Goal: Task Accomplishment & Management: Manage account settings

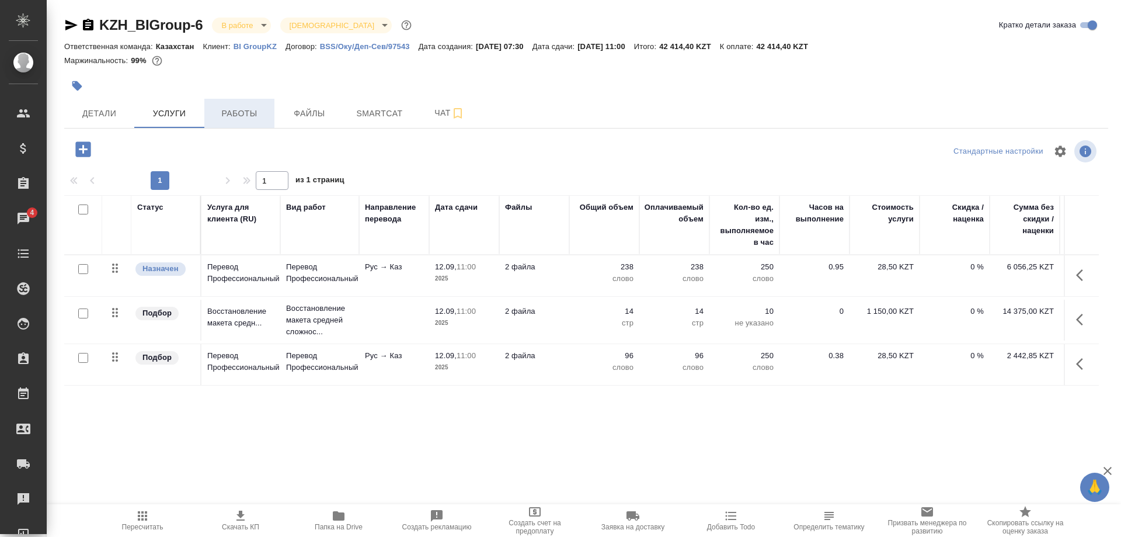
click at [240, 106] on button "Работы" at bounding box center [239, 113] width 70 height 29
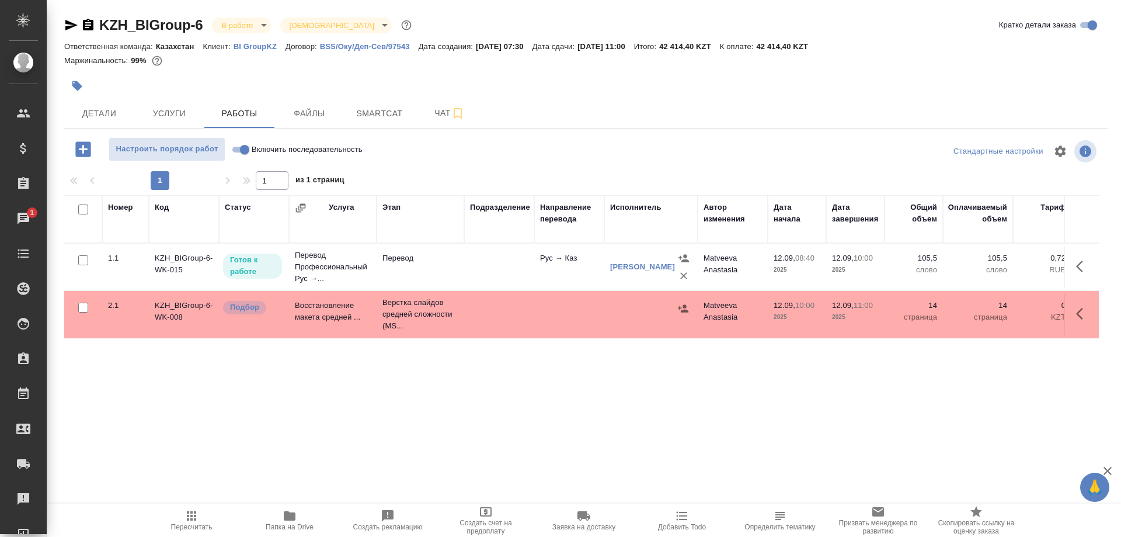
click at [196, 524] on span "Пересчитать" at bounding box center [191, 526] width 41 height 8
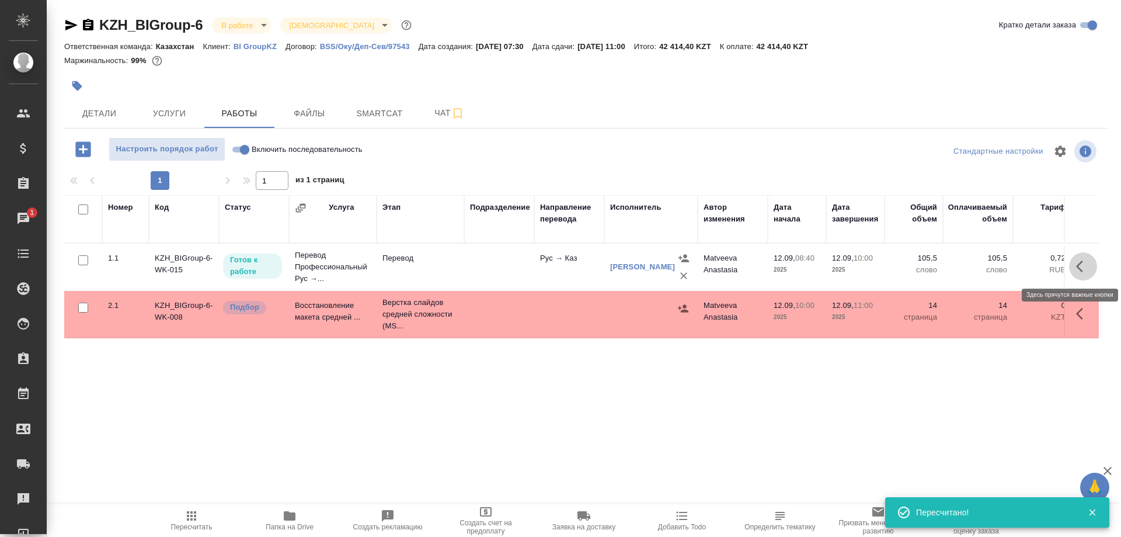
click at [1074, 267] on button "button" at bounding box center [1083, 266] width 28 height 28
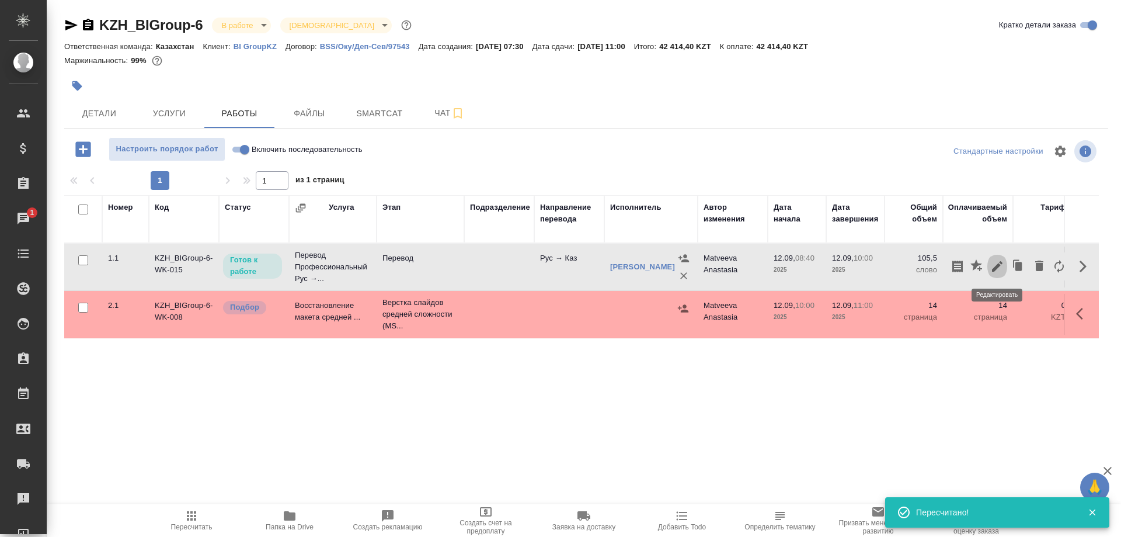
click at [992, 266] on icon "button" at bounding box center [997, 266] width 14 height 14
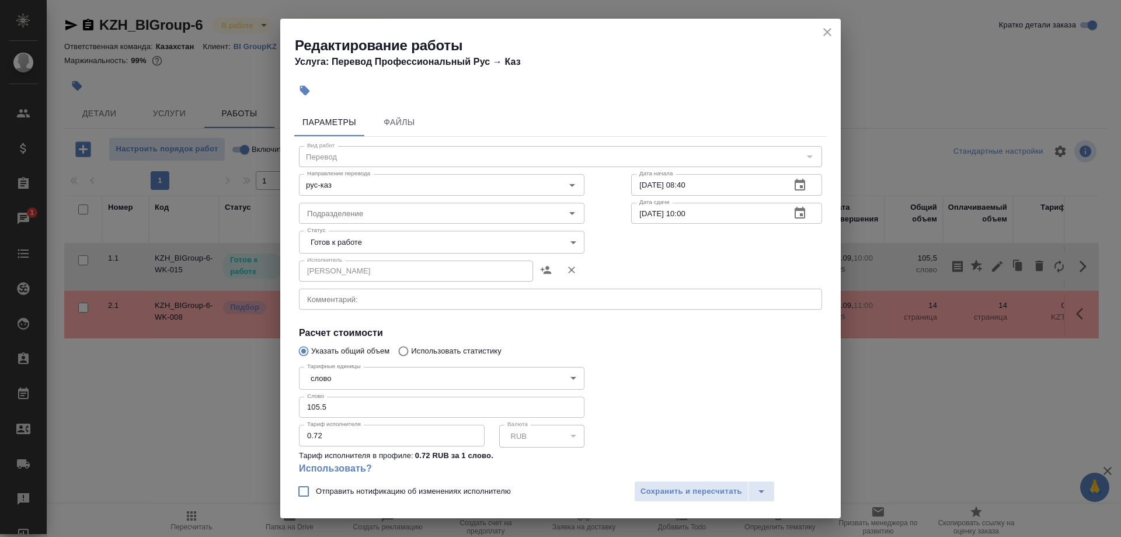
click at [381, 236] on body "🙏 .cls-1 fill:#fff; AWATERA Shirina Sabina Клиенты Спецификации Заказы 1 Чаты T…" at bounding box center [560, 268] width 1121 height 537
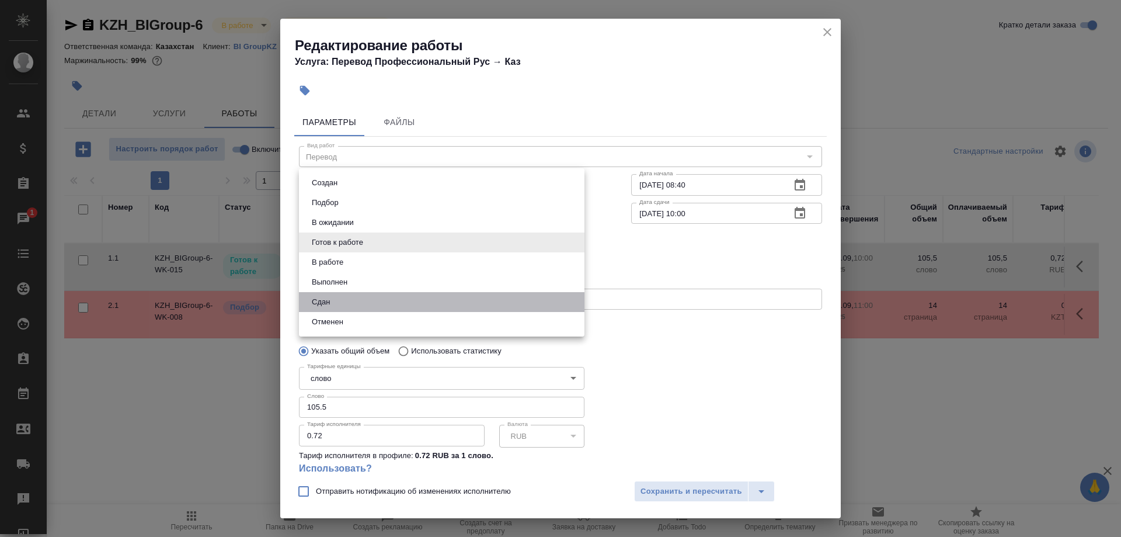
click at [336, 299] on li "Сдан" at bounding box center [441, 302] width 285 height 20
type input "closed"
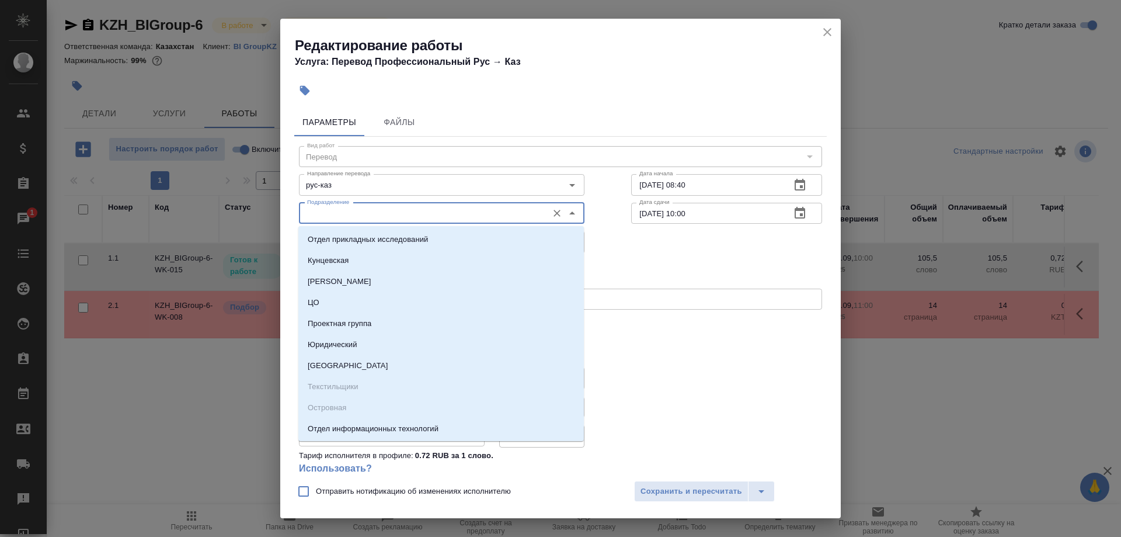
click at [377, 214] on input "Подразделение" at bounding box center [421, 213] width 239 height 14
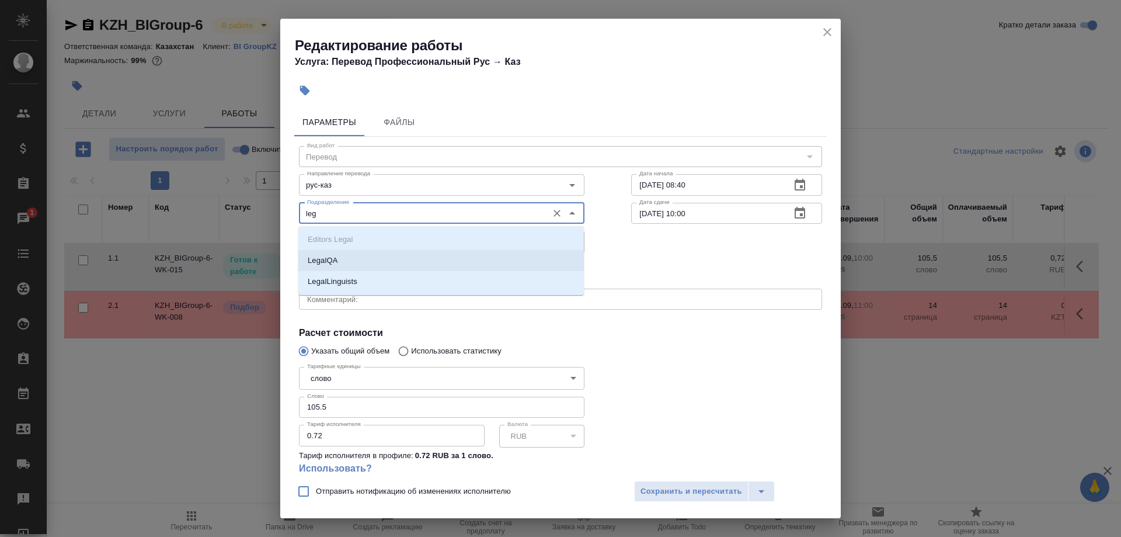
click at [339, 260] on li "LegalQA" at bounding box center [440, 260] width 285 height 21
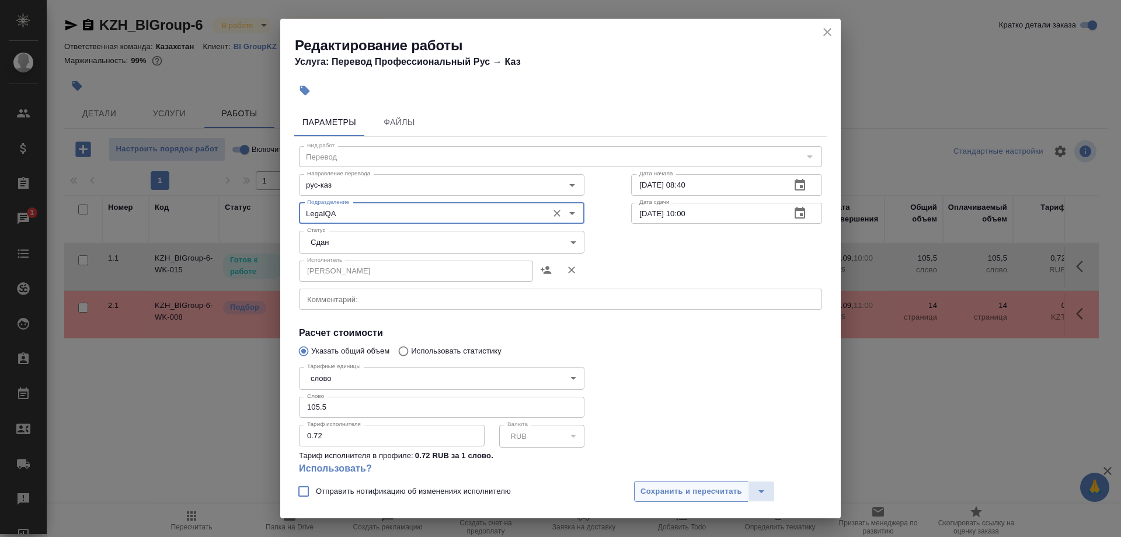
type input "LegalQA"
click at [643, 487] on span "Сохранить и пересчитать" at bounding box center [691, 491] width 102 height 13
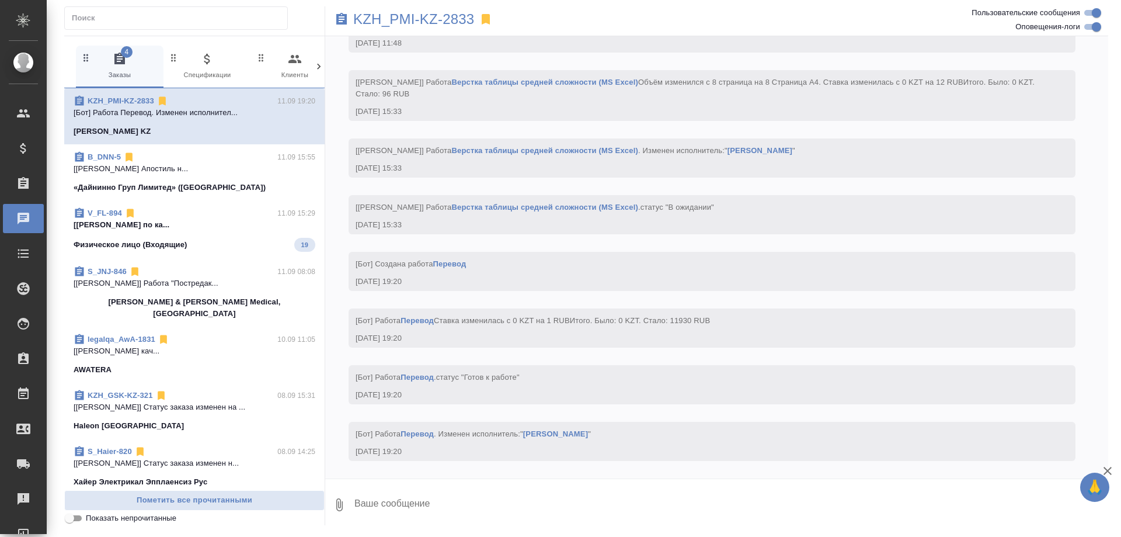
scroll to position [2558, 0]
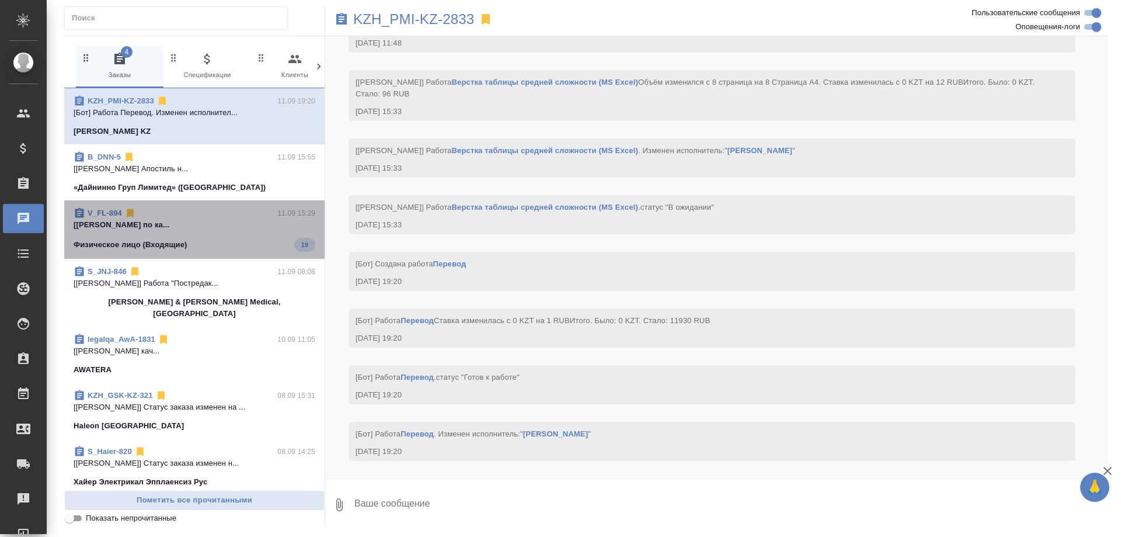
click at [192, 222] on p "[[PERSON_NAME] по ка..." at bounding box center [195, 225] width 242 height 12
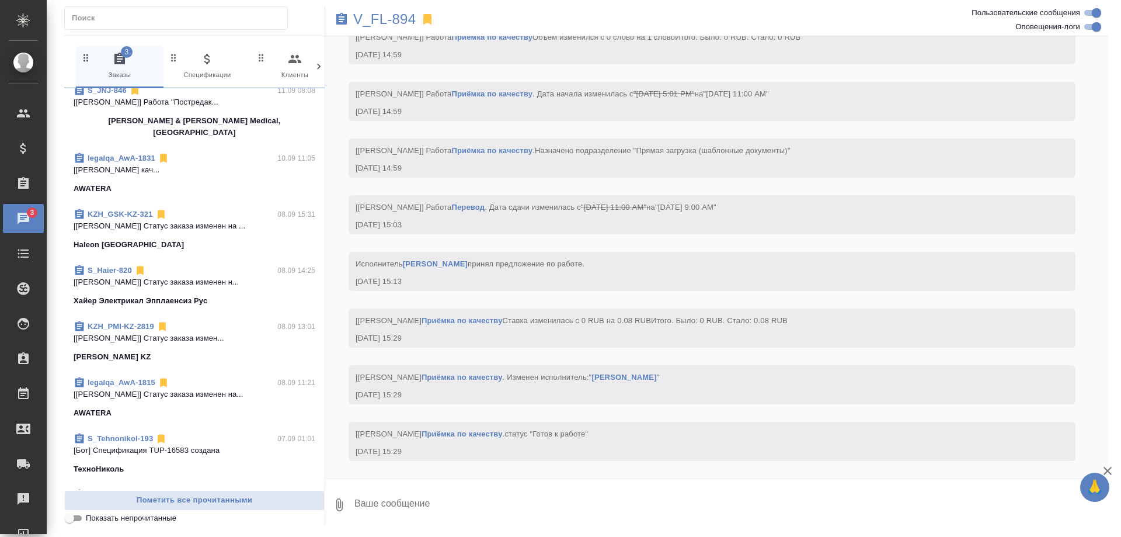
scroll to position [417, 0]
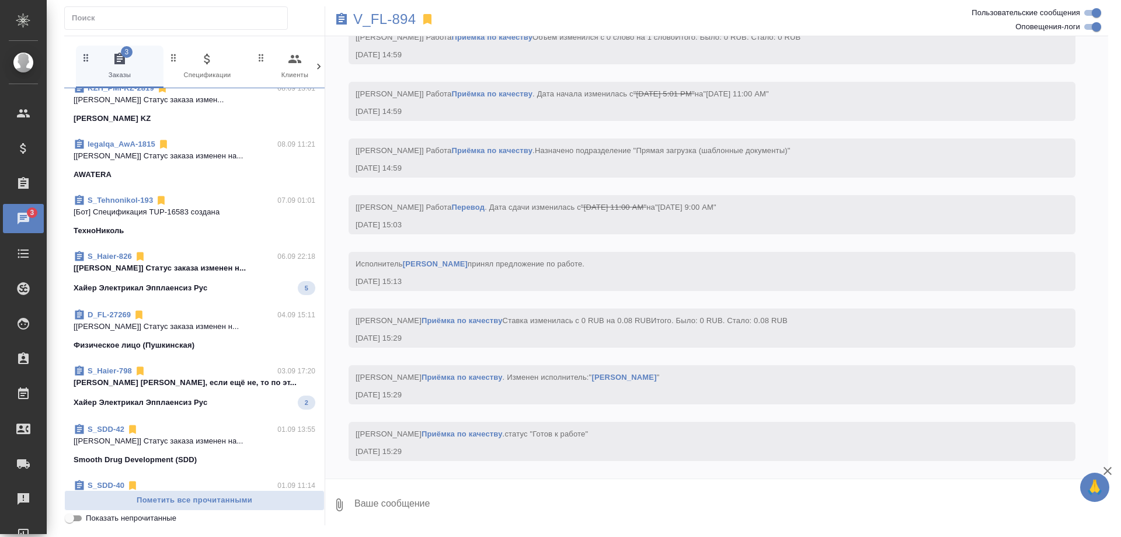
click at [222, 264] on span "S_Haier-826 06.09 22:18 [[PERSON_NAME]] Статус заказа изменен н... Хайер Электр…" at bounding box center [195, 272] width 242 height 44
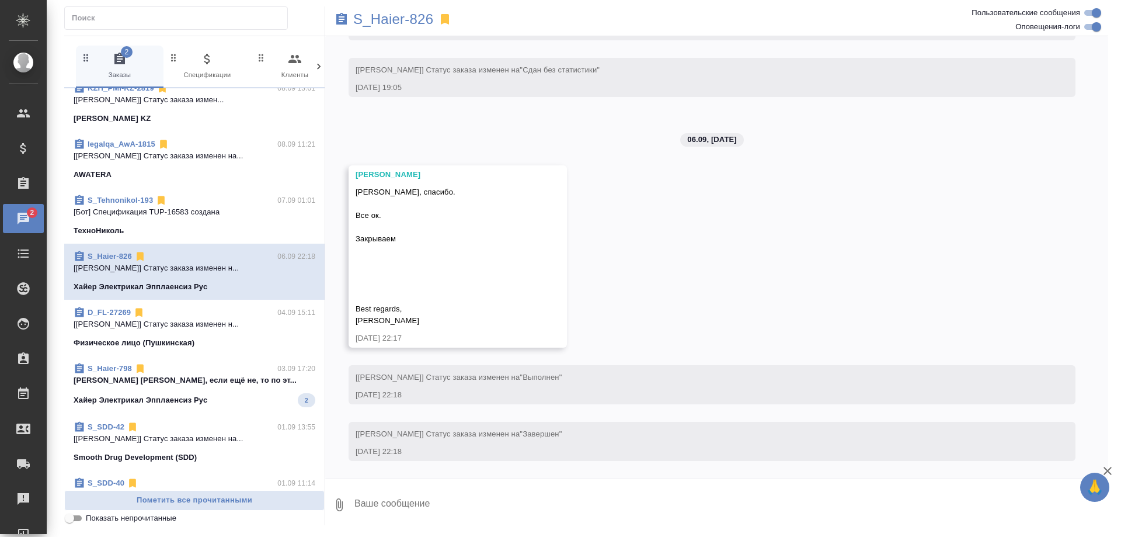
scroll to position [16816, 0]
click at [242, 393] on div "Хайер Электрикал Эпплаенсиз Рус 2" at bounding box center [195, 400] width 242 height 14
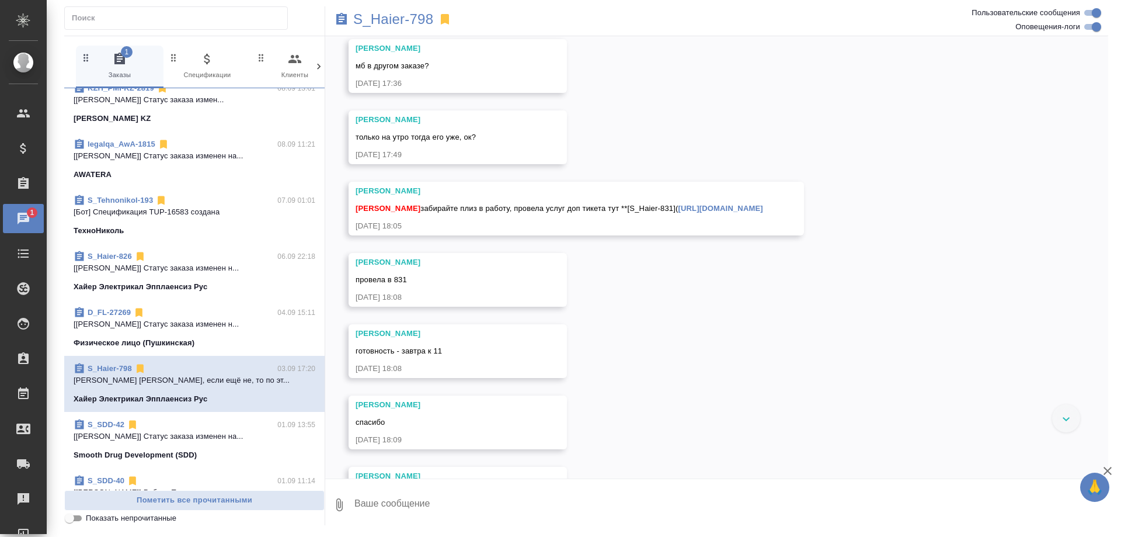
scroll to position [16052, 0]
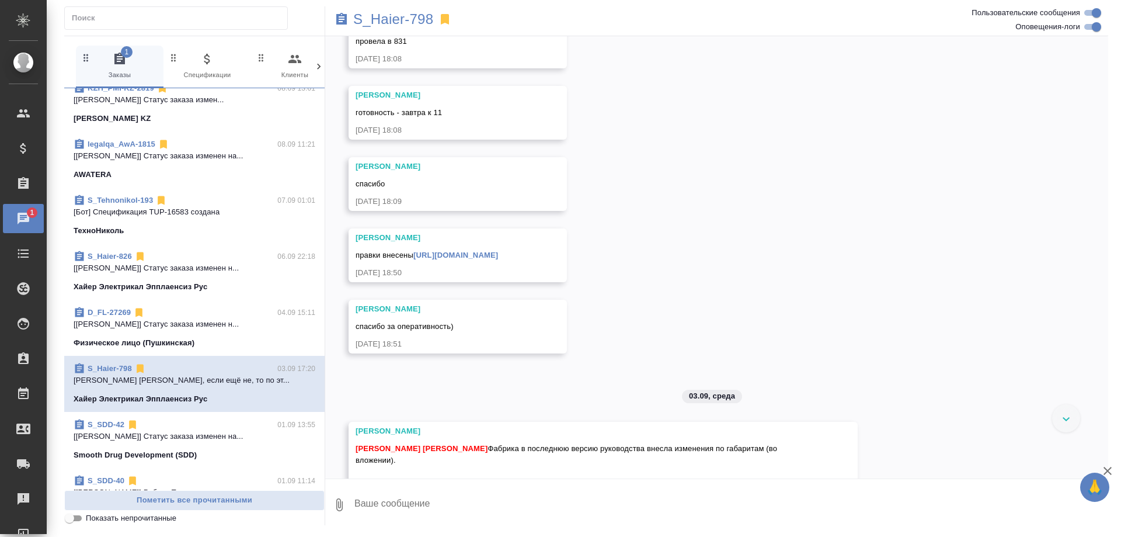
click at [1059, 419] on div at bounding box center [1066, 418] width 28 height 28
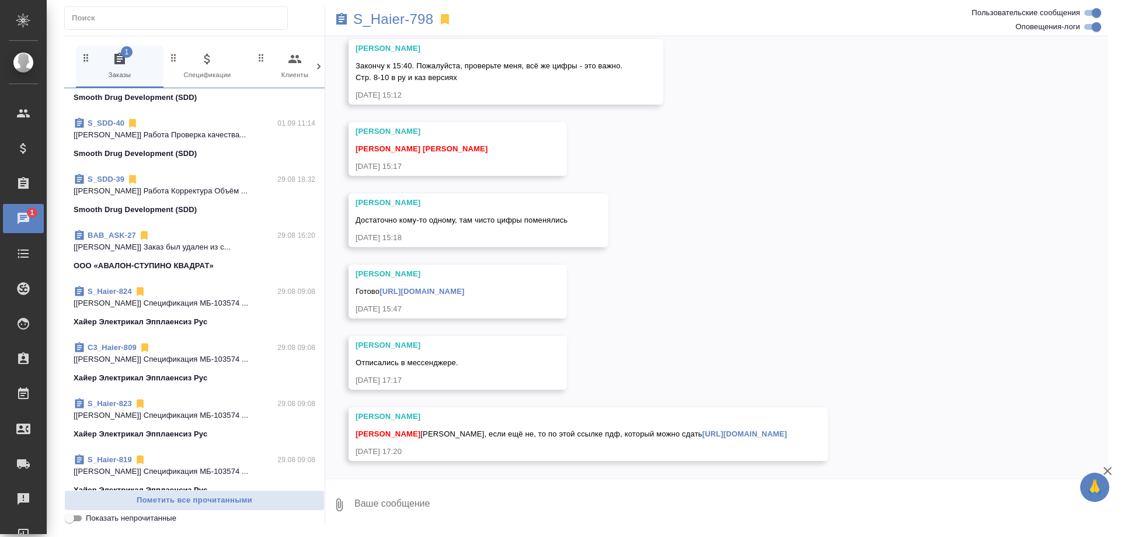
scroll to position [1012, 0]
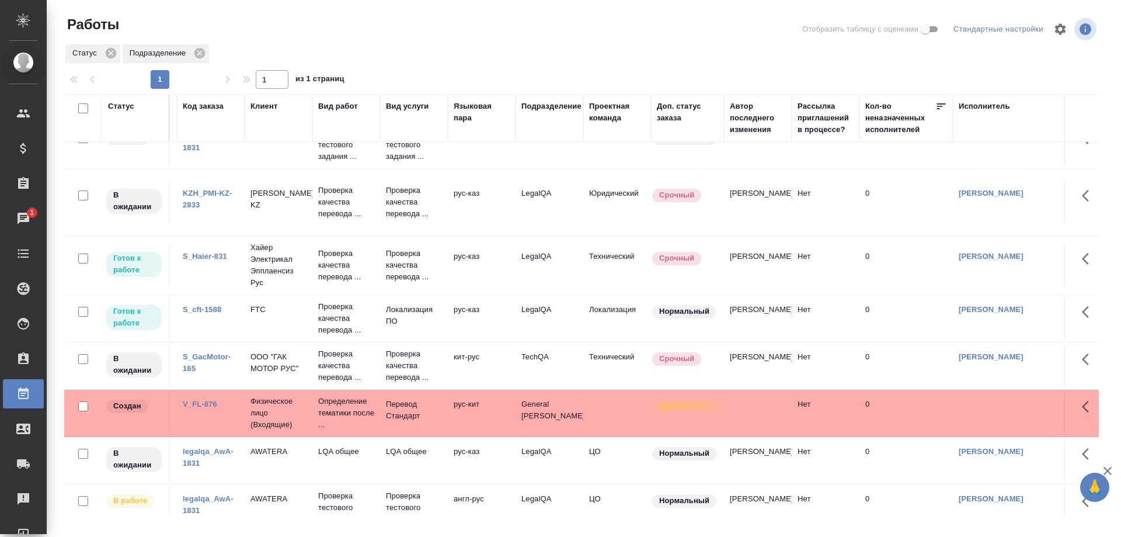
scroll to position [245, 0]
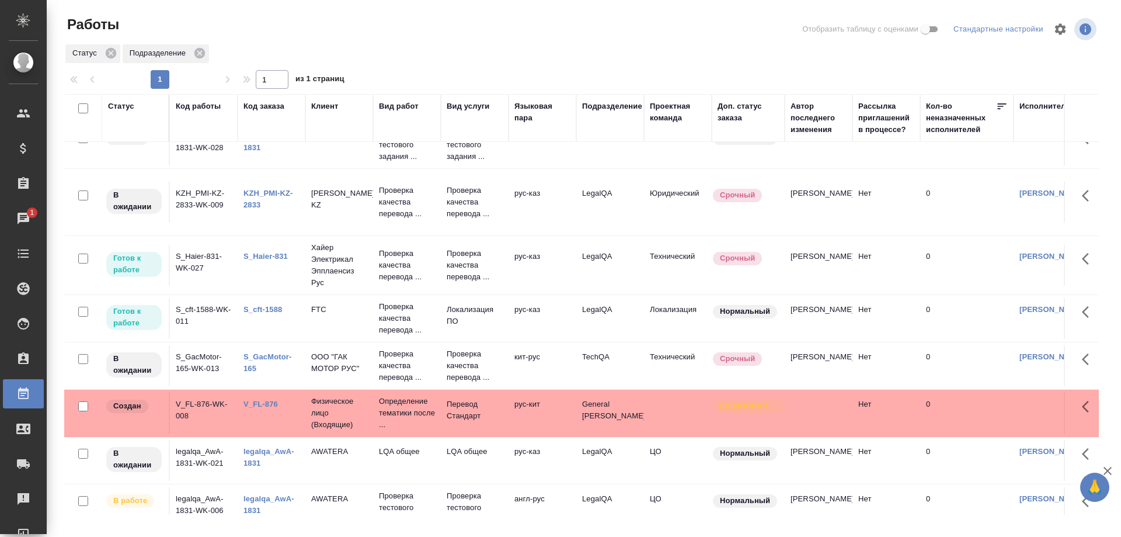
click at [270, 305] on link "S_cft-1588" at bounding box center [262, 309] width 39 height 9
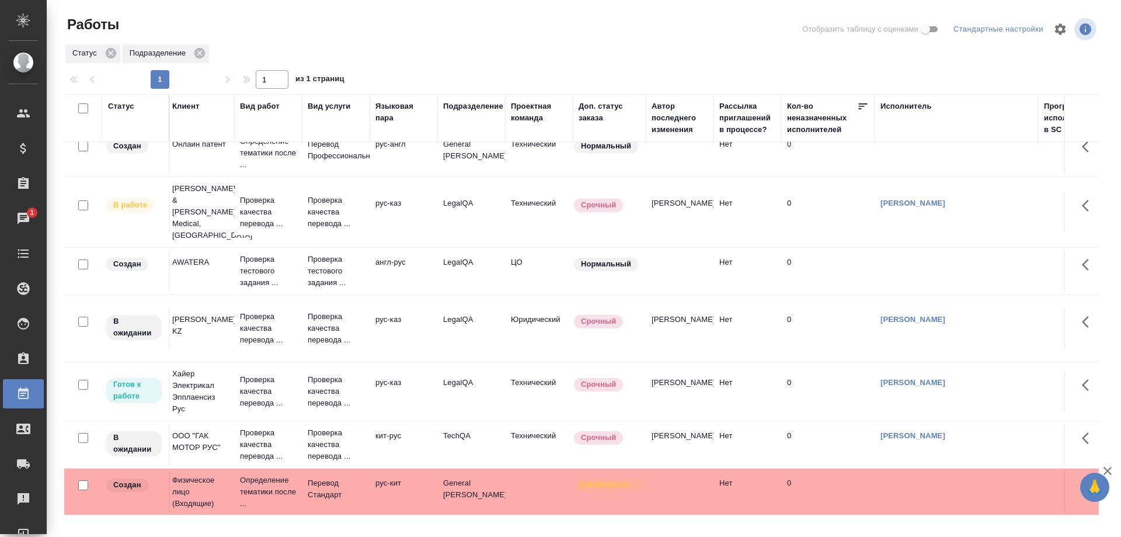
scroll to position [119, 0]
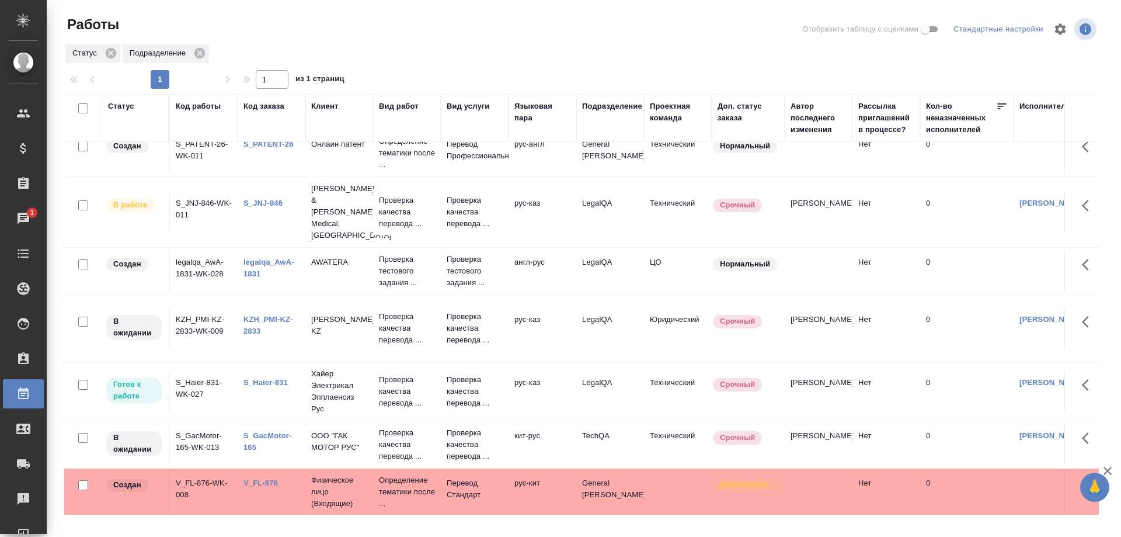
click at [275, 378] on link "S_Haier-831" at bounding box center [265, 382] width 44 height 9
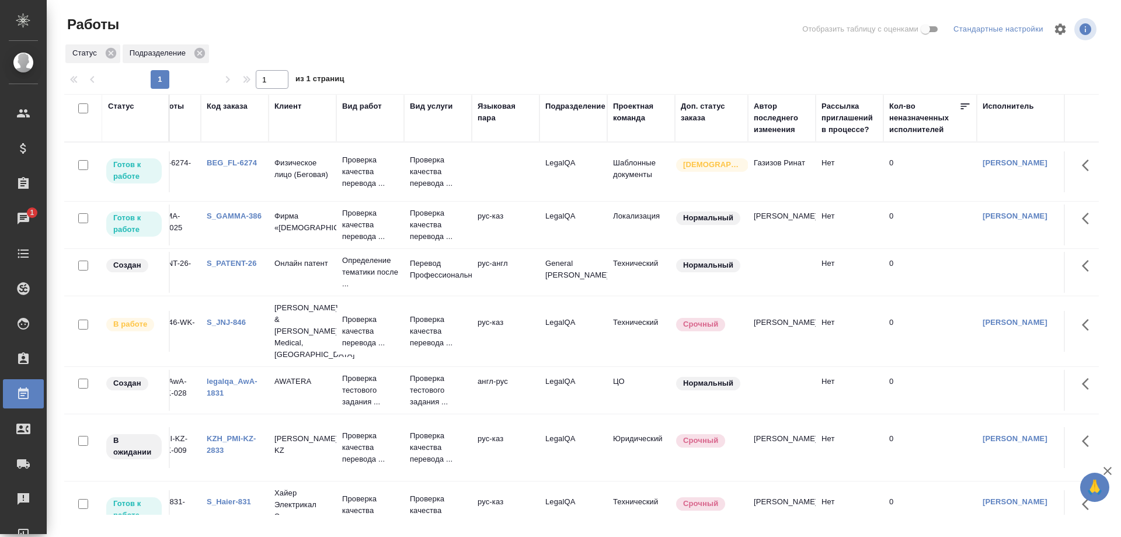
scroll to position [0, 0]
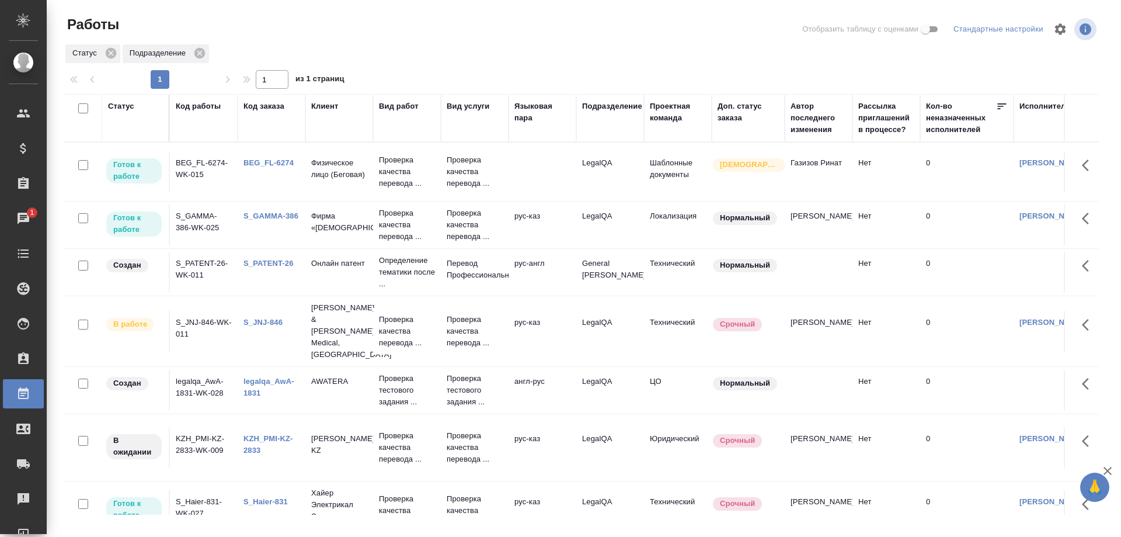
click at [272, 217] on link "S_GAMMA-386" at bounding box center [270, 215] width 55 height 9
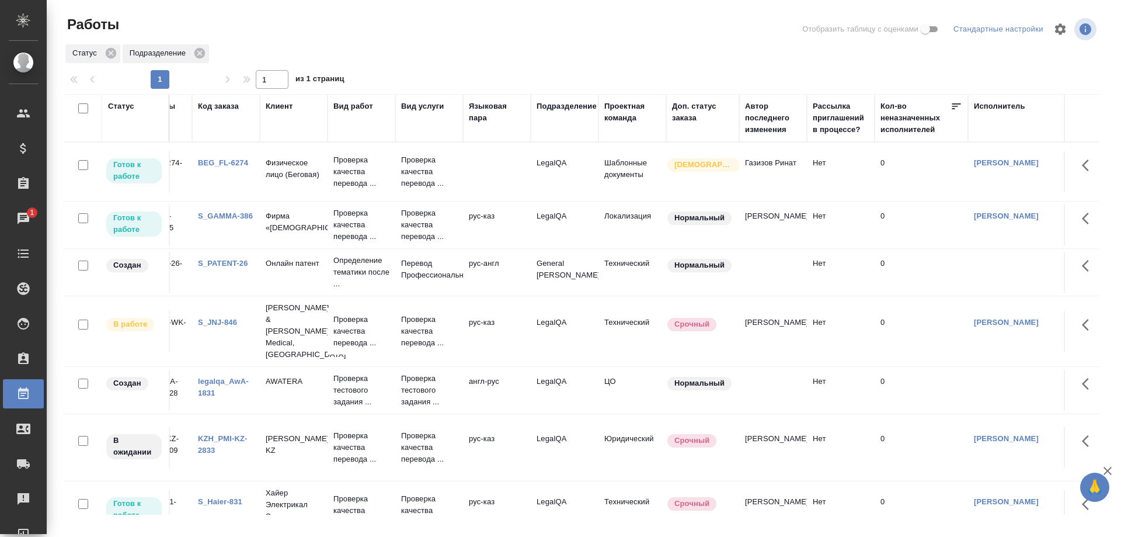
scroll to position [0, 41]
click at [227, 318] on link "S_JNJ-846" at bounding box center [221, 322] width 39 height 9
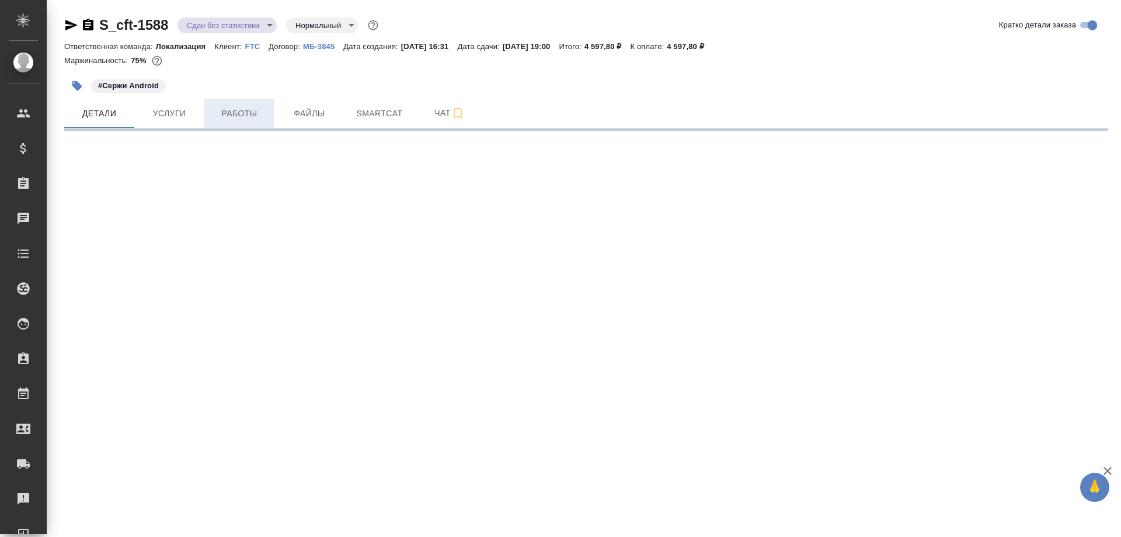
select select "RU"
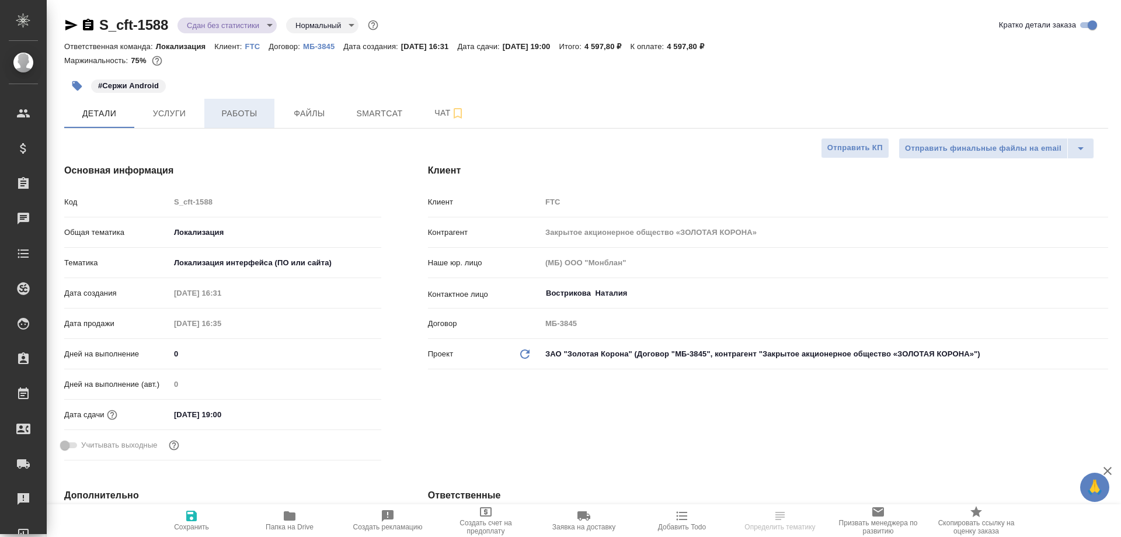
type textarea "x"
click at [253, 112] on span "Работы" at bounding box center [239, 113] width 56 height 15
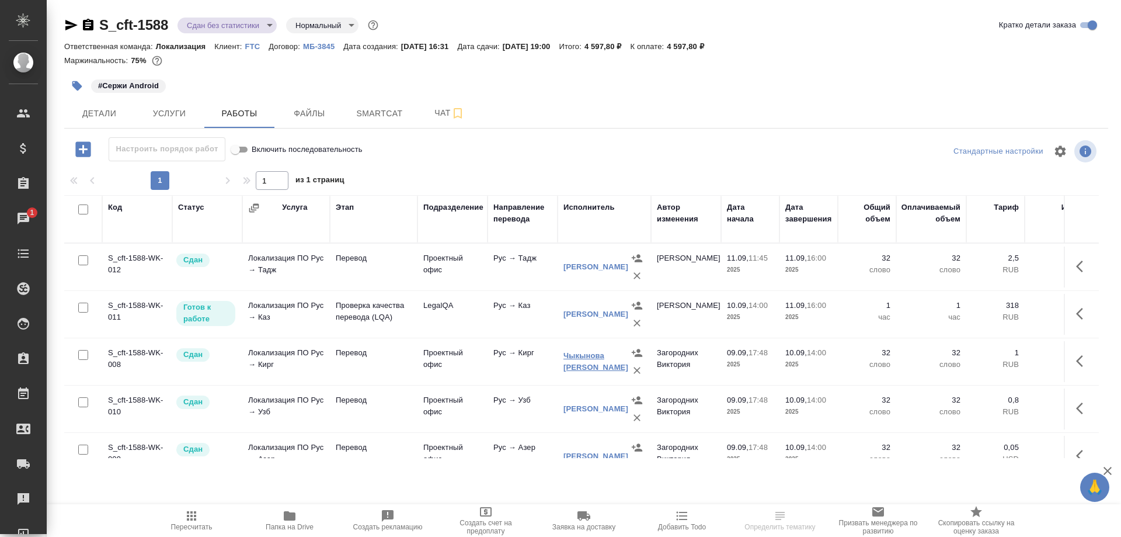
scroll to position [60, 0]
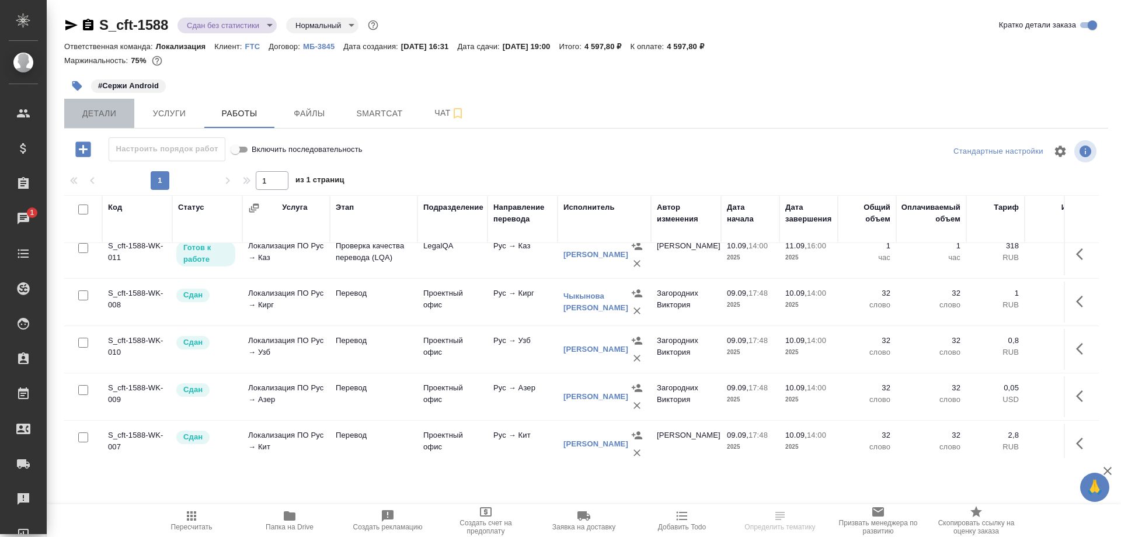
click at [106, 120] on span "Детали" at bounding box center [99, 113] width 56 height 15
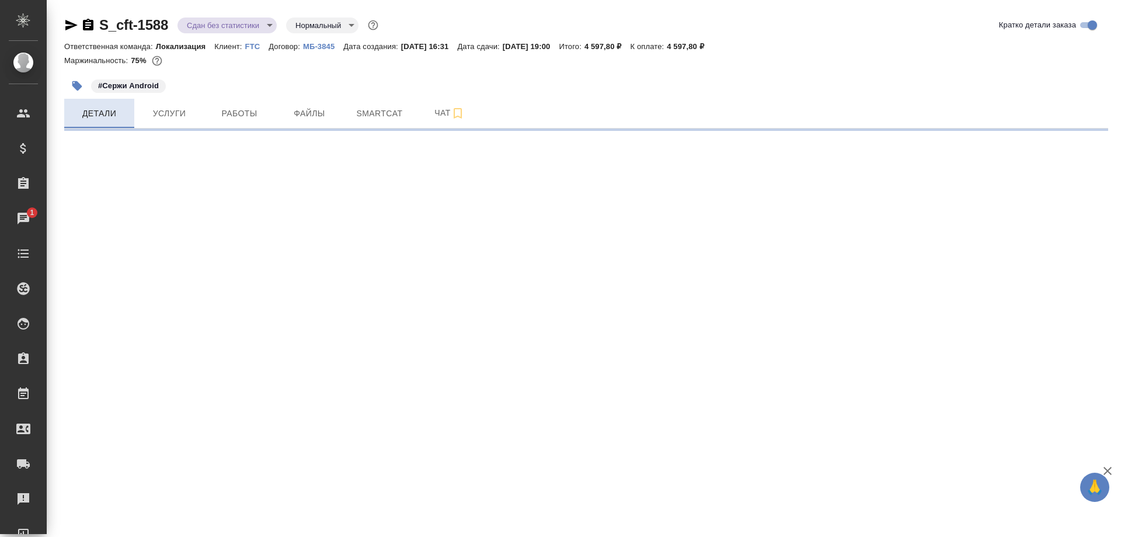
select select "RU"
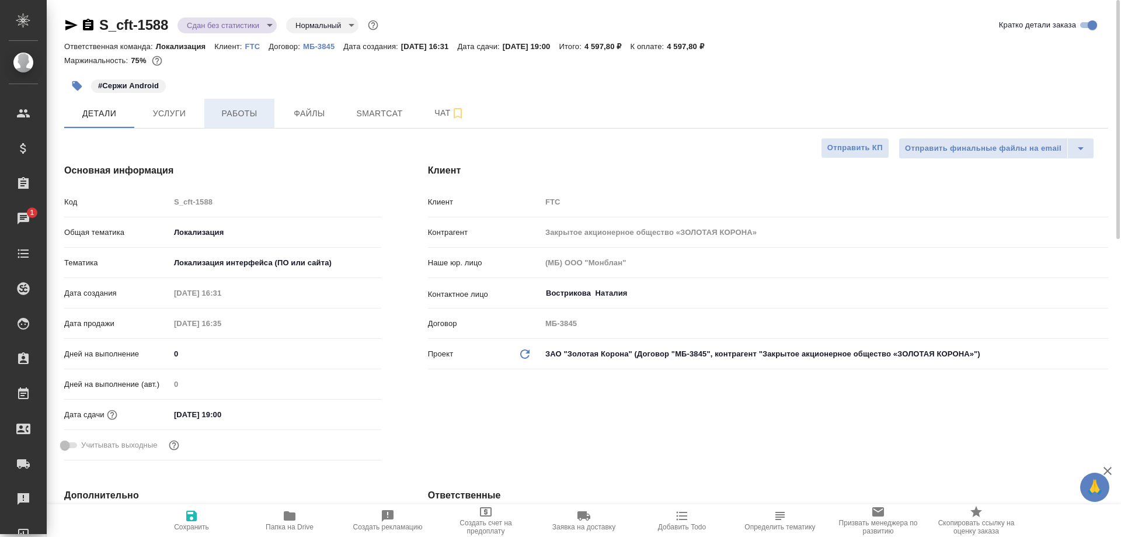
click at [227, 108] on span "Работы" at bounding box center [239, 113] width 56 height 15
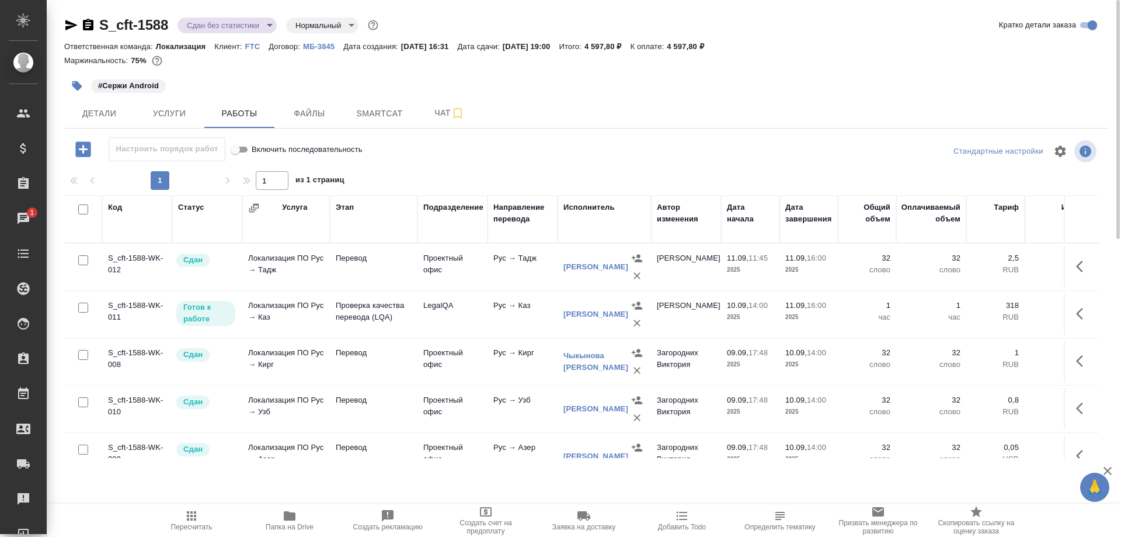
click at [198, 510] on span "Пересчитать" at bounding box center [191, 519] width 84 height 22
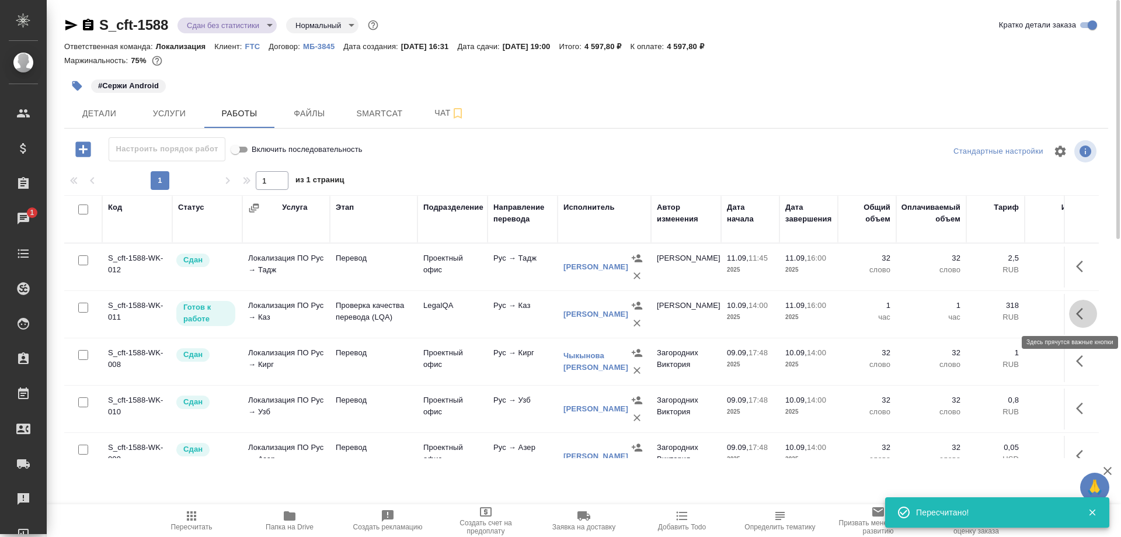
click at [1078, 318] on icon "button" at bounding box center [1083, 313] width 14 height 14
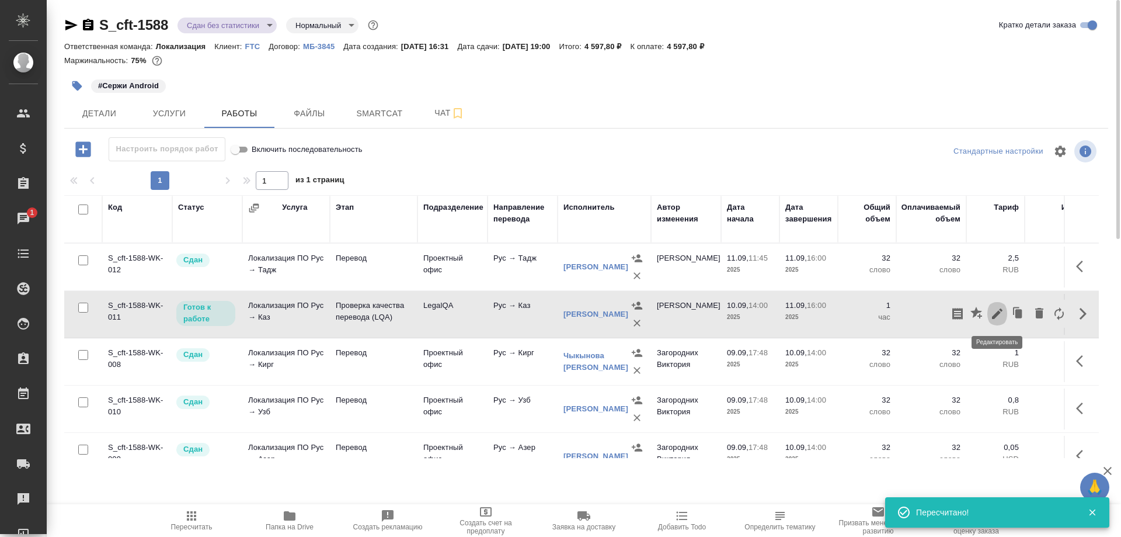
click at [995, 316] on icon "button" at bounding box center [997, 313] width 11 height 11
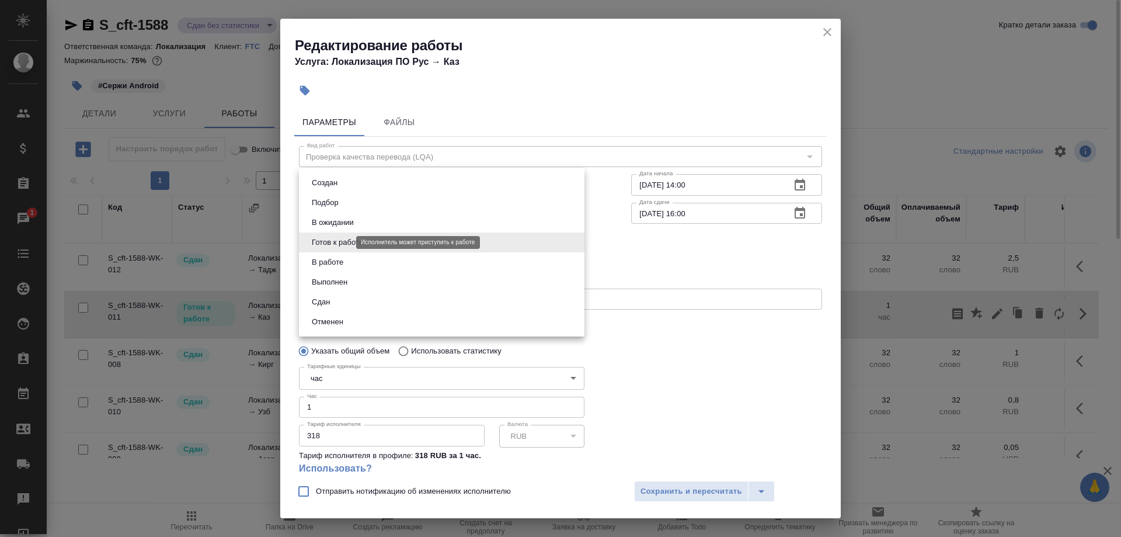
click at [334, 242] on body "🙏 .cls-1 fill:#fff; AWATERA Shirina Sabina Клиенты Спецификации Заказы 1 Чаты T…" at bounding box center [560, 268] width 1121 height 537
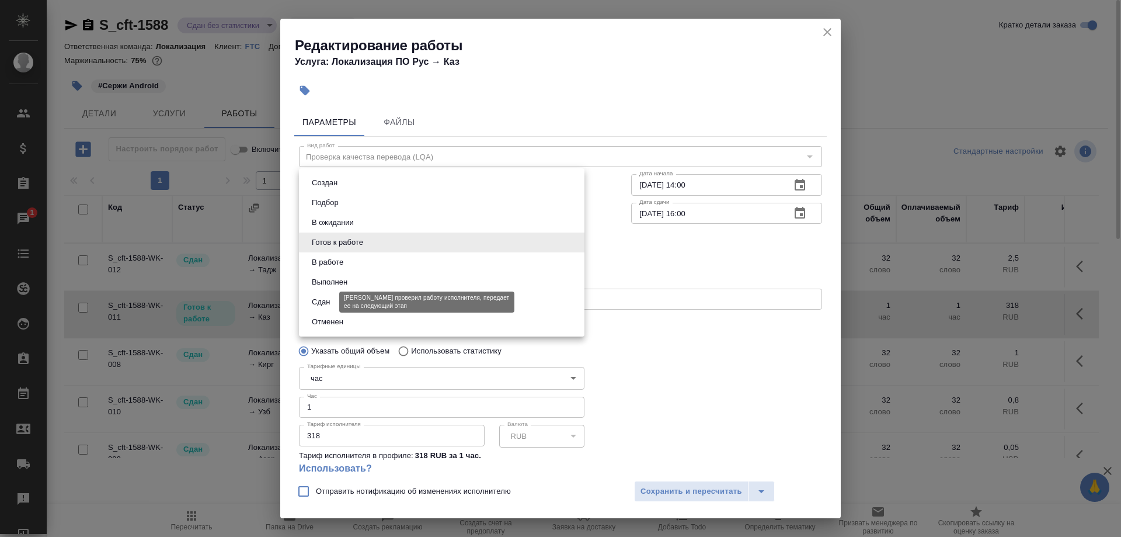
click at [313, 301] on button "Сдан" at bounding box center [320, 301] width 25 height 13
type input "closed"
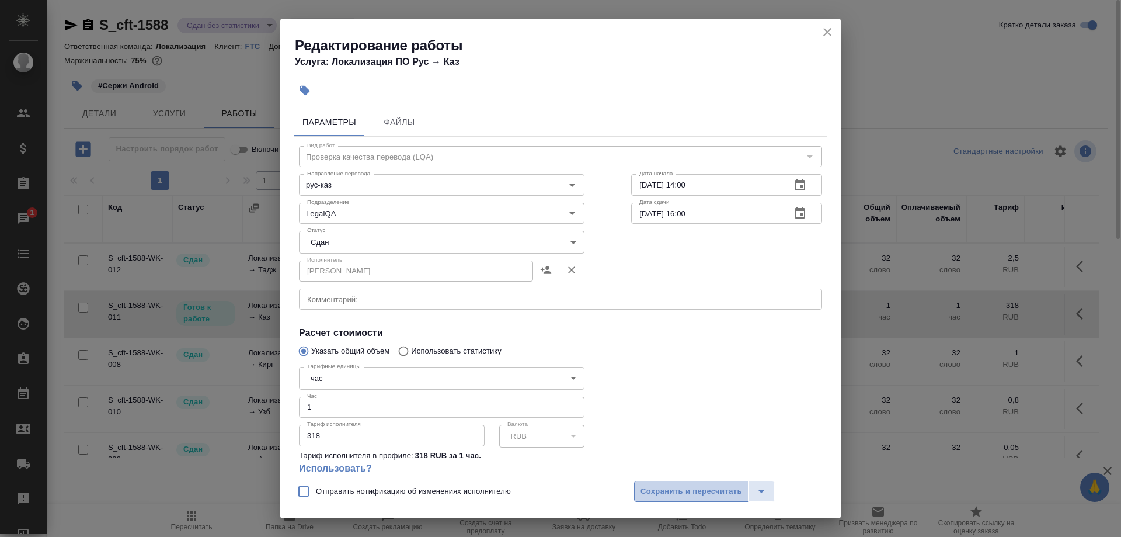
click at [656, 489] on span "Сохранить и пересчитать" at bounding box center [691, 491] width 102 height 13
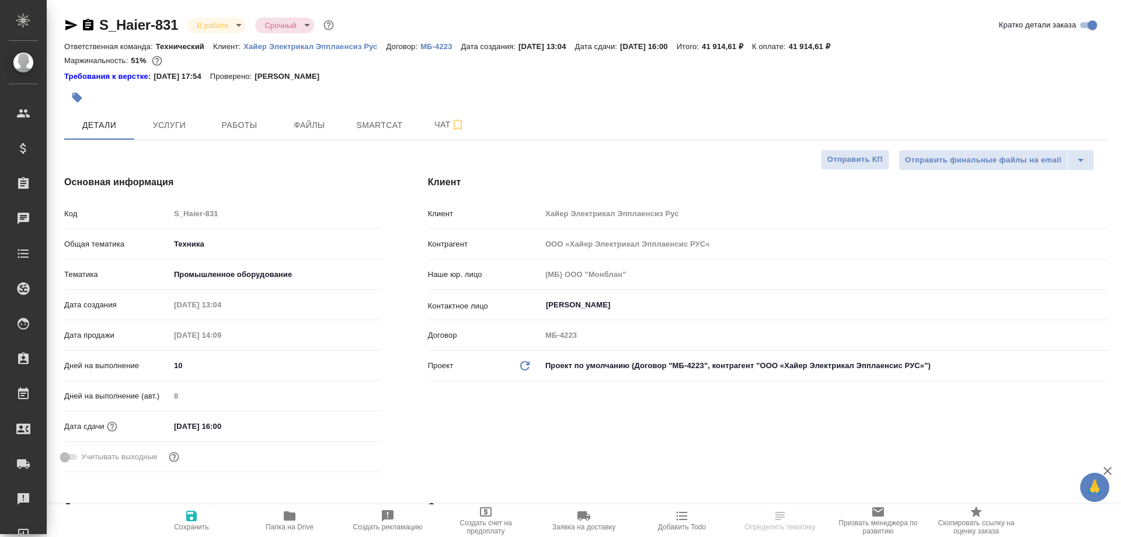
select select "RU"
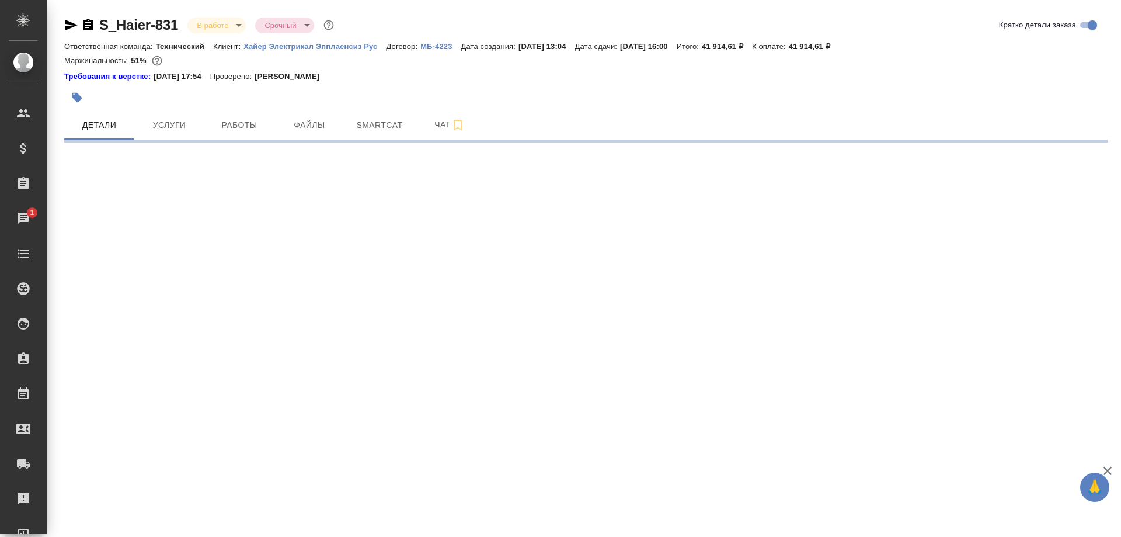
select select "RU"
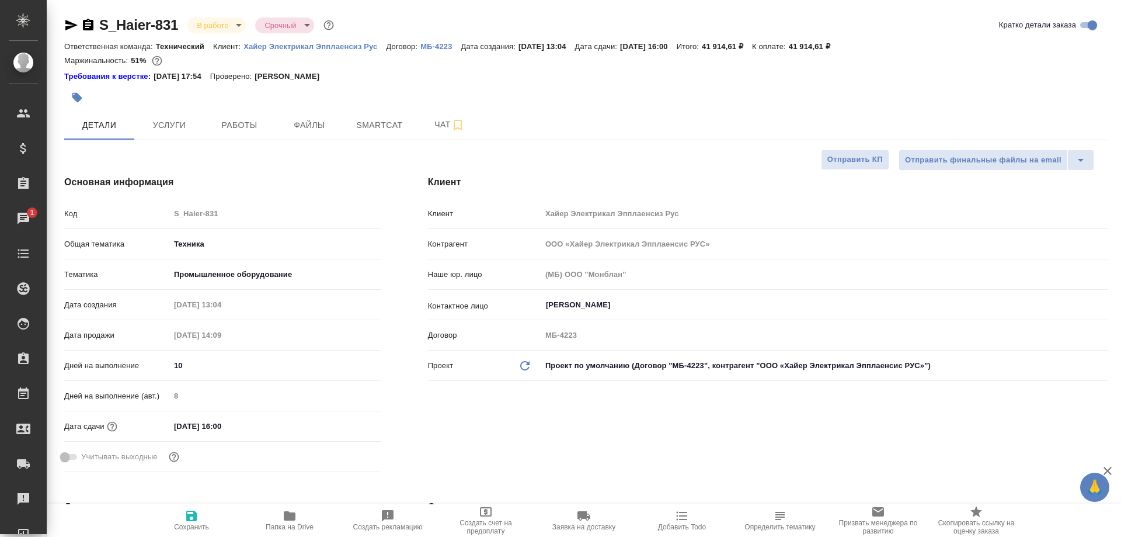
type textarea "x"
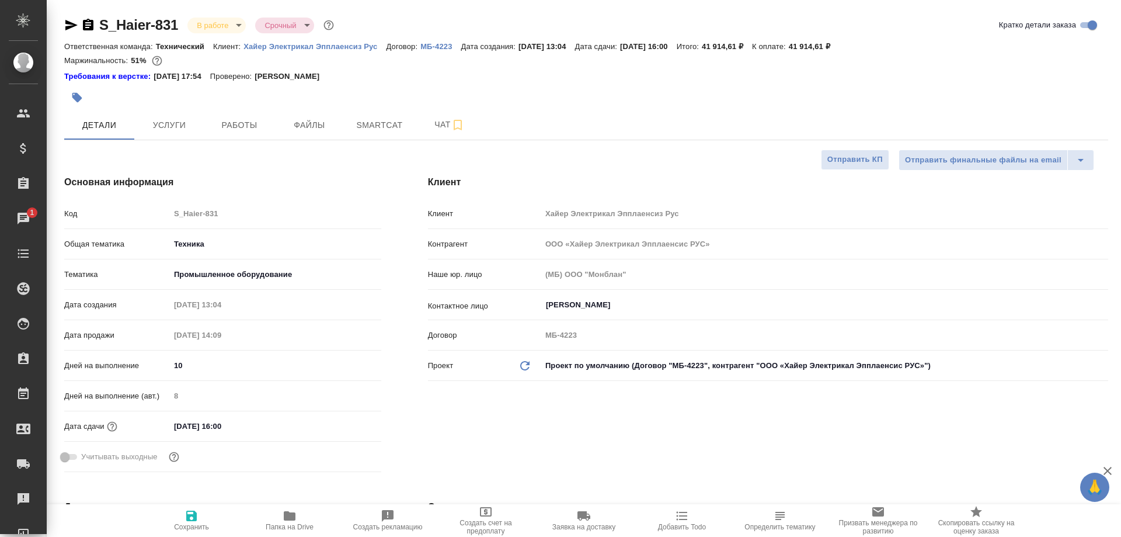
type textarea "x"
click at [377, 118] on button "Smartcat" at bounding box center [379, 124] width 70 height 29
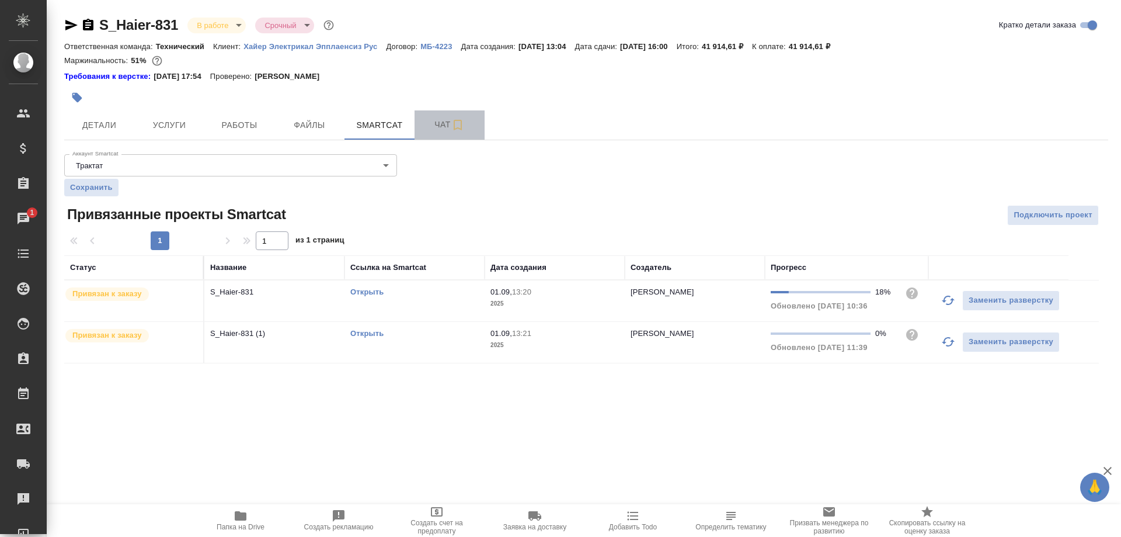
click at [431, 122] on span "Чат" at bounding box center [449, 124] width 56 height 15
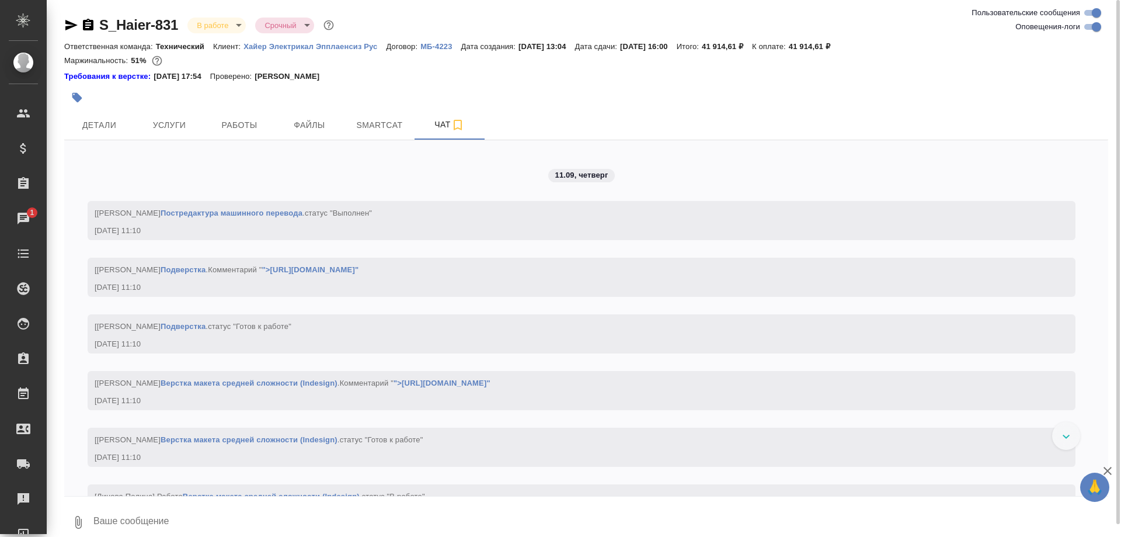
scroll to position [16250, 0]
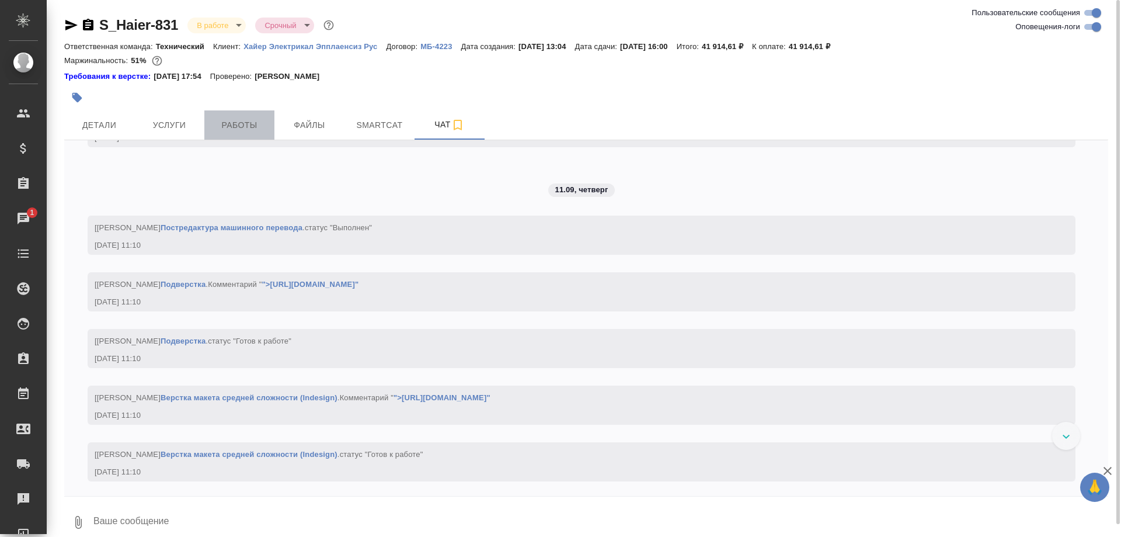
click at [229, 130] on span "Работы" at bounding box center [239, 125] width 56 height 15
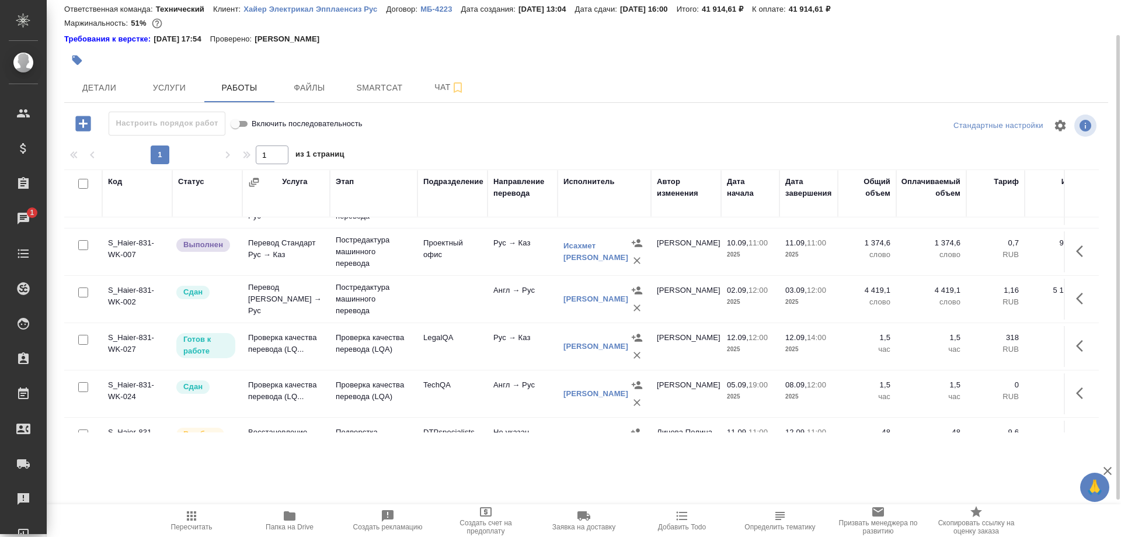
scroll to position [238, 0]
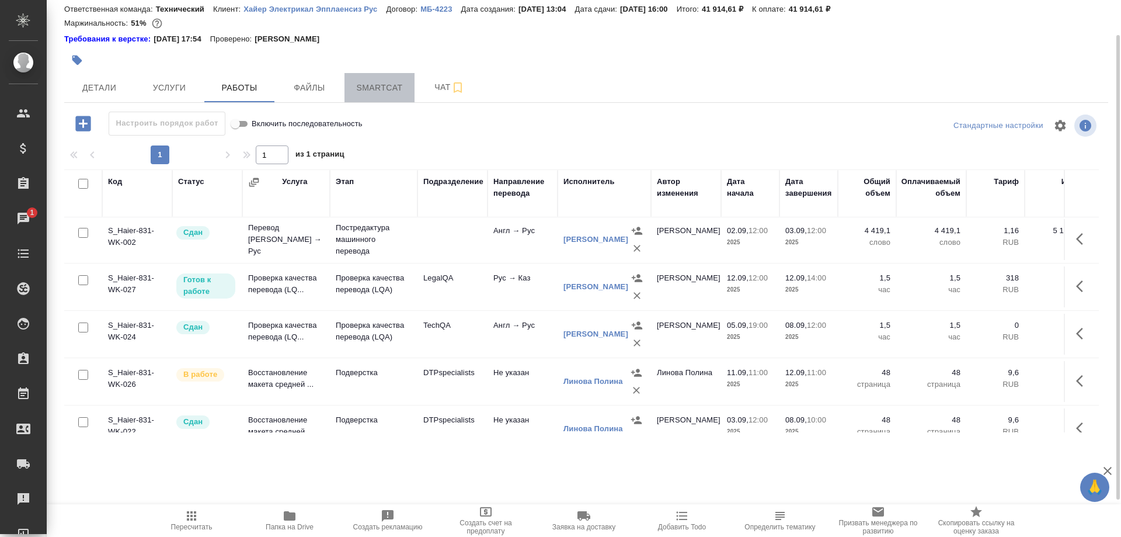
click at [385, 88] on span "Smartcat" at bounding box center [379, 88] width 56 height 15
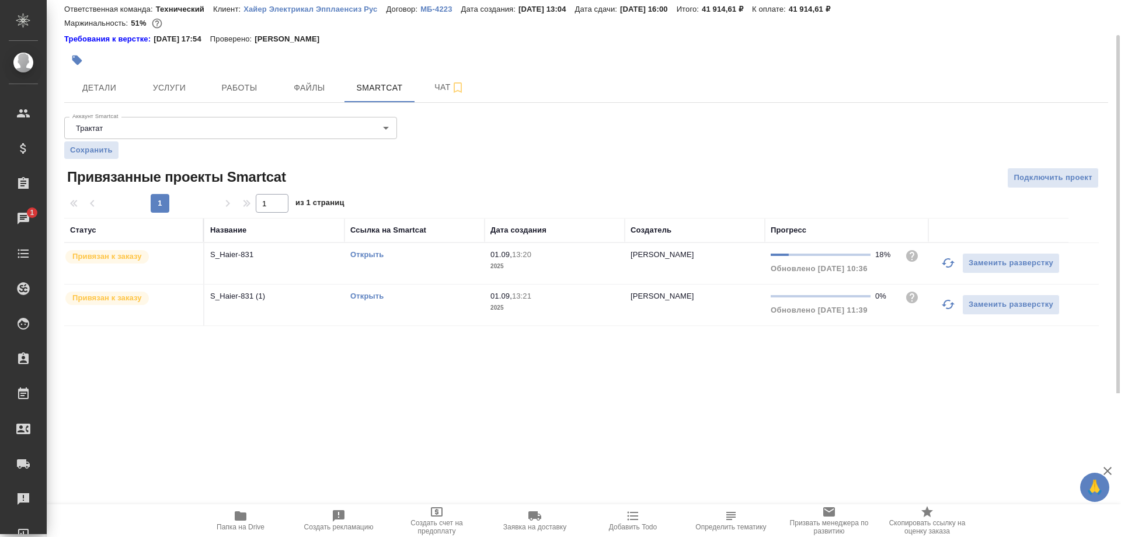
click at [368, 253] on link "Открыть" at bounding box center [366, 254] width 33 height 9
click at [365, 296] on link "Открыть" at bounding box center [366, 295] width 33 height 9
click at [362, 255] on link "Открыть" at bounding box center [366, 254] width 33 height 9
click at [427, 87] on span "Чат" at bounding box center [449, 87] width 56 height 15
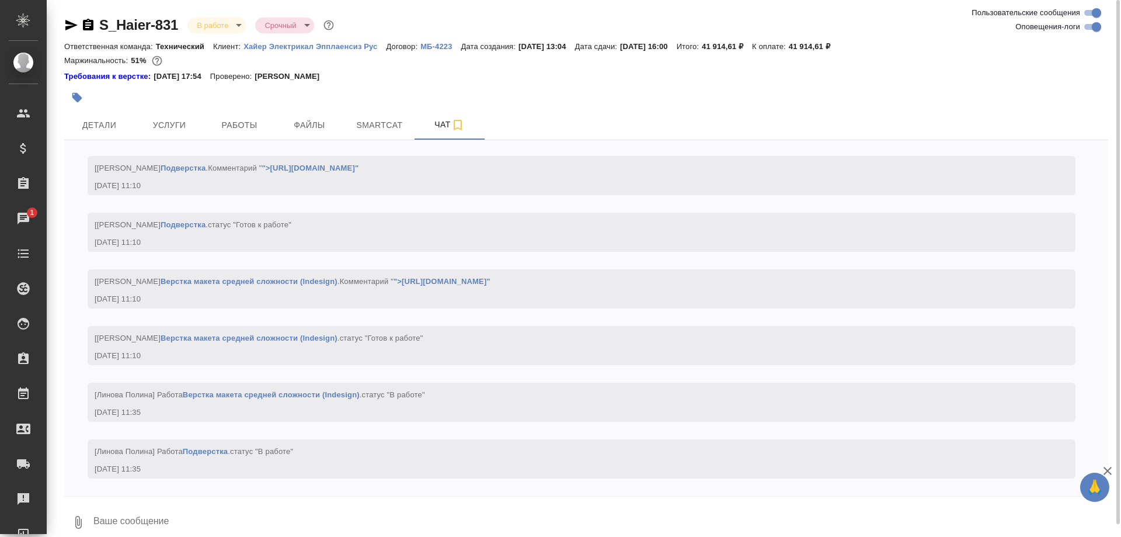
scroll to position [16846, 0]
click at [289, 95] on div at bounding box center [412, 98] width 696 height 26
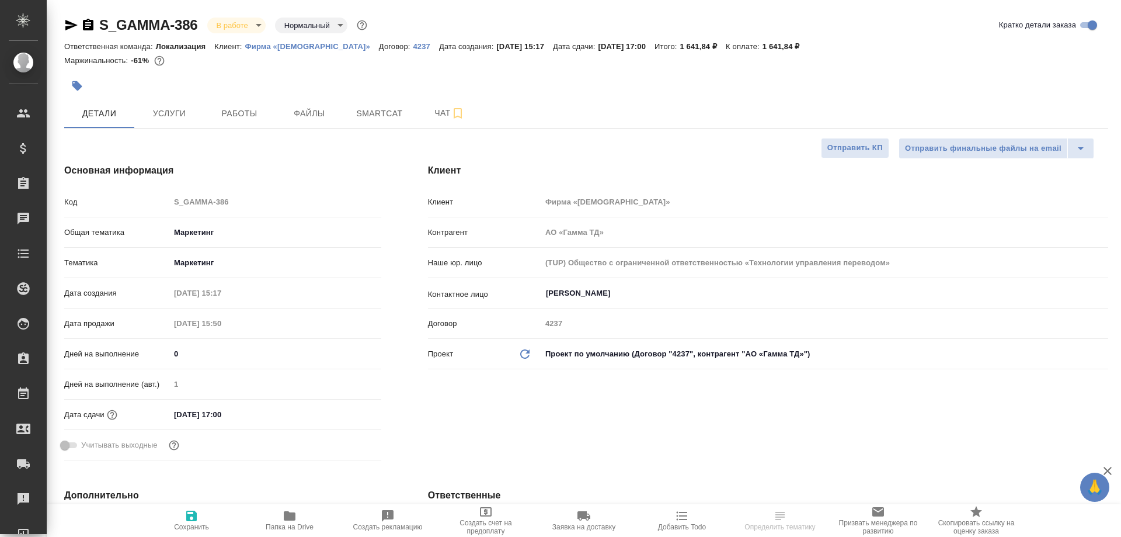
select select "RU"
type textarea "x"
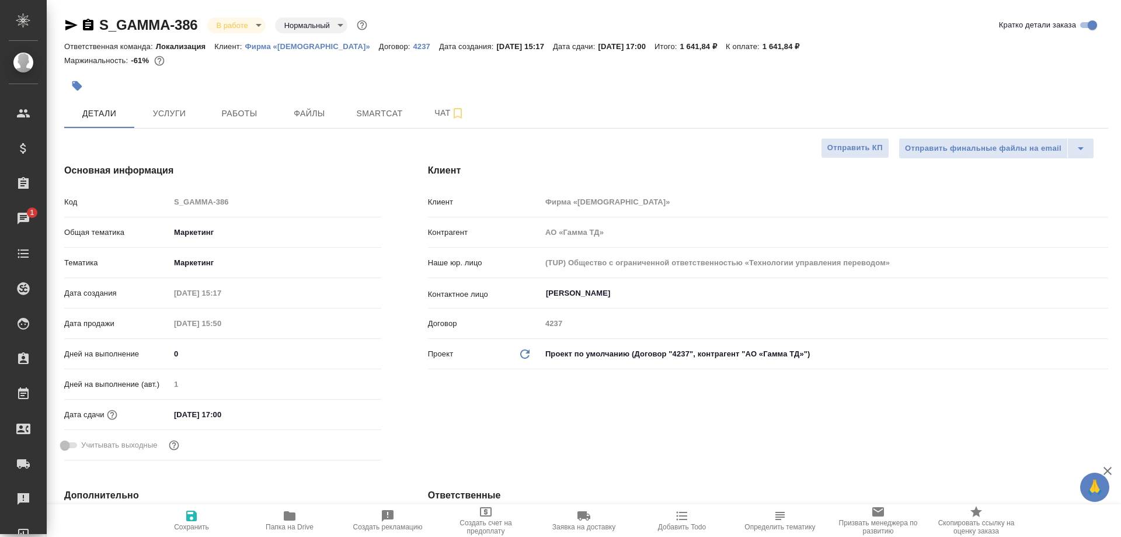
type textarea "x"
click at [252, 109] on span "Работы" at bounding box center [239, 113] width 56 height 15
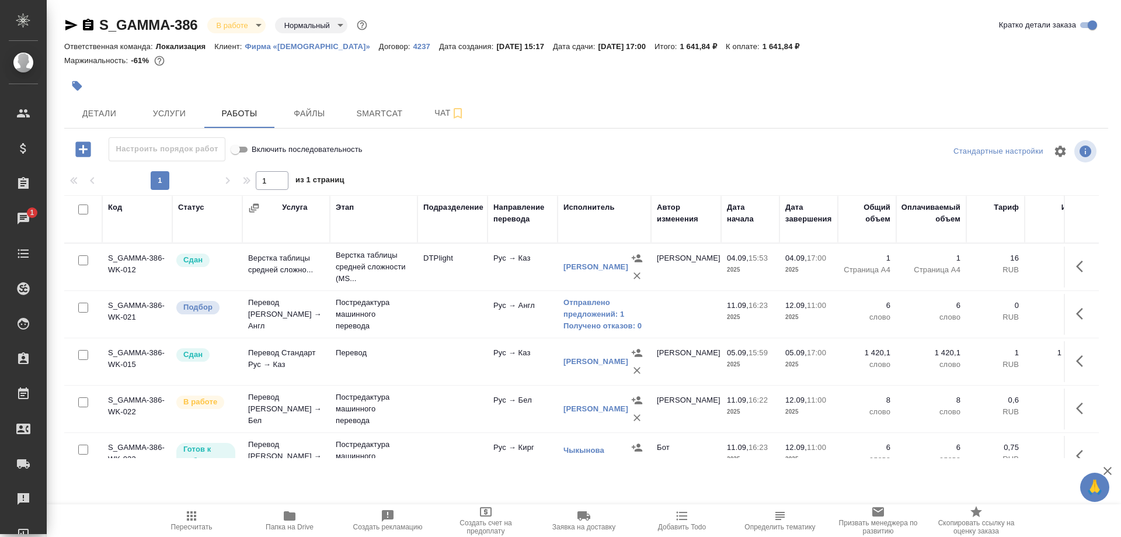
click at [266, 78] on div at bounding box center [412, 86] width 696 height 26
click at [377, 107] on span "Smartcat" at bounding box center [379, 113] width 56 height 15
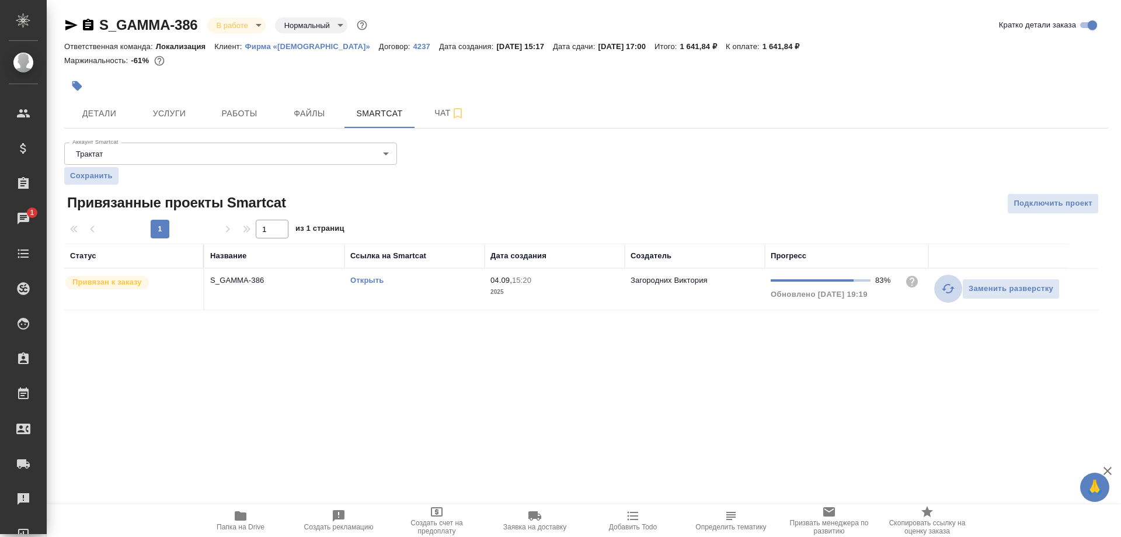
click at [937, 288] on button "button" at bounding box center [948, 288] width 28 height 28
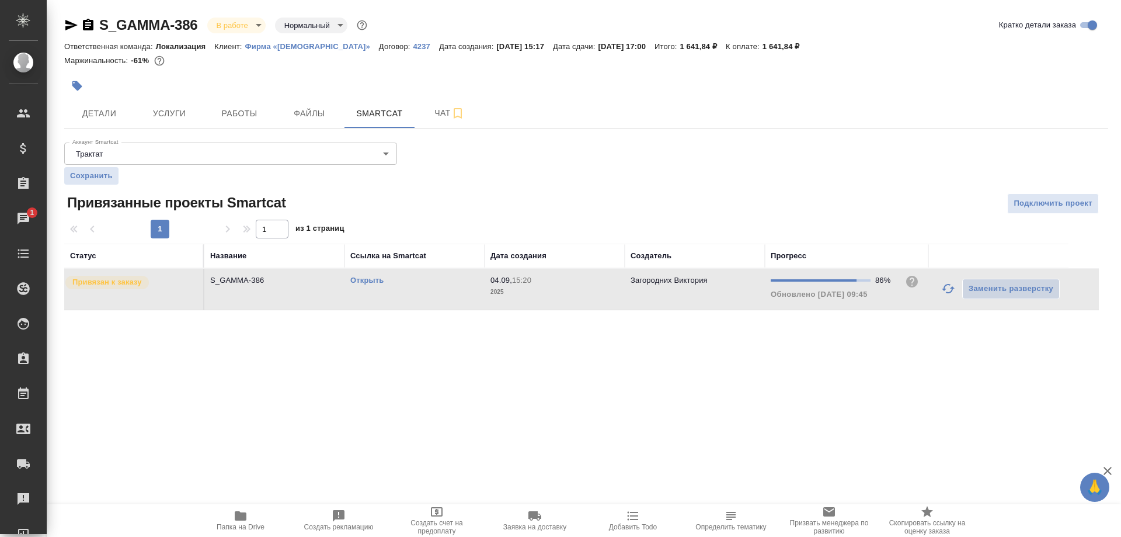
click at [367, 278] on link "Открыть" at bounding box center [366, 280] width 33 height 9
click at [254, 120] on span "Работы" at bounding box center [239, 113] width 56 height 15
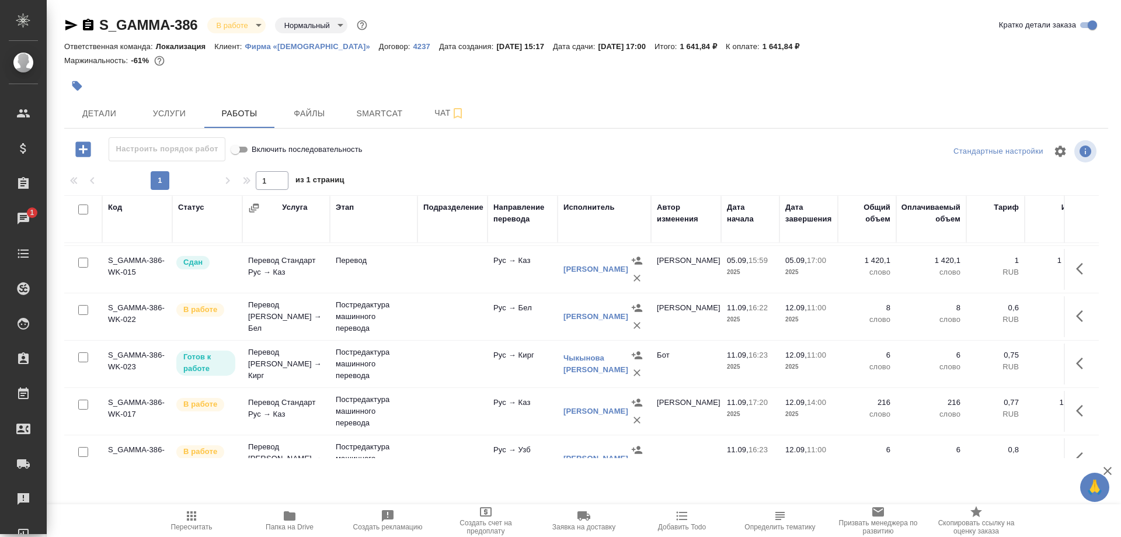
scroll to position [119, 0]
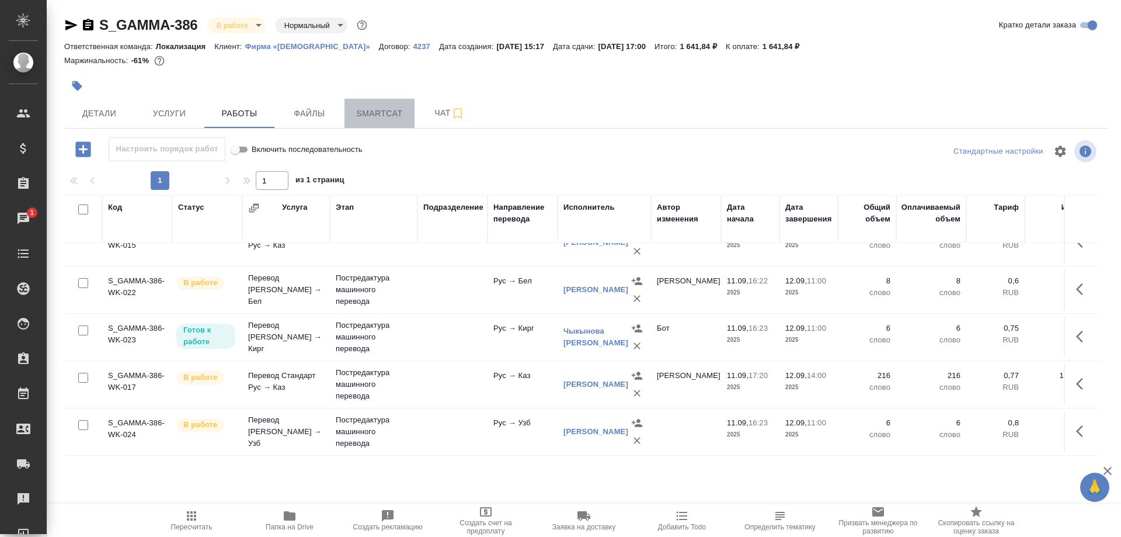
click at [378, 117] on span "Smartcat" at bounding box center [379, 113] width 56 height 15
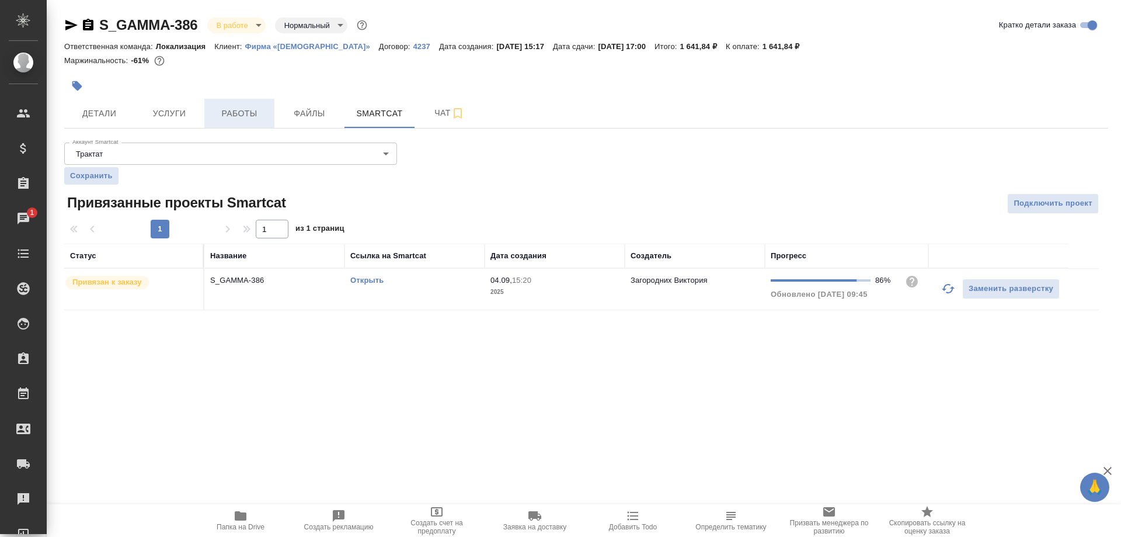
click at [232, 113] on span "Работы" at bounding box center [239, 113] width 56 height 15
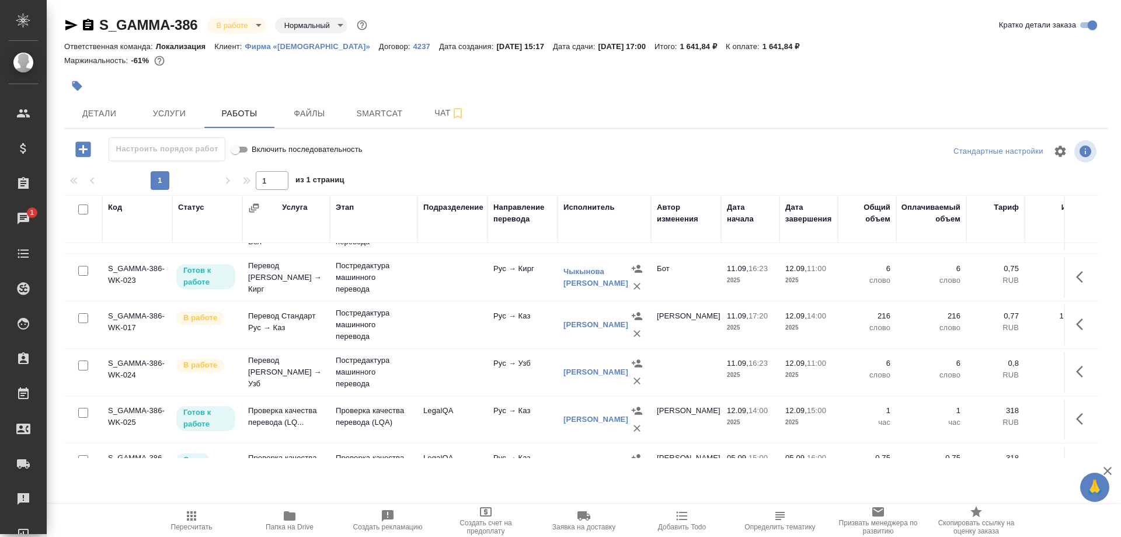
scroll to position [238, 0]
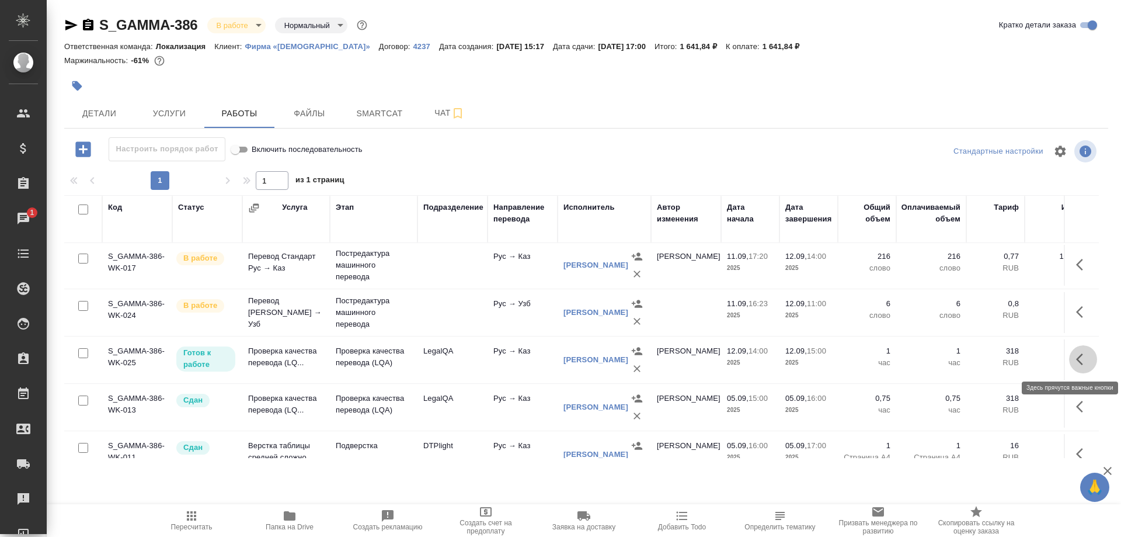
click at [1074, 359] on button "button" at bounding box center [1083, 359] width 28 height 28
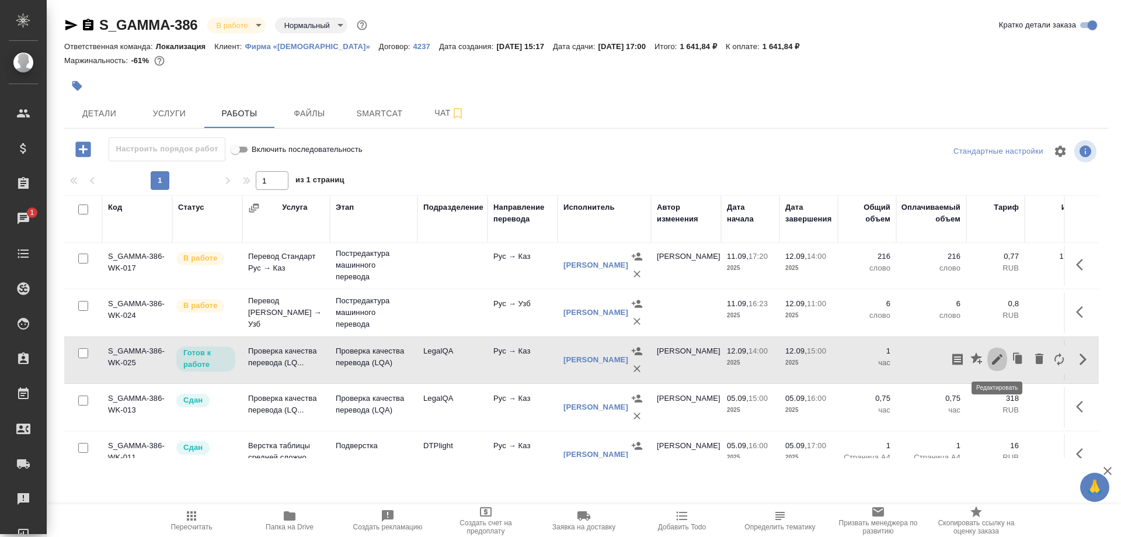
click at [995, 358] on icon "button" at bounding box center [997, 359] width 14 height 14
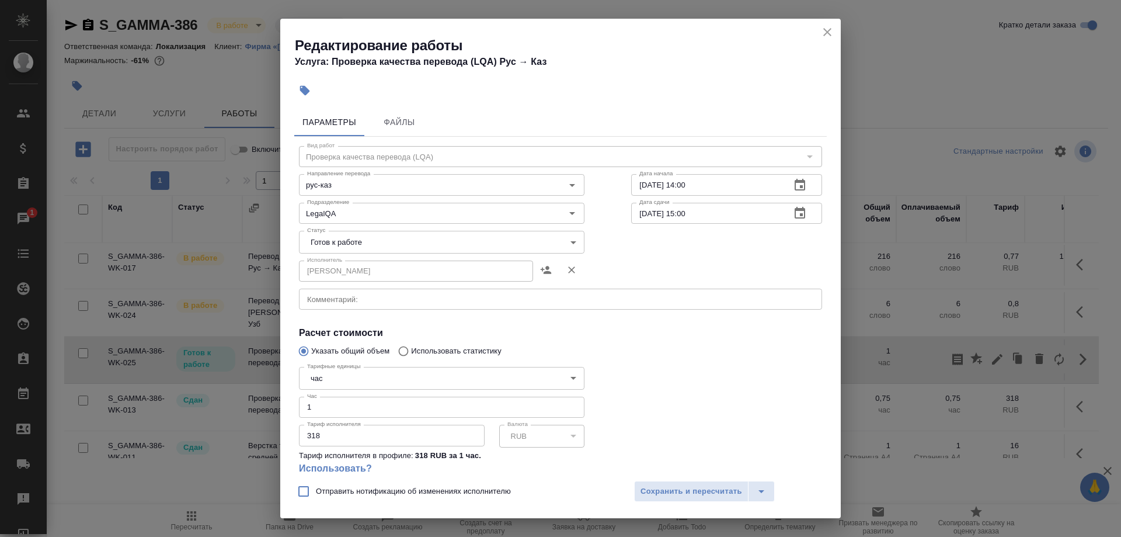
click at [818, 30] on div "Редактирование работы Услуга: Проверка качества перевода (LQA) Рус → Каз" at bounding box center [560, 48] width 560 height 59
click at [820, 34] on icon "close" at bounding box center [827, 32] width 14 height 14
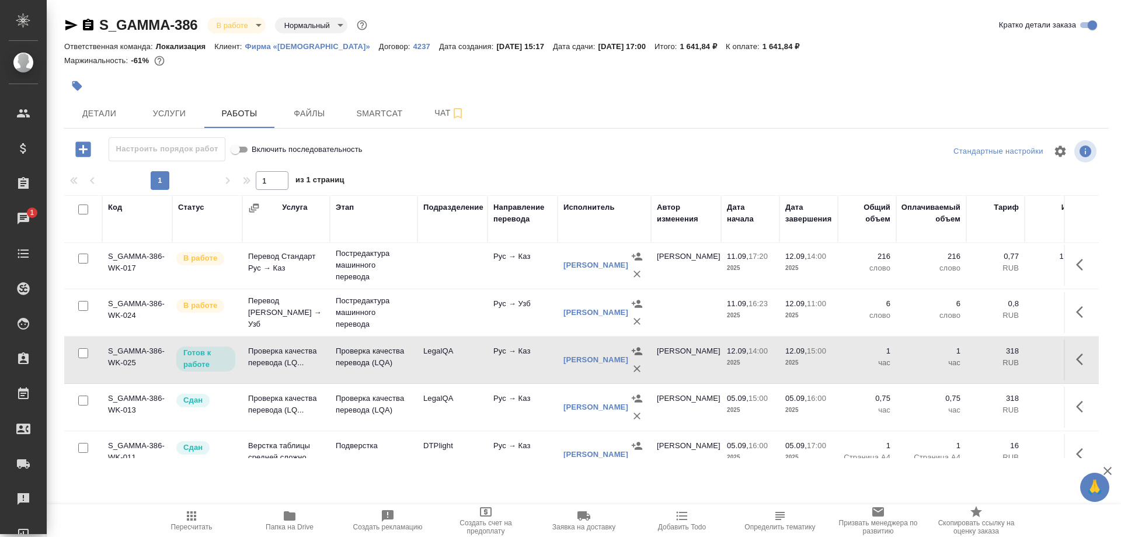
click at [252, 81] on div at bounding box center [412, 86] width 696 height 26
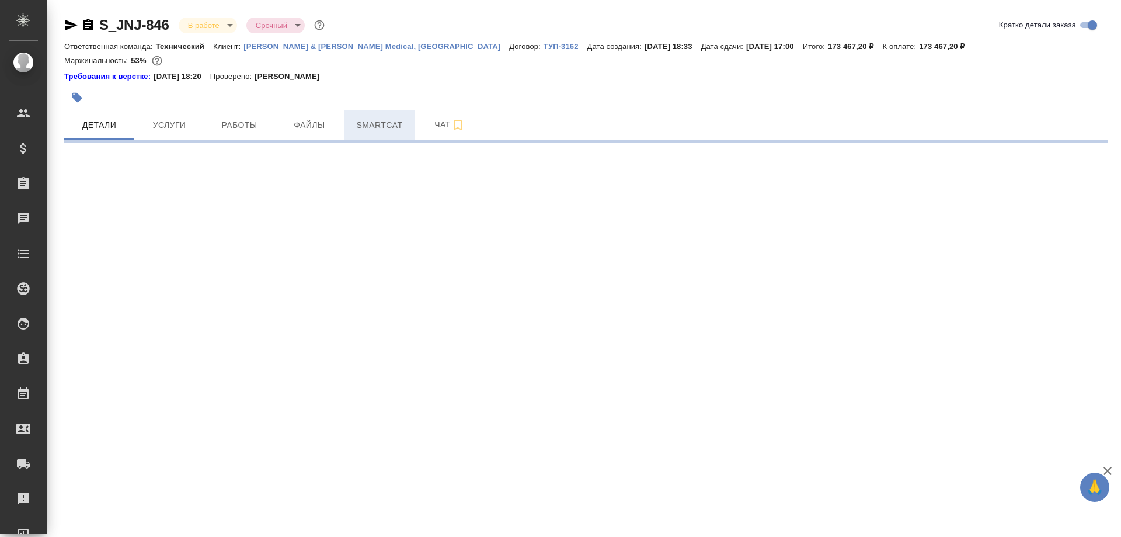
select select "RU"
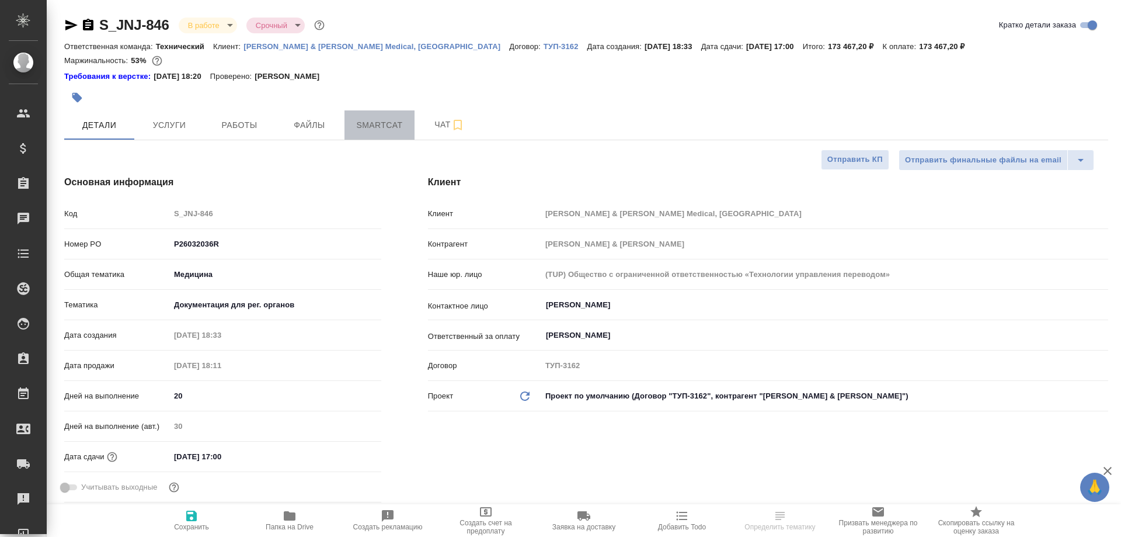
type textarea "x"
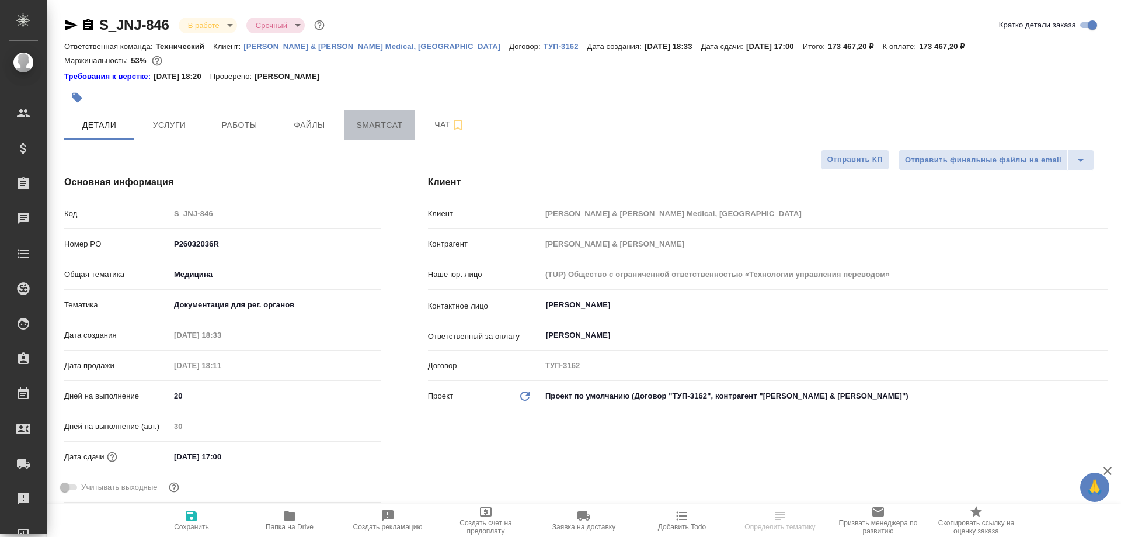
type textarea "x"
click at [386, 131] on span "Smartcat" at bounding box center [379, 125] width 56 height 15
type textarea "x"
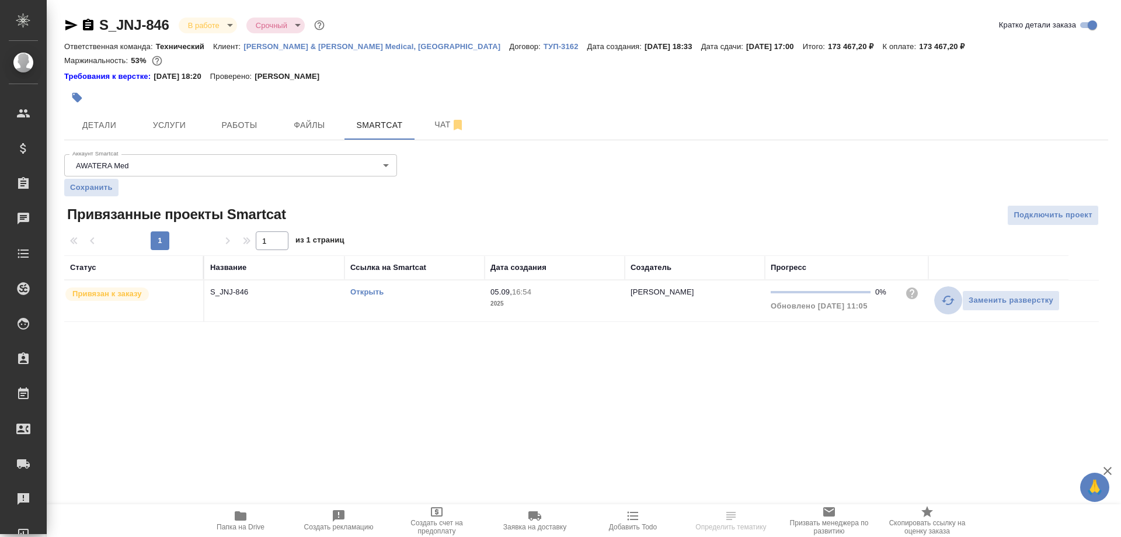
click at [943, 299] on icon "button" at bounding box center [948, 300] width 14 height 14
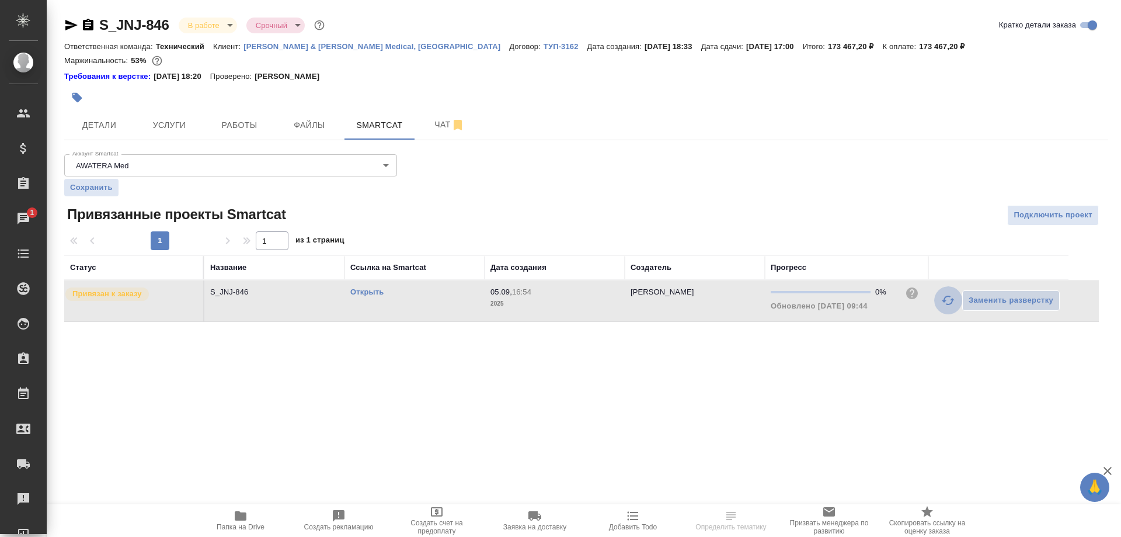
click at [938, 302] on button "button" at bounding box center [948, 300] width 28 height 28
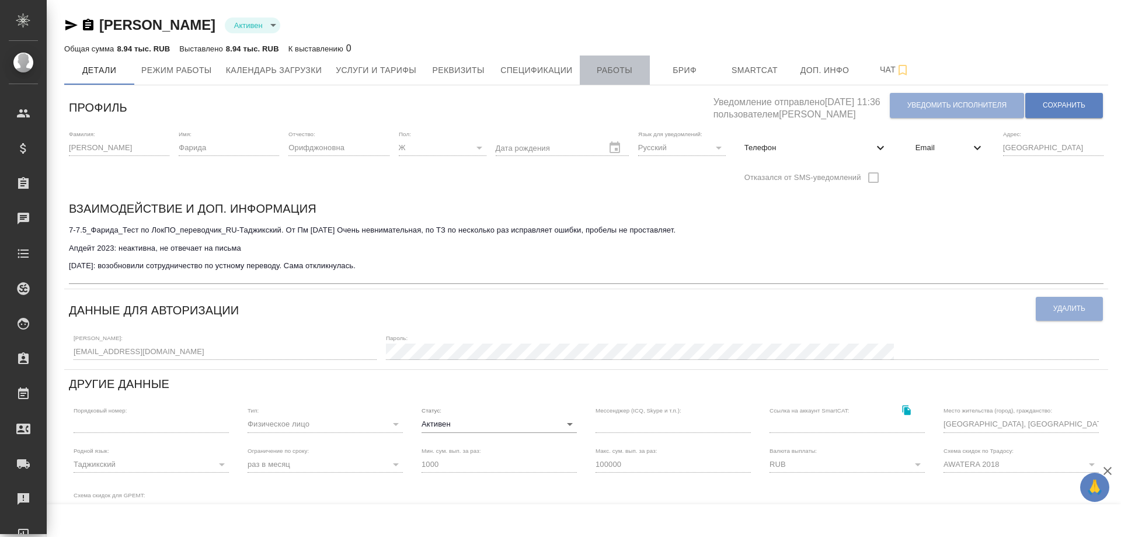
click at [602, 73] on span "Работы" at bounding box center [615, 70] width 56 height 15
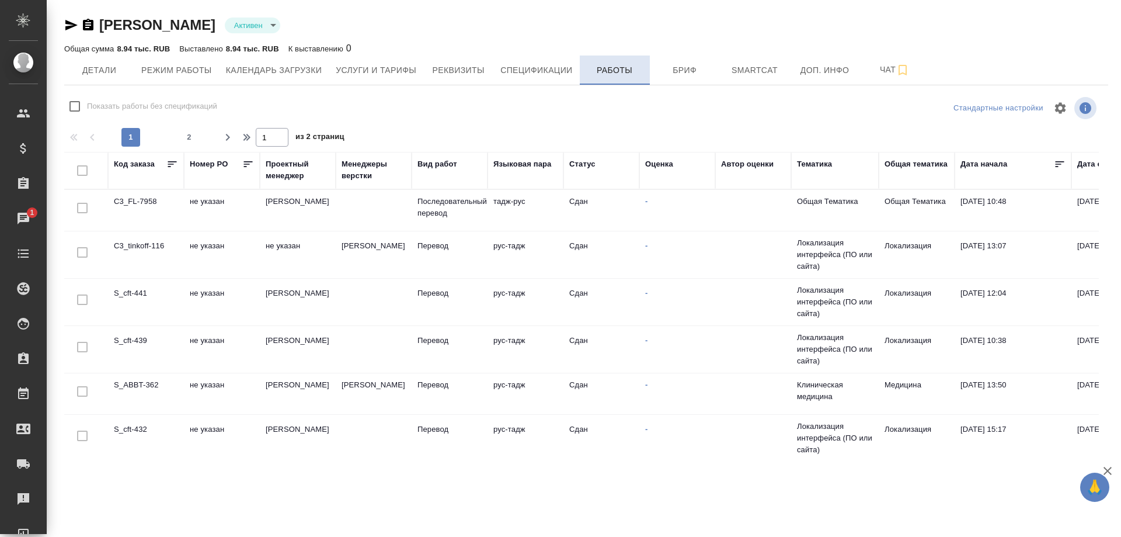
checkbox input "false"
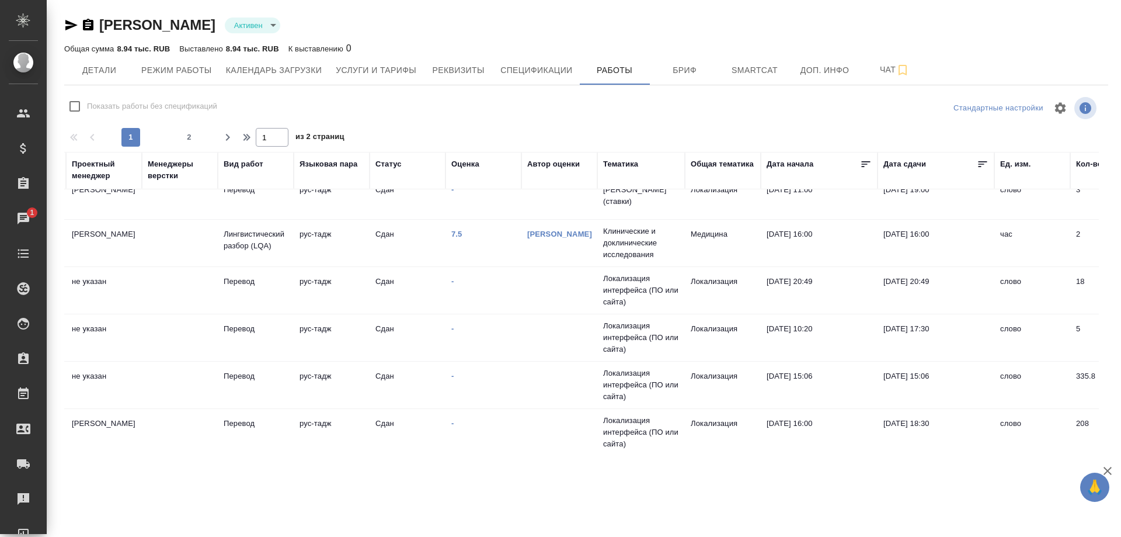
scroll to position [882, 194]
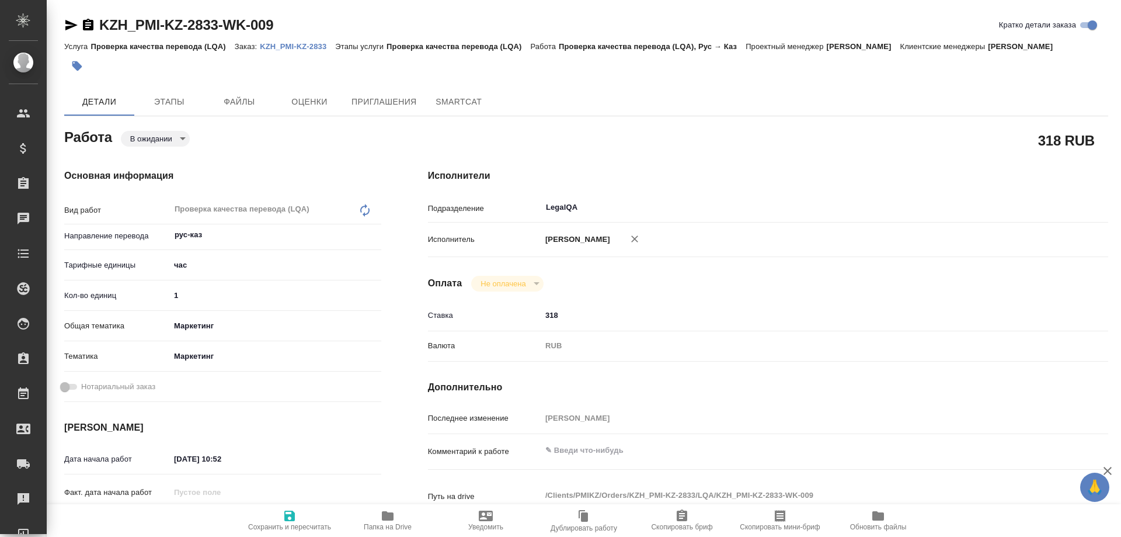
type textarea "x"
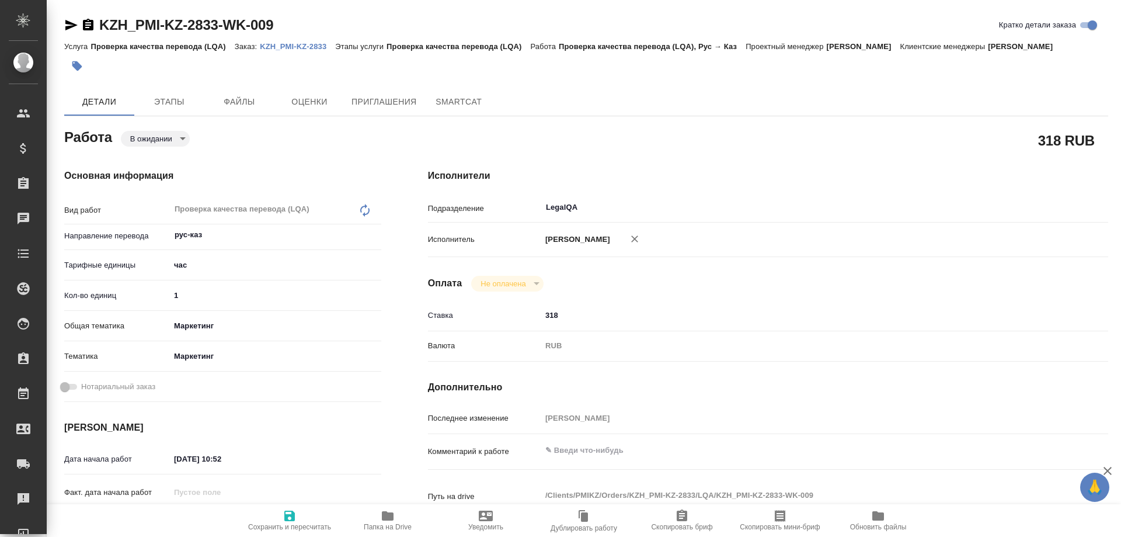
type textarea "x"
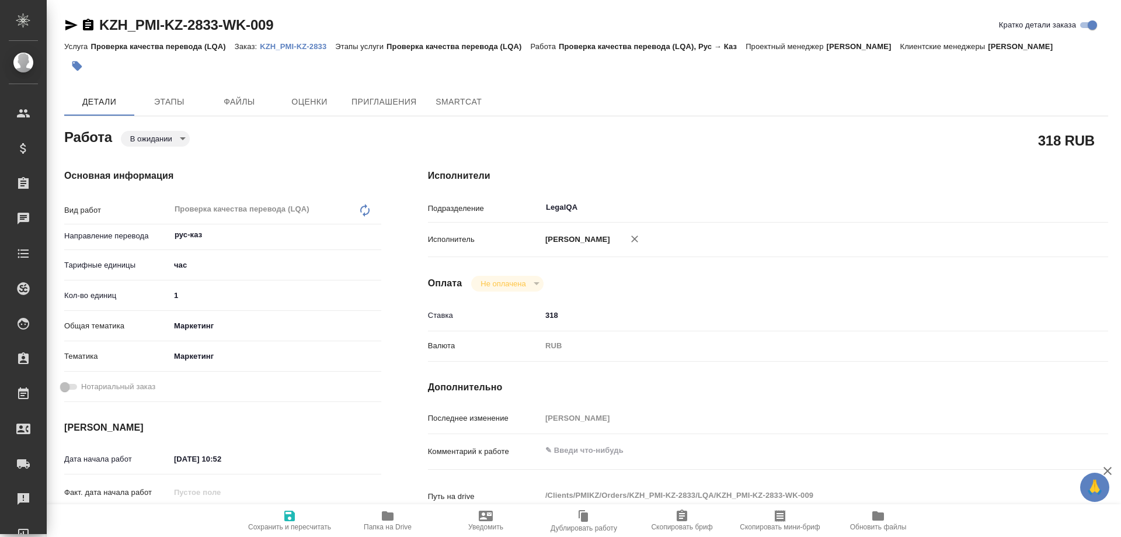
type textarea "x"
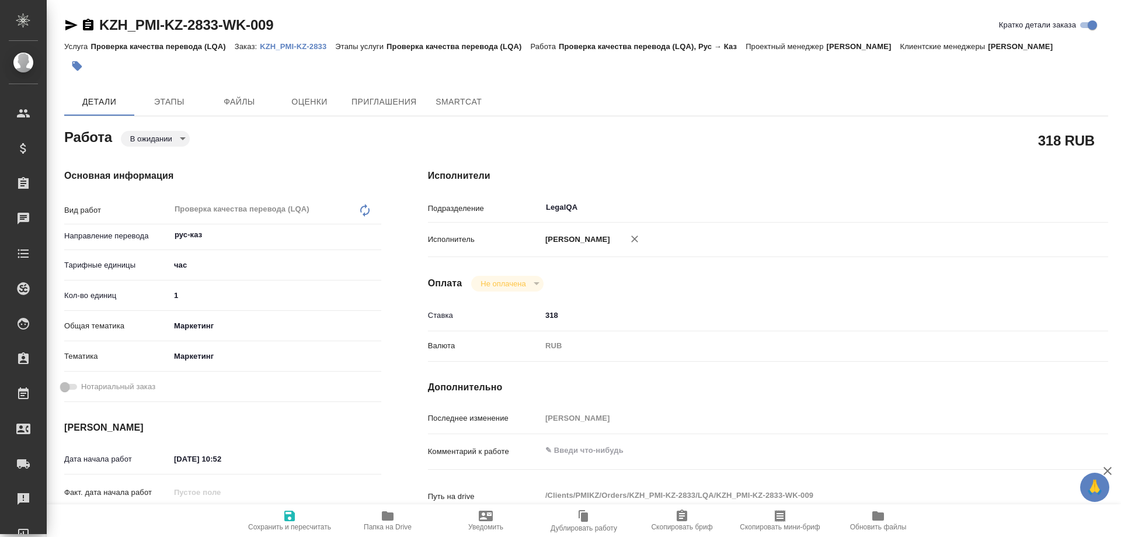
type textarea "x"
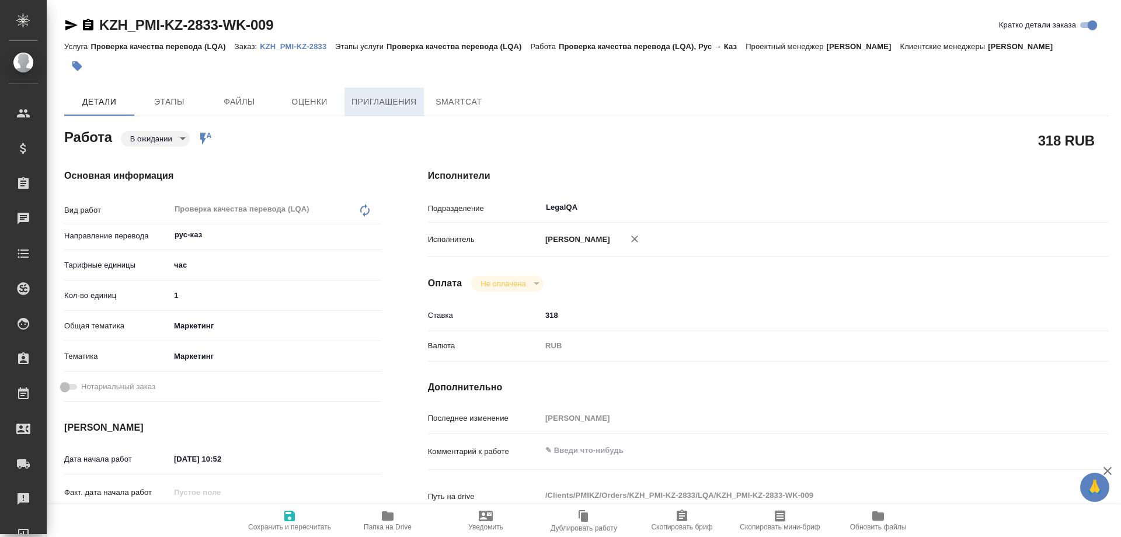
type textarea "x"
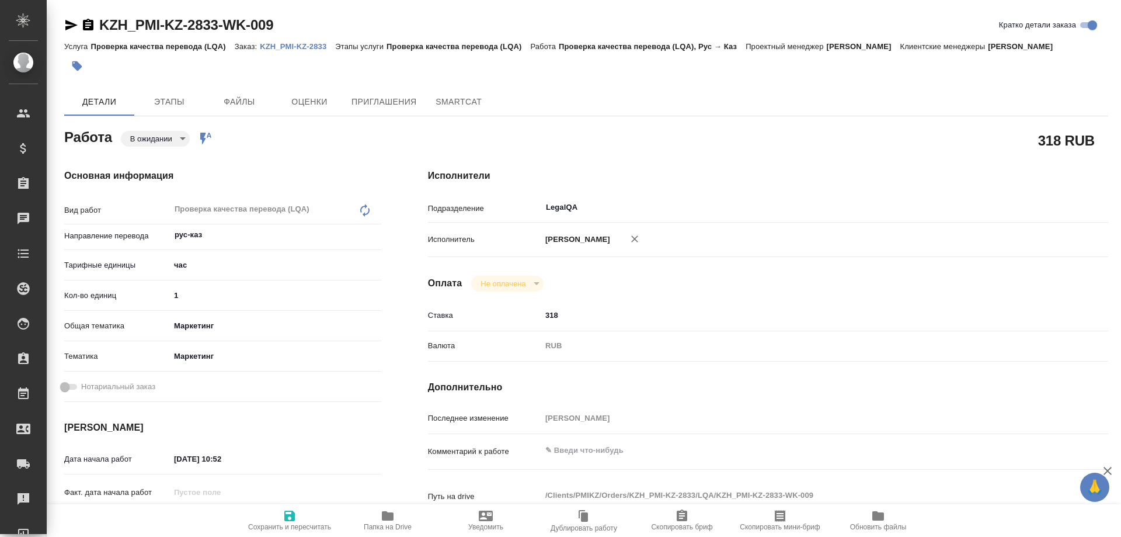
type textarea "x"
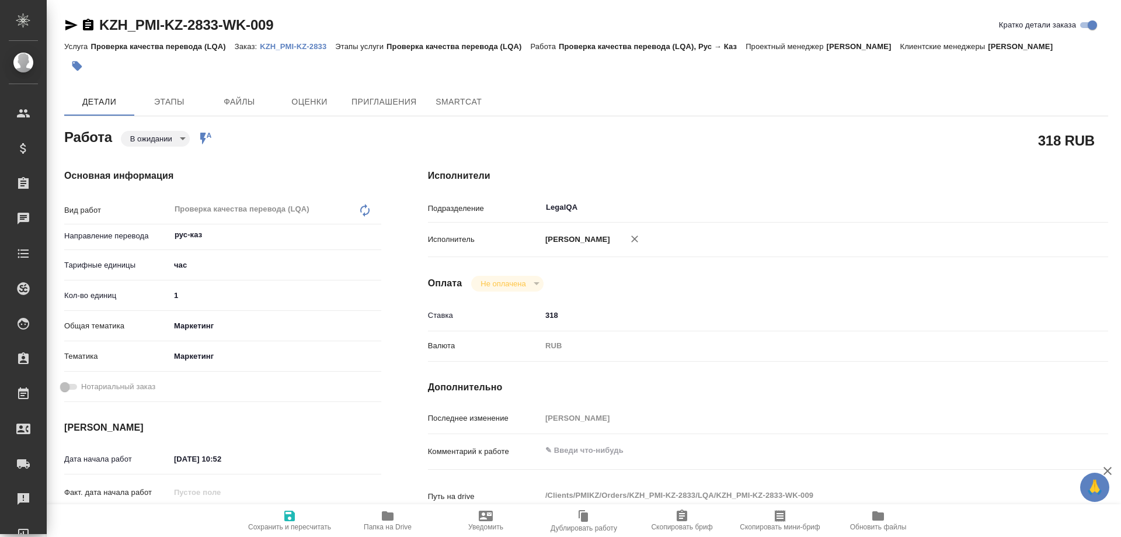
type textarea "x"
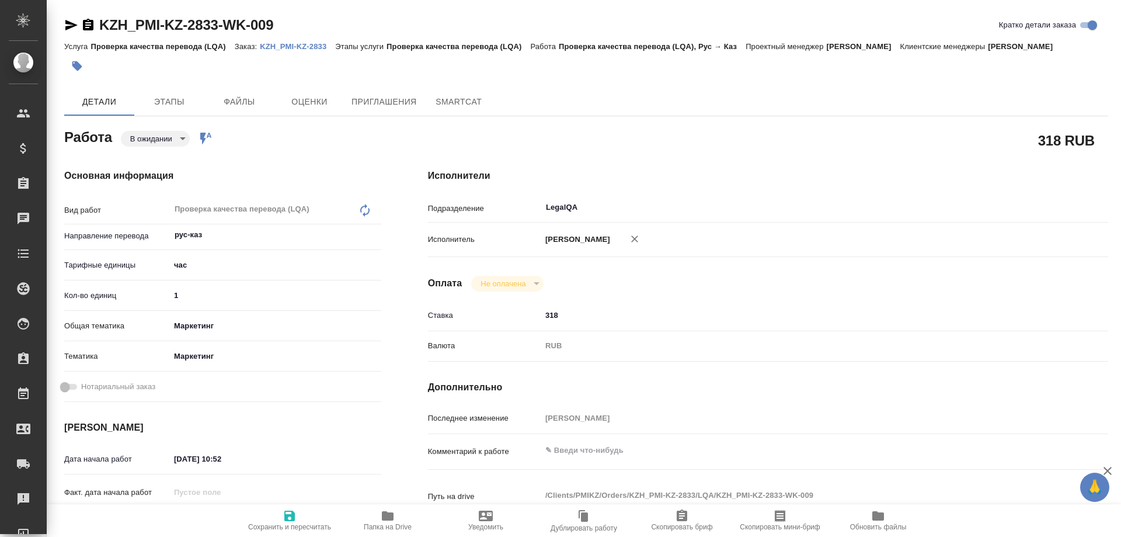
type textarea "x"
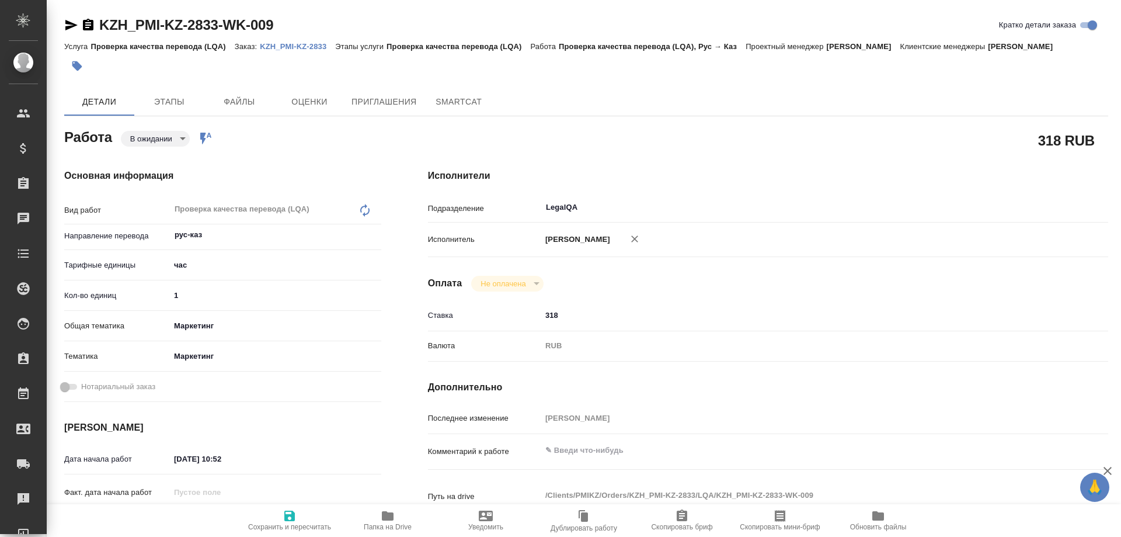
click at [305, 46] on p "KZH_PMI-KZ-2833" at bounding box center [297, 46] width 75 height 9
type textarea "x"
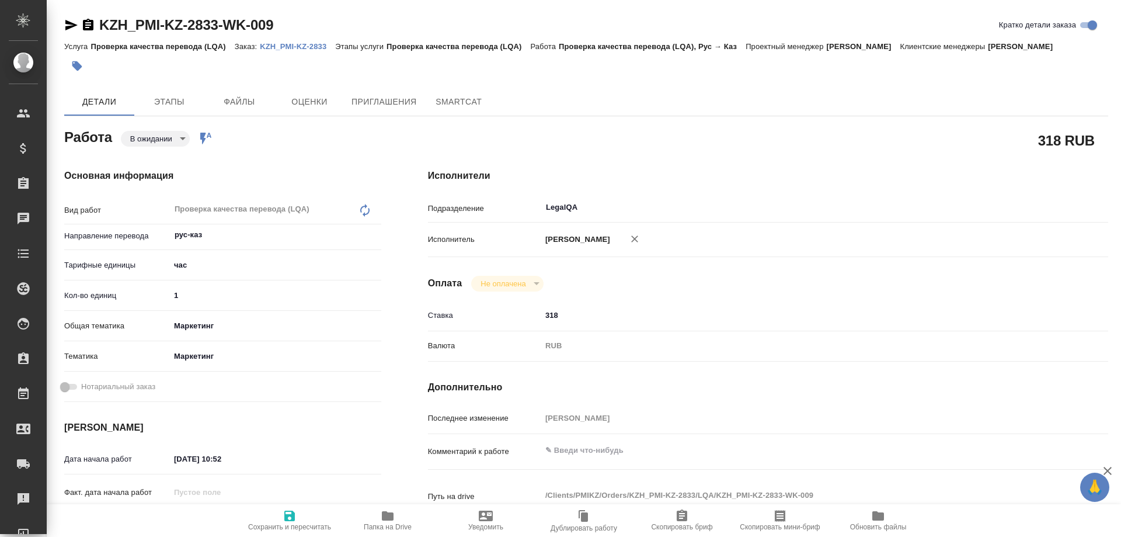
type textarea "x"
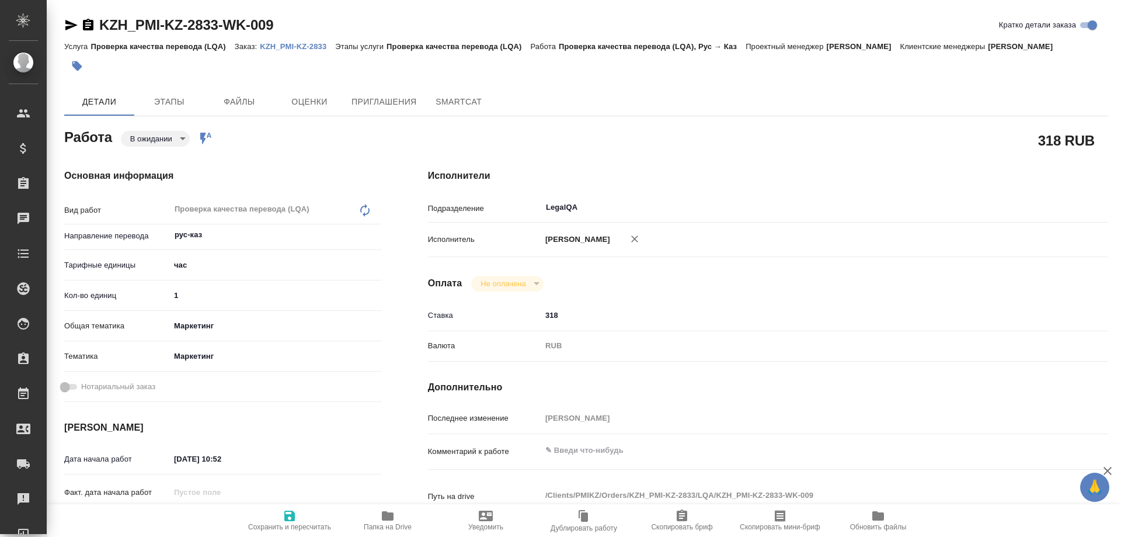
type textarea "x"
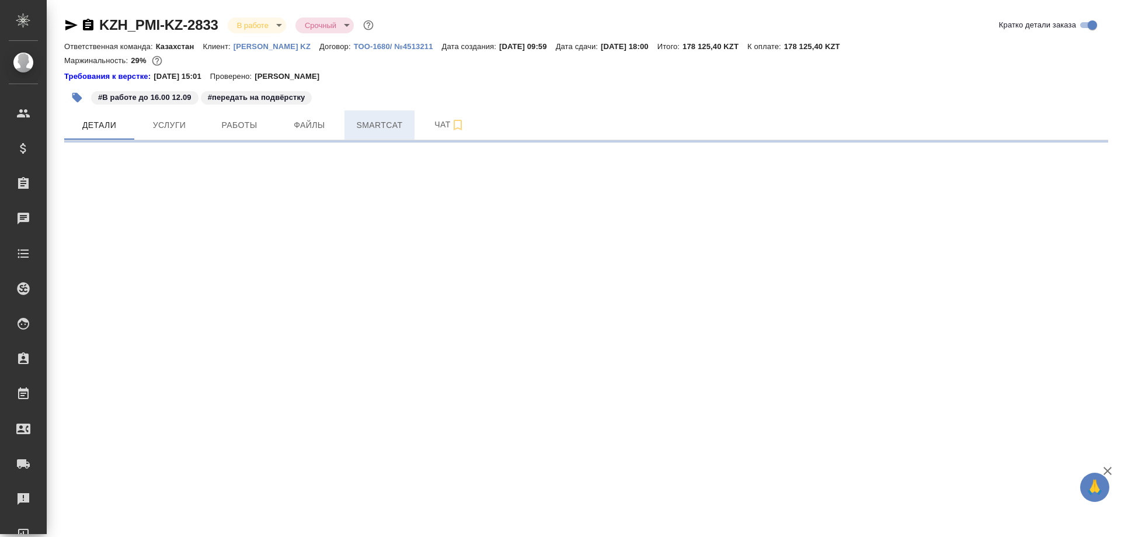
click at [375, 128] on span "Smartcat" at bounding box center [379, 125] width 56 height 15
select select "RU"
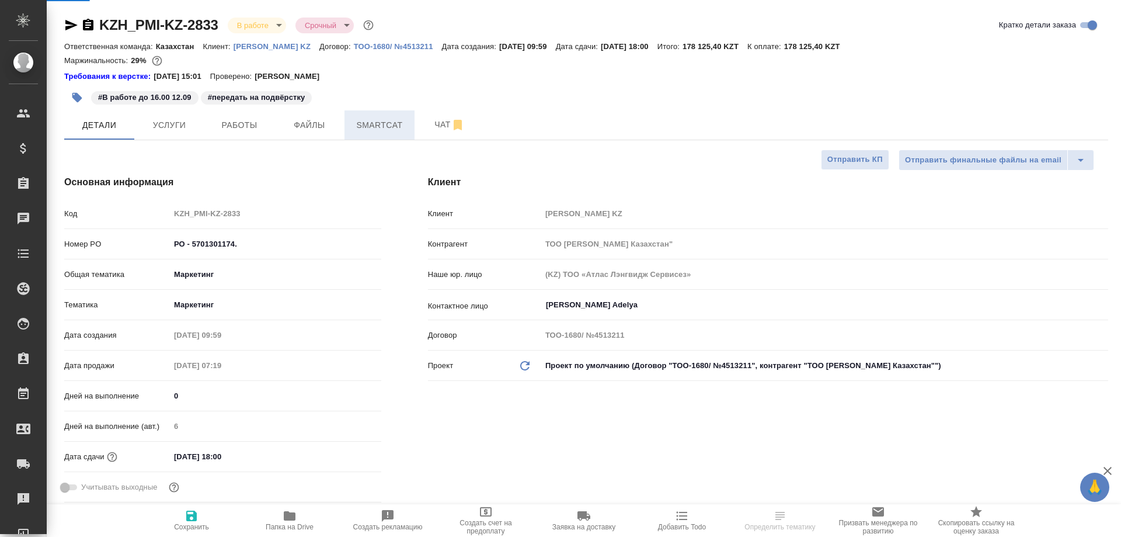
type textarea "x"
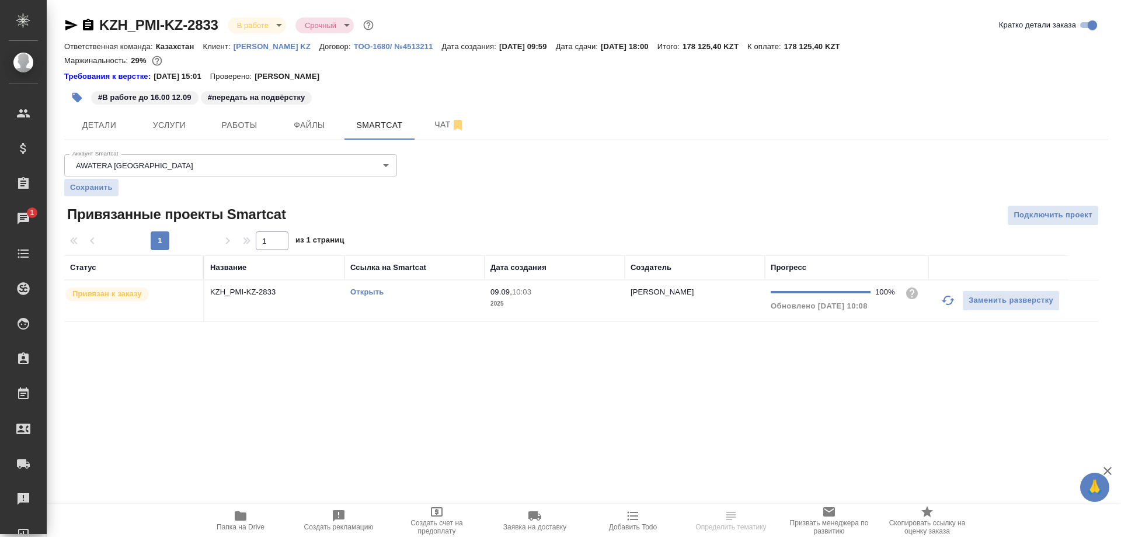
click at [369, 292] on link "Открыть" at bounding box center [366, 291] width 33 height 9
click at [232, 127] on span "Работы" at bounding box center [239, 125] width 56 height 15
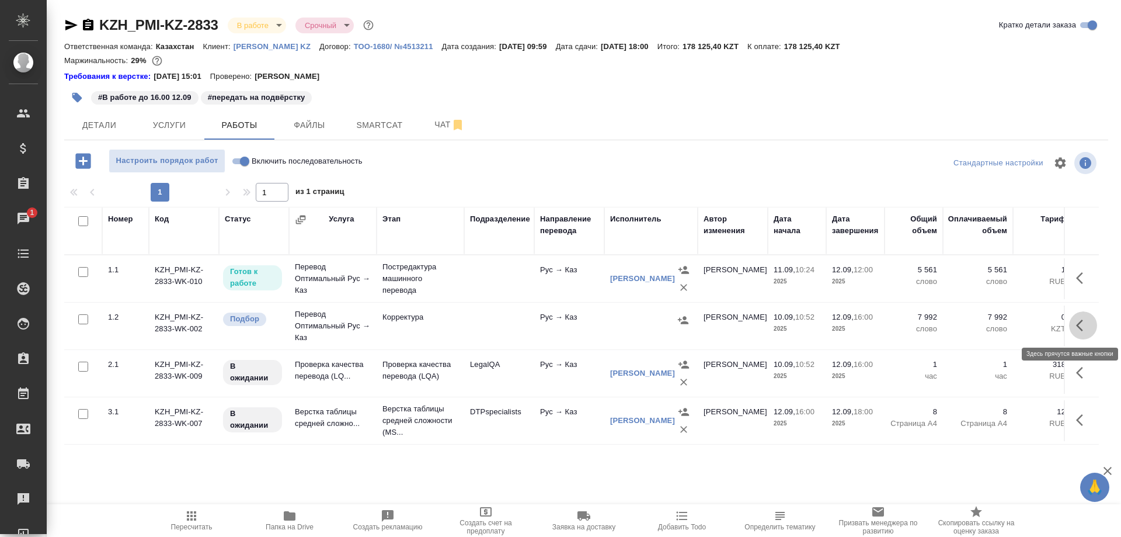
click at [1077, 325] on icon "button" at bounding box center [1079, 325] width 7 height 12
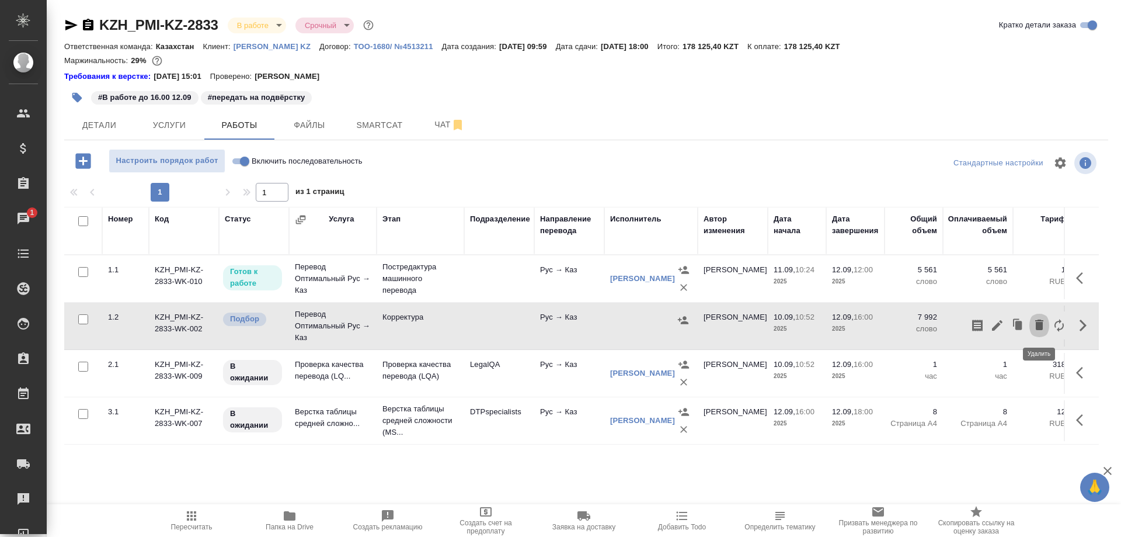
click at [1036, 328] on icon "button" at bounding box center [1039, 324] width 8 height 11
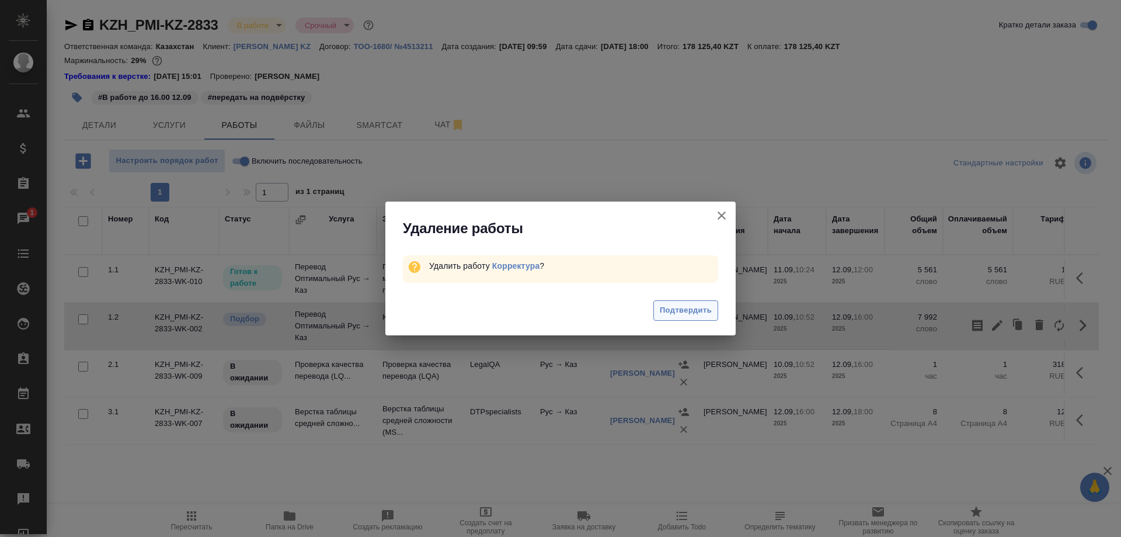
click at [687, 304] on span "Подтвердить" at bounding box center [686, 310] width 52 height 13
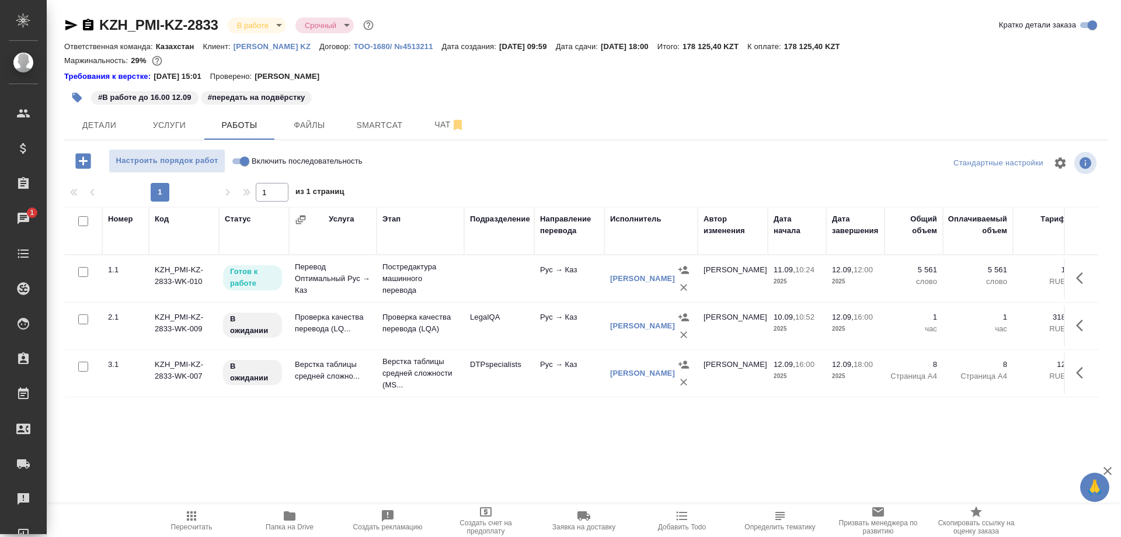
click at [241, 424] on div "Номер Код Статус Услуга Этап Подразделение Направление перевода Исполнитель Авт…" at bounding box center [581, 338] width 1034 height 263
click at [190, 511] on icon "button" at bounding box center [191, 515] width 9 height 9
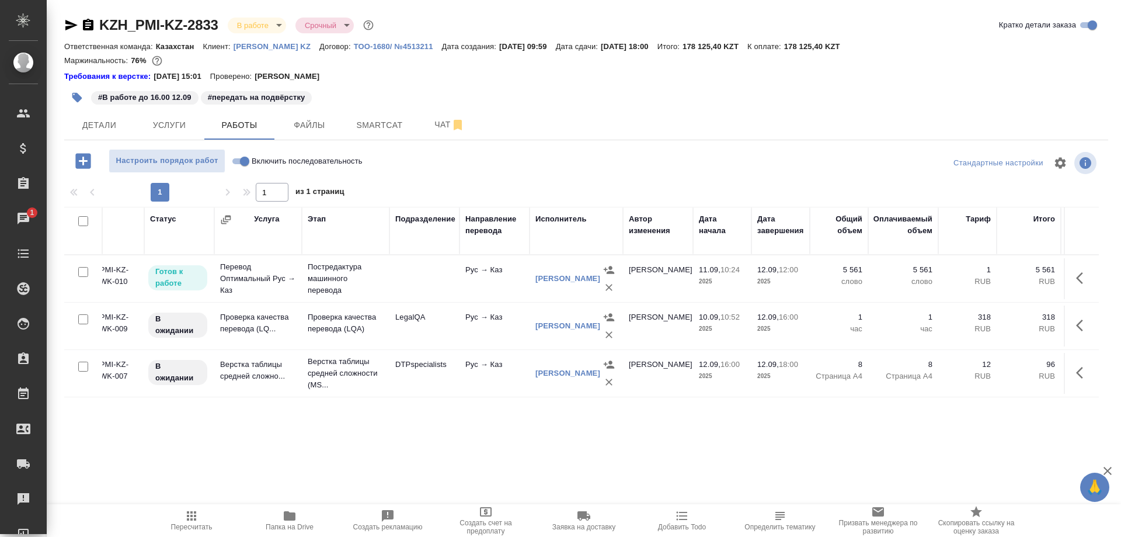
scroll to position [0, 135]
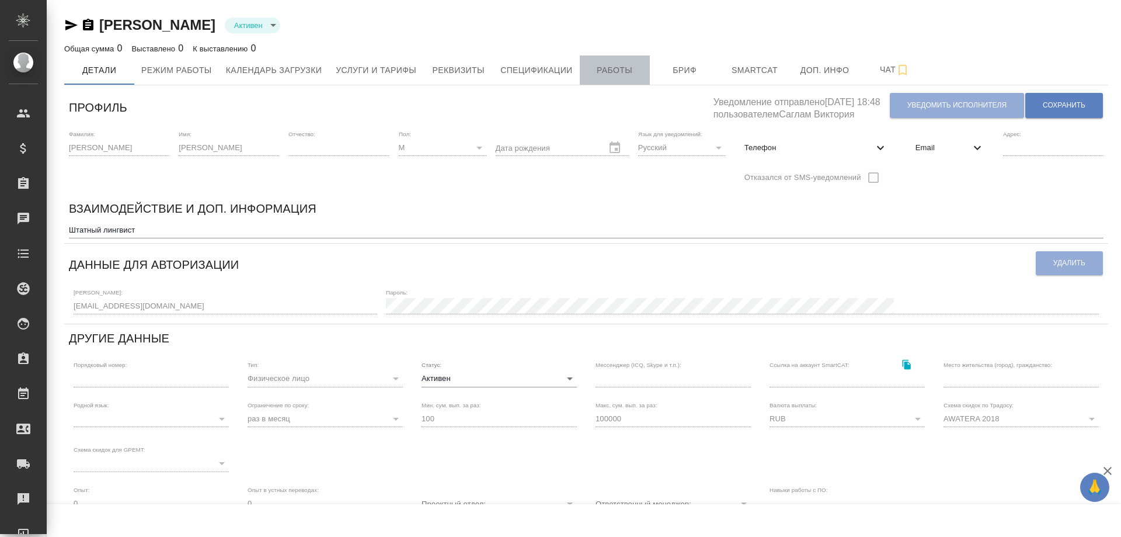
click at [598, 71] on span "Работы" at bounding box center [615, 70] width 56 height 15
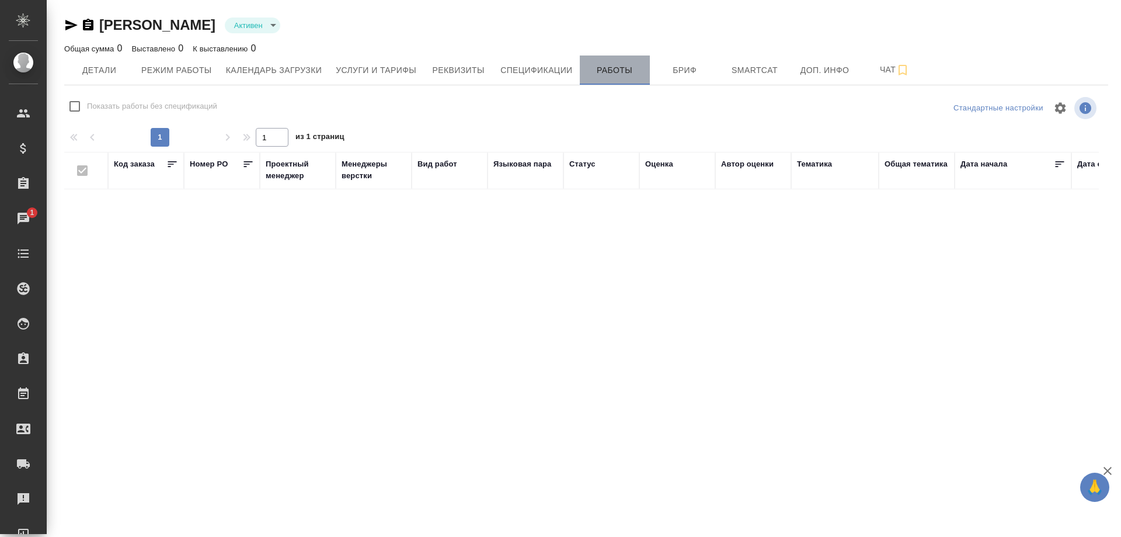
click at [598, 71] on span "Работы" at bounding box center [615, 70] width 56 height 15
click at [544, 72] on span "Спецификации" at bounding box center [536, 70] width 72 height 15
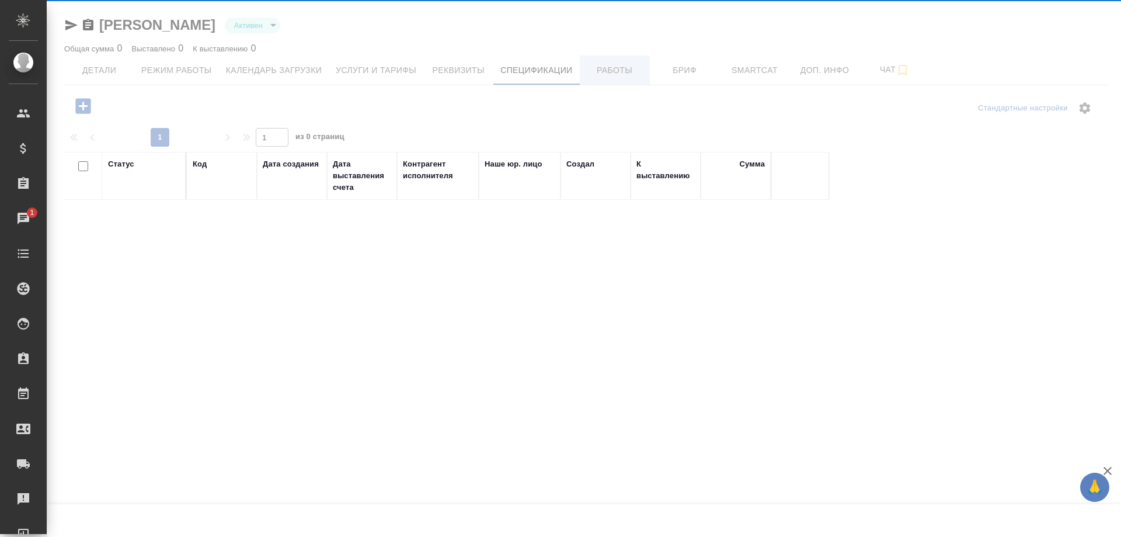
click at [596, 68] on div at bounding box center [584, 268] width 1074 height 537
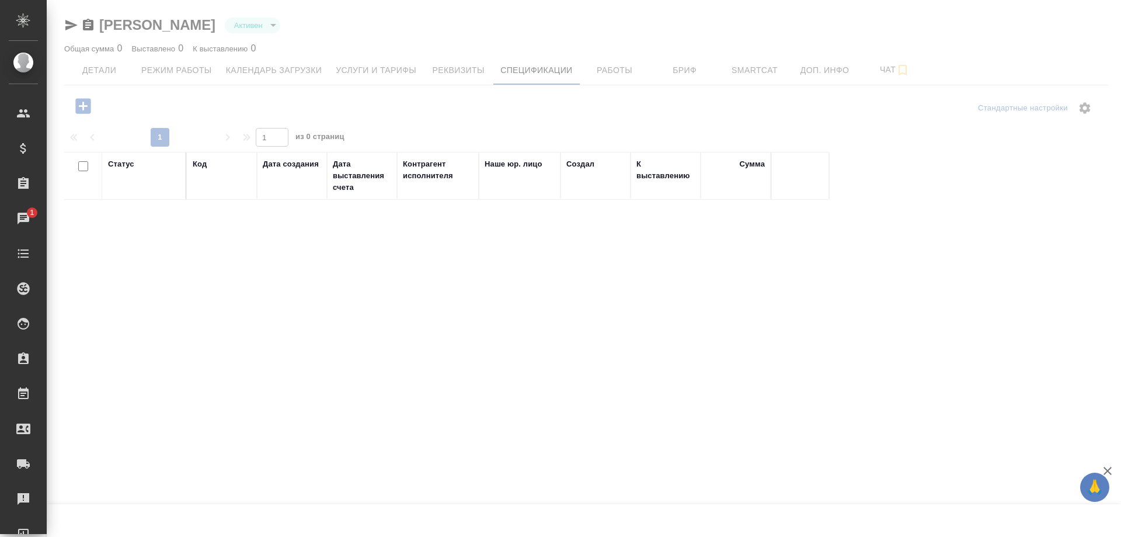
click at [604, 69] on div at bounding box center [584, 268] width 1074 height 537
click at [610, 73] on div at bounding box center [584, 268] width 1074 height 537
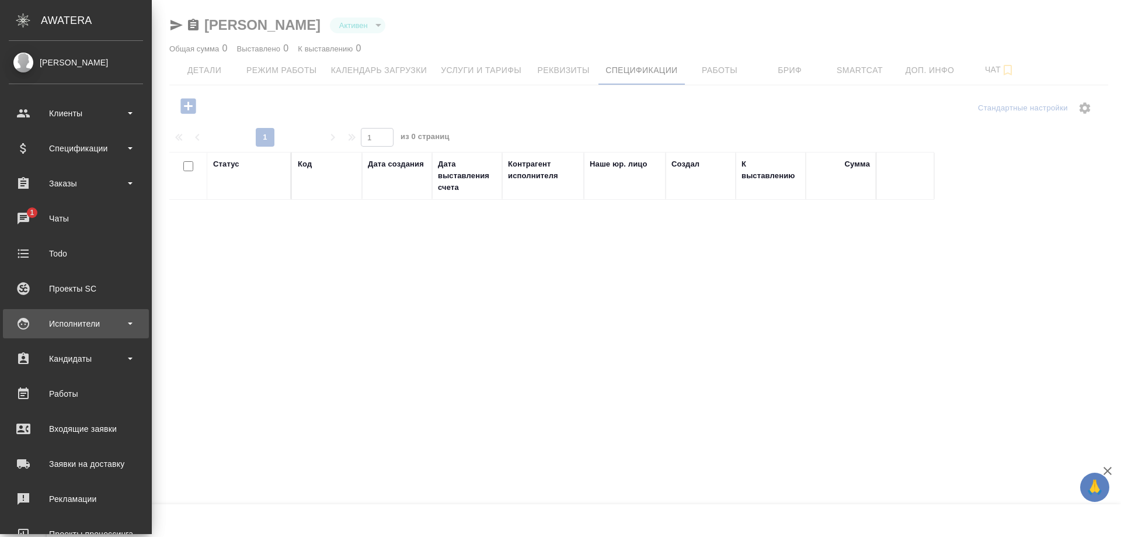
click at [61, 315] on div "Исполнители" at bounding box center [76, 324] width 134 height 18
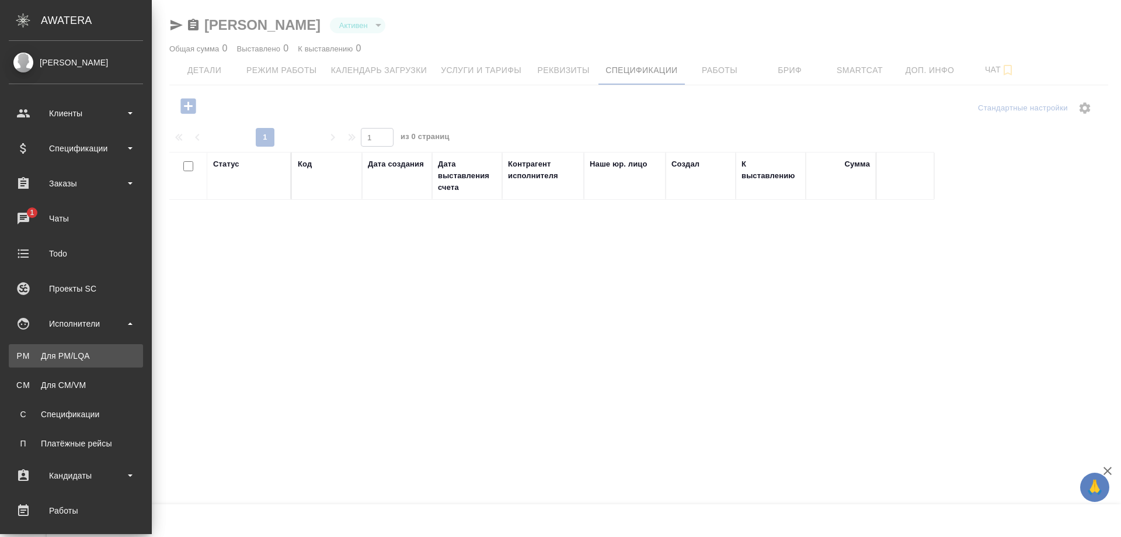
click at [72, 350] on div "Для PM/LQA" at bounding box center [76, 356] width 123 height 12
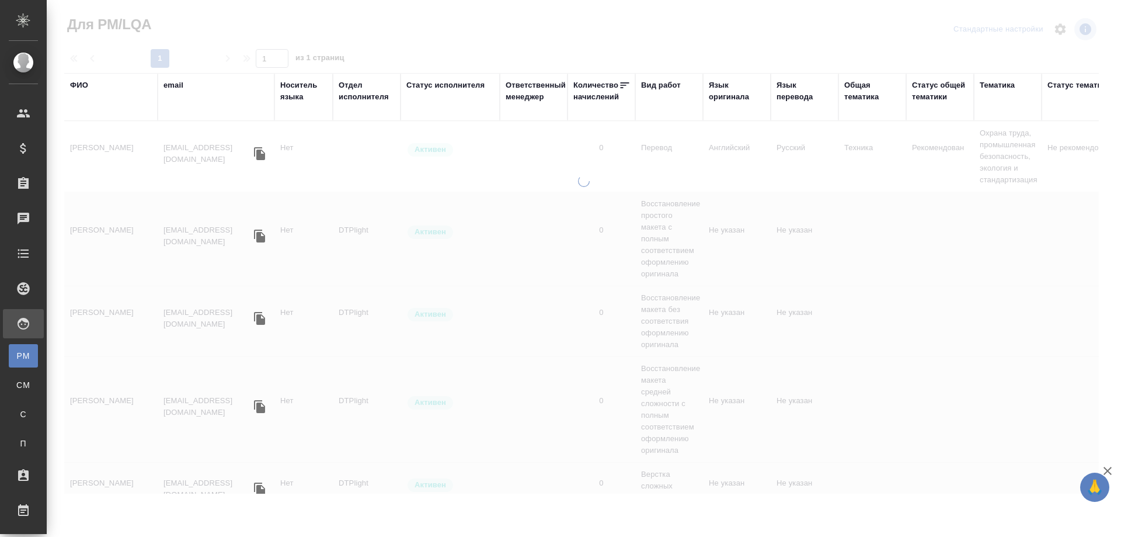
click at [78, 88] on div "ФИО" at bounding box center [79, 85] width 18 height 12
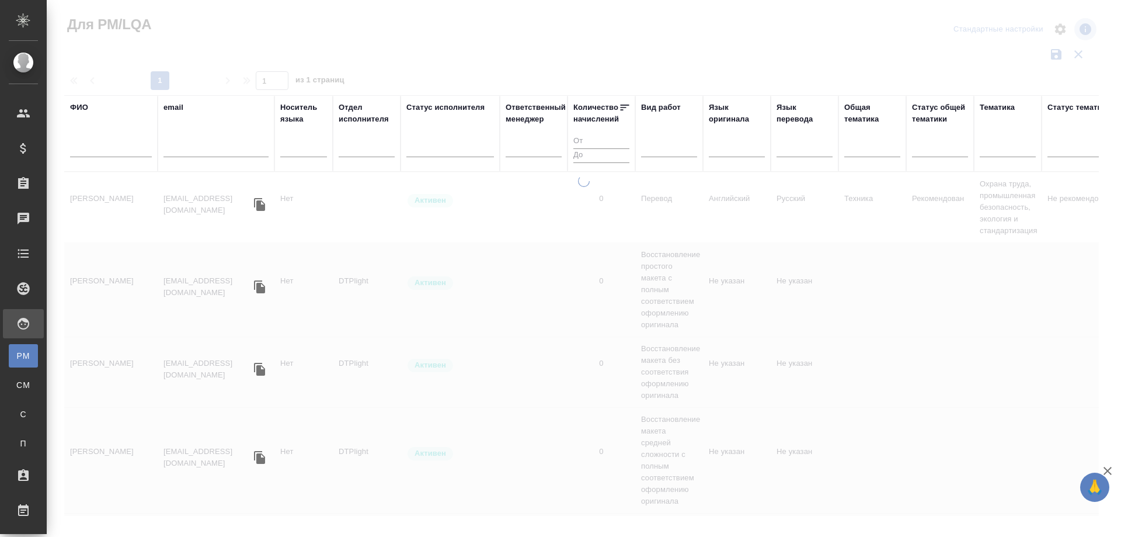
click at [89, 146] on input "text" at bounding box center [111, 149] width 82 height 15
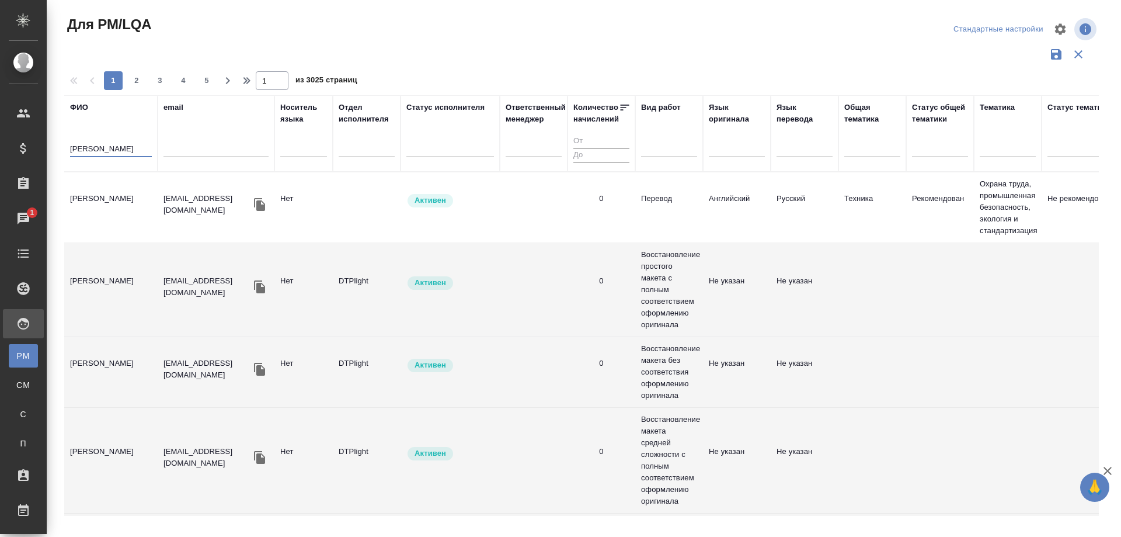
type input "[PERSON_NAME]"
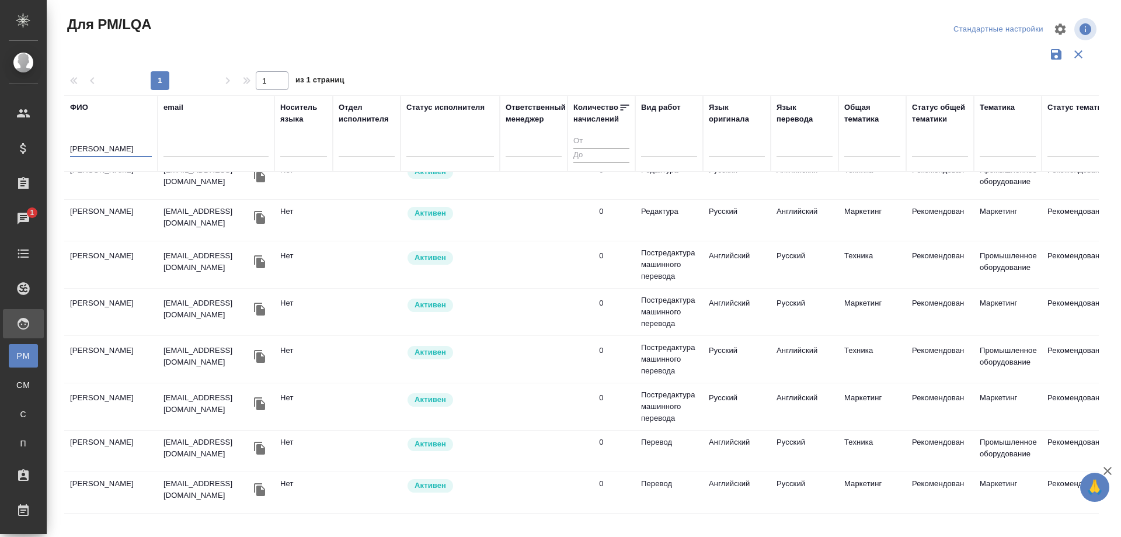
scroll to position [219, 0]
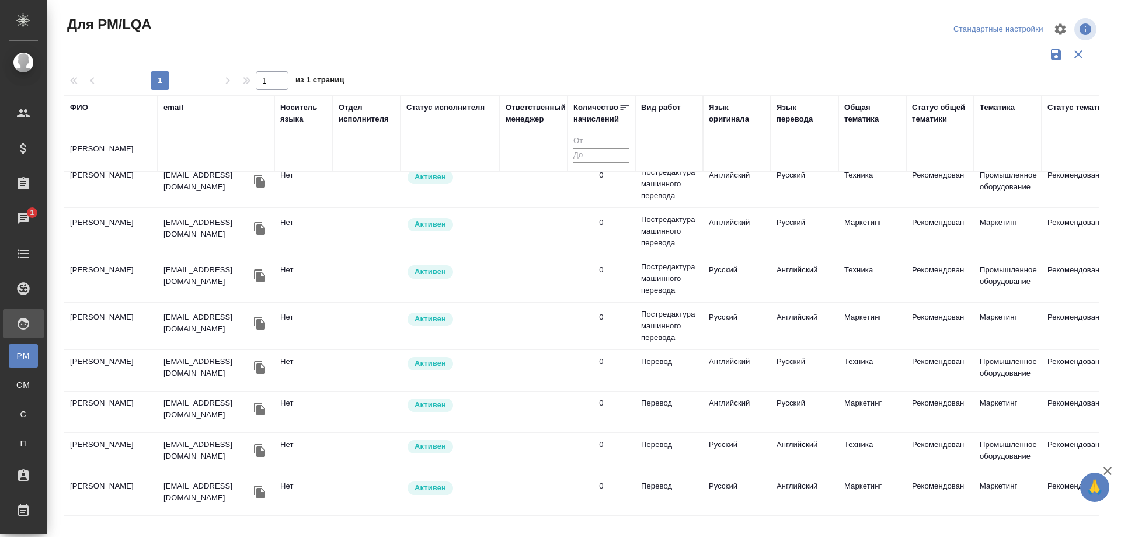
click at [105, 315] on td "[PERSON_NAME]" at bounding box center [110, 325] width 93 height 41
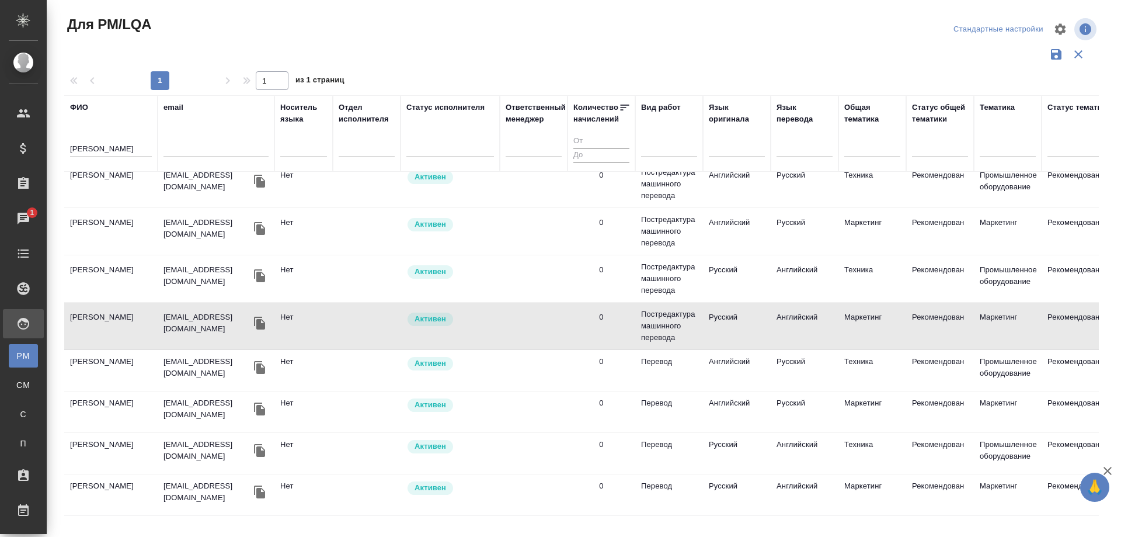
click at [105, 315] on td "[PERSON_NAME]" at bounding box center [110, 325] width 93 height 41
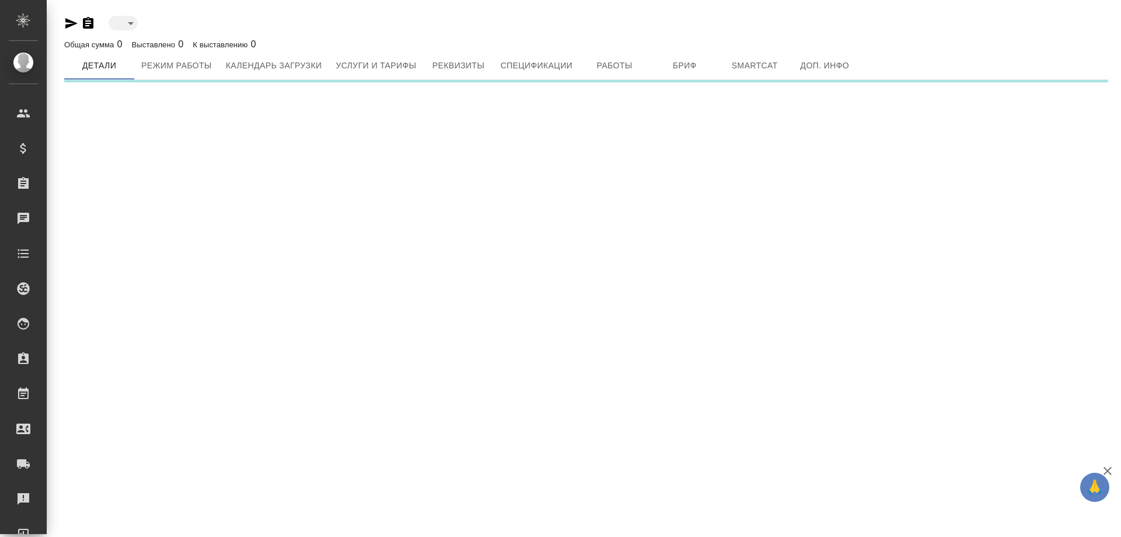
type input "active"
type input "reserved"
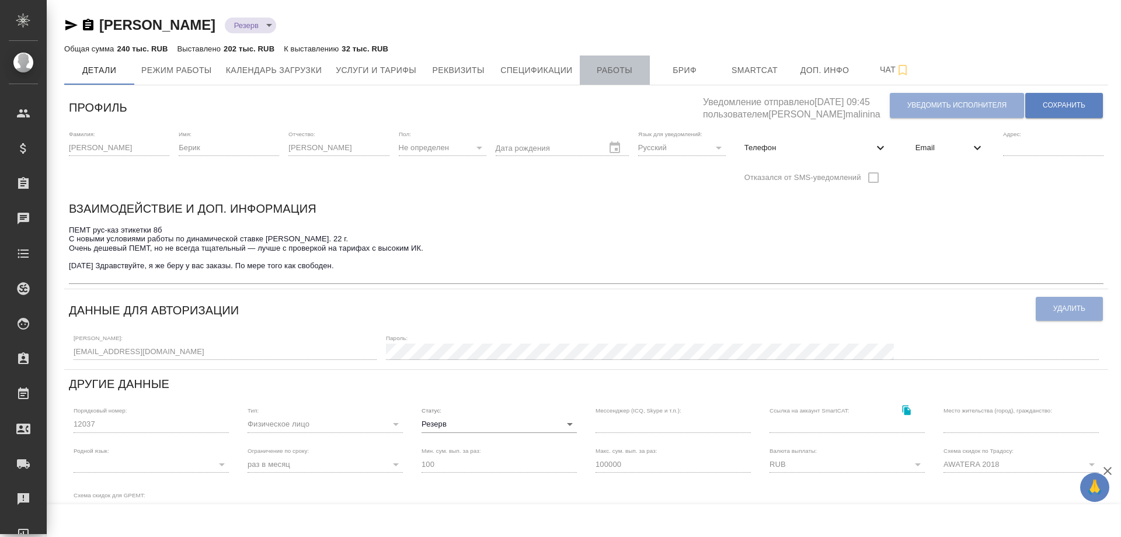
click at [604, 69] on span "Работы" at bounding box center [615, 70] width 56 height 15
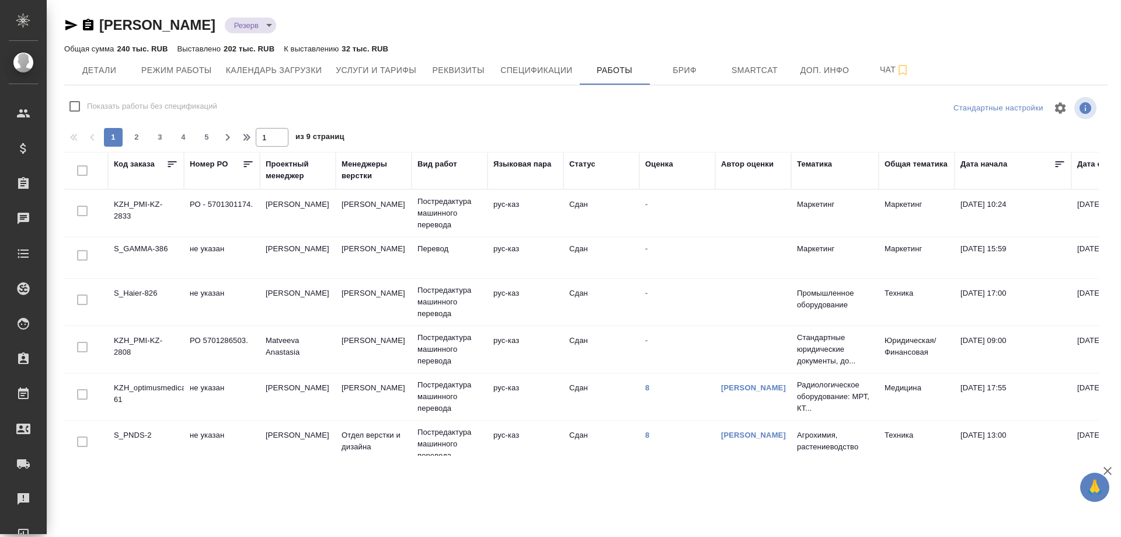
checkbox input "false"
click at [259, 90] on div "[PERSON_NAME] reserved Общая сумма 240 тыс. RUB Выставлено 202 тыс. RUB К выста…" at bounding box center [586, 231] width 1057 height 462
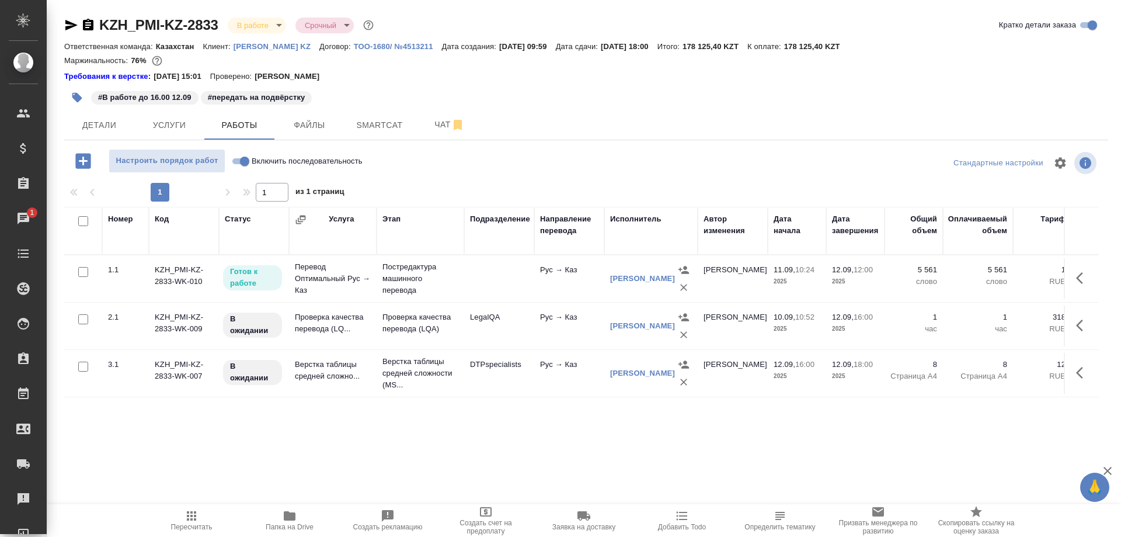
scroll to position [0, 135]
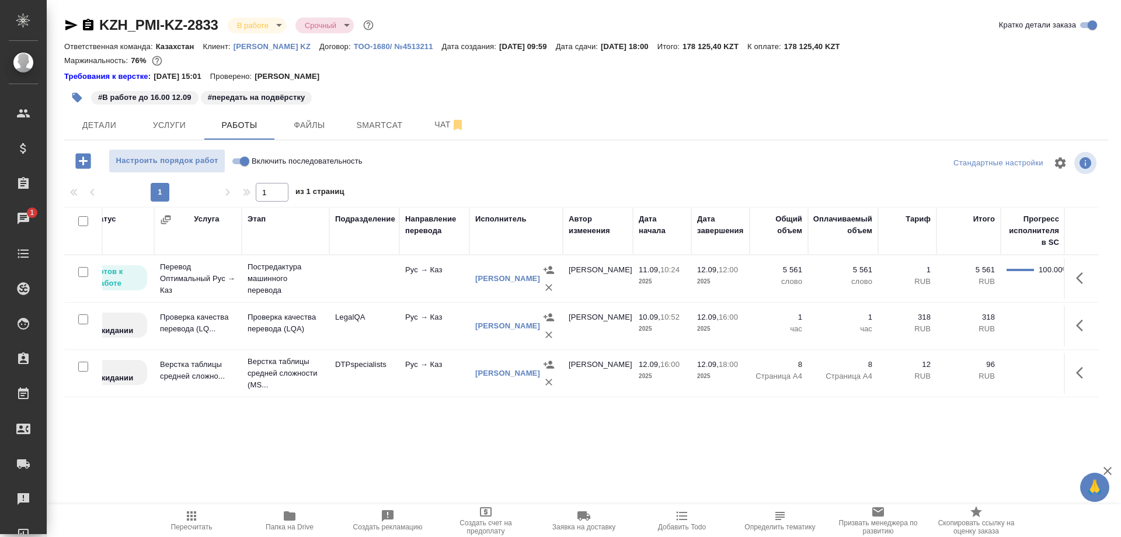
click at [191, 516] on icon "button" at bounding box center [191, 515] width 9 height 9
click at [202, 523] on span "Пересчитать" at bounding box center [191, 526] width 41 height 8
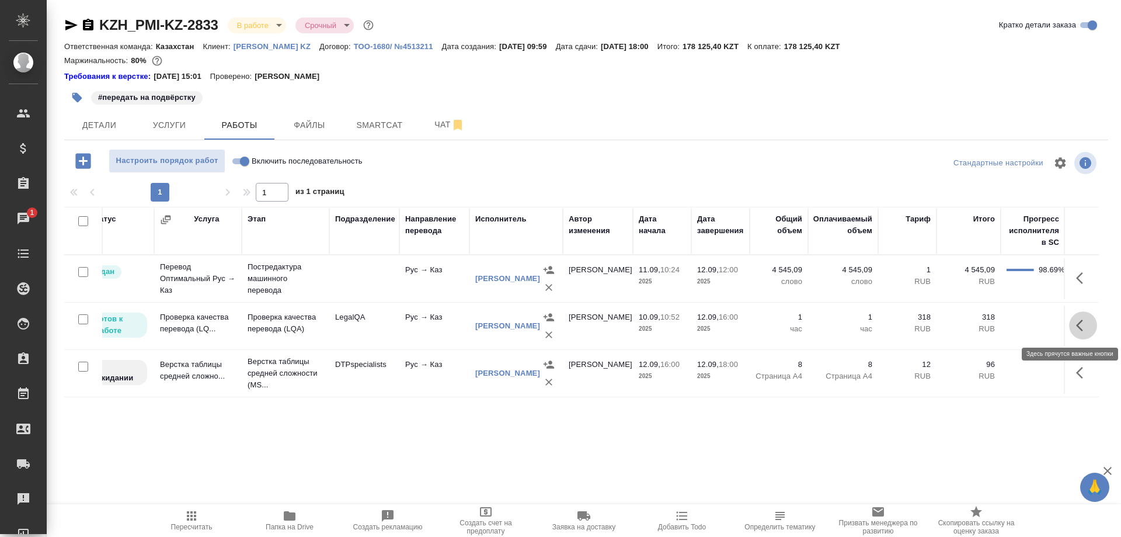
click at [1073, 323] on button "button" at bounding box center [1083, 325] width 28 height 28
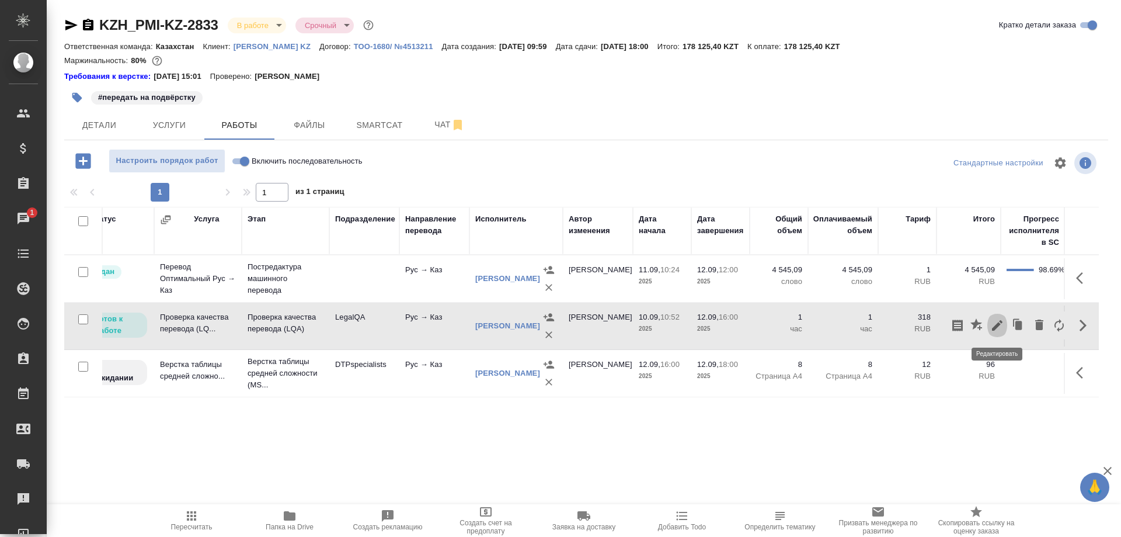
click at [999, 324] on icon "button" at bounding box center [997, 325] width 11 height 11
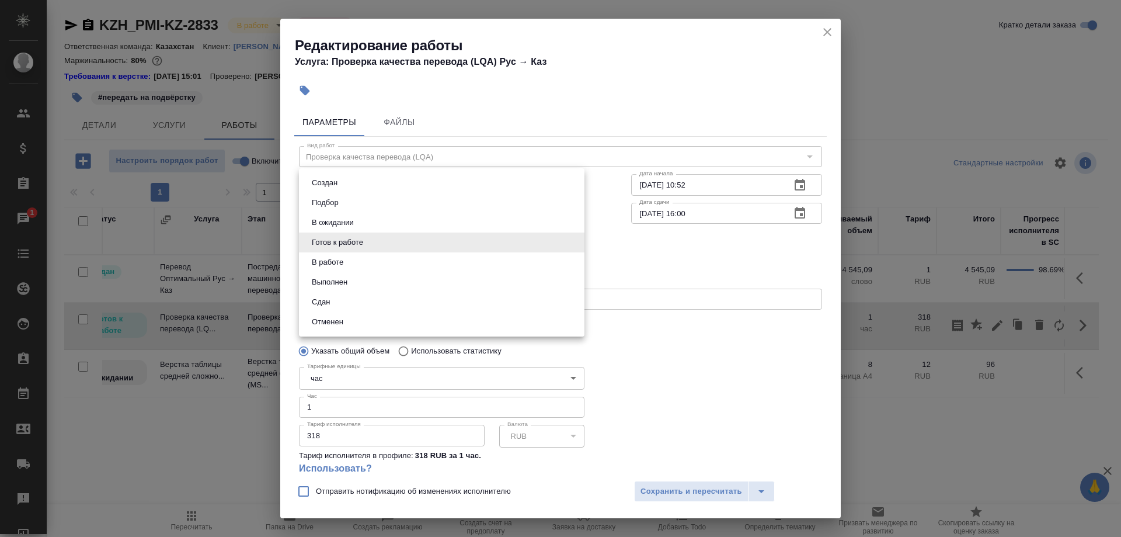
click at [455, 241] on body "🙏 .cls-1 fill:#fff; AWATERA Shirina Sabina Клиенты Спецификации Заказы 1 Чаты T…" at bounding box center [560, 268] width 1121 height 537
click at [315, 299] on button "Сдан" at bounding box center [320, 301] width 25 height 13
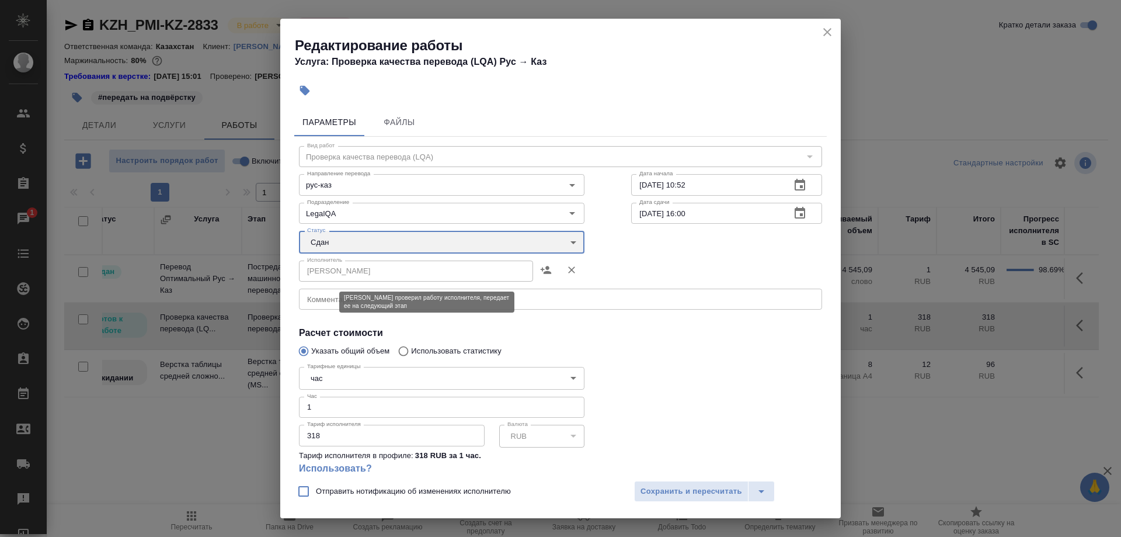
type input "closed"
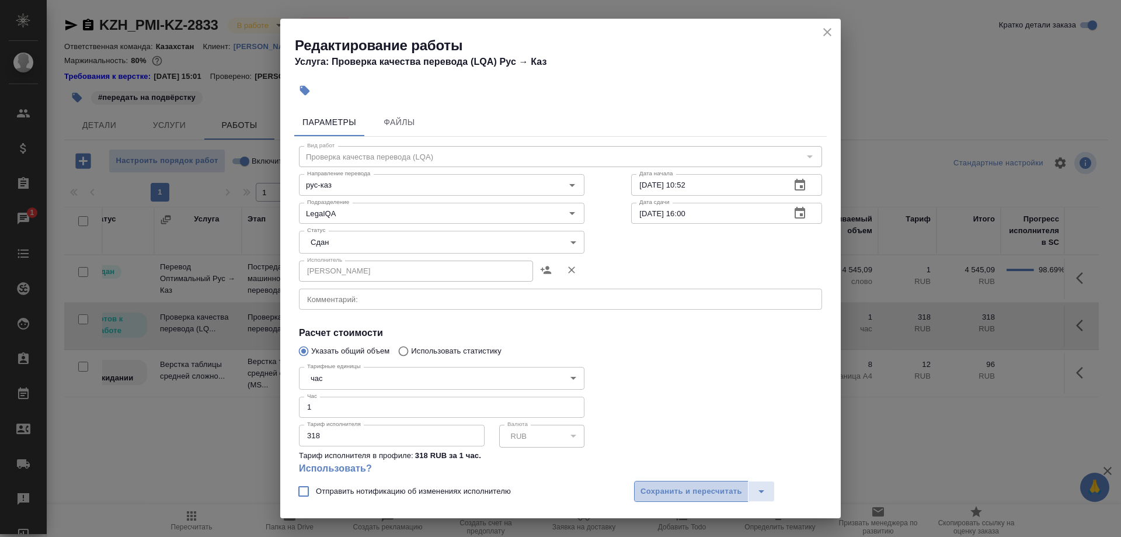
drag, startPoint x: 665, startPoint y: 483, endPoint x: 664, endPoint y: 476, distance: 7.0
click at [666, 483] on button "Сохранить и пересчитать" at bounding box center [691, 490] width 114 height 21
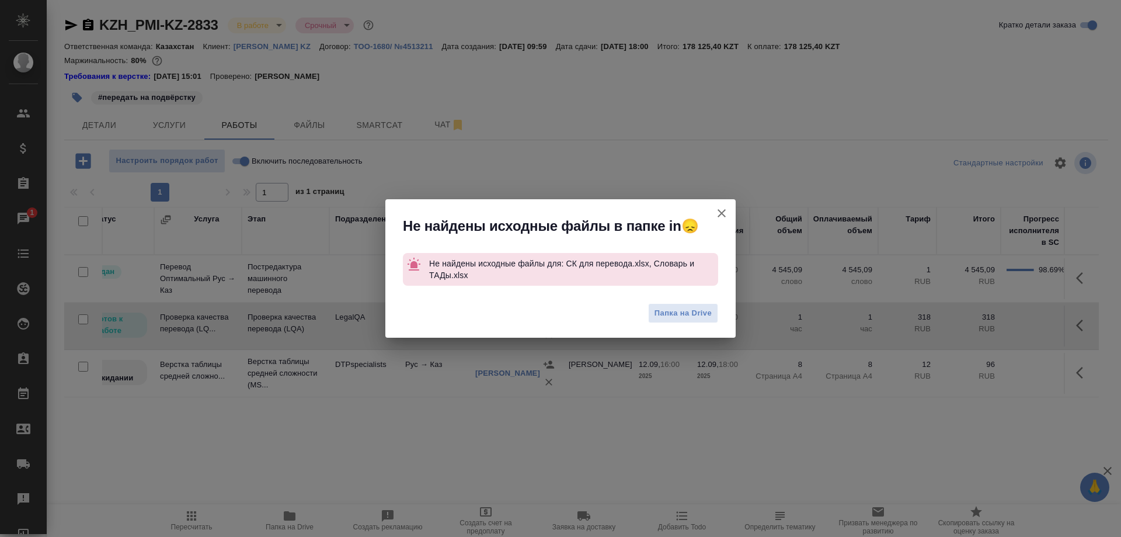
click at [718, 211] on icon "button" at bounding box center [722, 213] width 14 height 14
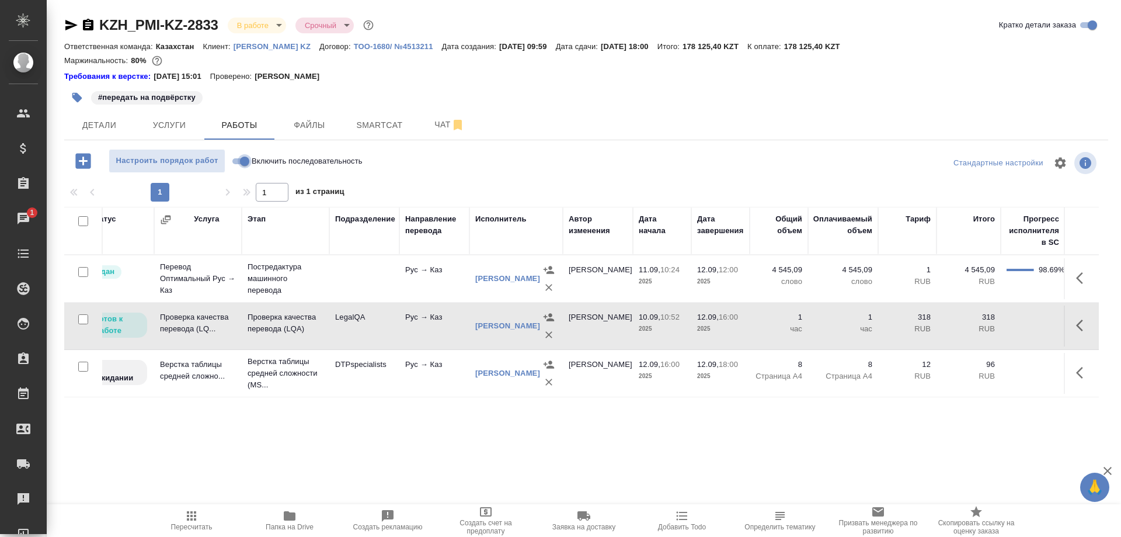
drag, startPoint x: 239, startPoint y: 159, endPoint x: 270, endPoint y: 182, distance: 38.4
click at [239, 160] on input "Включить последовательность" at bounding box center [245, 161] width 42 height 14
checkbox input "true"
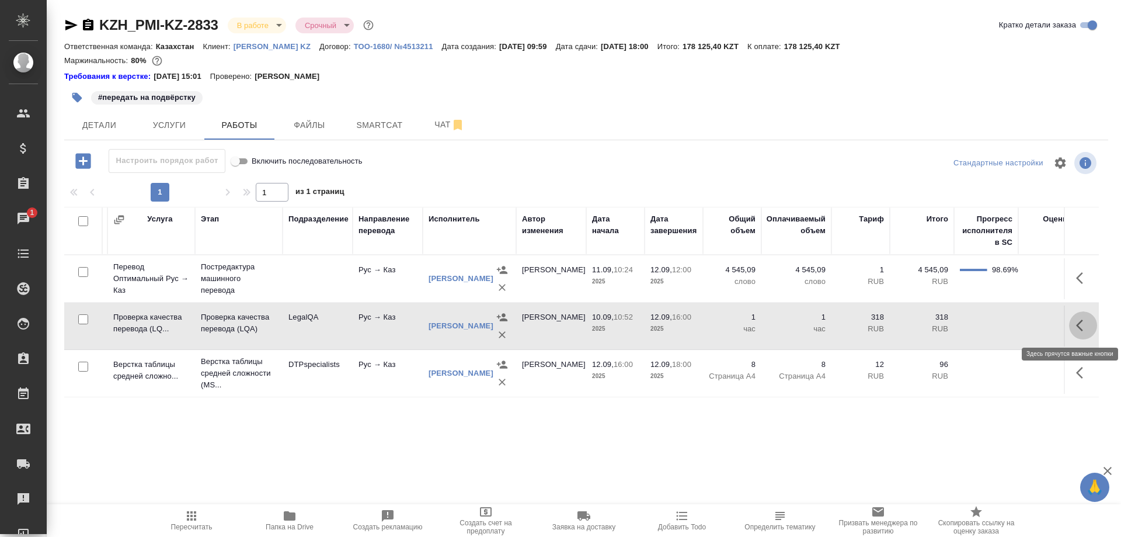
click at [1073, 325] on button "button" at bounding box center [1083, 325] width 28 height 28
click at [996, 328] on icon "button" at bounding box center [997, 325] width 11 height 11
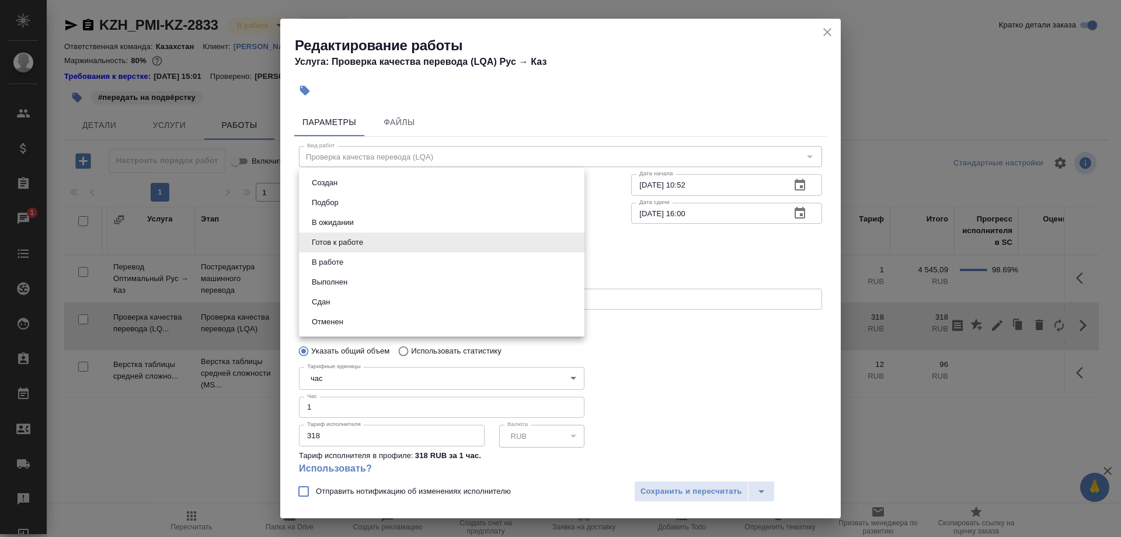
click at [348, 239] on body "🙏 .cls-1 fill:#fff; AWATERA Shirina Sabina Клиенты Спецификации Заказы 1 Чаты T…" at bounding box center [560, 268] width 1121 height 537
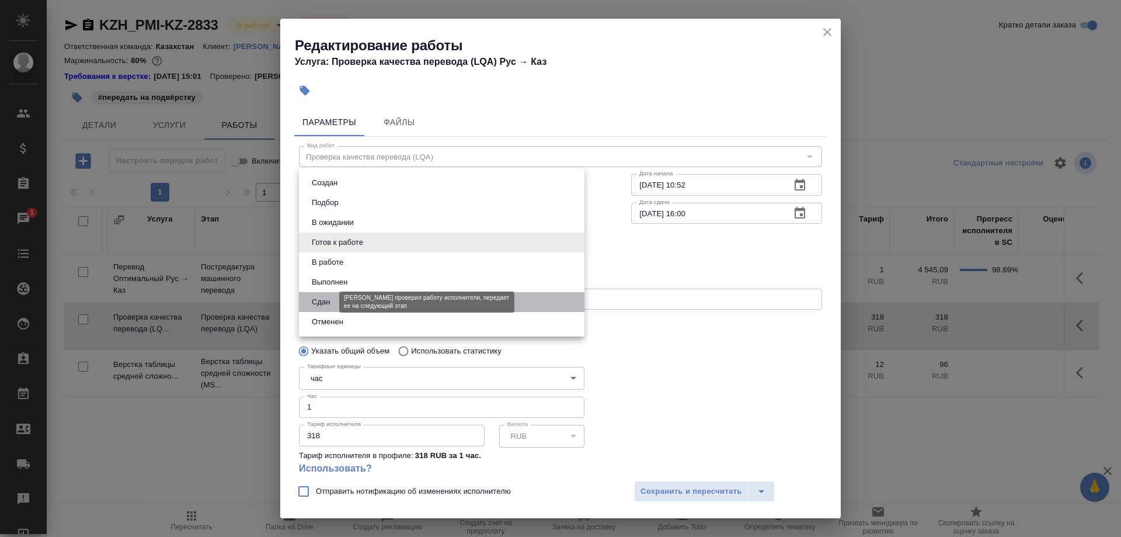
drag, startPoint x: 313, startPoint y: 295, endPoint x: 387, endPoint y: 353, distance: 93.2
click at [313, 298] on button "Сдан" at bounding box center [320, 301] width 25 height 13
type input "closed"
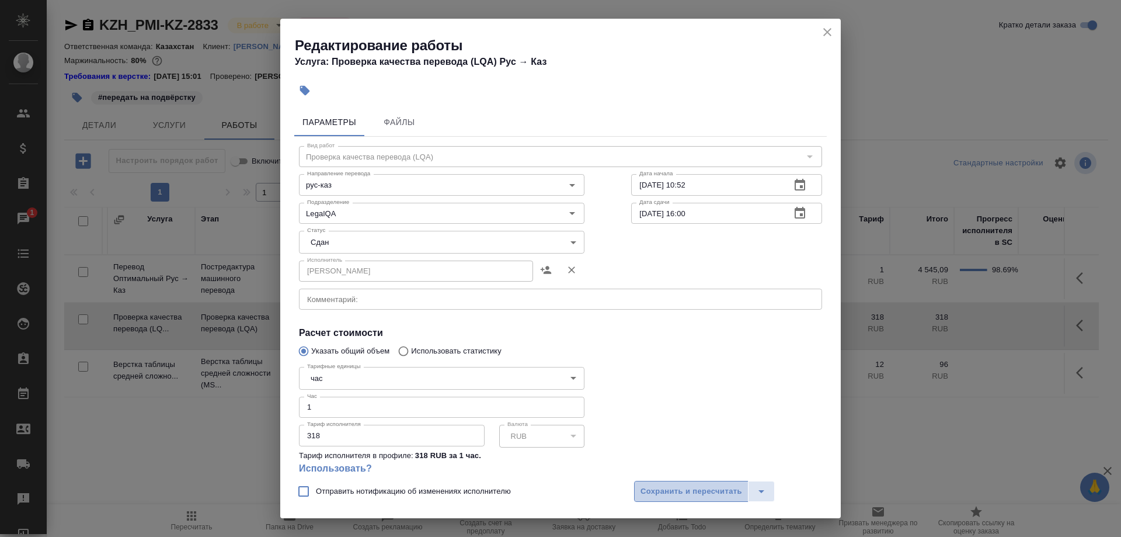
click at [637, 485] on button "Сохранить и пересчитать" at bounding box center [691, 490] width 114 height 21
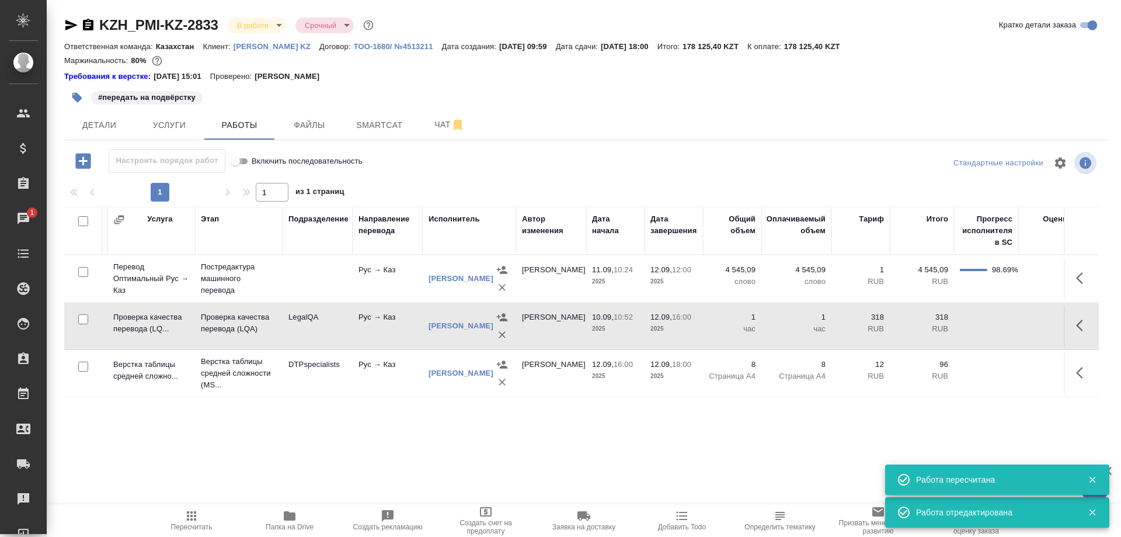
click at [230, 161] on input "Включить последовательность" at bounding box center [235, 161] width 42 height 14
checkbox input "false"
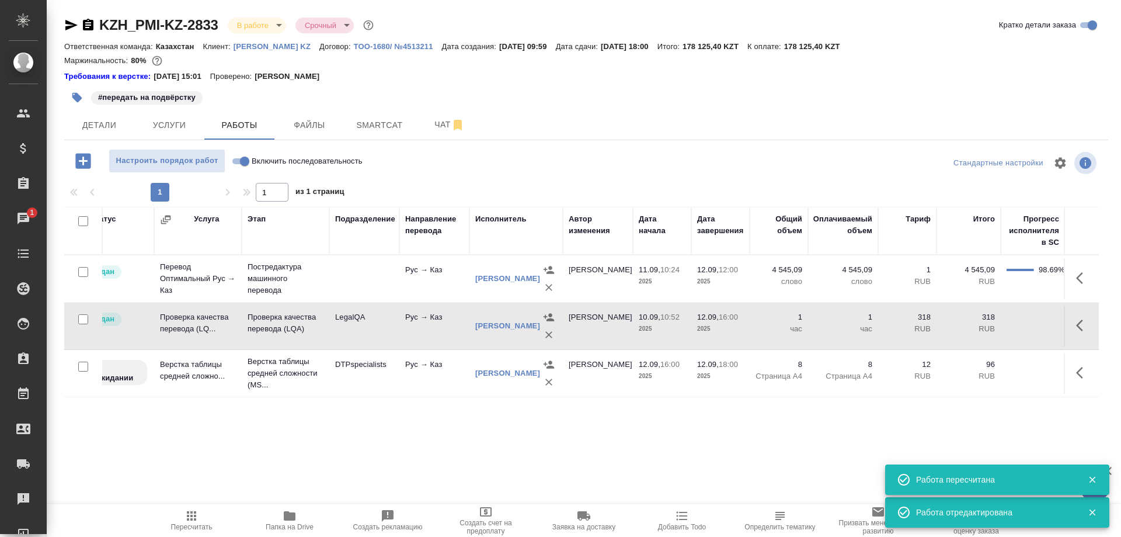
click at [186, 518] on icon "button" at bounding box center [191, 515] width 14 height 14
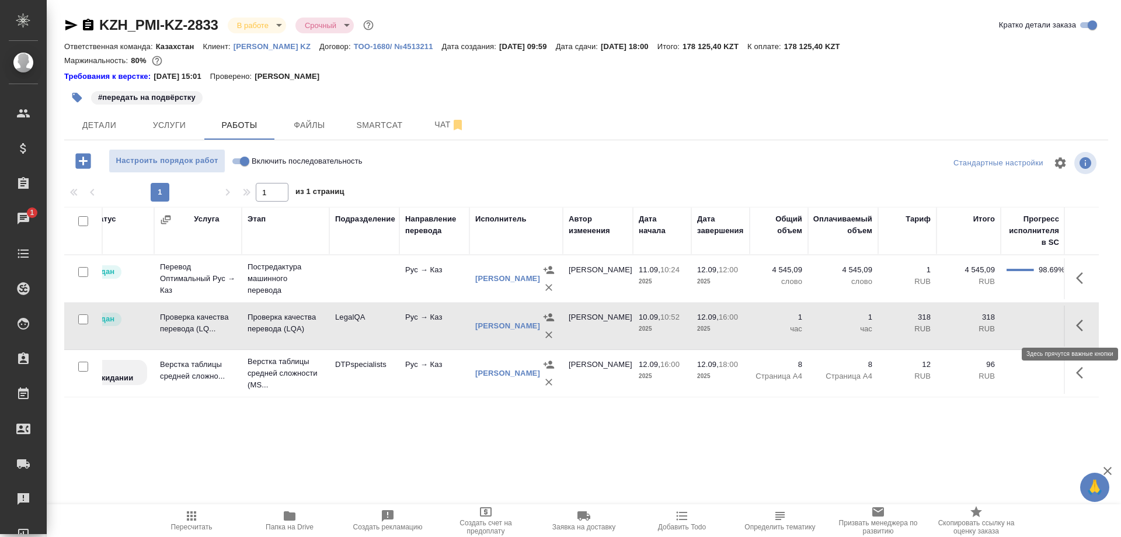
click at [1074, 324] on button "button" at bounding box center [1083, 325] width 28 height 28
click at [997, 327] on icon "button" at bounding box center [997, 325] width 11 height 11
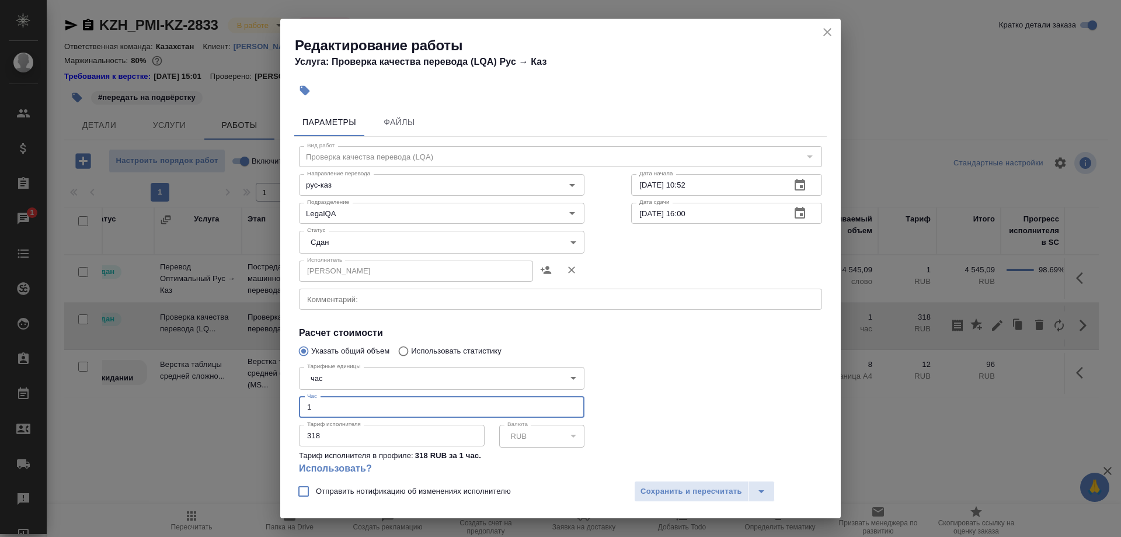
click at [299, 396] on input "1" at bounding box center [441, 406] width 285 height 21
type input "0.75"
click at [670, 487] on span "Сохранить и пересчитать" at bounding box center [691, 491] width 102 height 13
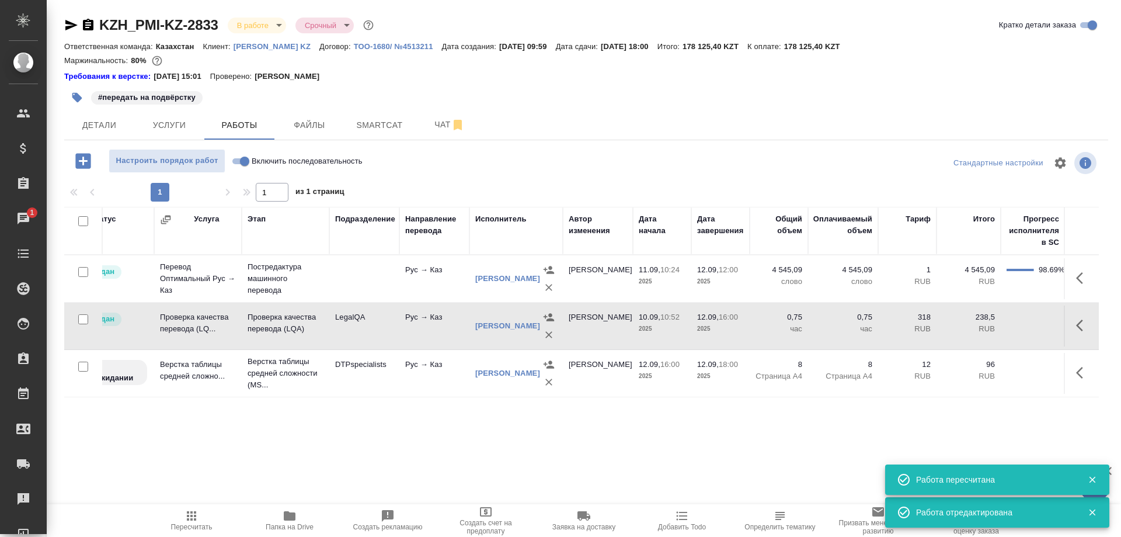
click at [183, 518] on span "Пересчитать" at bounding box center [191, 519] width 84 height 22
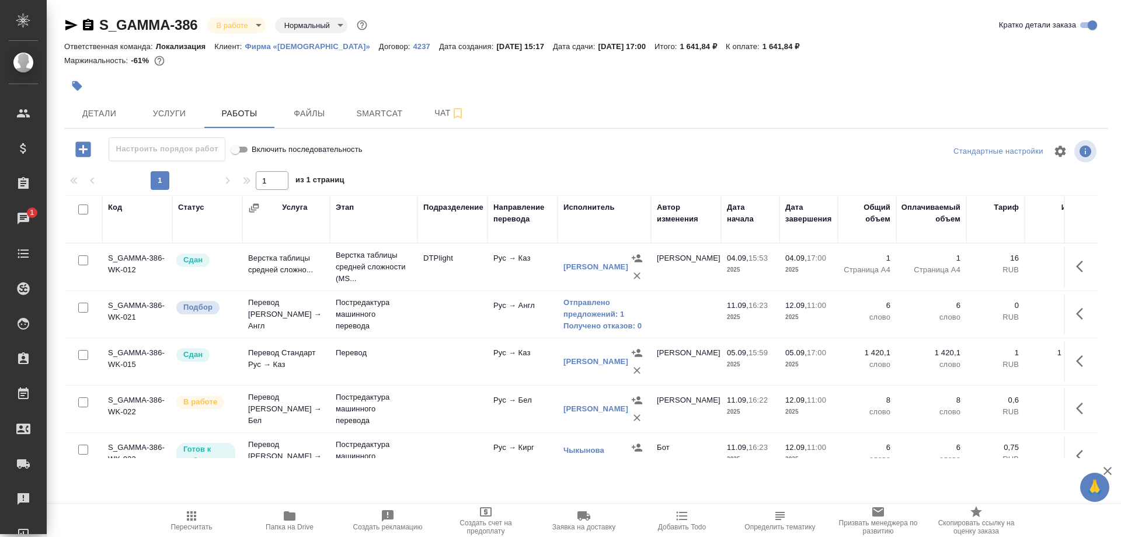
scroll to position [238, 0]
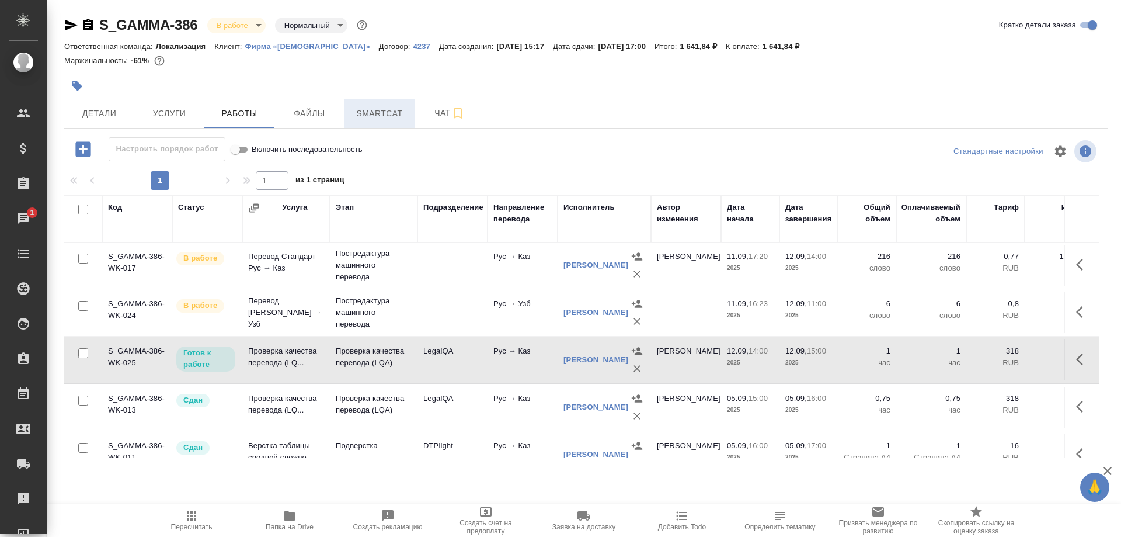
click at [379, 106] on button "Smartcat" at bounding box center [379, 113] width 70 height 29
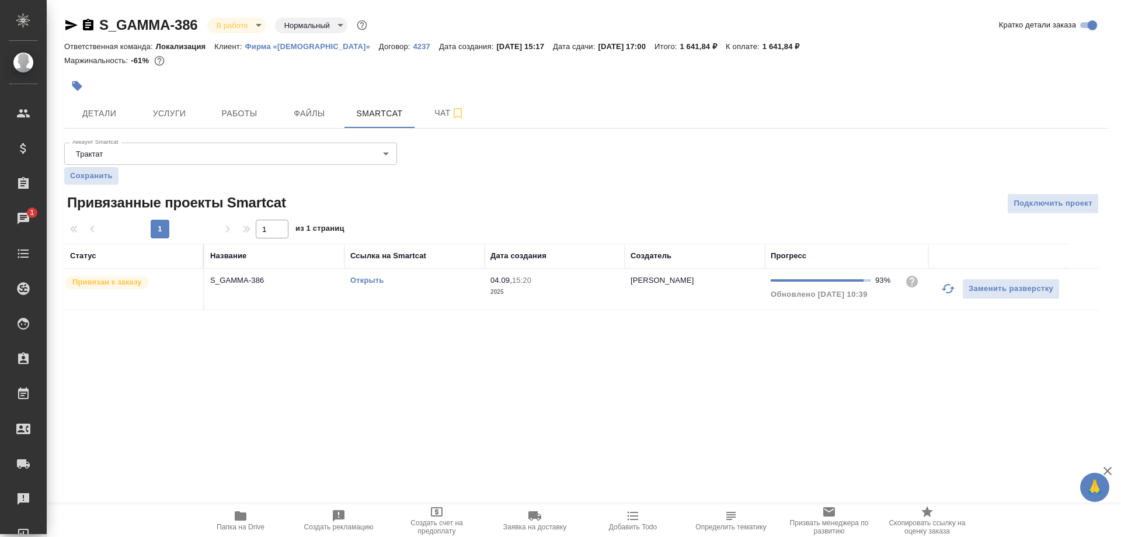
click at [368, 279] on link "Открыть" at bounding box center [366, 280] width 33 height 9
click at [944, 286] on icon "button" at bounding box center [948, 288] width 14 height 14
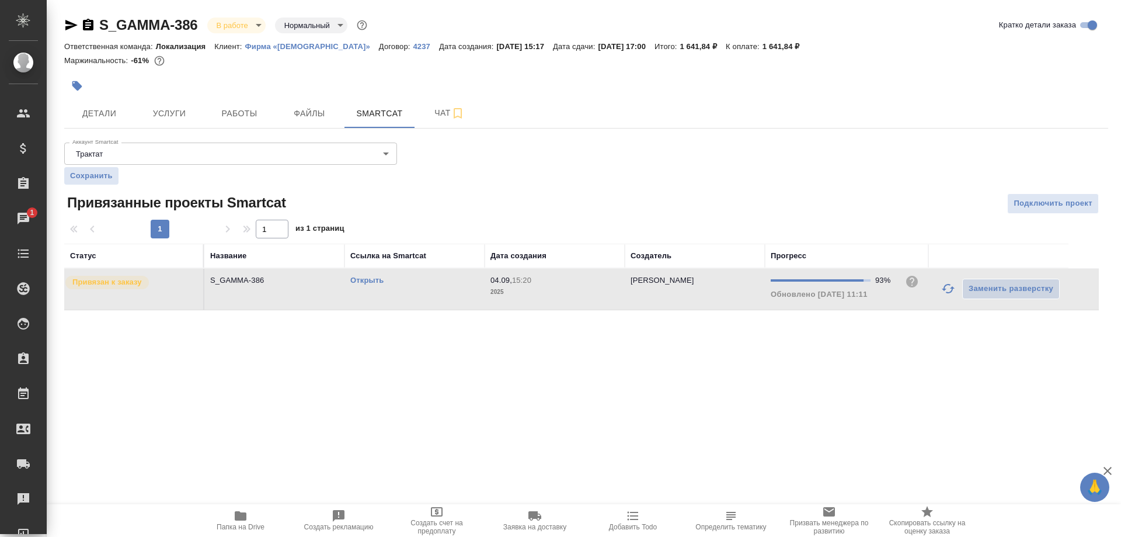
click at [360, 278] on link "Открыть" at bounding box center [366, 280] width 33 height 9
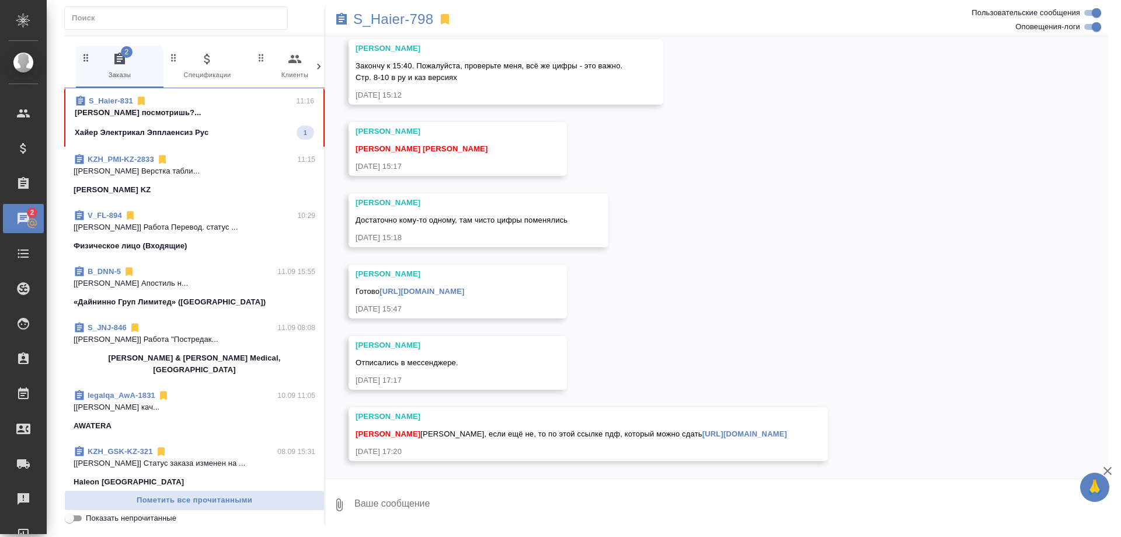
click at [208, 122] on span "S_Haier-831 11:16 [PERSON_NAME] посмотришь?... Хайер Электрикал Эпплаенсиз Рус 1" at bounding box center [194, 117] width 239 height 44
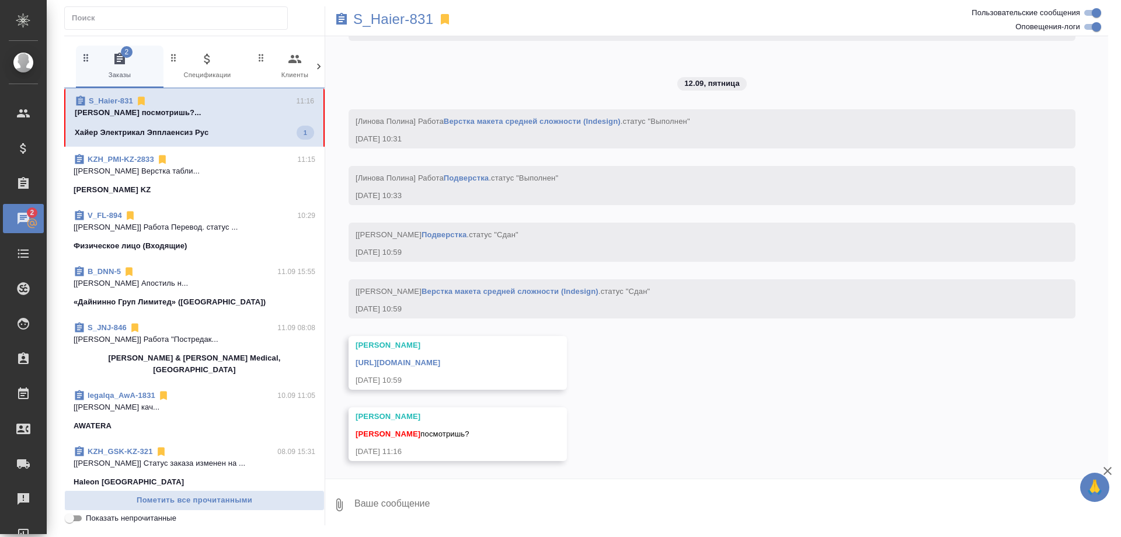
scroll to position [17564, 0]
click at [660, 504] on textarea at bounding box center [730, 505] width 755 height 40
type textarea "Вижу"
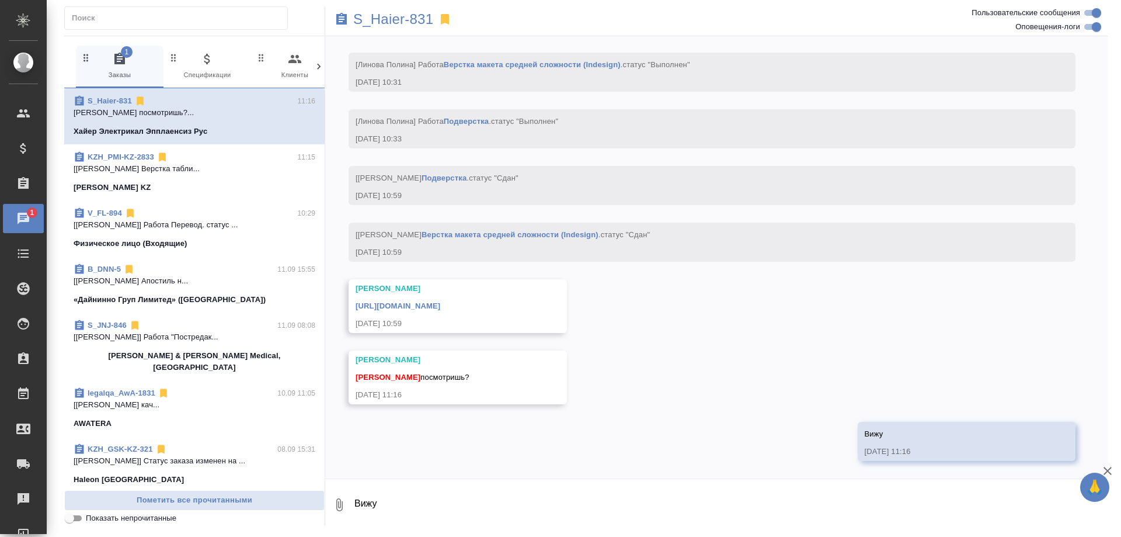
scroll to position [17622, 0]
click at [440, 301] on link "[URL][DOMAIN_NAME]" at bounding box center [398, 305] width 85 height 9
click at [398, 19] on p "S_Haier-831" at bounding box center [393, 19] width 80 height 12
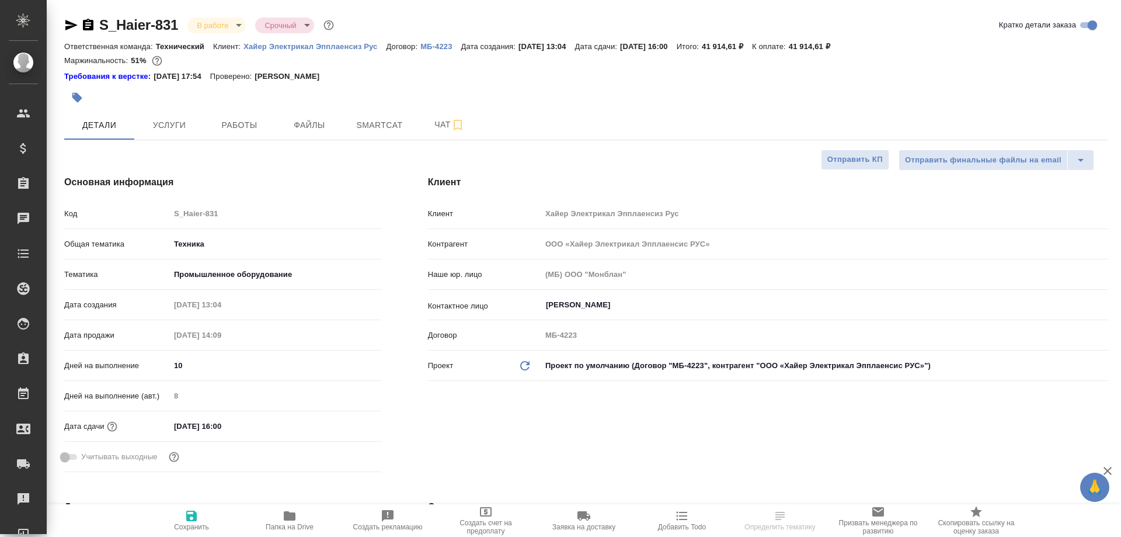
select select "RU"
click at [385, 130] on span "Smartcat" at bounding box center [379, 125] width 56 height 15
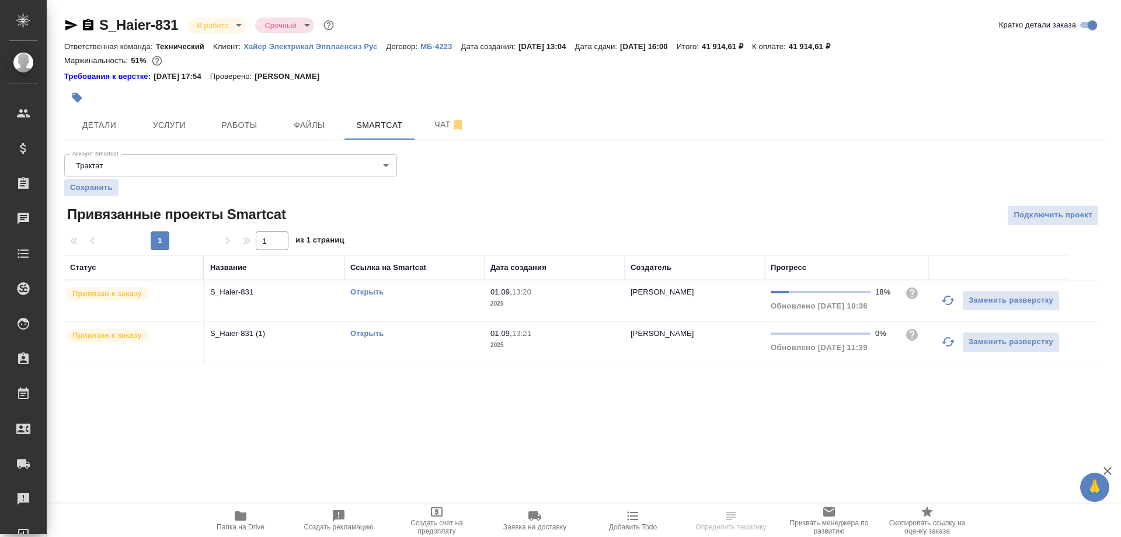
click at [363, 333] on link "Открыть" at bounding box center [366, 333] width 33 height 9
click at [241, 523] on span "Папка на Drive" at bounding box center [241, 526] width 48 height 8
drag, startPoint x: 454, startPoint y: 125, endPoint x: 443, endPoint y: 127, distance: 10.7
click at [453, 125] on icon "button" at bounding box center [458, 125] width 14 height 14
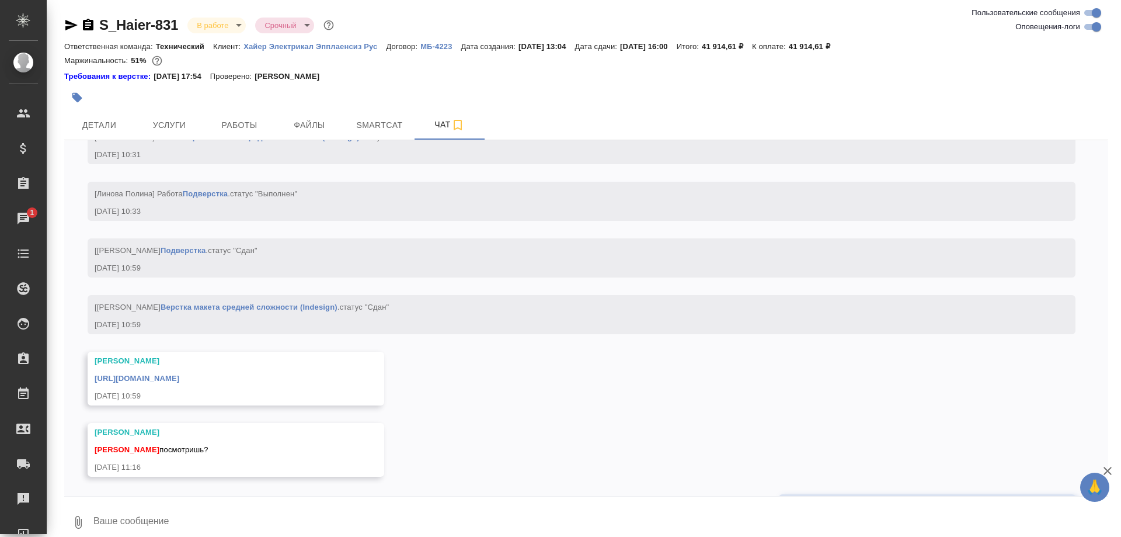
scroll to position [17345, 0]
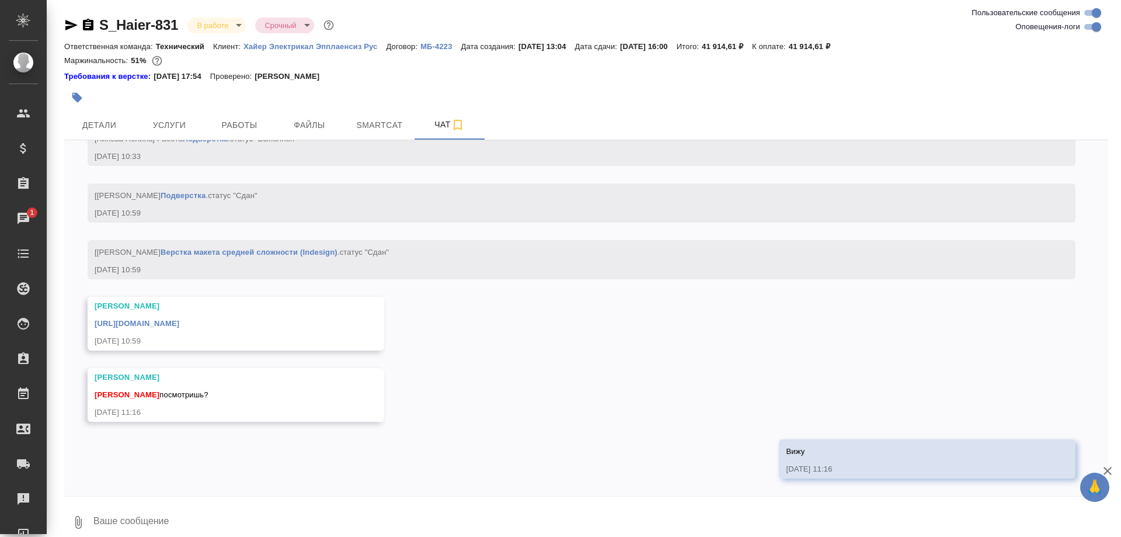
click at [348, 515] on textarea at bounding box center [600, 522] width 1016 height 40
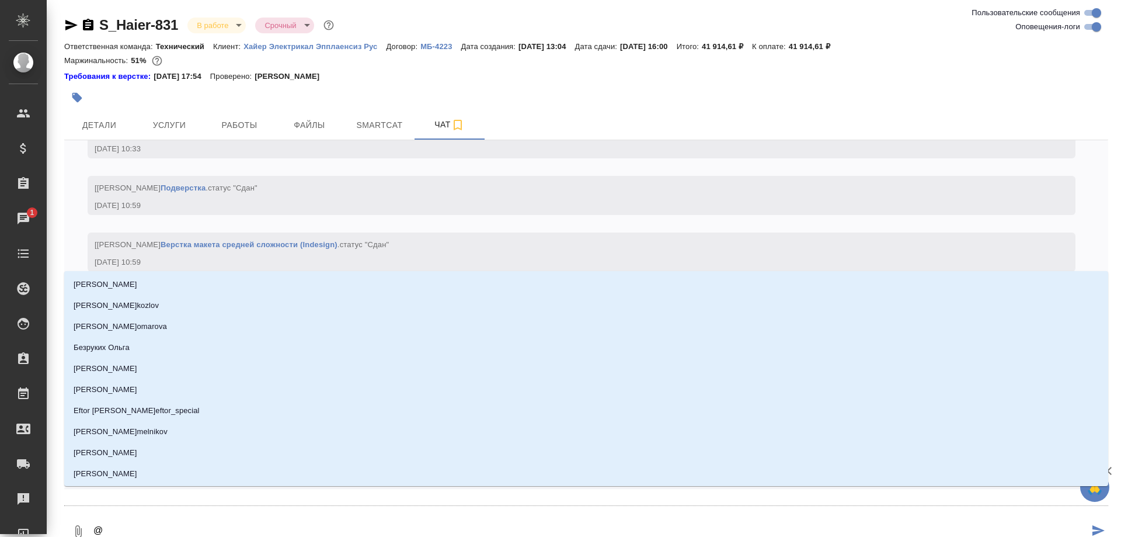
type textarea "@а"
type input "[PERSON_NAME]"
type textarea "@ар"
type input "ар"
type textarea "@аре"
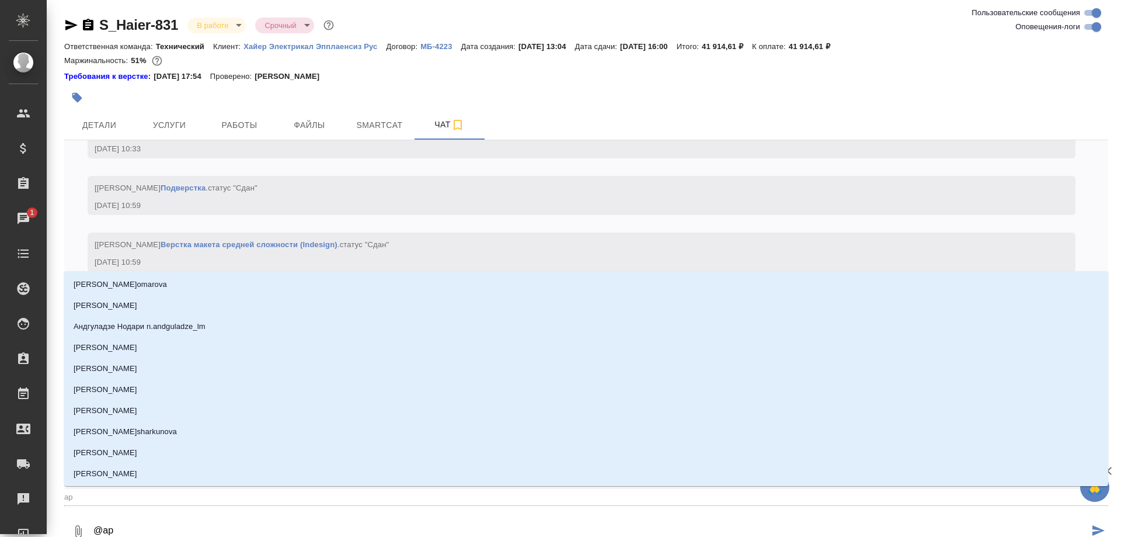
type input "аре"
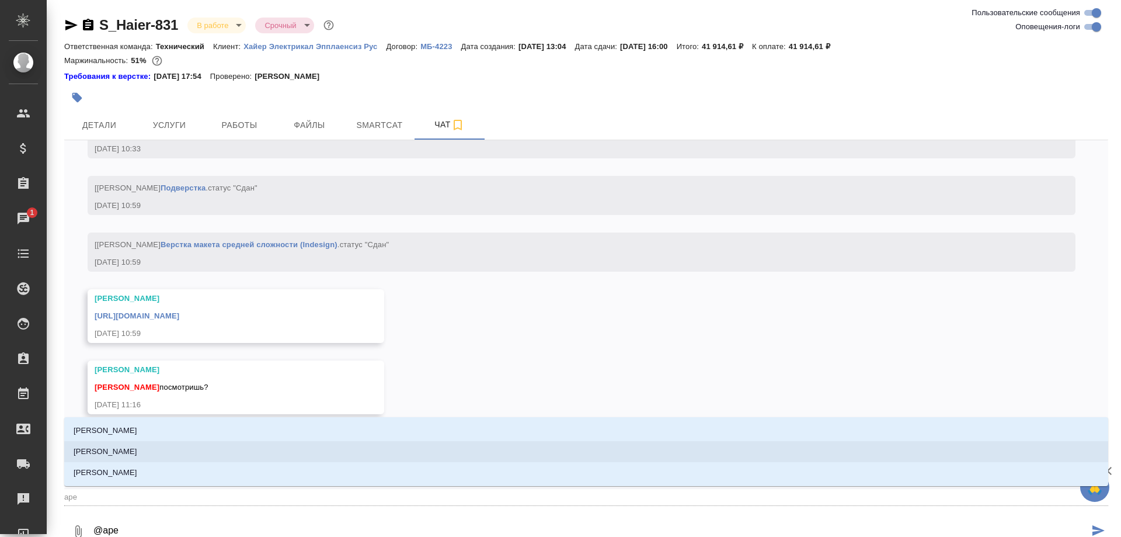
type textarea "@ар"
type input "ар"
type textarea "@арс"
type input "арс"
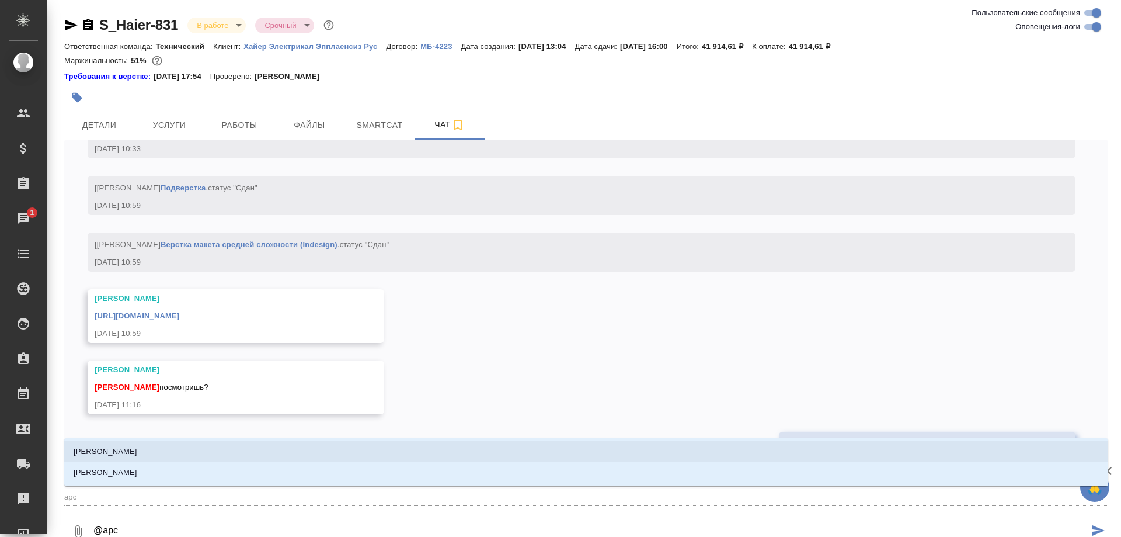
click at [136, 445] on li "[PERSON_NAME]" at bounding box center [586, 451] width 1044 height 21
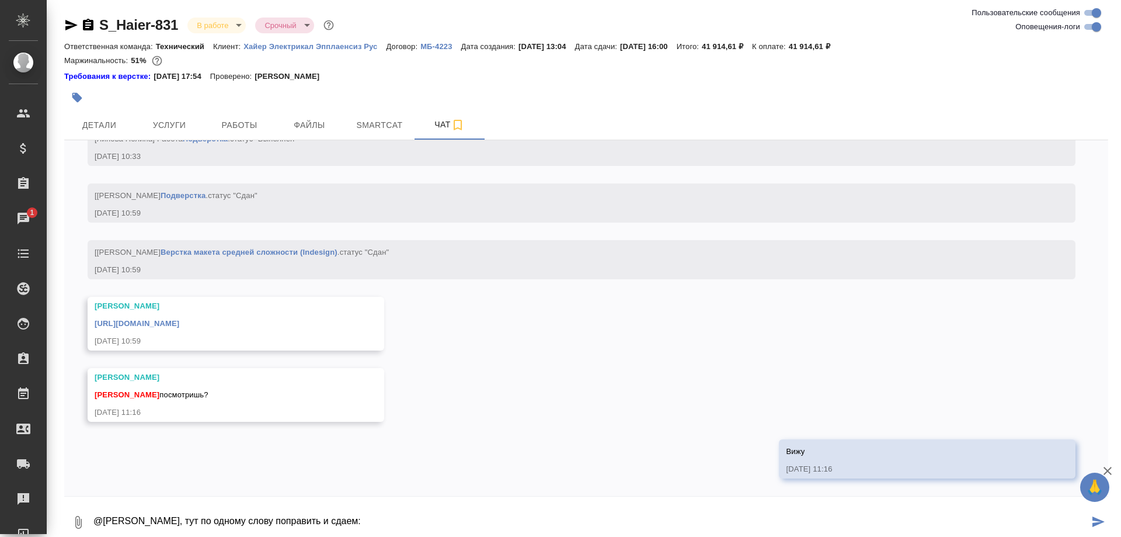
paste textarea "https://drive.awatera.com/s/59YLdKHyzi6CqR2"
type textarea "@Арсеньева Вера, тут по одному слову поправить и сдаем: https://drive.awatera.c…"
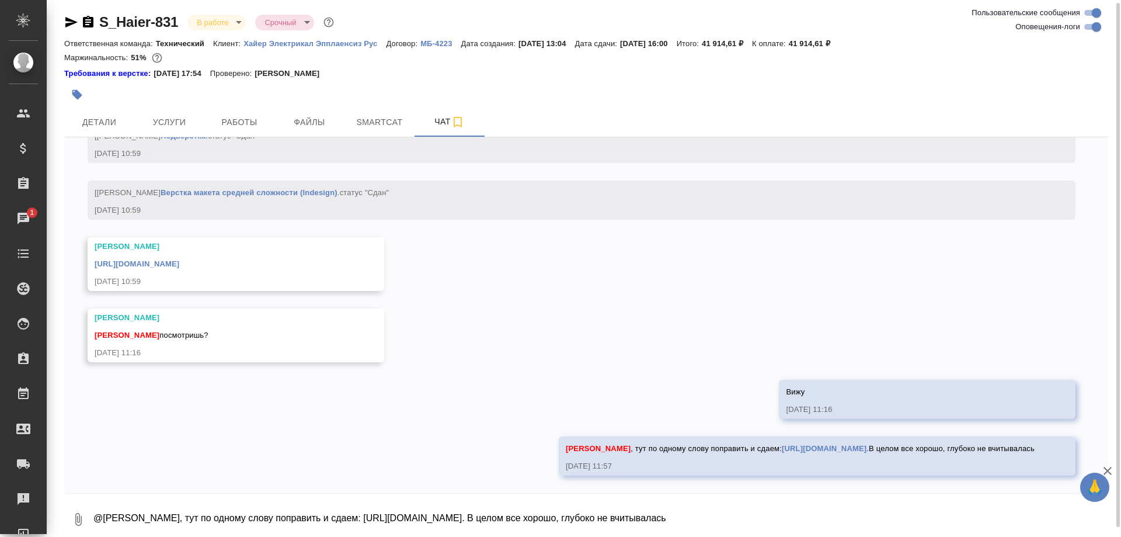
scroll to position [17402, 0]
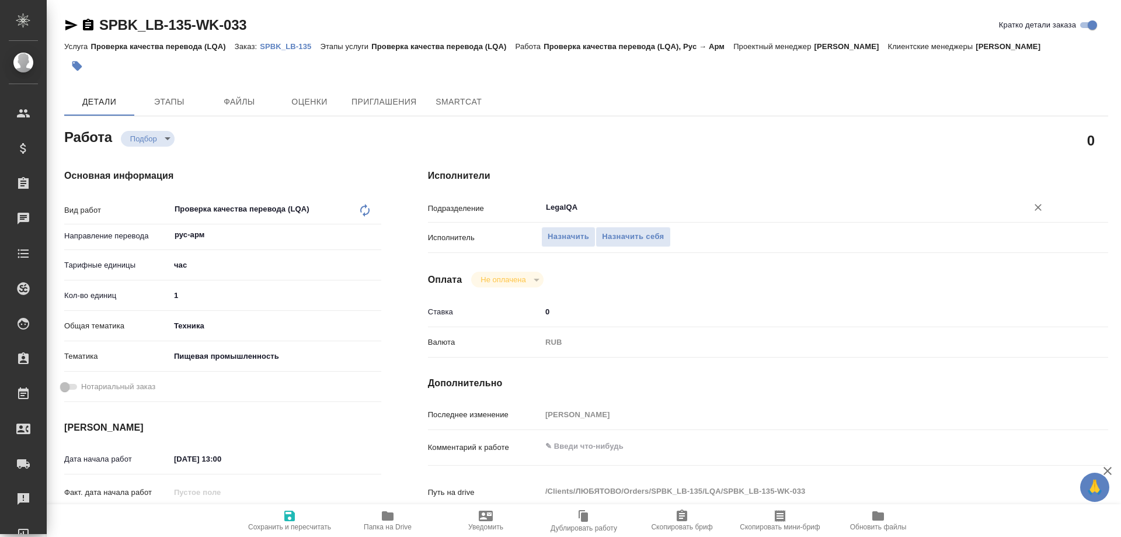
type textarea "x"
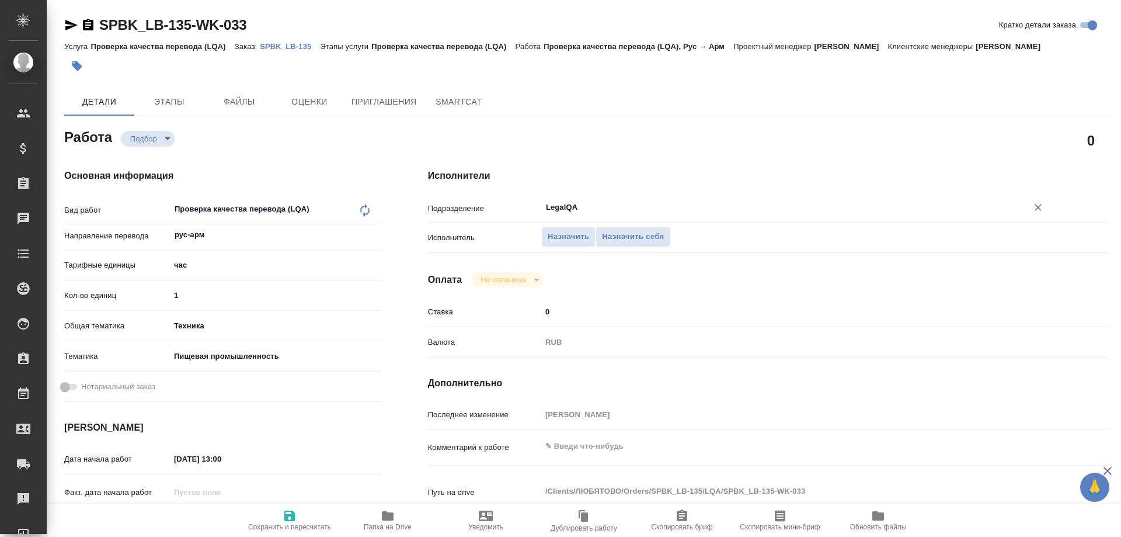
type textarea "x"
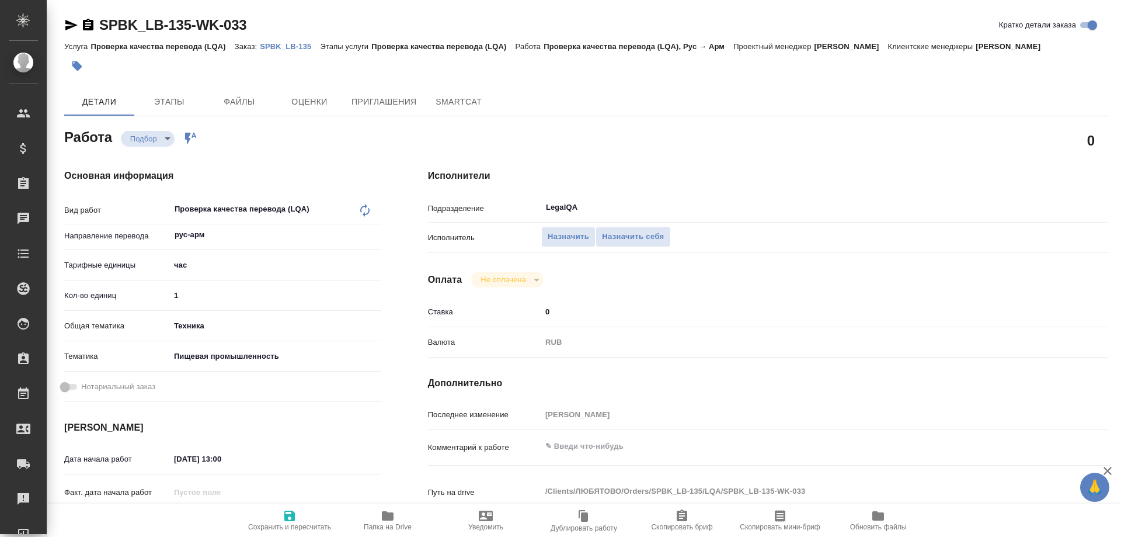
type textarea "x"
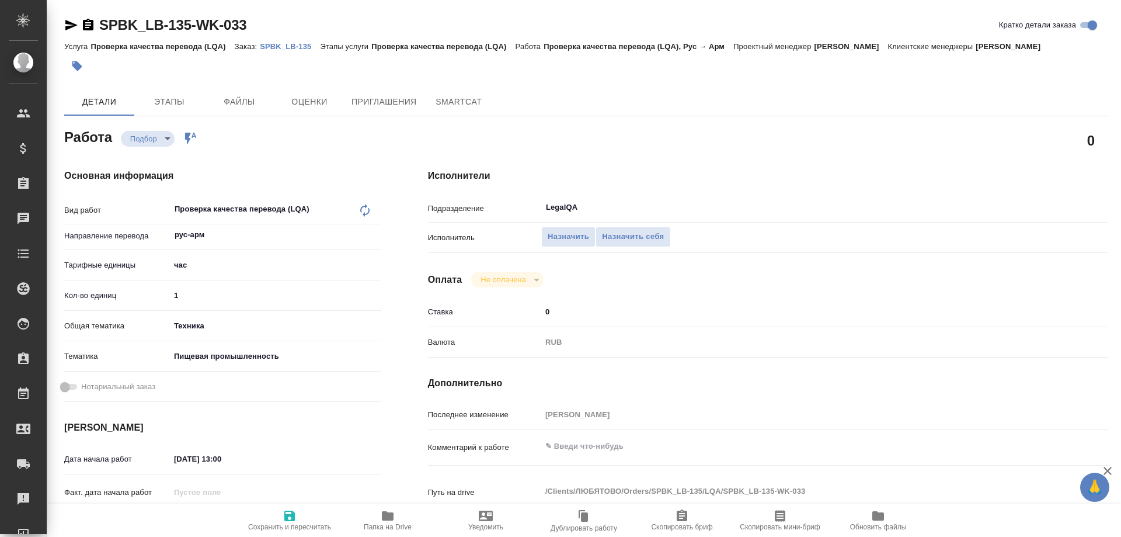
type textarea "x"
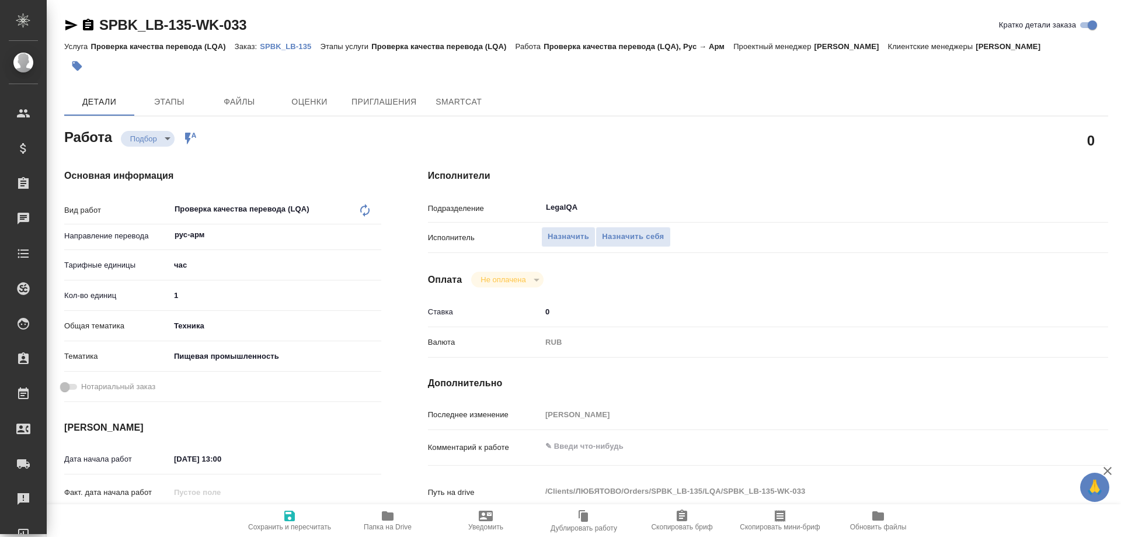
type textarea "x"
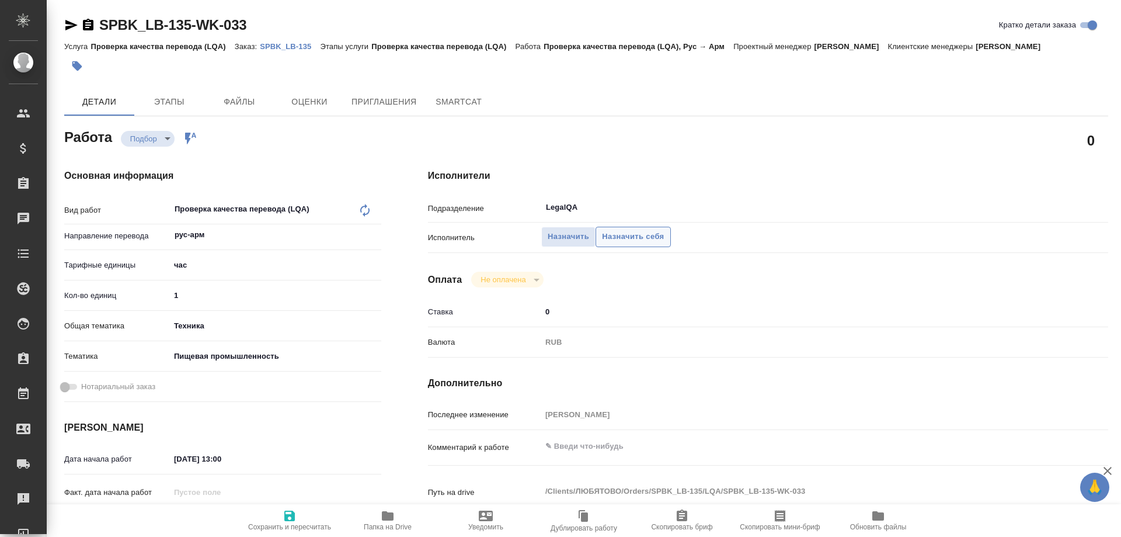
type textarea "x"
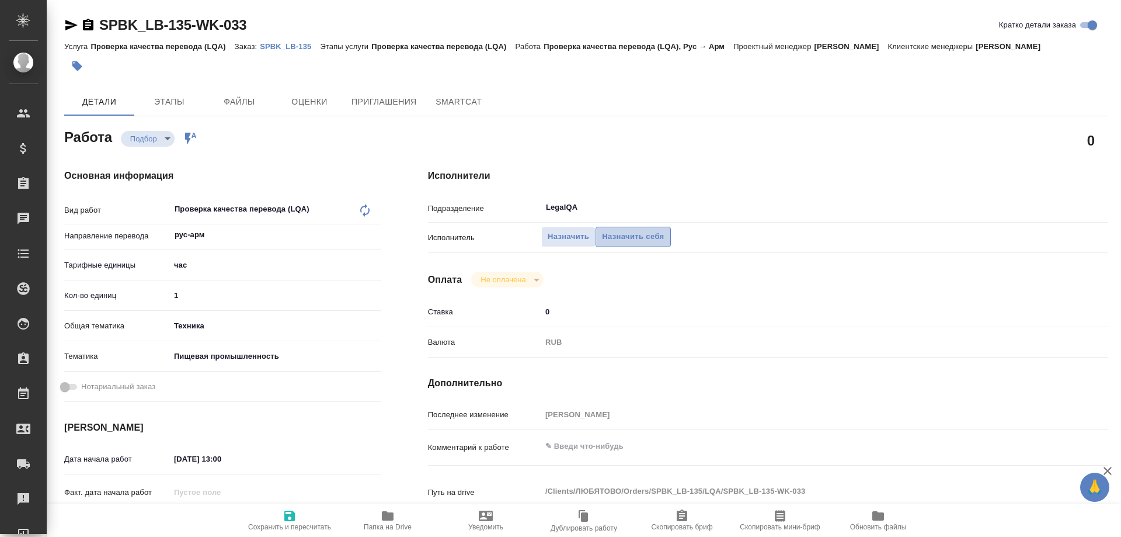
click at [660, 230] on span "Назначить себя" at bounding box center [633, 236] width 62 height 13
type textarea "x"
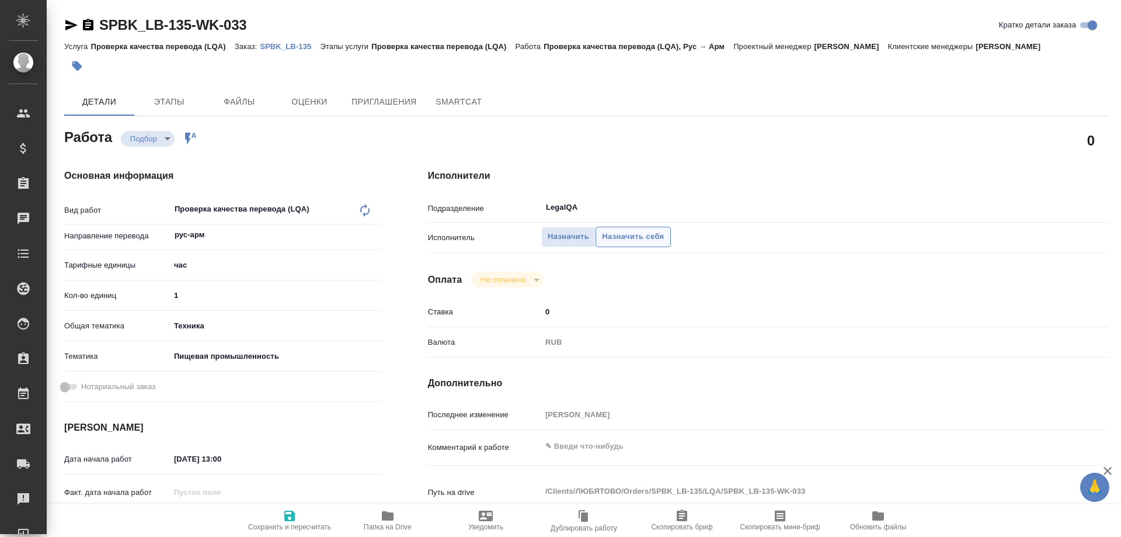
type textarea "x"
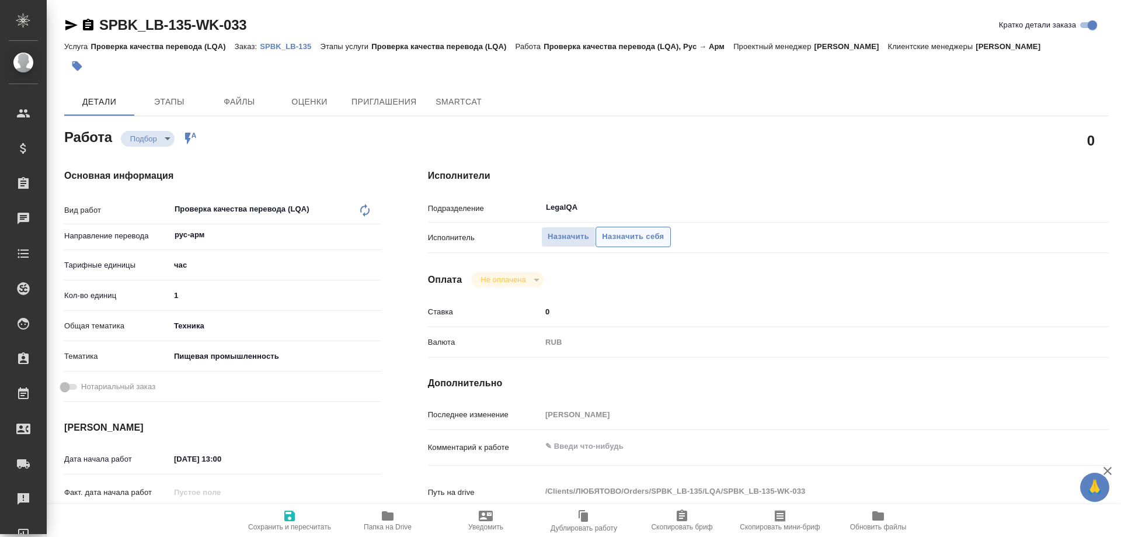
type textarea "x"
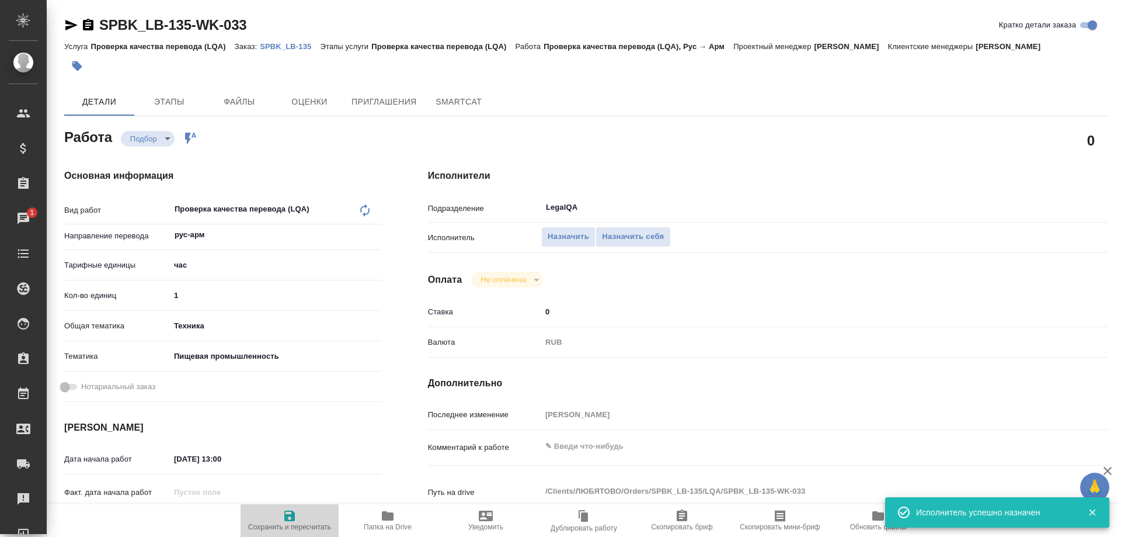
click at [287, 521] on icon "button" at bounding box center [290, 515] width 14 height 14
type textarea "x"
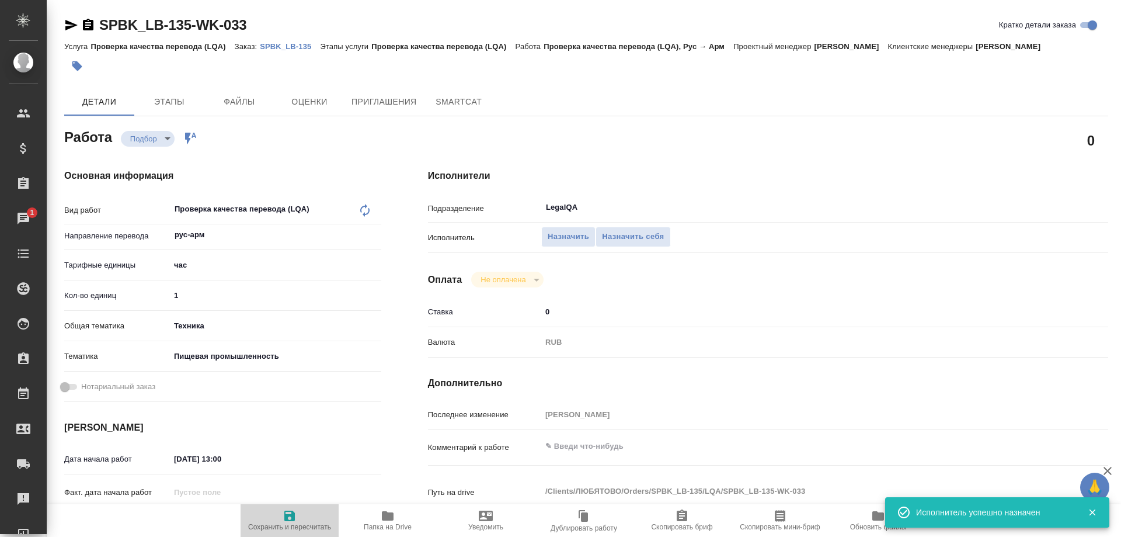
type textarea "x"
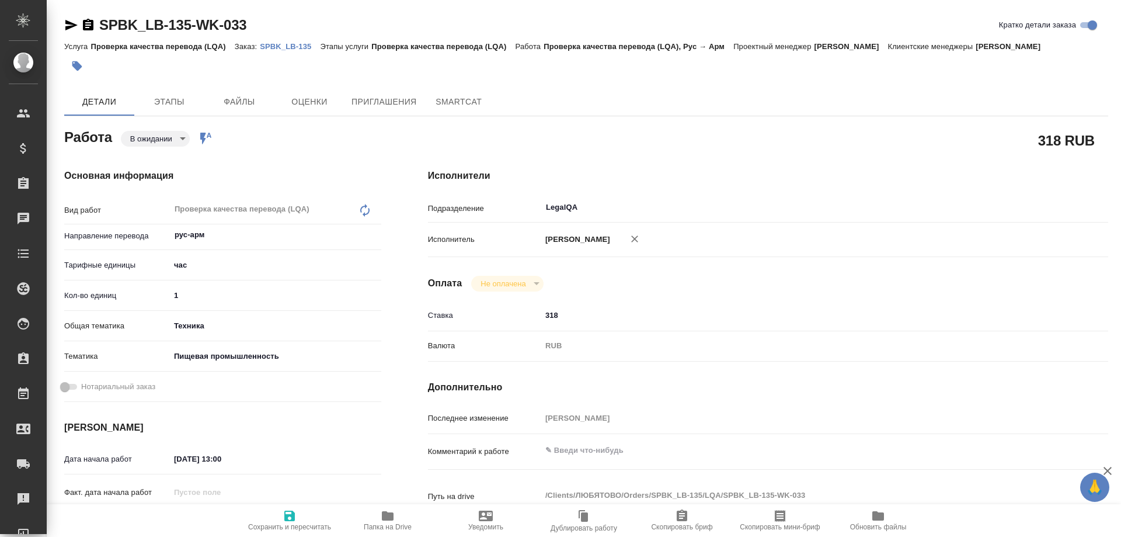
click at [291, 46] on p "SPBK_LB-135" at bounding box center [290, 46] width 60 height 9
type textarea "x"
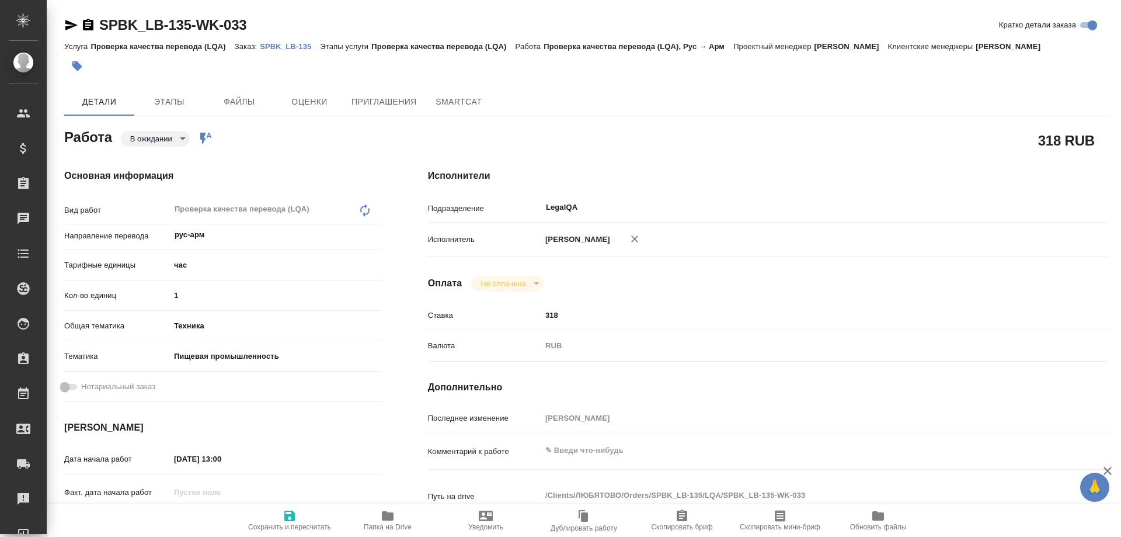
type textarea "x"
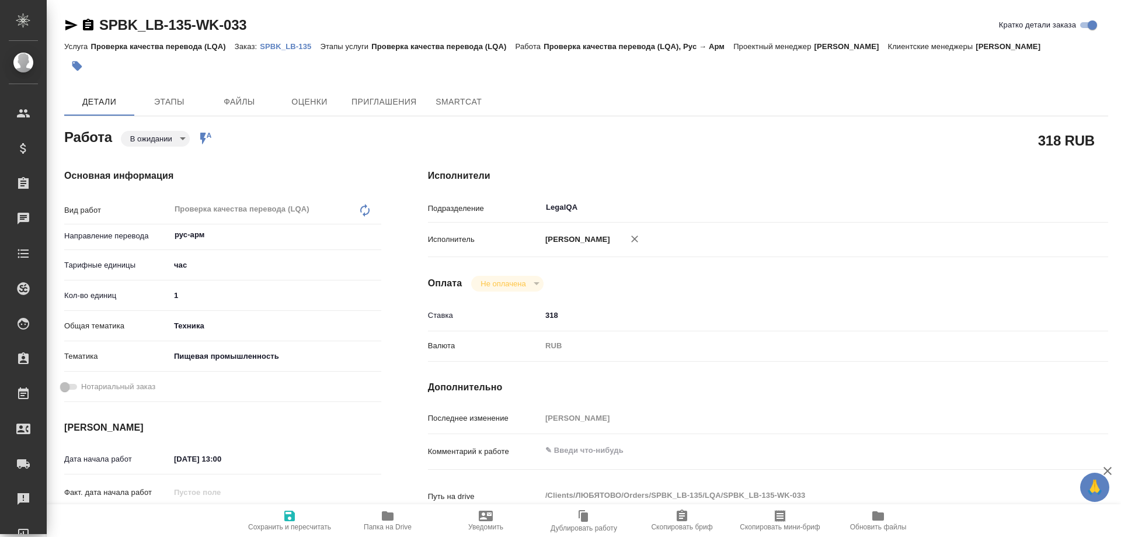
type textarea "x"
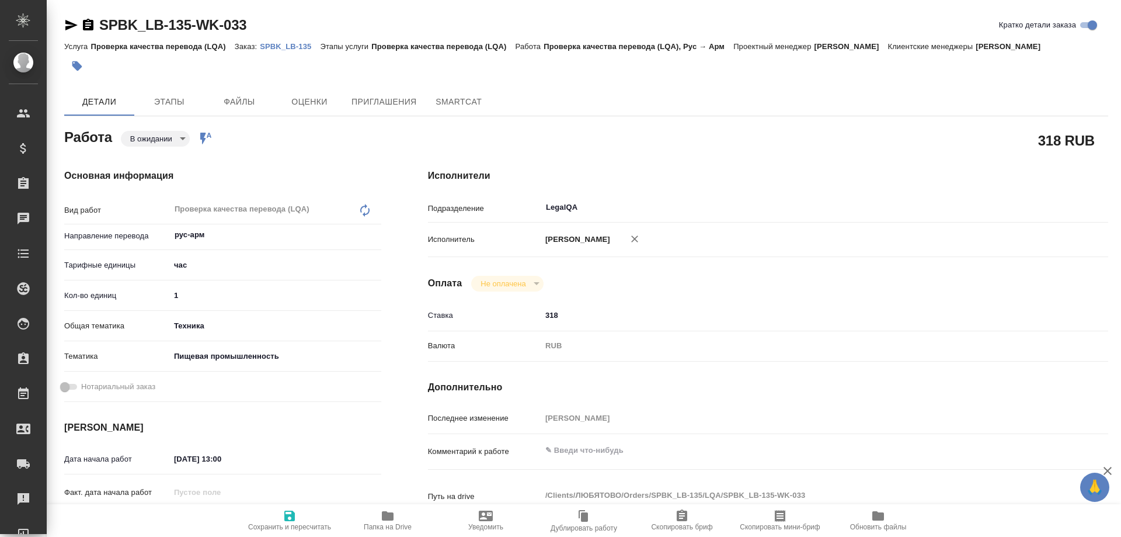
type textarea "x"
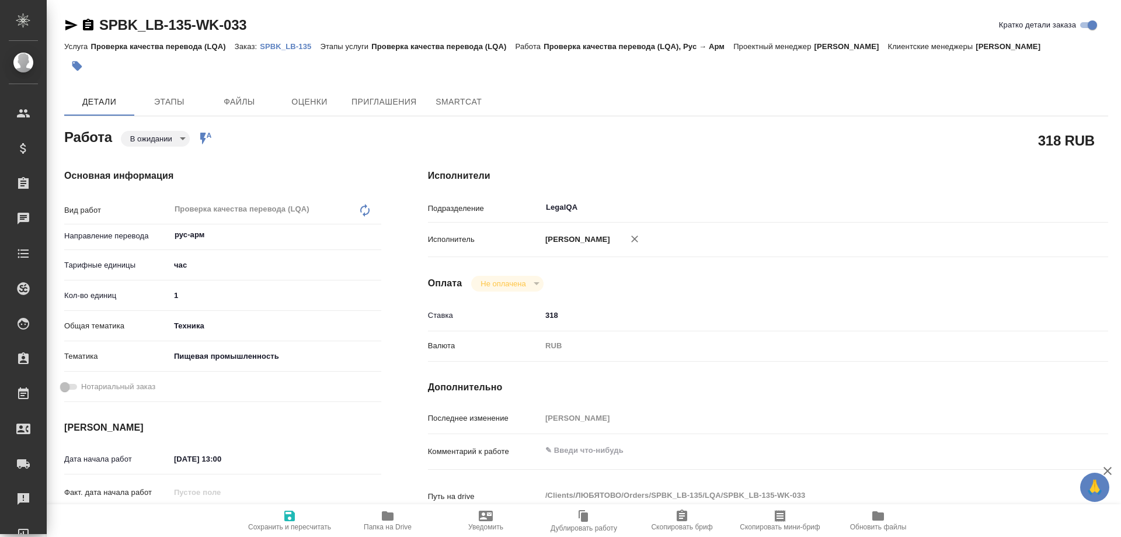
type textarea "x"
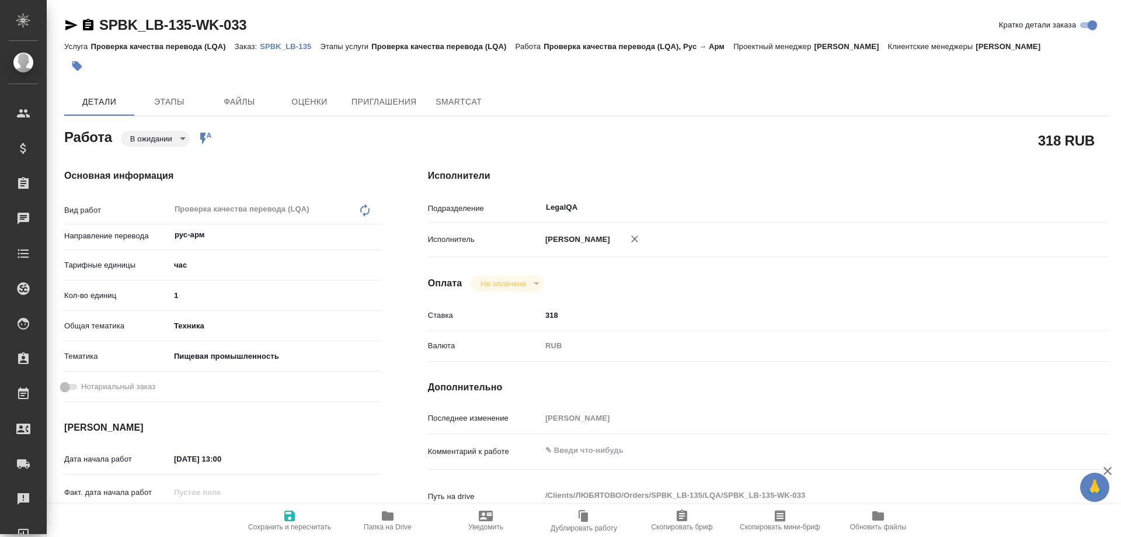
type textarea "x"
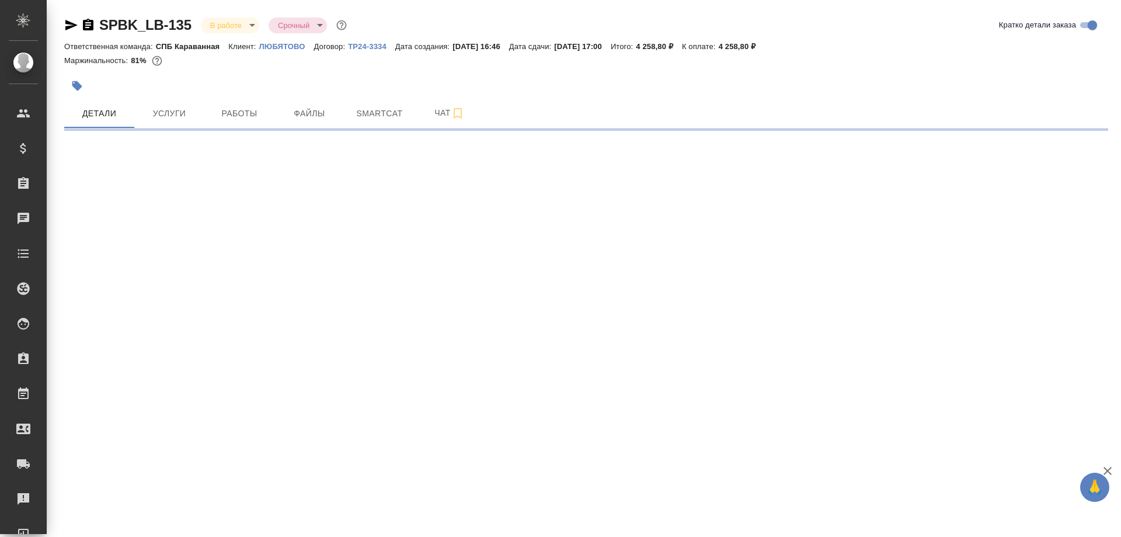
select select "RU"
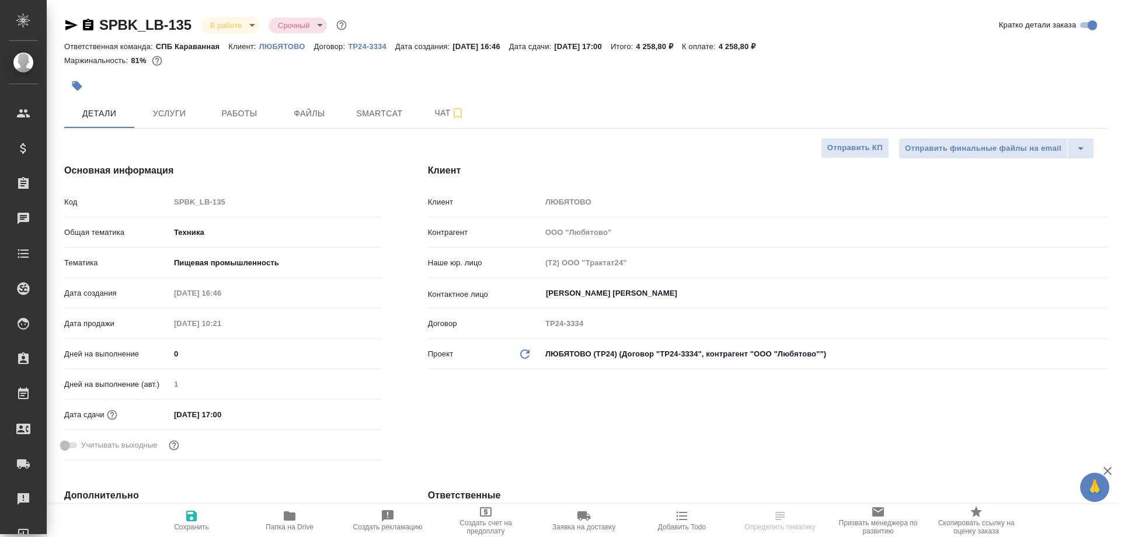
type textarea "x"
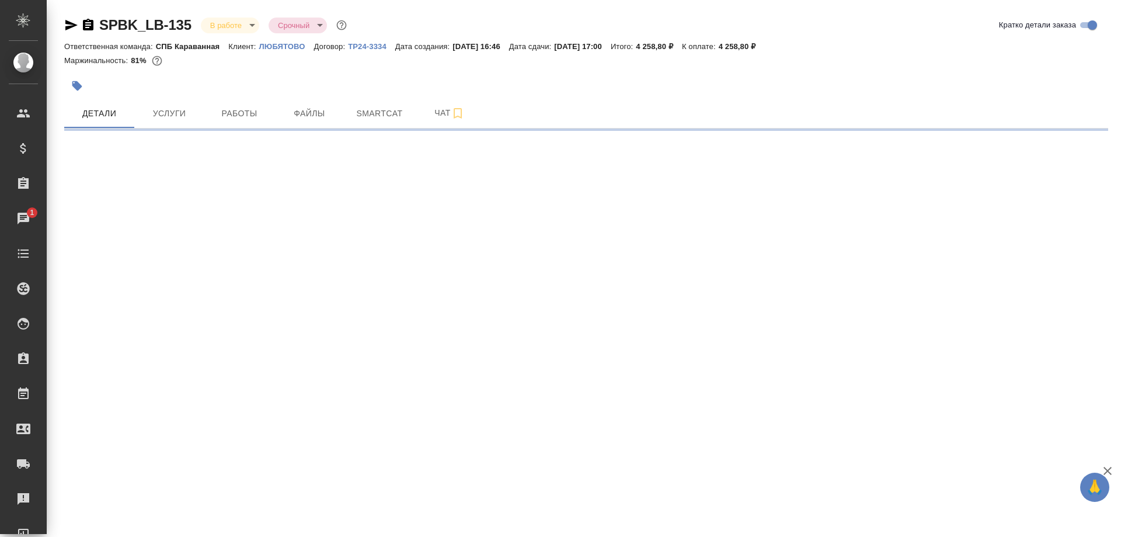
select select "RU"
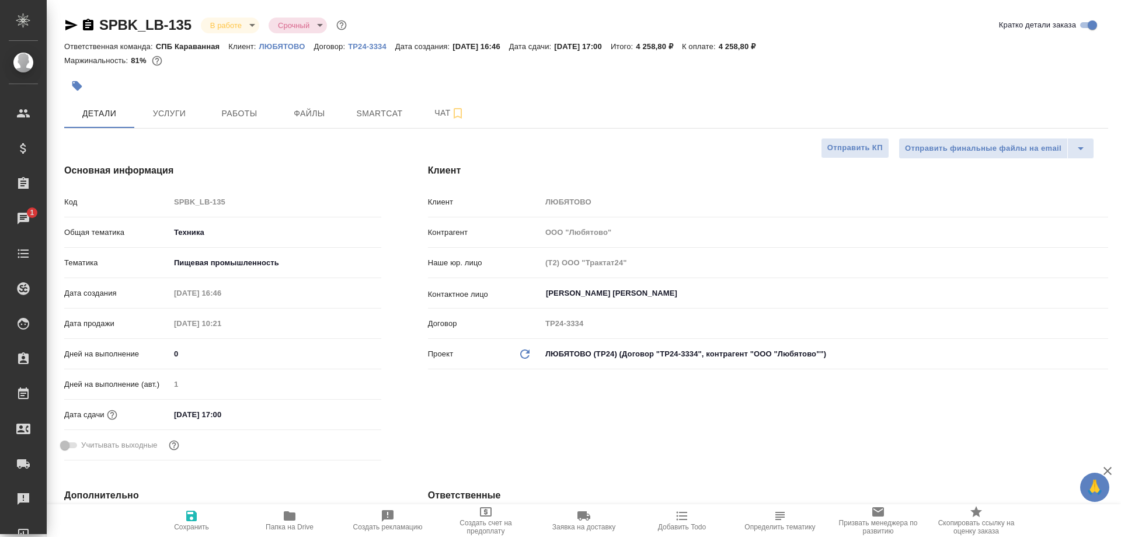
type textarea "x"
click at [246, 114] on span "Работы" at bounding box center [239, 113] width 56 height 15
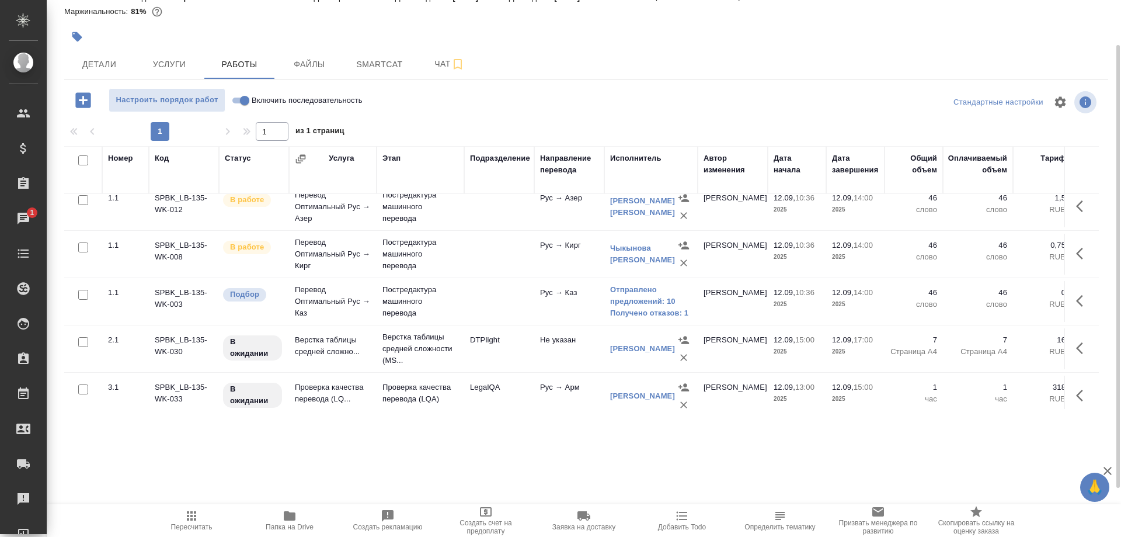
scroll to position [211, 0]
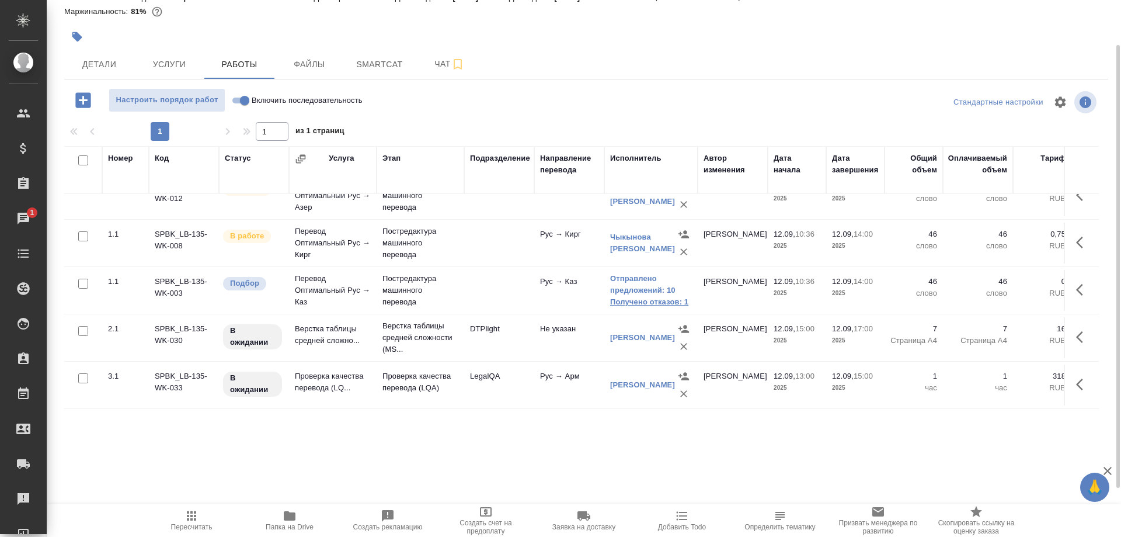
click at [668, 299] on link "Получено отказов: 1" at bounding box center [651, 302] width 82 height 12
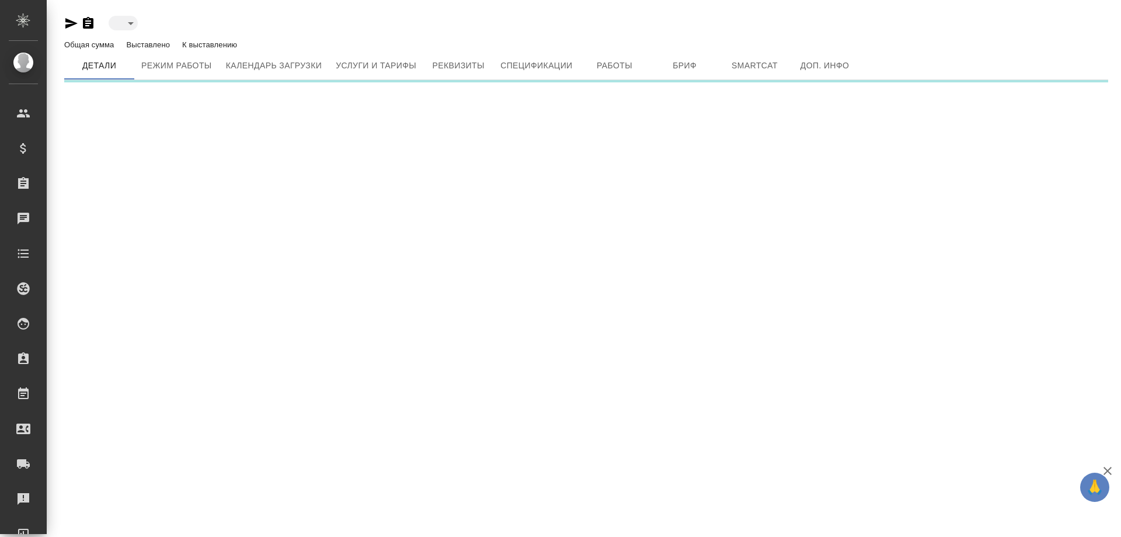
type input "active"
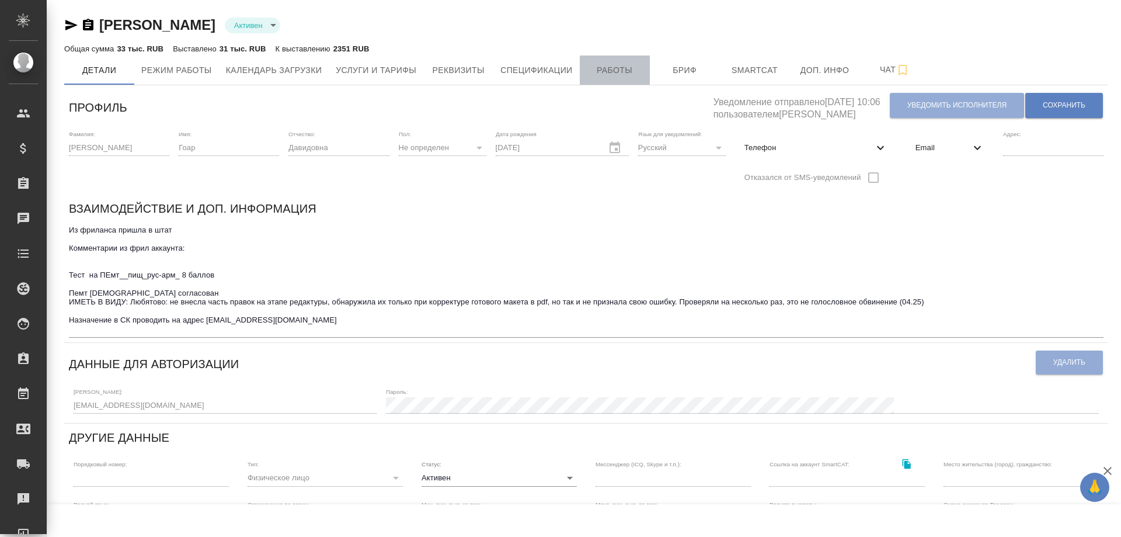
click at [600, 71] on span "Работы" at bounding box center [615, 70] width 56 height 15
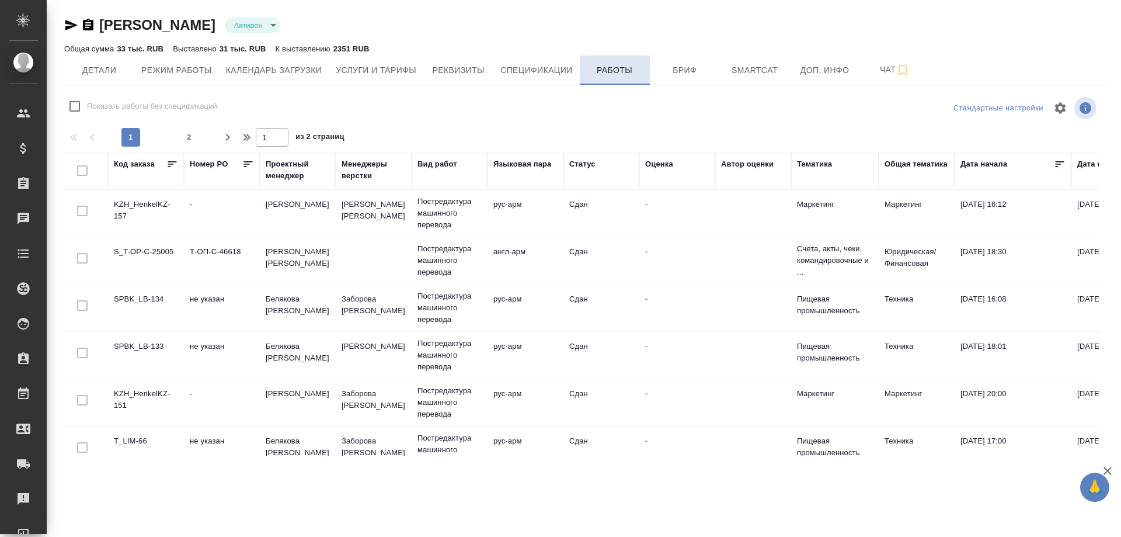
checkbox input "false"
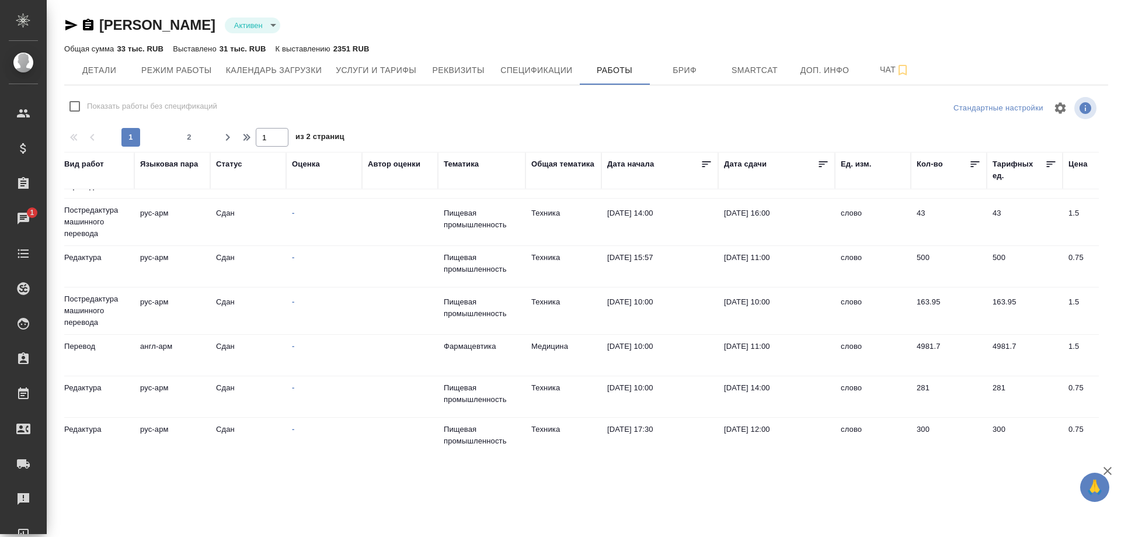
scroll to position [882, 353]
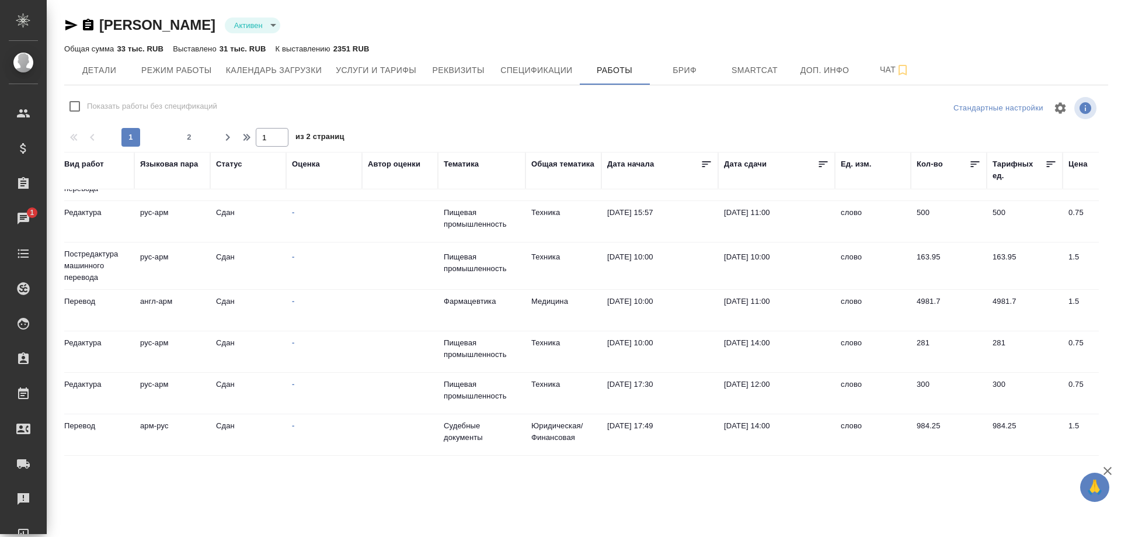
click at [173, 140] on div "1 2" at bounding box center [160, 137] width 117 height 19
click at [186, 142] on span "2" at bounding box center [189, 137] width 19 height 12
type input "2"
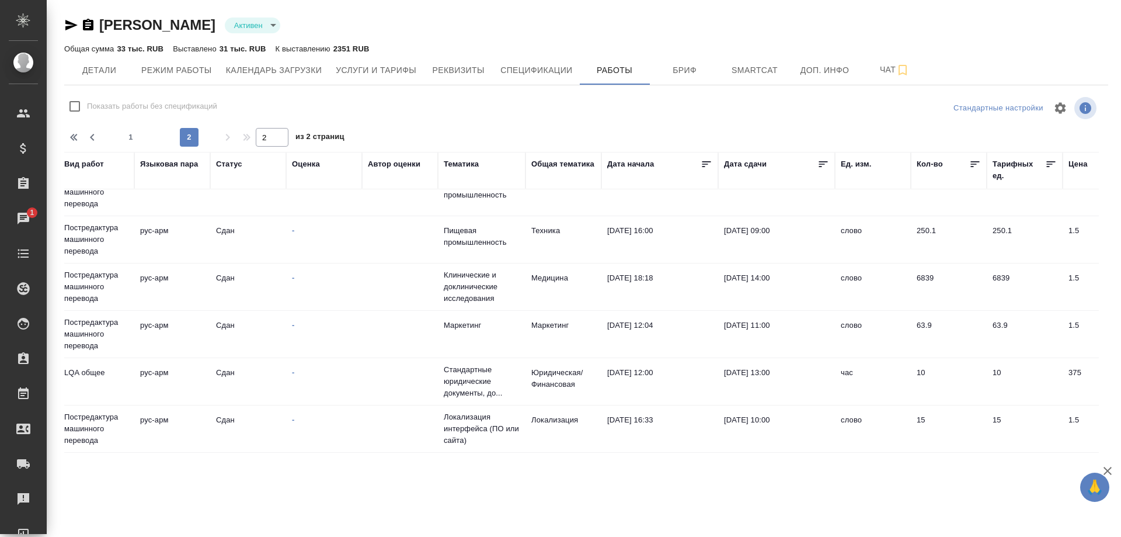
scroll to position [0, 353]
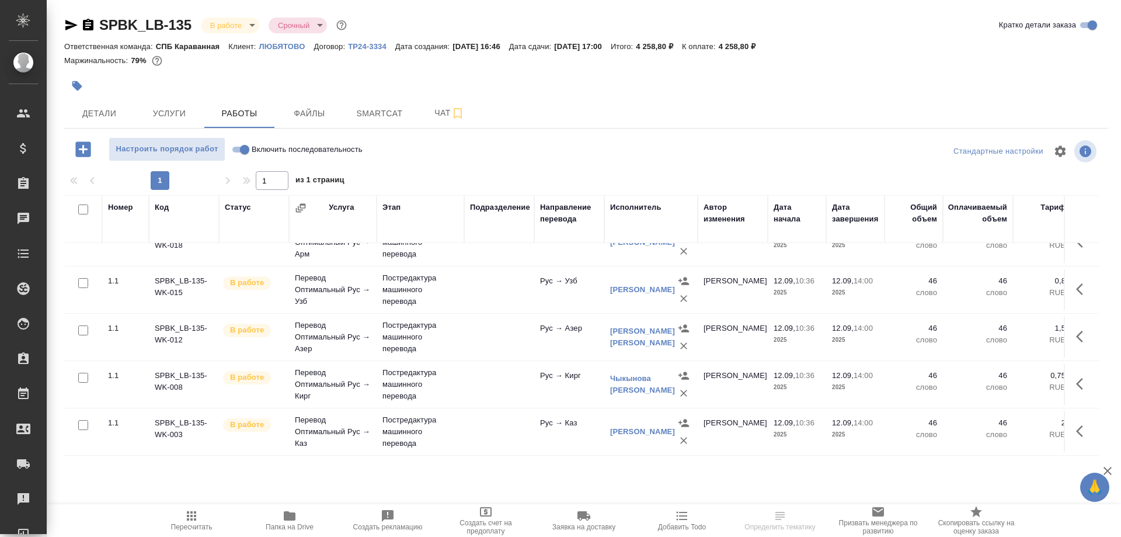
scroll to position [179, 0]
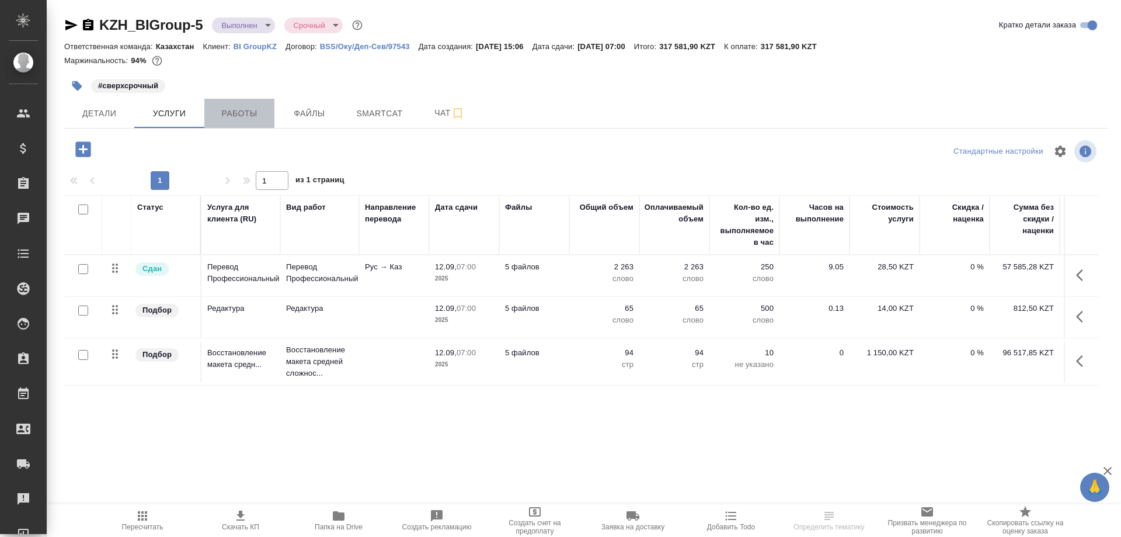
click at [241, 120] on span "Работы" at bounding box center [239, 113] width 56 height 15
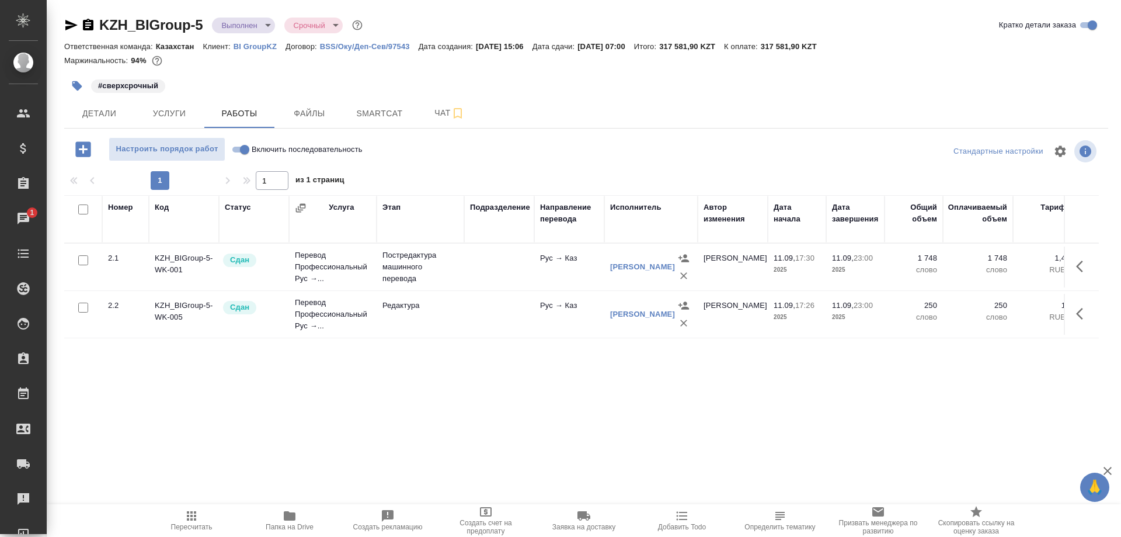
click at [290, 525] on span "Папка на Drive" at bounding box center [290, 526] width 48 height 8
click at [294, 521] on icon "button" at bounding box center [290, 515] width 14 height 14
click at [291, 520] on icon "button" at bounding box center [290, 515] width 12 height 9
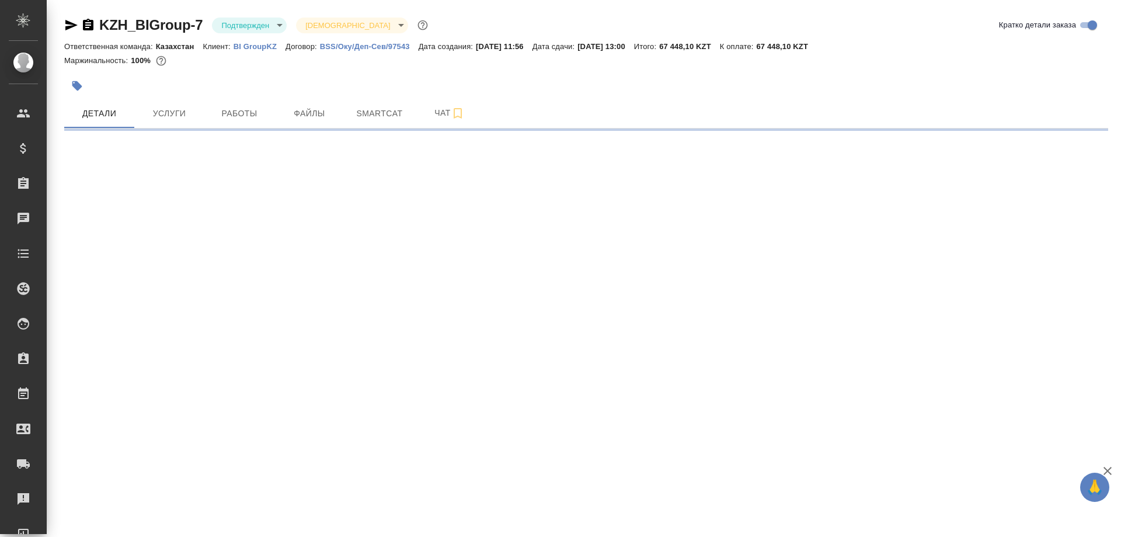
select select "RU"
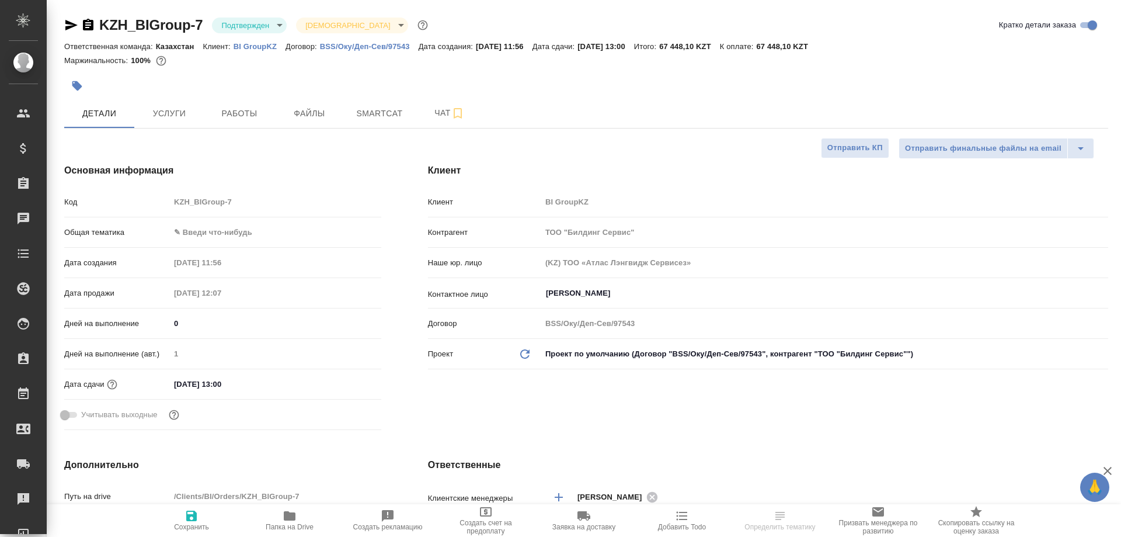
type textarea "x"
click at [251, 115] on span "Работы" at bounding box center [239, 113] width 56 height 15
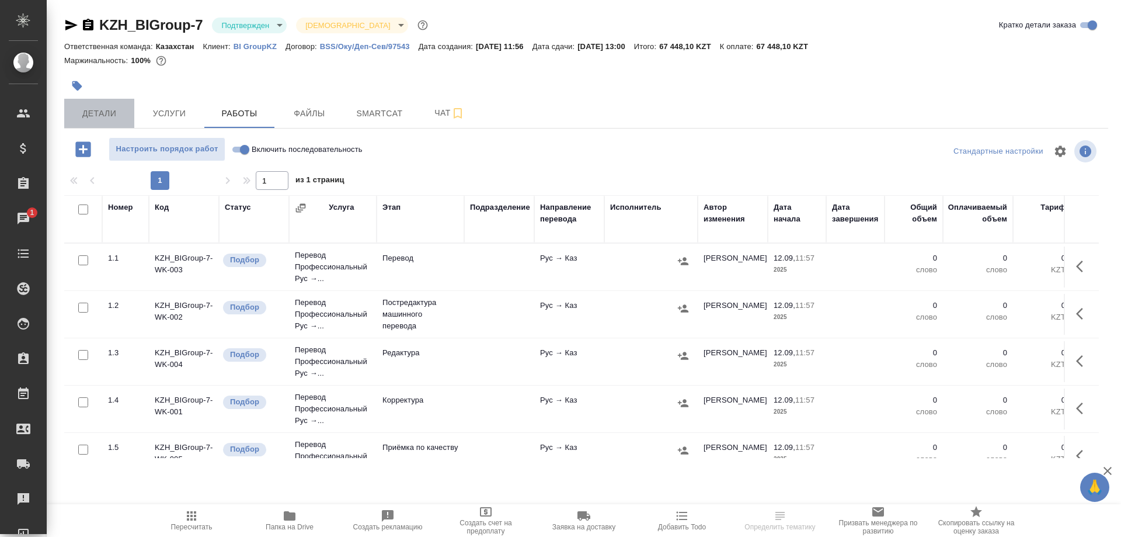
click at [90, 111] on span "Детали" at bounding box center [99, 113] width 56 height 15
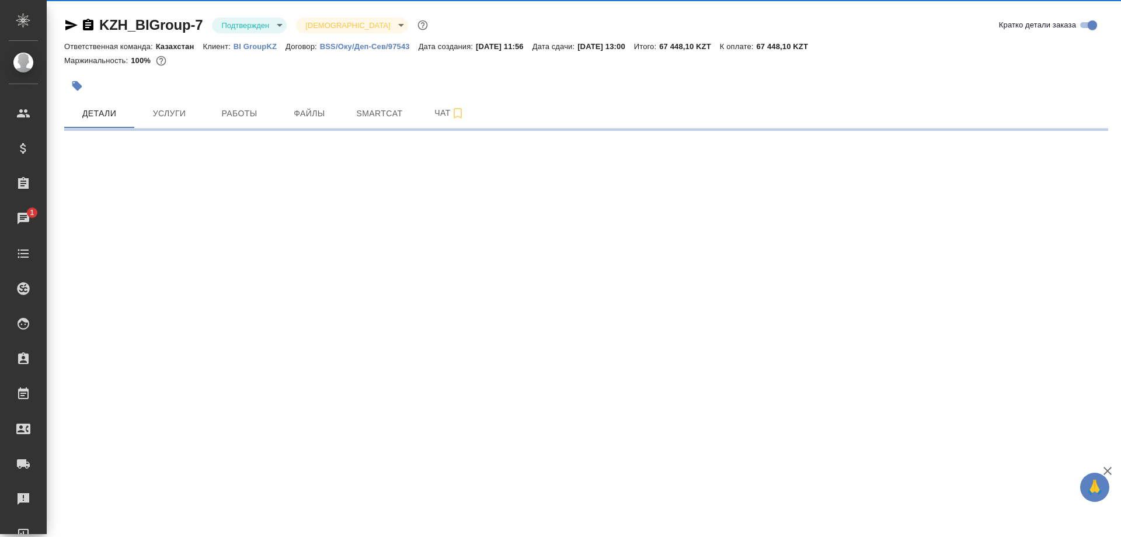
select select "RU"
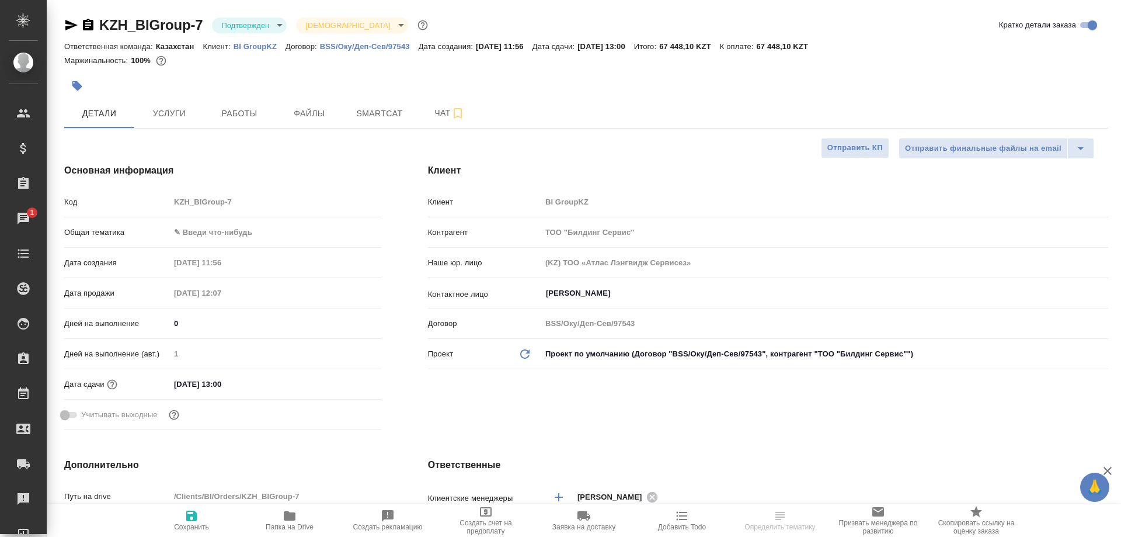
type textarea "x"
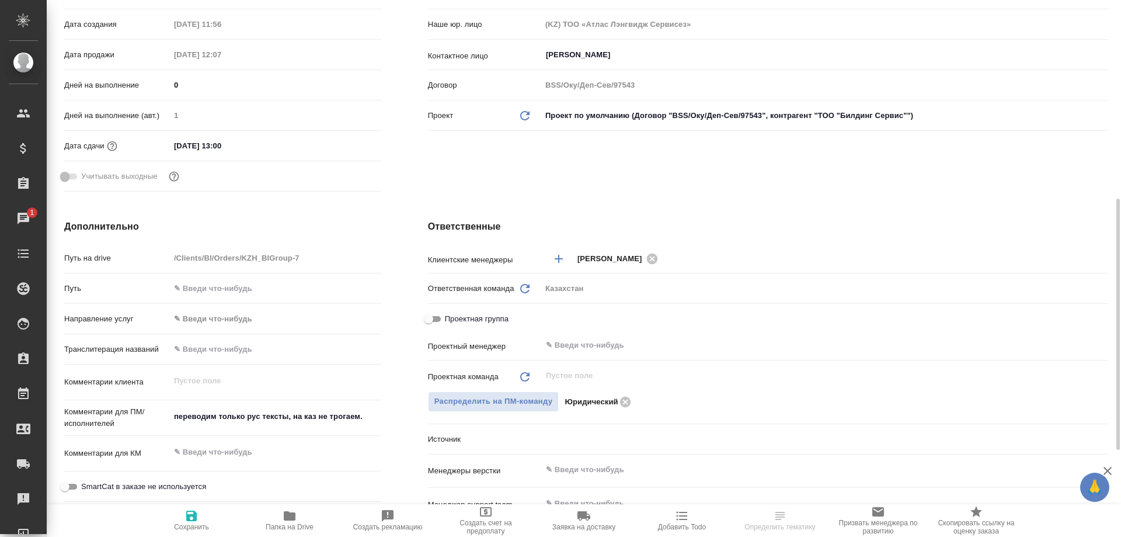
scroll to position [357, 0]
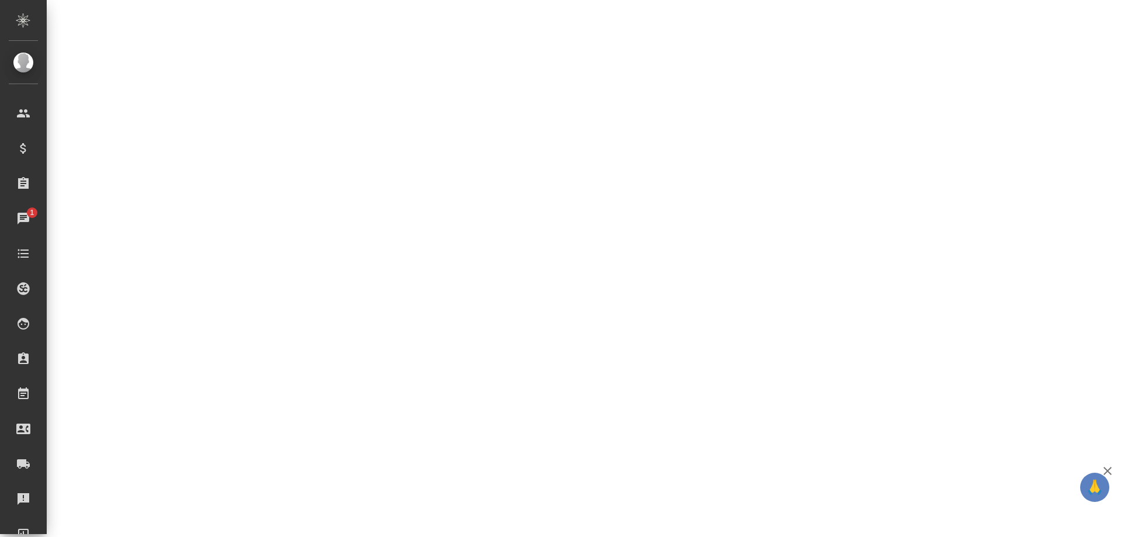
select select "RU"
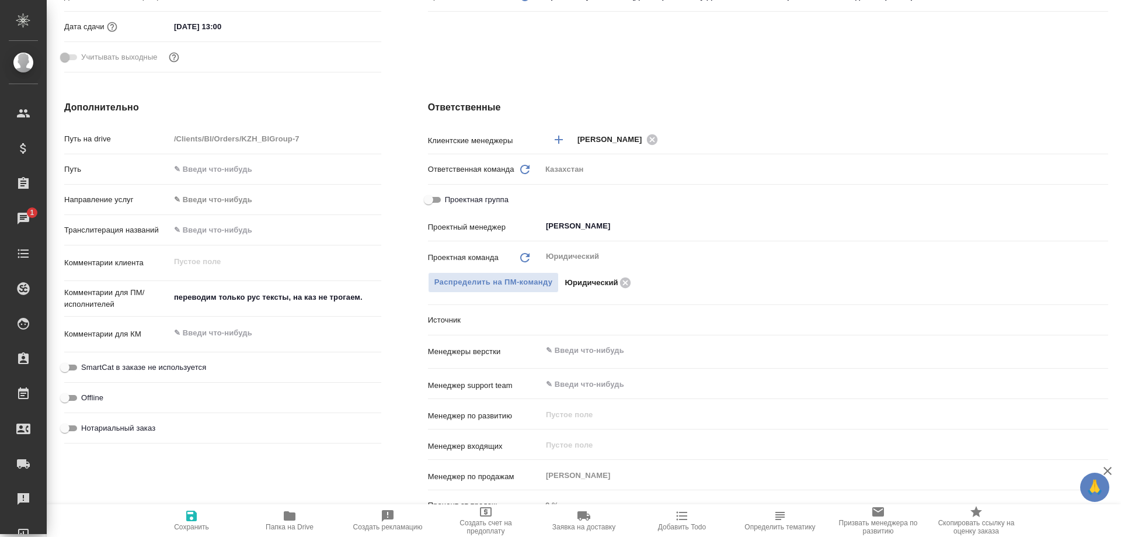
type textarea "x"
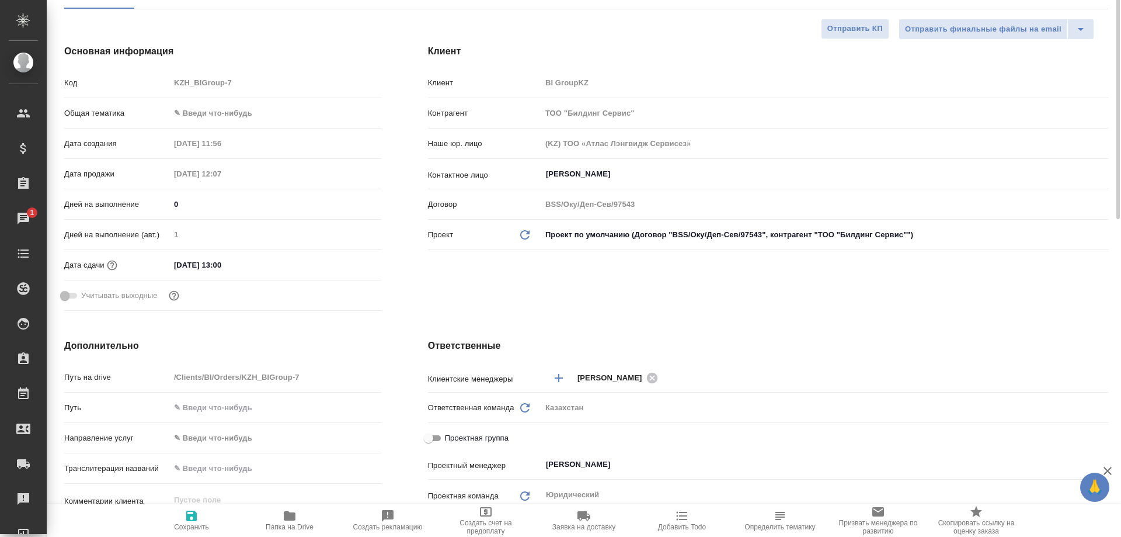
scroll to position [0, 0]
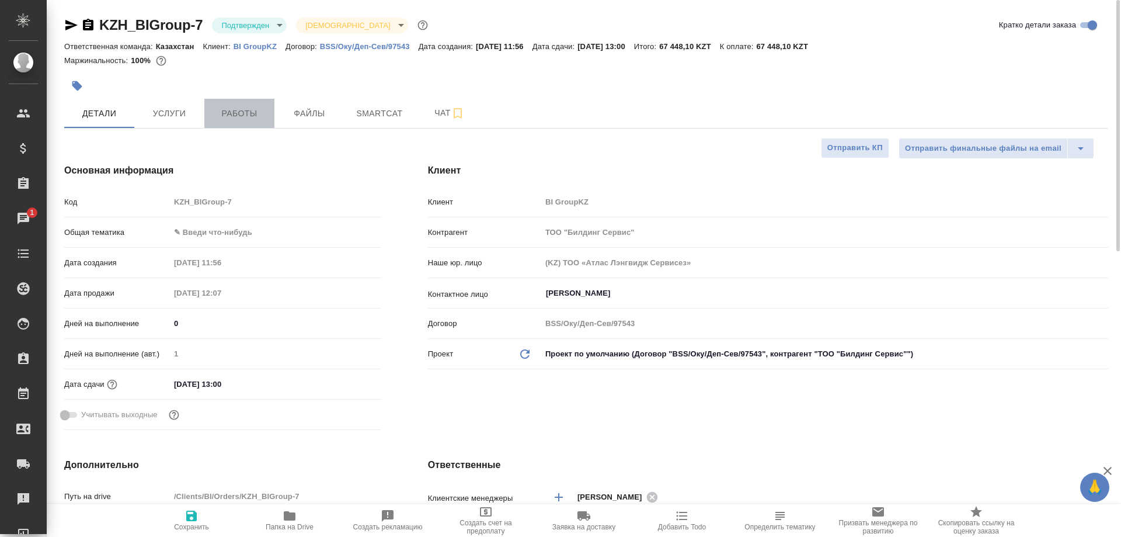
click at [235, 117] on span "Работы" at bounding box center [239, 113] width 56 height 15
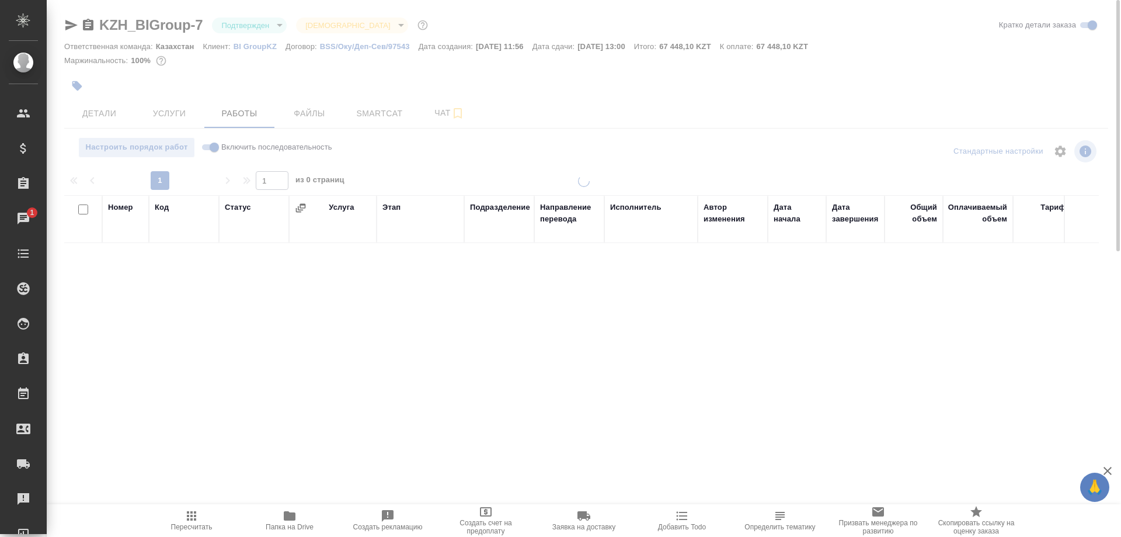
click at [186, 117] on span "Услуги" at bounding box center [169, 113] width 56 height 15
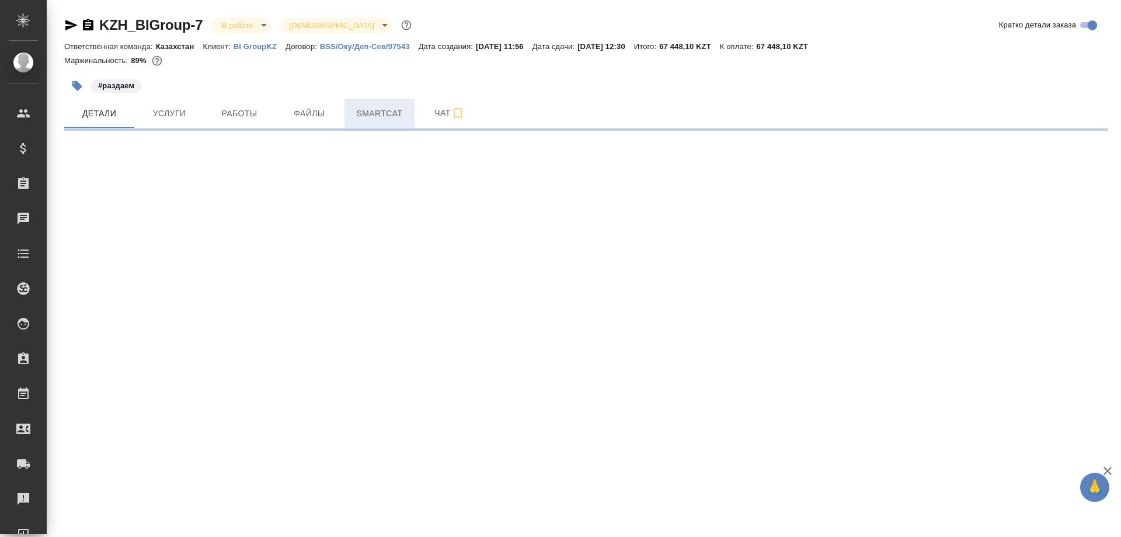
select select "RU"
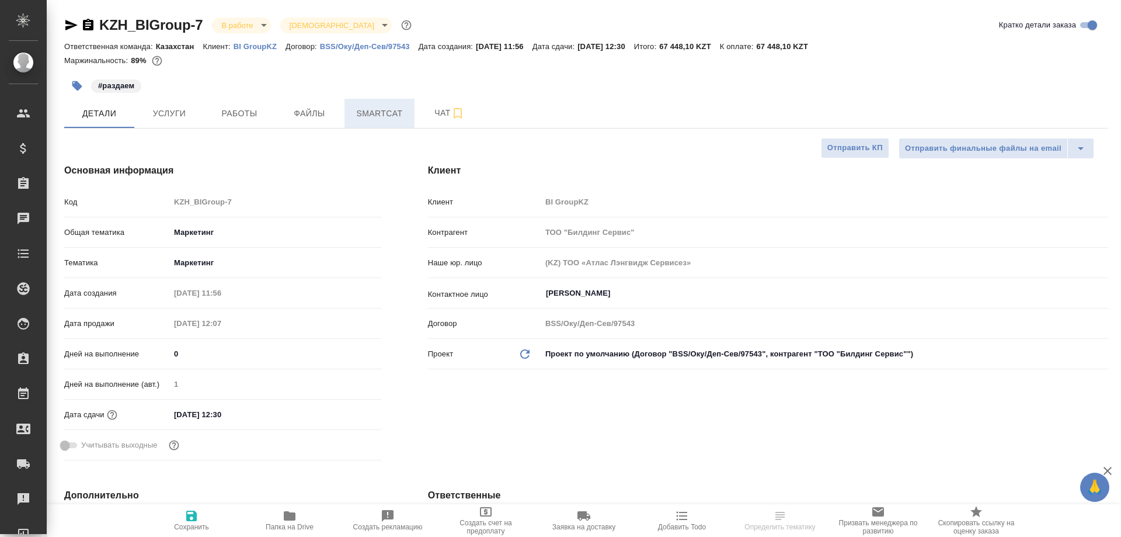
type textarea "x"
click at [385, 117] on span "Smartcat" at bounding box center [379, 113] width 56 height 15
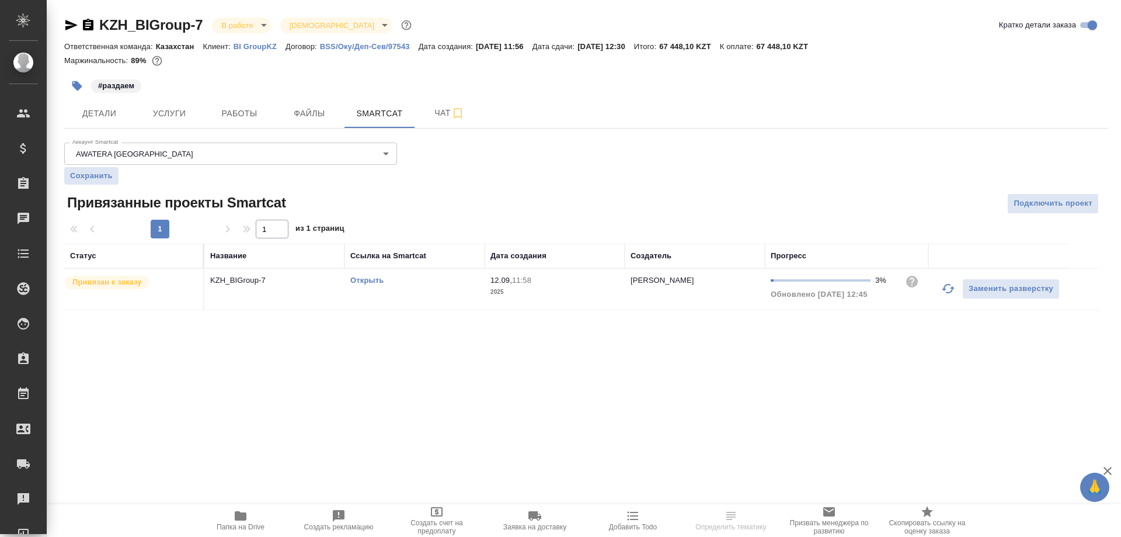
click at [374, 282] on link "Открыть" at bounding box center [366, 280] width 33 height 9
click at [97, 116] on span "Детали" at bounding box center [99, 113] width 56 height 15
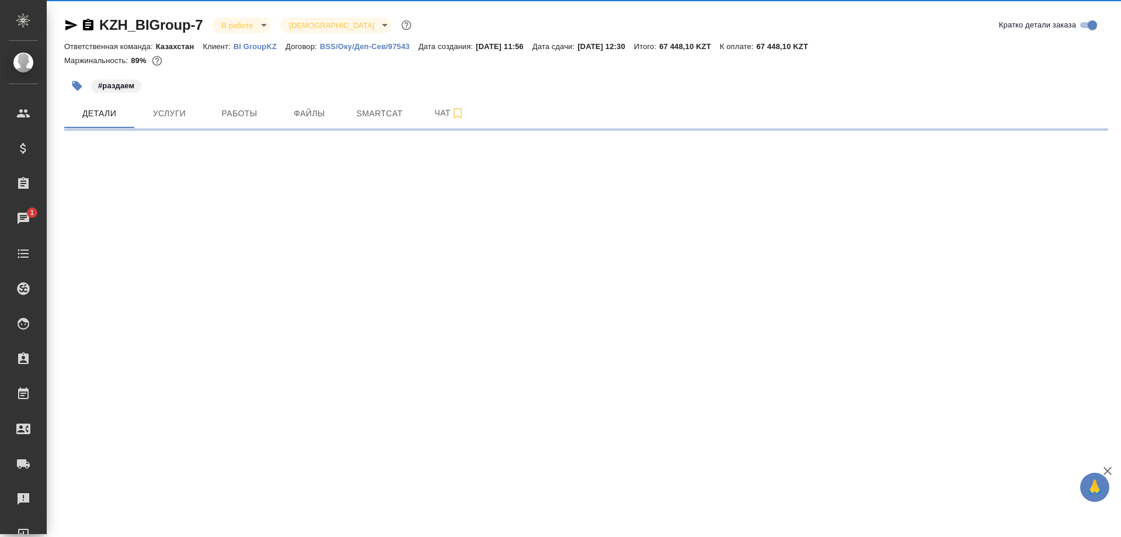
select select "RU"
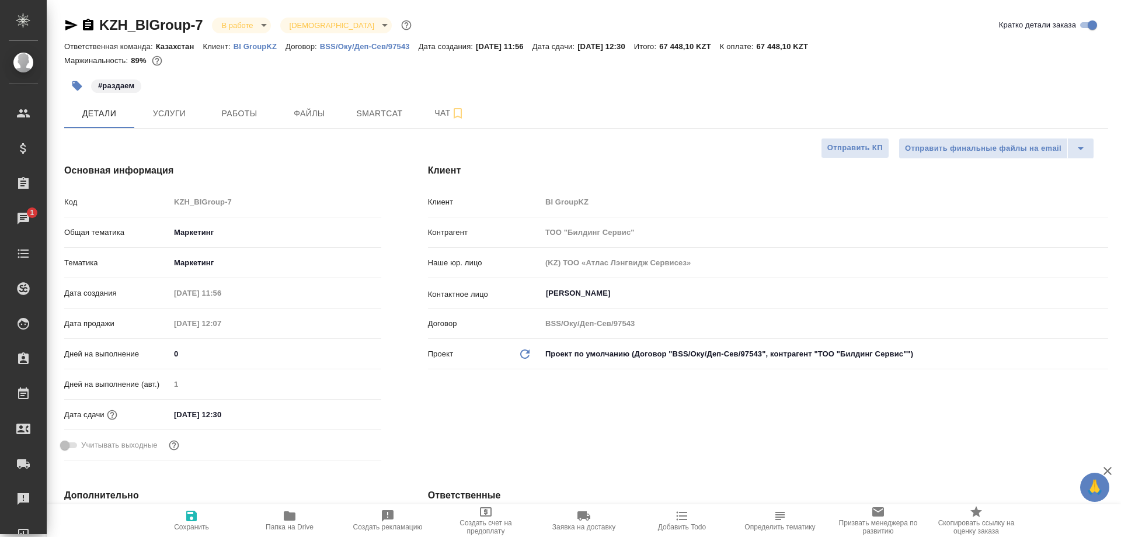
type textarea "x"
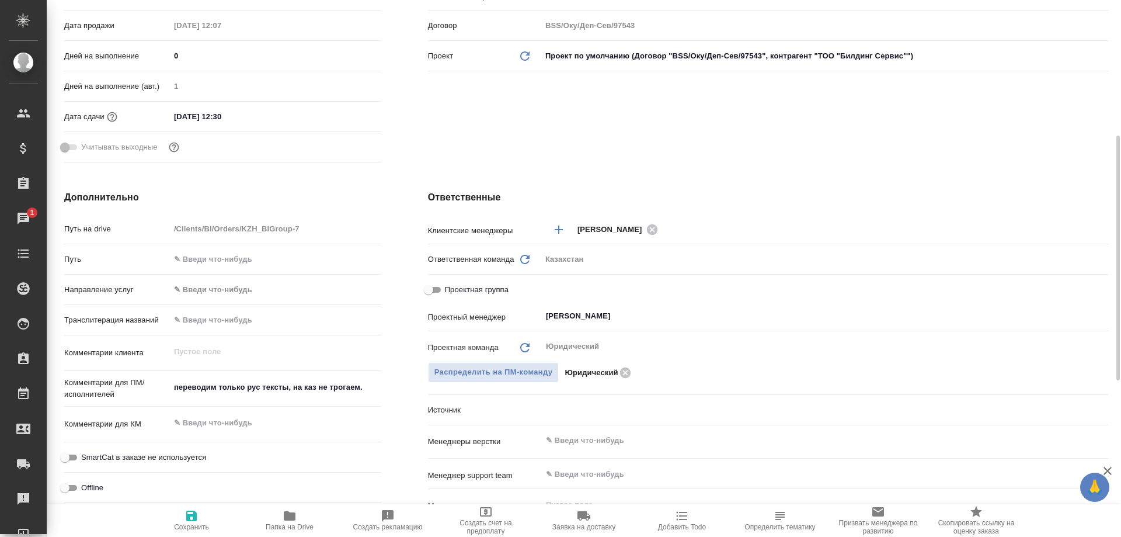
type textarea "x"
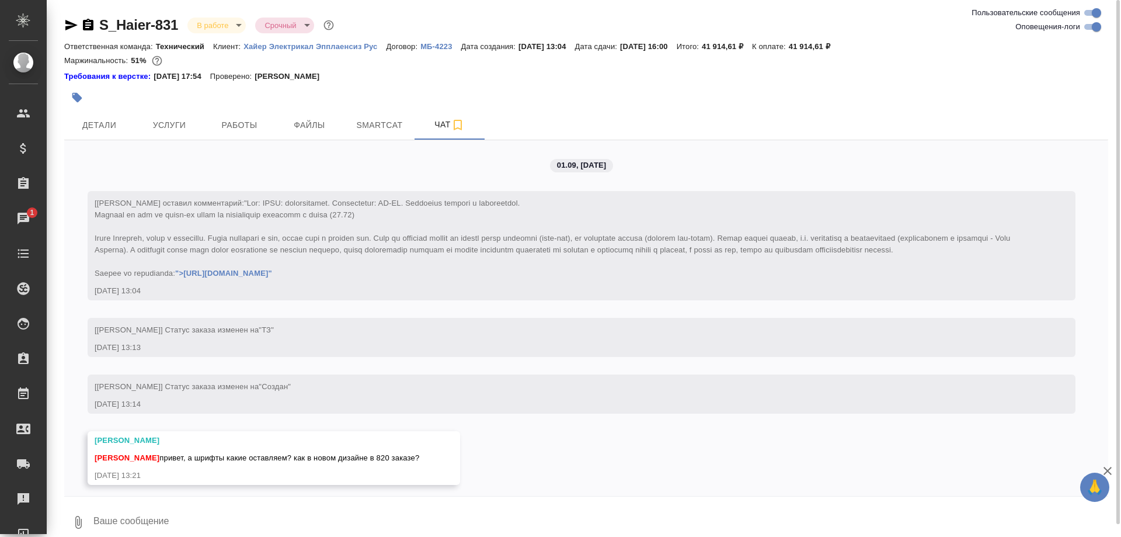
scroll to position [17402, 0]
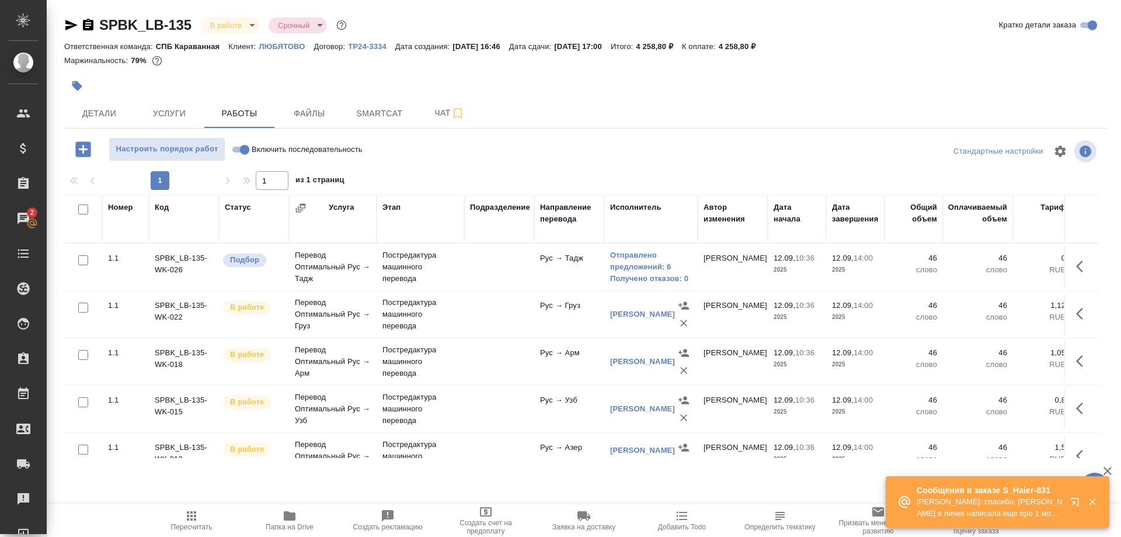
scroll to position [179, 0]
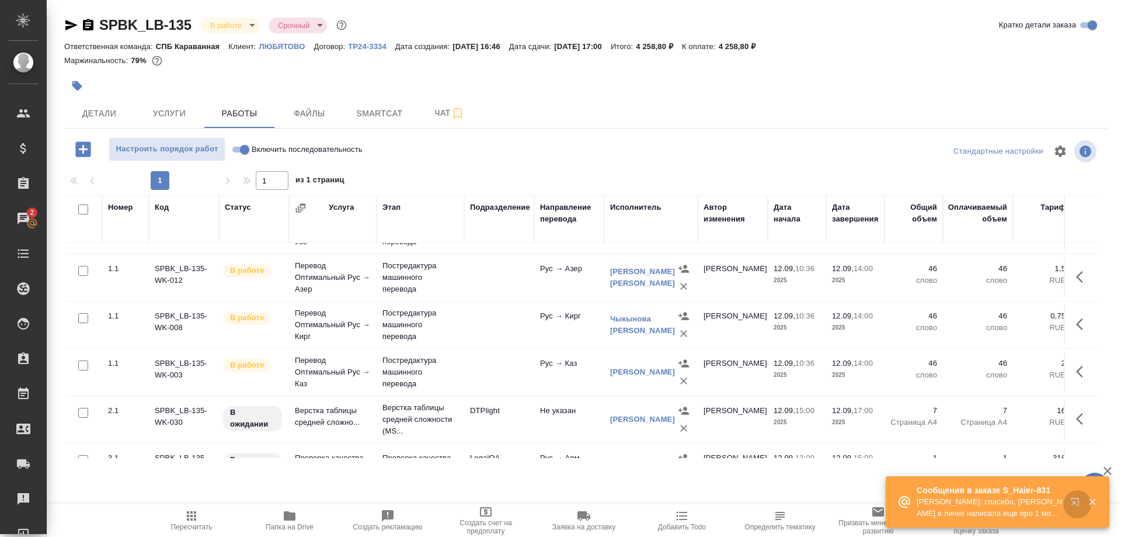
click at [1067, 503] on button "button" at bounding box center [1077, 504] width 28 height 28
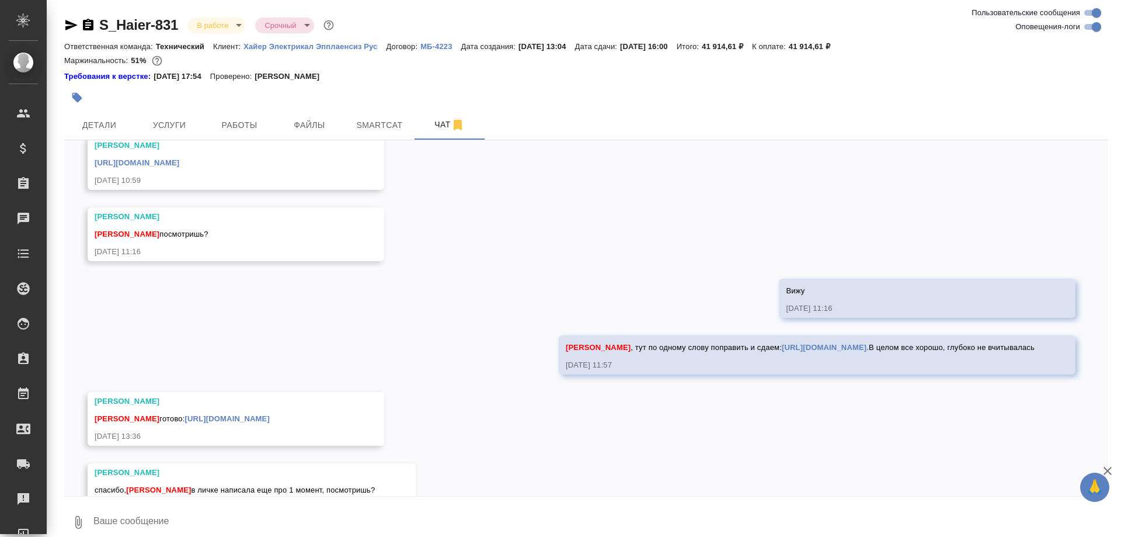
scroll to position [17591, 0]
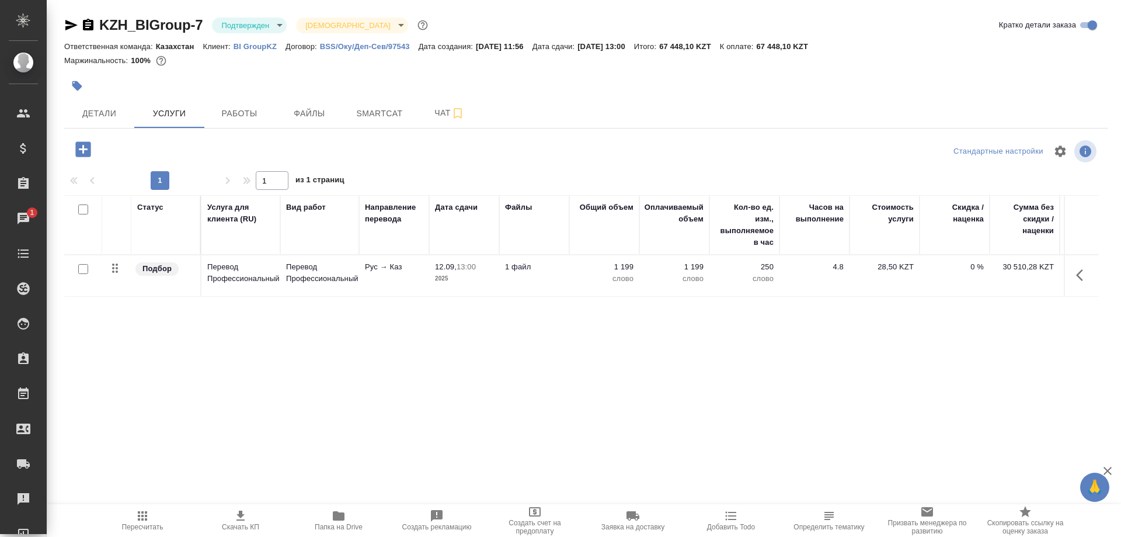
click at [232, 132] on div "KZH_BIGroup-7 Подтвержден confirmed Святая троица holyTrinity Кратко детали зак…" at bounding box center [586, 238] width 1057 height 476
click at [247, 112] on span "Работы" at bounding box center [239, 113] width 56 height 15
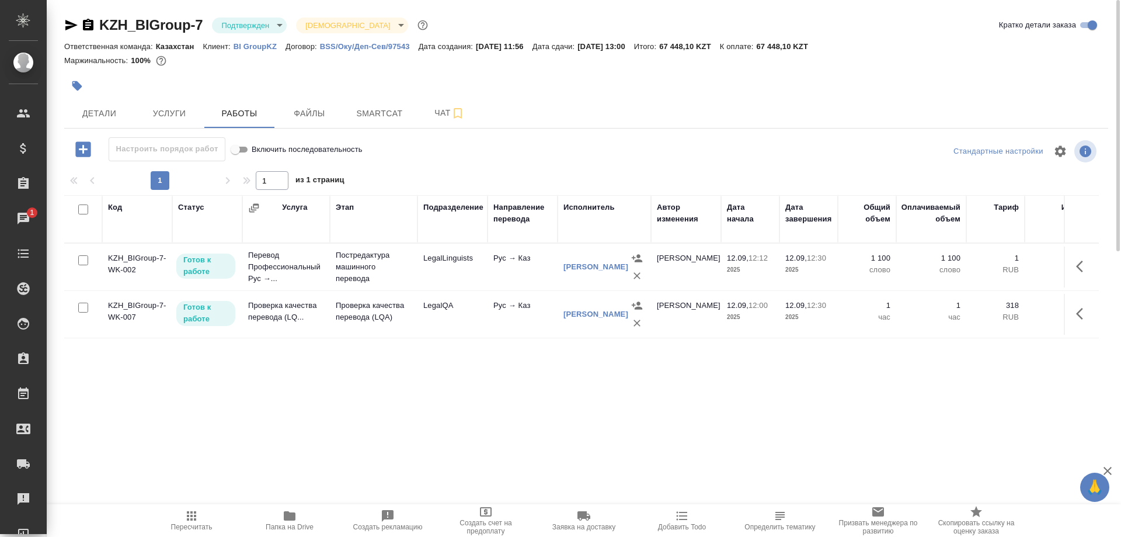
click at [195, 511] on icon "button" at bounding box center [191, 515] width 9 height 9
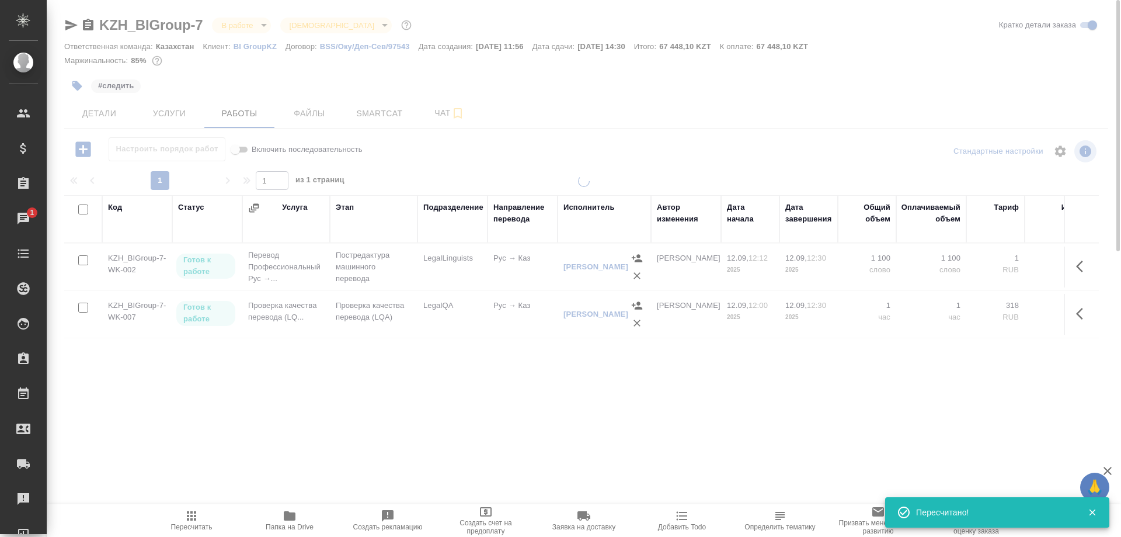
type input "inProgress"
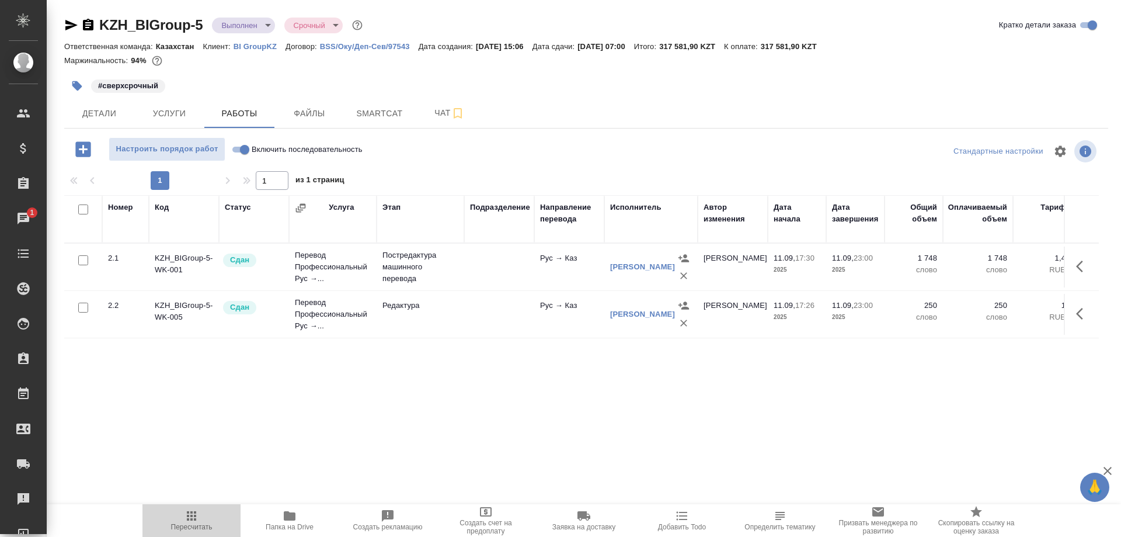
click at [187, 518] on icon "button" at bounding box center [191, 515] width 9 height 9
click at [104, 112] on span "Детали" at bounding box center [99, 113] width 56 height 15
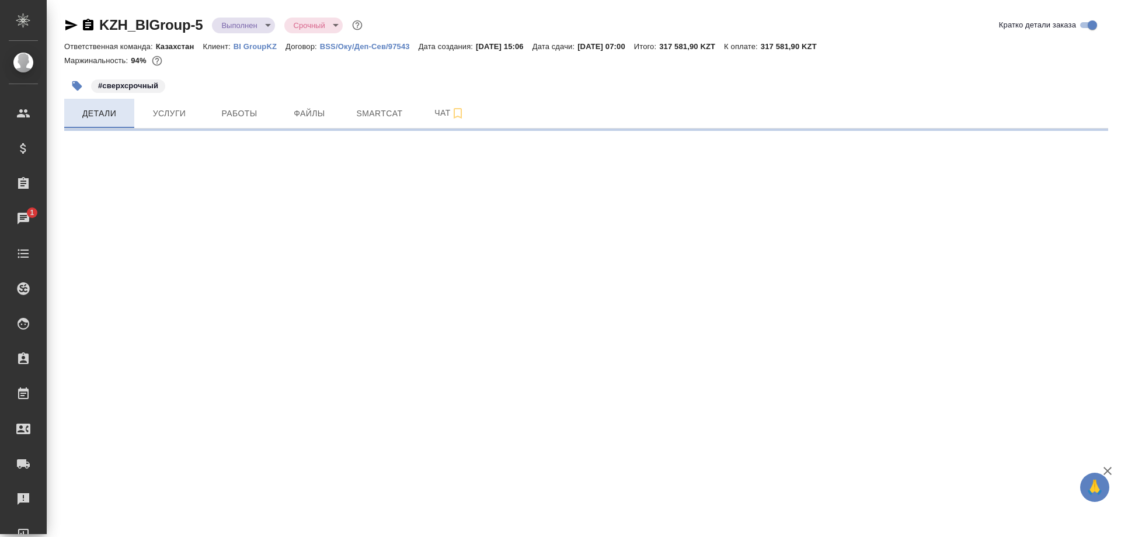
select select "RU"
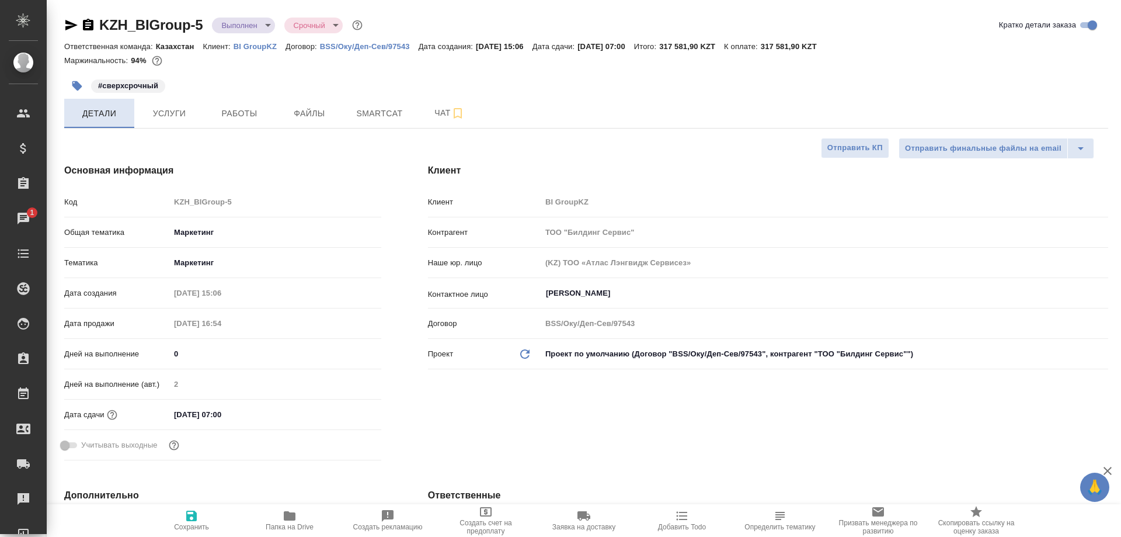
type textarea "x"
click at [238, 111] on span "Работы" at bounding box center [239, 113] width 56 height 15
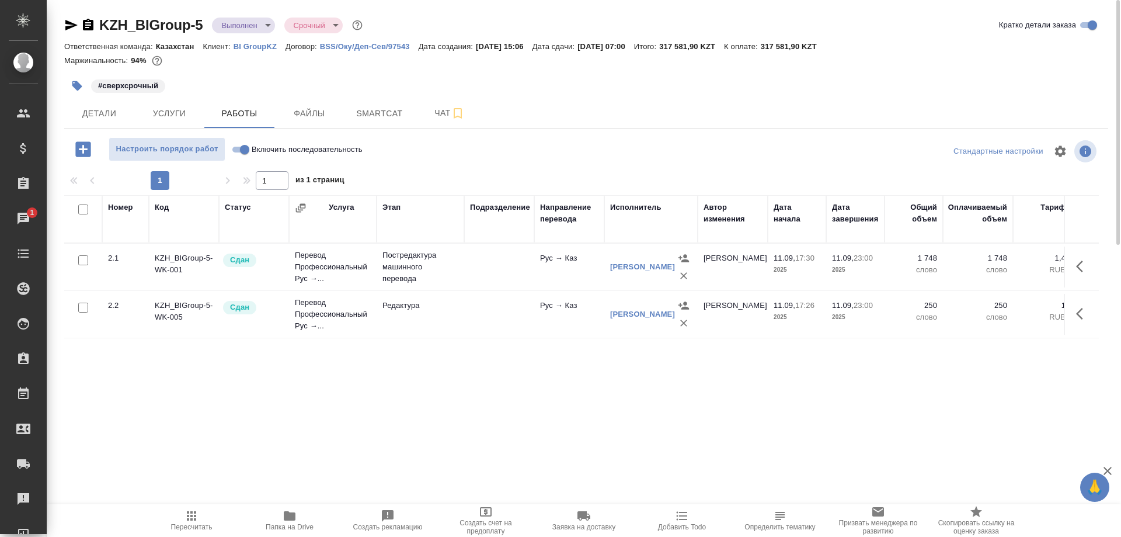
click at [260, 47] on p "BI GroupKZ" at bounding box center [260, 46] width 52 height 9
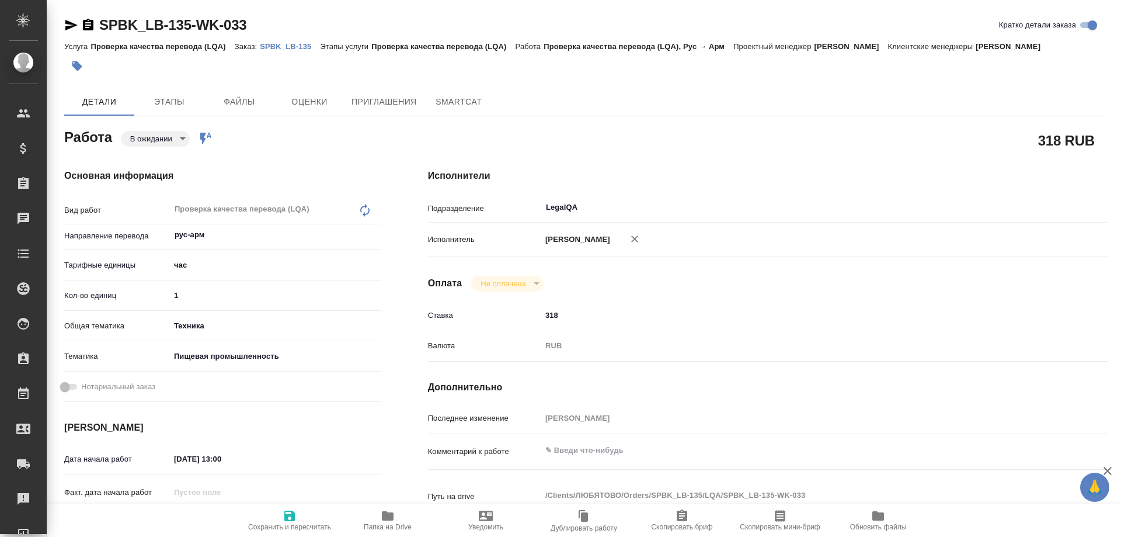
type textarea "x"
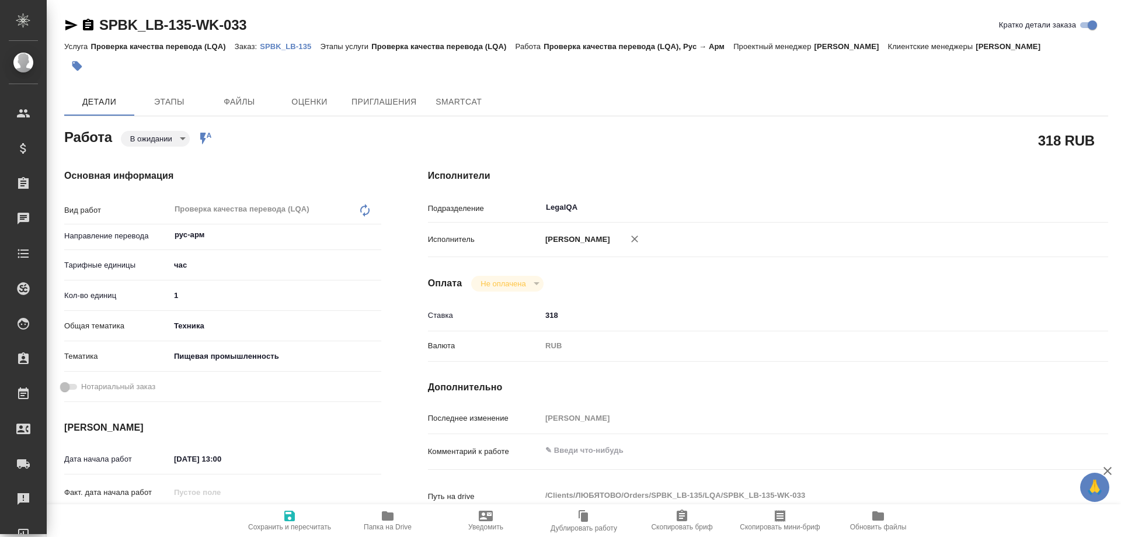
type textarea "x"
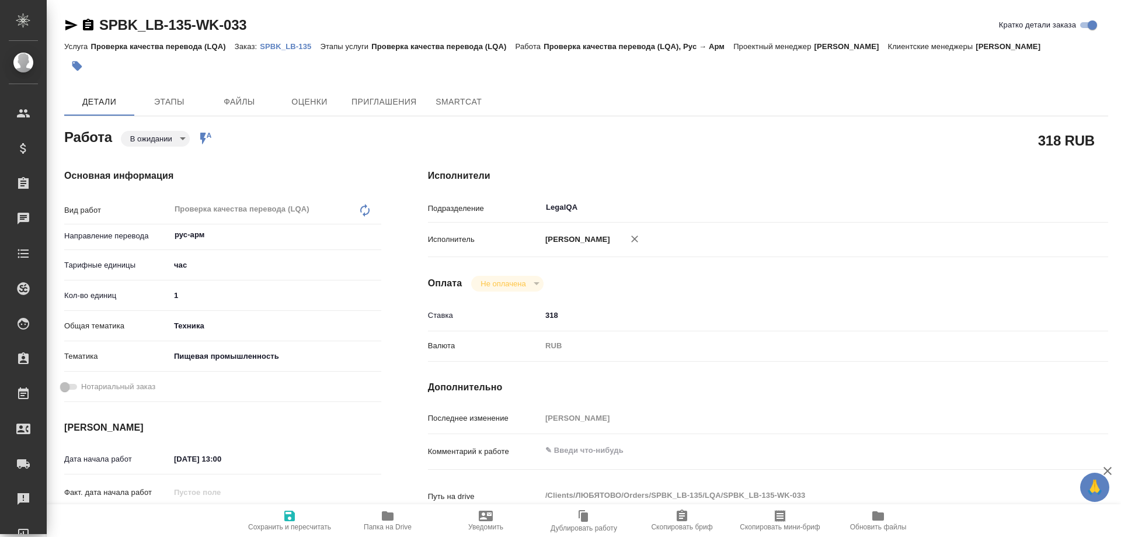
type textarea "x"
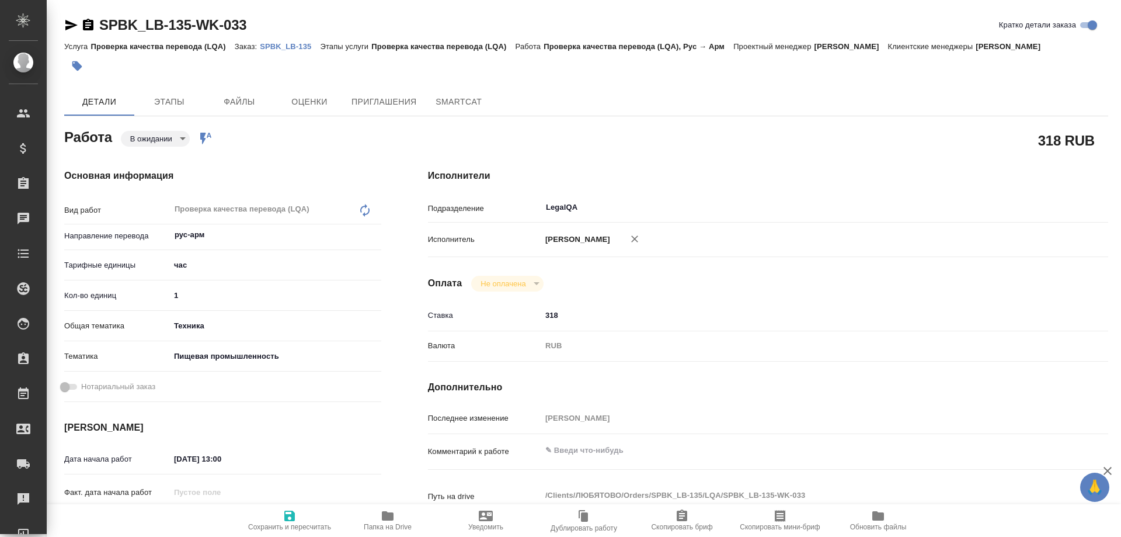
type textarea "x"
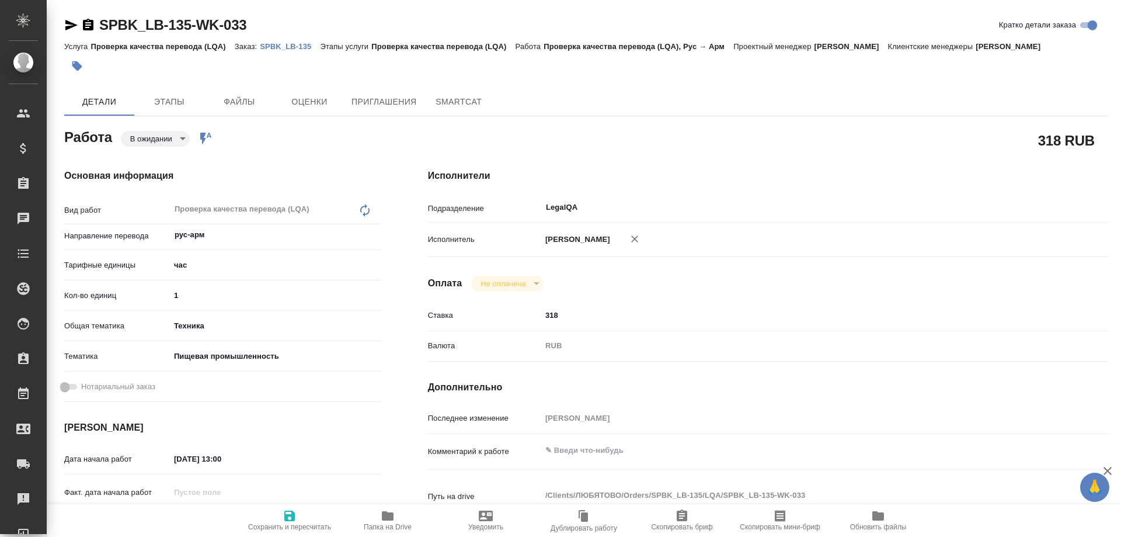
type textarea "x"
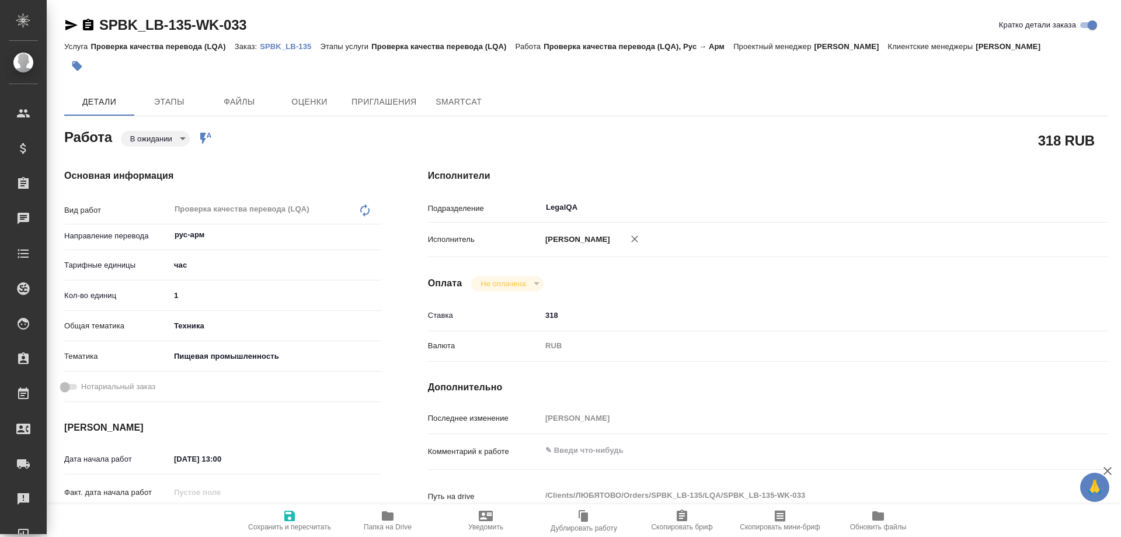
type textarea "x"
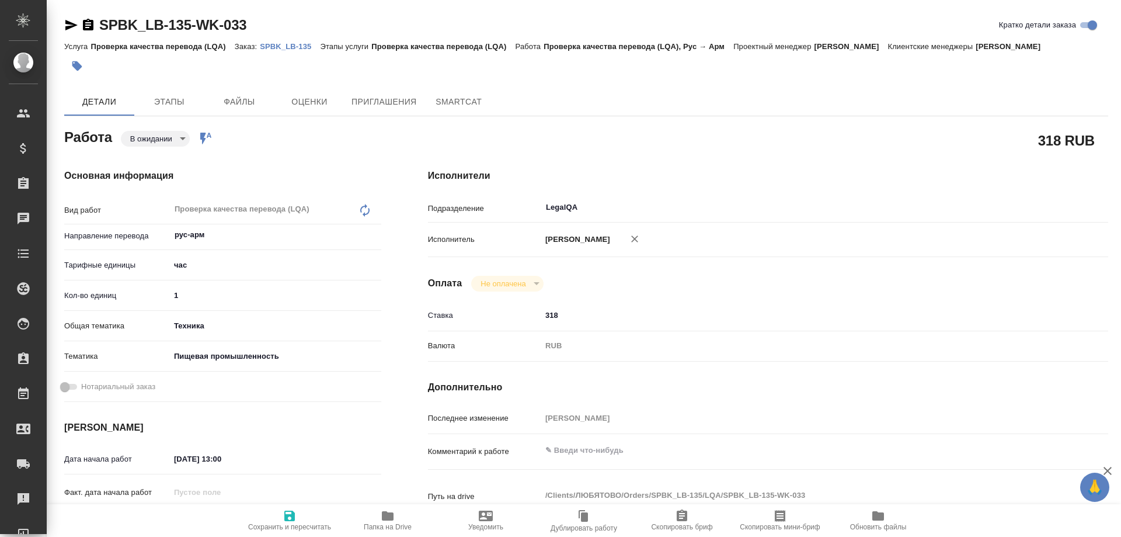
type textarea "x"
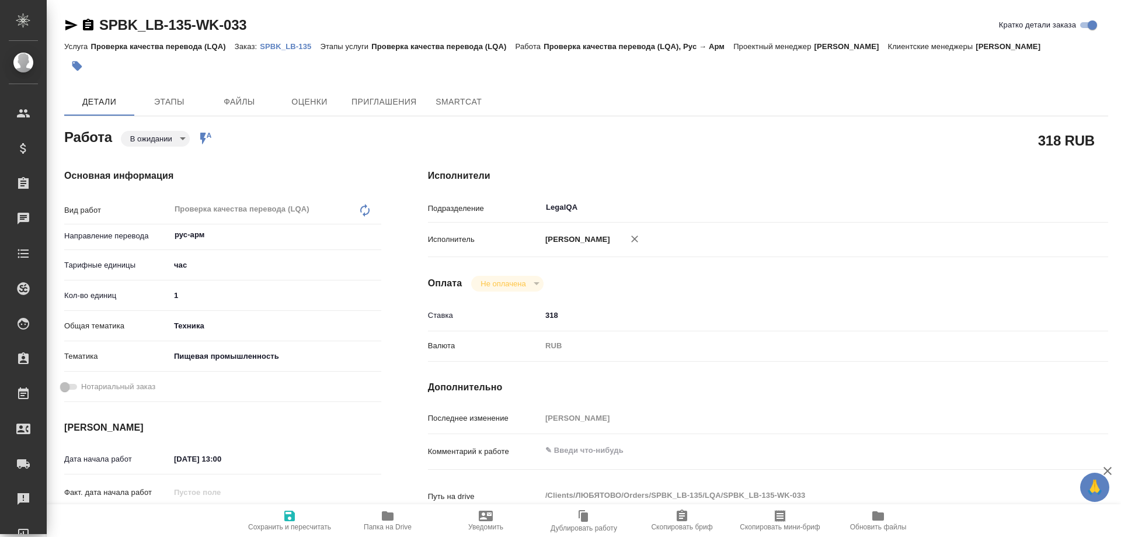
type textarea "x"
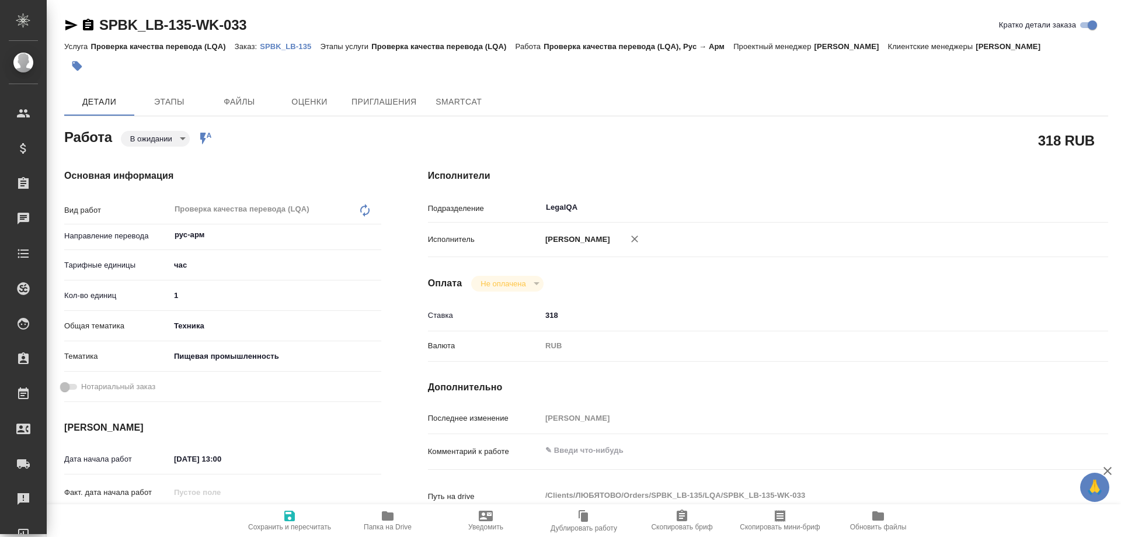
click at [282, 48] on p "SPBK_LB-135" at bounding box center [290, 46] width 60 height 9
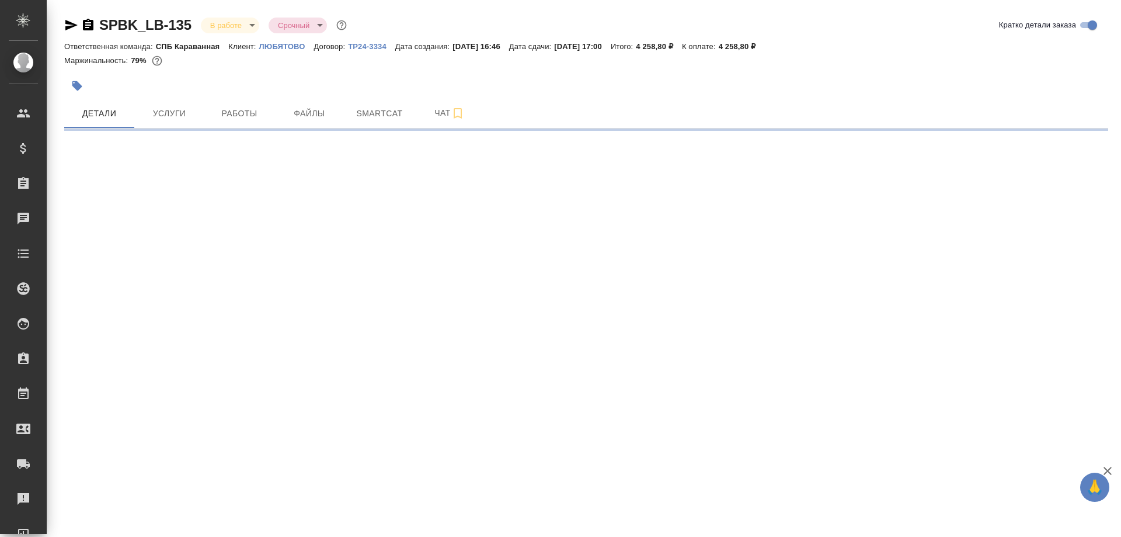
select select "RU"
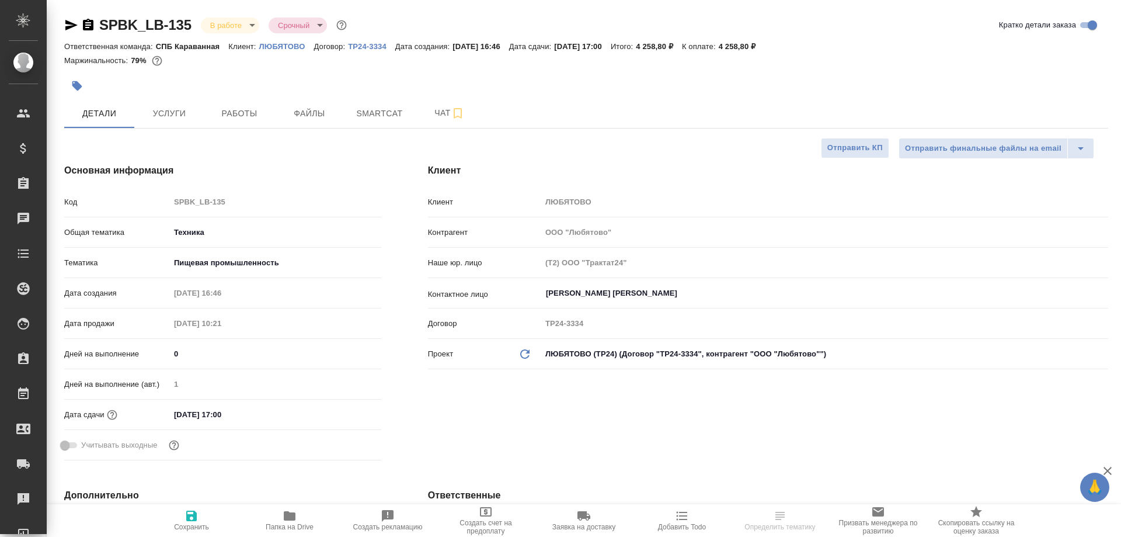
type textarea "x"
click at [378, 126] on button "Smartcat" at bounding box center [379, 113] width 70 height 29
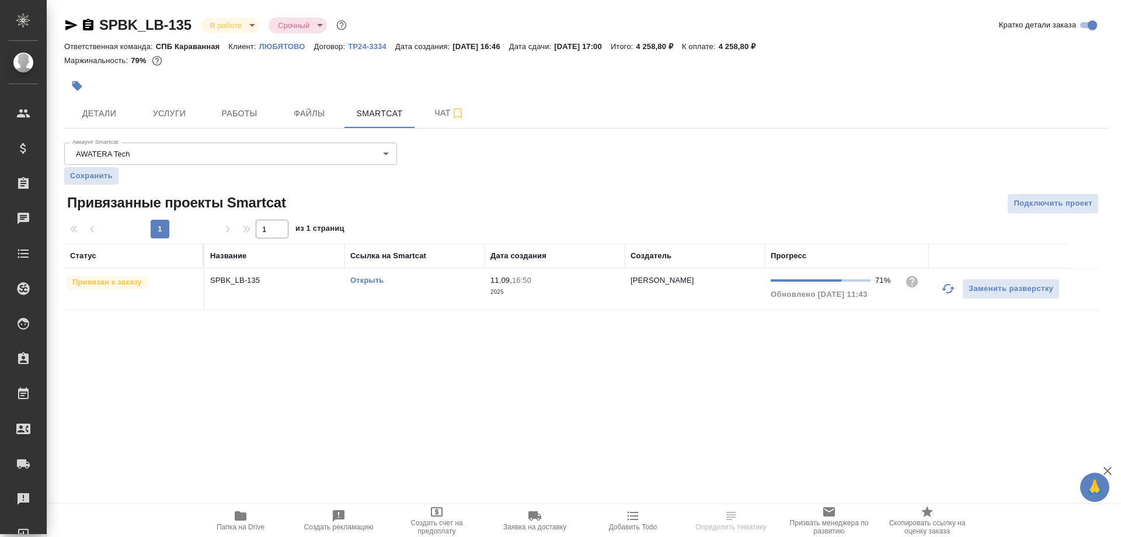
click at [371, 276] on div "Открыть" at bounding box center [414, 280] width 128 height 12
click at [363, 278] on link "Открыть" at bounding box center [366, 280] width 33 height 9
click at [368, 277] on link "Открыть" at bounding box center [366, 280] width 33 height 9
click at [251, 119] on span "Работы" at bounding box center [239, 113] width 56 height 15
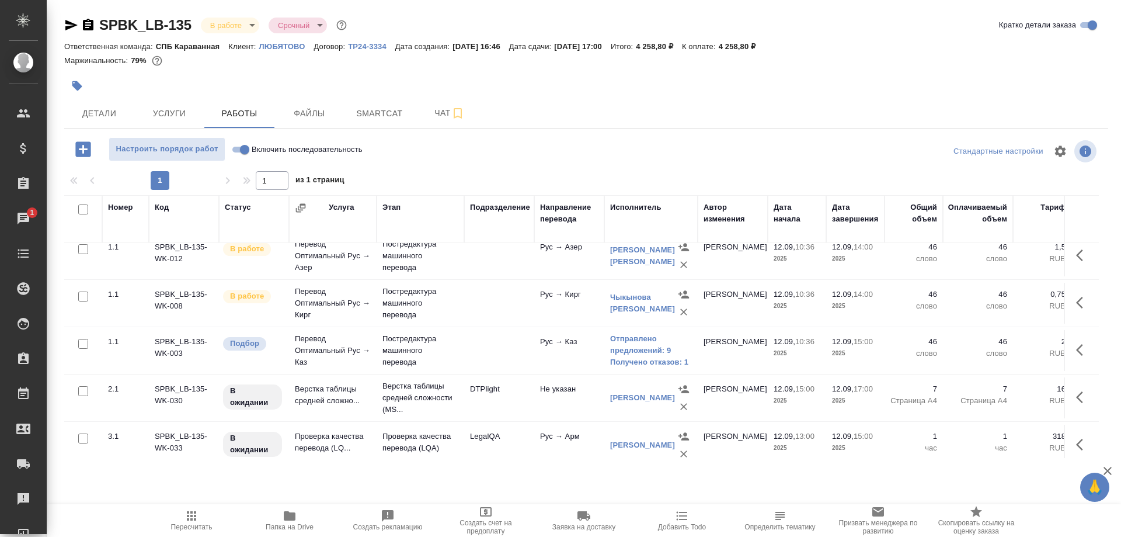
scroll to position [211, 0]
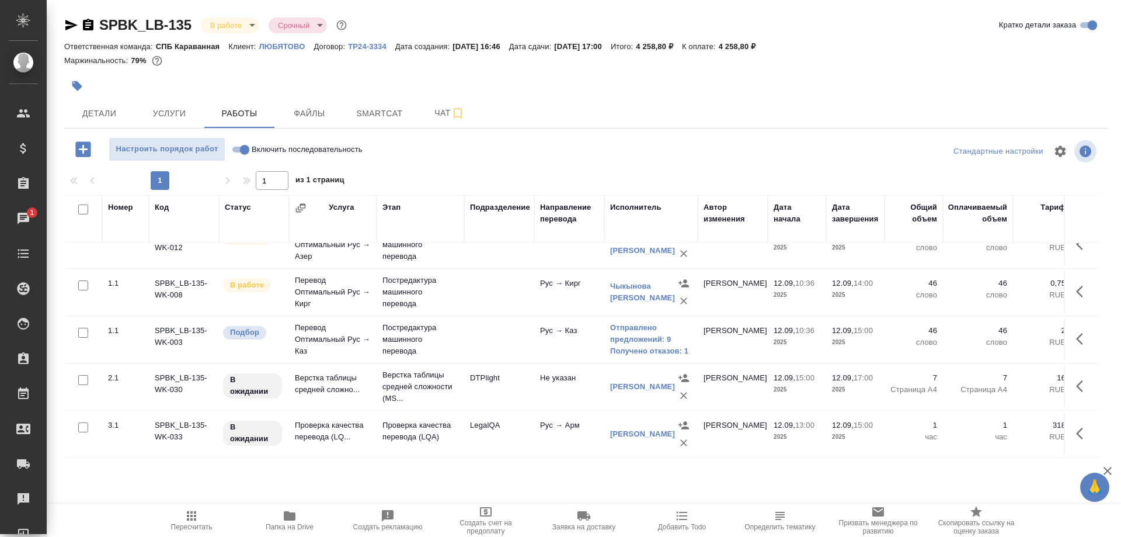
click at [190, 524] on span "Пересчитать" at bounding box center [191, 526] width 41 height 8
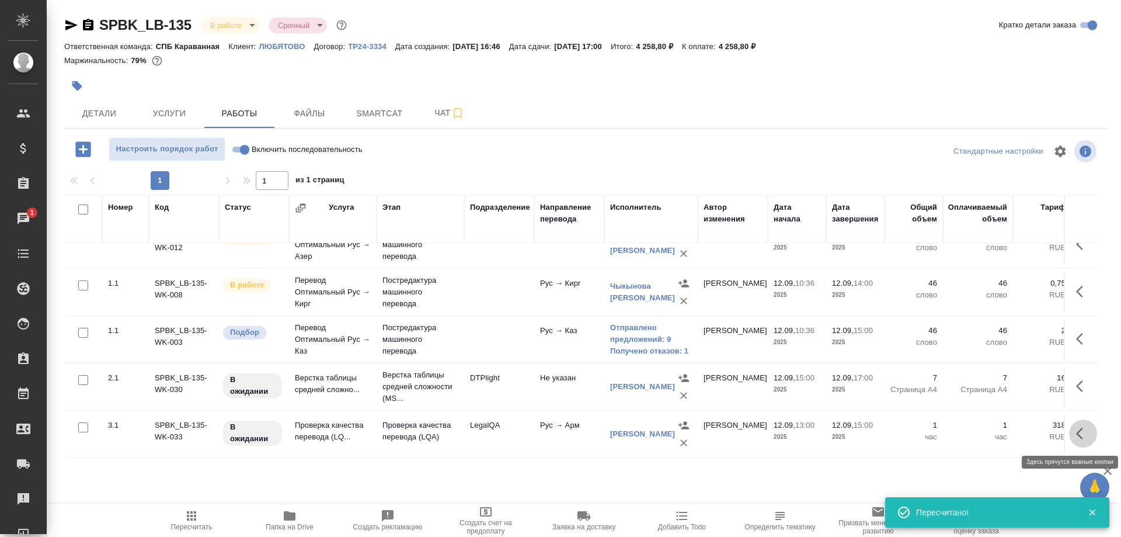
click at [1078, 433] on icon "button" at bounding box center [1079, 433] width 7 height 12
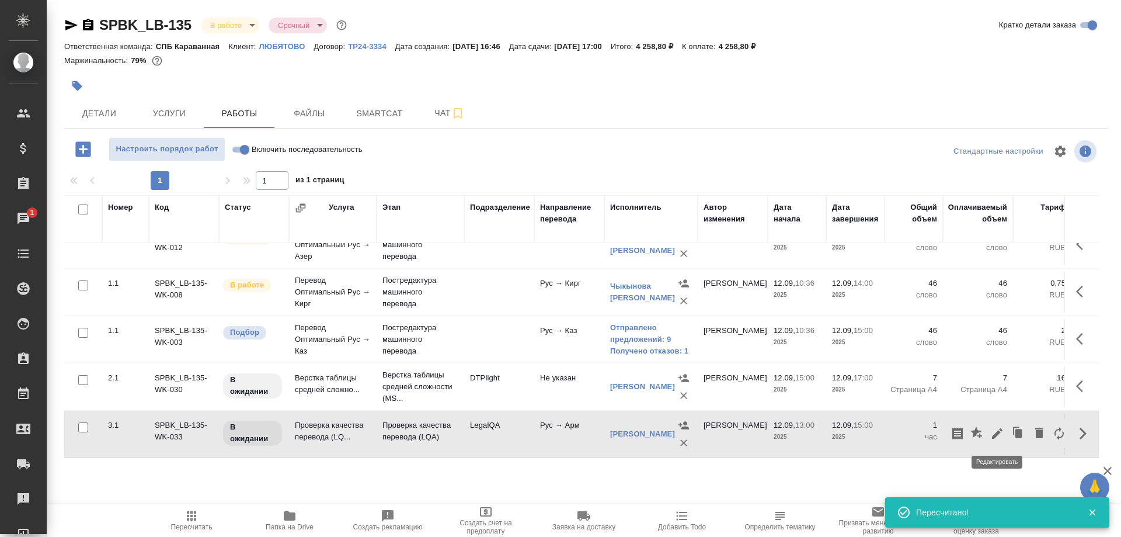
click at [994, 429] on icon "button" at bounding box center [997, 433] width 14 height 14
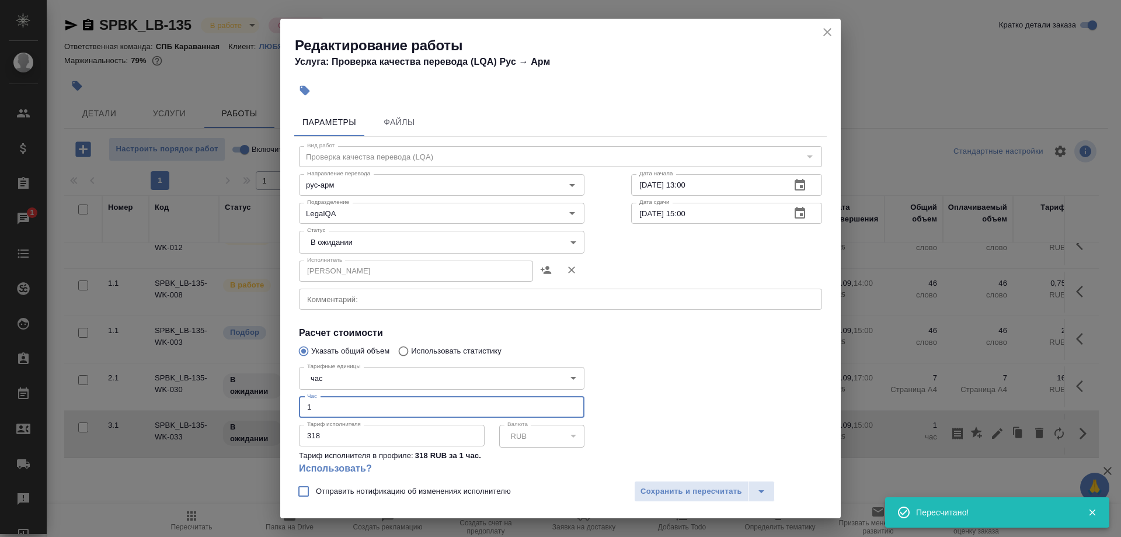
drag, startPoint x: 338, startPoint y: 393, endPoint x: 290, endPoint y: 393, distance: 48.5
click at [299, 396] on input "1" at bounding box center [441, 406] width 285 height 21
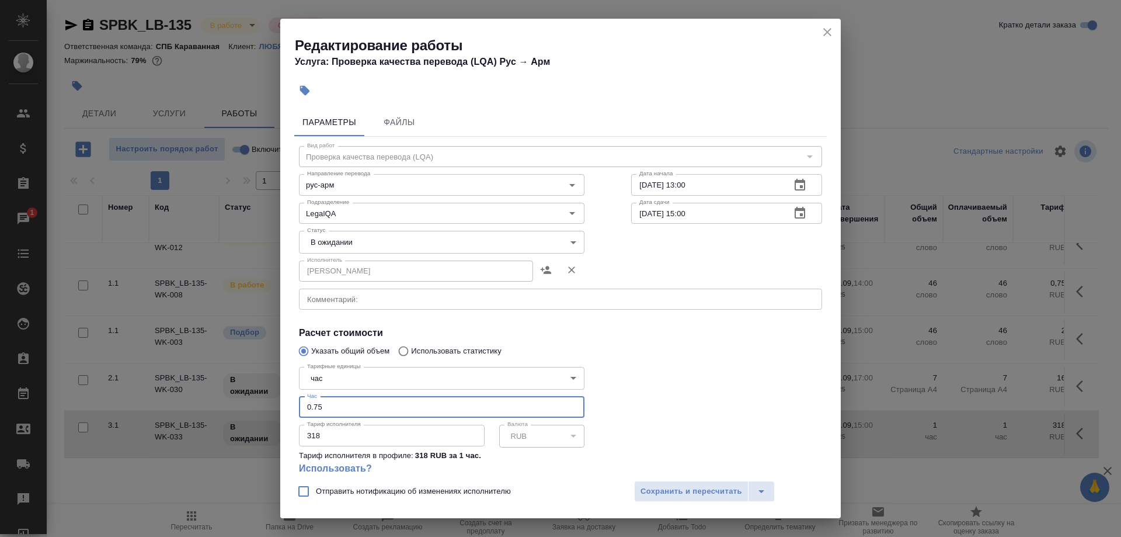
type input "0.75"
click at [323, 237] on body "🙏 .cls-1 fill:#fff; AWATERA Shirina Sabina Клиенты Спецификации Заказы 1 Чаты T…" at bounding box center [560, 268] width 1121 height 537
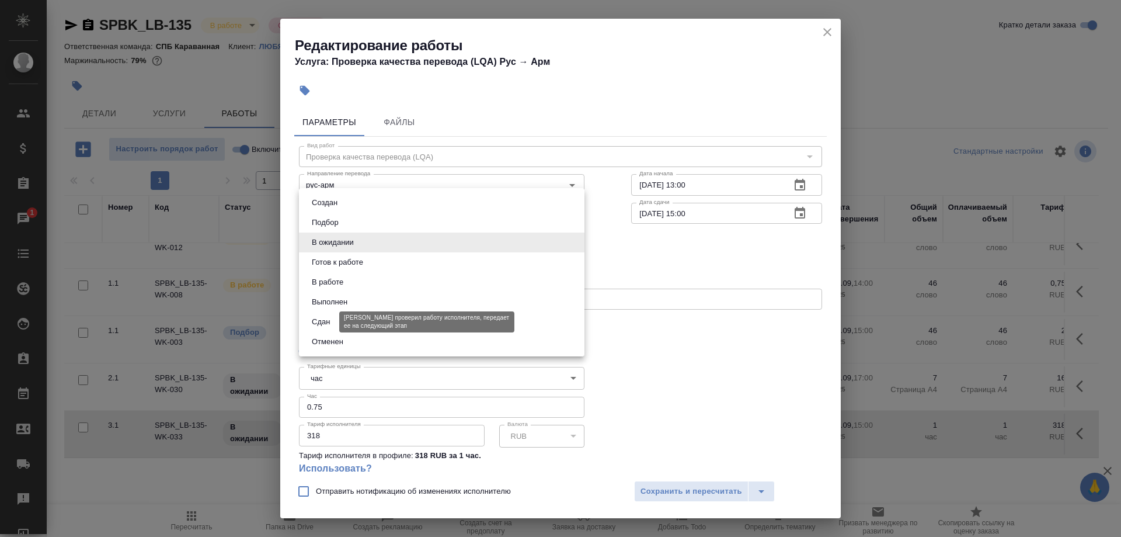
click at [314, 319] on button "Сдан" at bounding box center [320, 321] width 25 height 13
type input "closed"
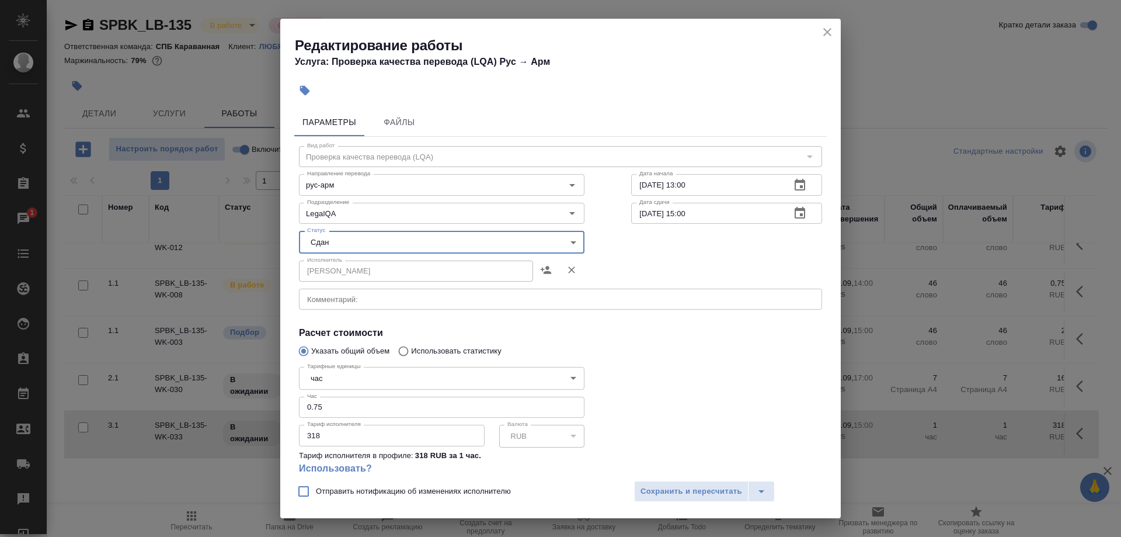
click at [330, 396] on input "0.75" at bounding box center [441, 406] width 285 height 21
type input "0.5"
click at [658, 490] on span "Сохранить и пересчитать" at bounding box center [691, 491] width 102 height 13
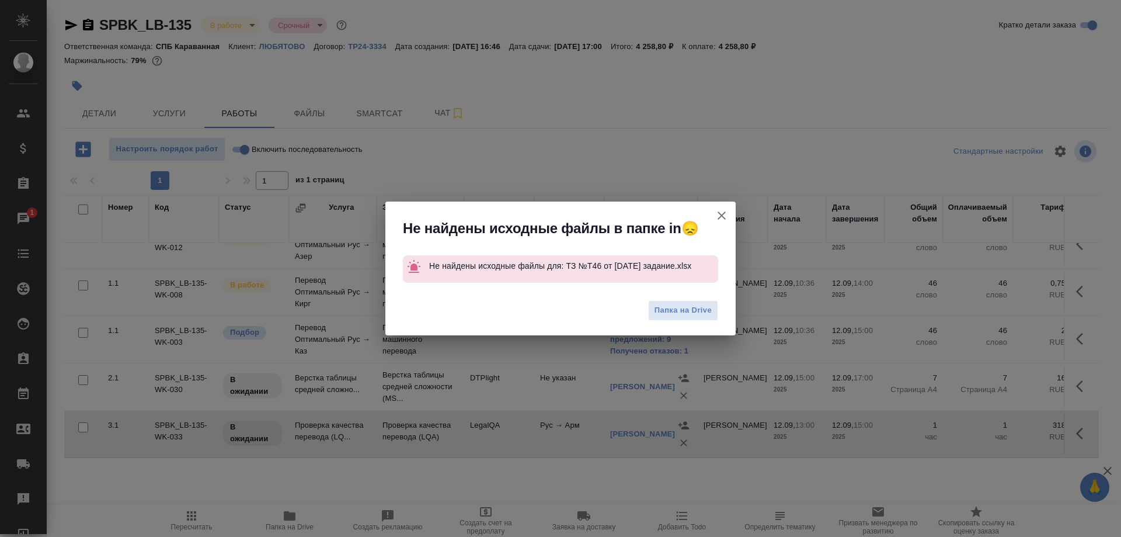
click at [718, 214] on icon "button" at bounding box center [722, 215] width 14 height 14
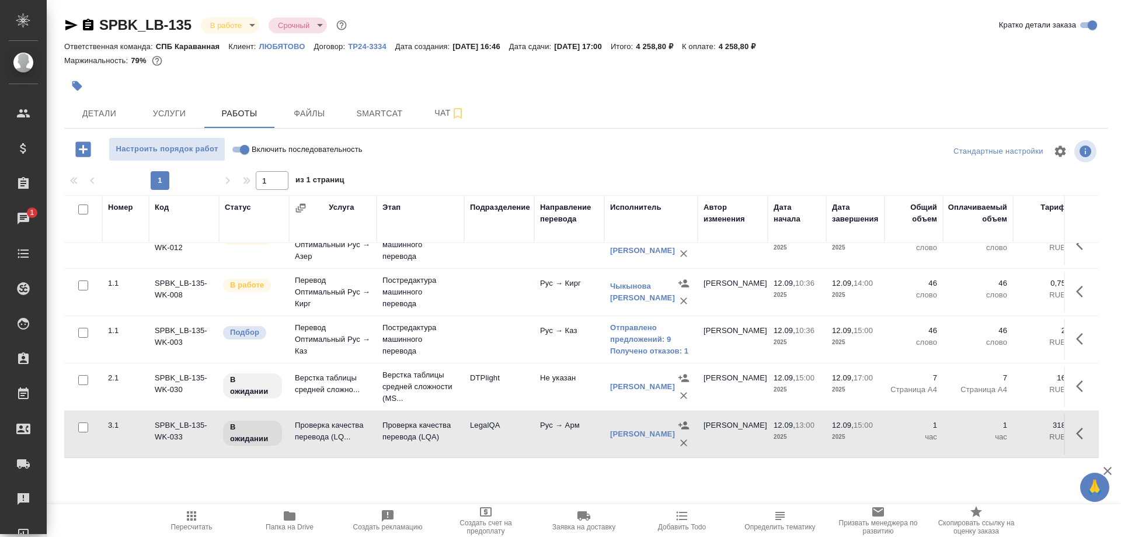
drag, startPoint x: 238, startPoint y: 147, endPoint x: 807, endPoint y: 380, distance: 615.0
click at [448, 262] on div "Настроить порядок работ Включить последовательность Стандартные настройки 1 1 и…" at bounding box center [586, 297] width 1044 height 320
click at [1075, 429] on button "button" at bounding box center [1083, 433] width 28 height 28
click at [991, 435] on icon "button" at bounding box center [997, 433] width 14 height 14
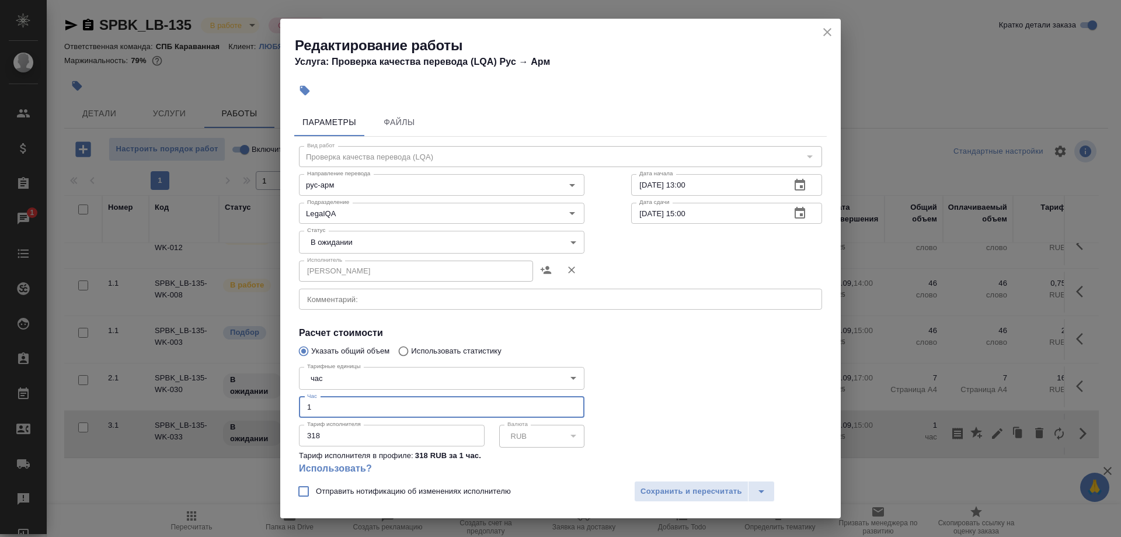
drag, startPoint x: 414, startPoint y: 385, endPoint x: 243, endPoint y: 398, distance: 171.6
click at [299, 398] on input "1" at bounding box center [441, 406] width 285 height 21
type input "0.5"
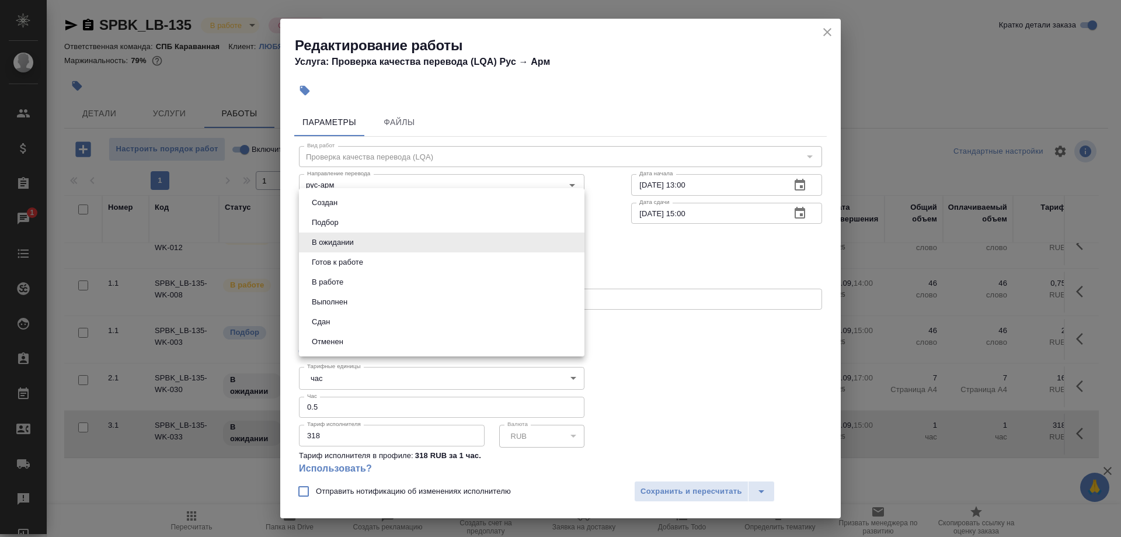
click at [344, 243] on body "🙏 .cls-1 fill:#fff; AWATERA Shirina Sabina Клиенты Спецификации Заказы 1 Чаты T…" at bounding box center [560, 268] width 1121 height 537
click at [313, 318] on button "Сдан" at bounding box center [320, 321] width 25 height 13
type input "closed"
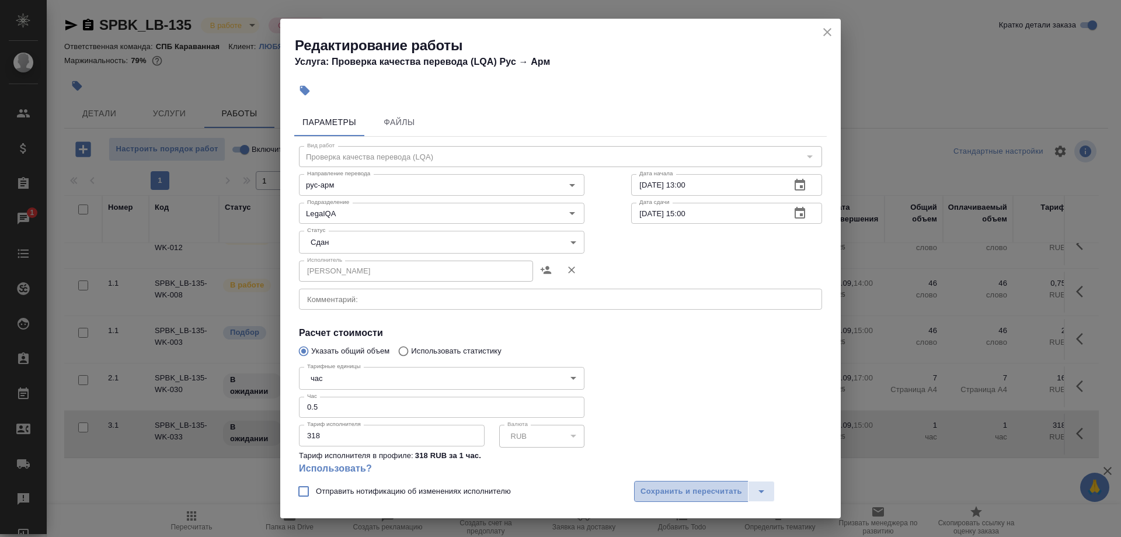
click at [648, 487] on span "Сохранить и пересчитать" at bounding box center [691, 491] width 102 height 13
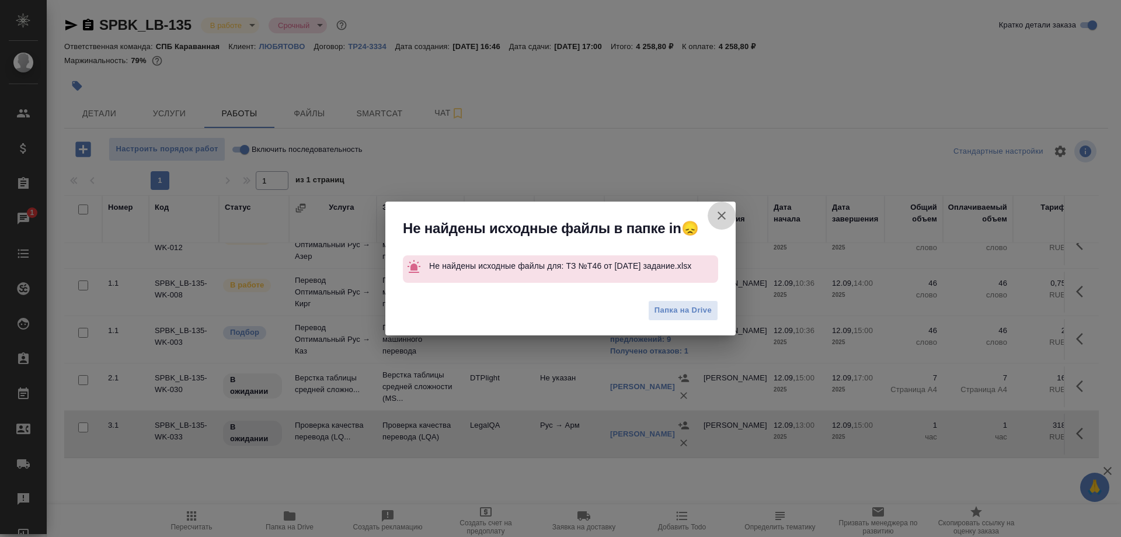
click at [710, 212] on button "Группировать работы по услугам" at bounding box center [722, 215] width 28 height 28
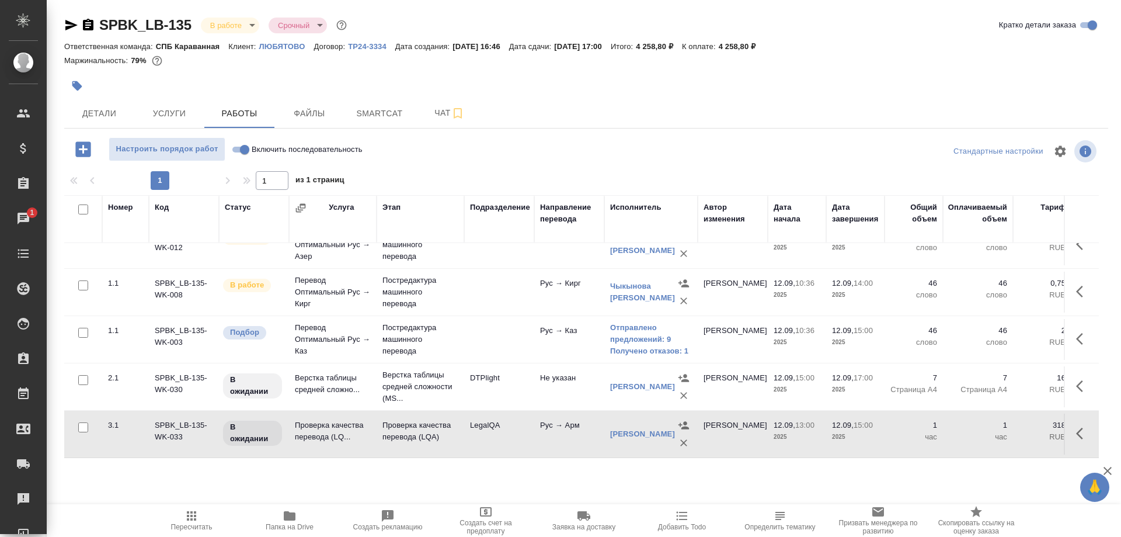
click at [233, 150] on input "Включить последовательность" at bounding box center [245, 149] width 42 height 14
checkbox input "true"
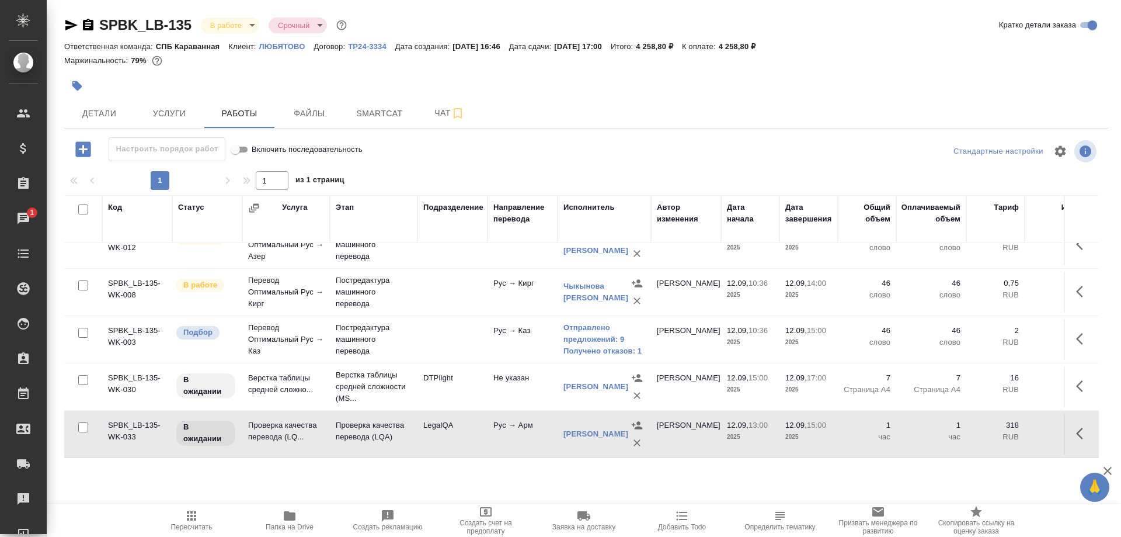
click at [1077, 431] on icon "button" at bounding box center [1083, 433] width 14 height 14
click at [992, 428] on icon "button" at bounding box center [997, 433] width 14 height 14
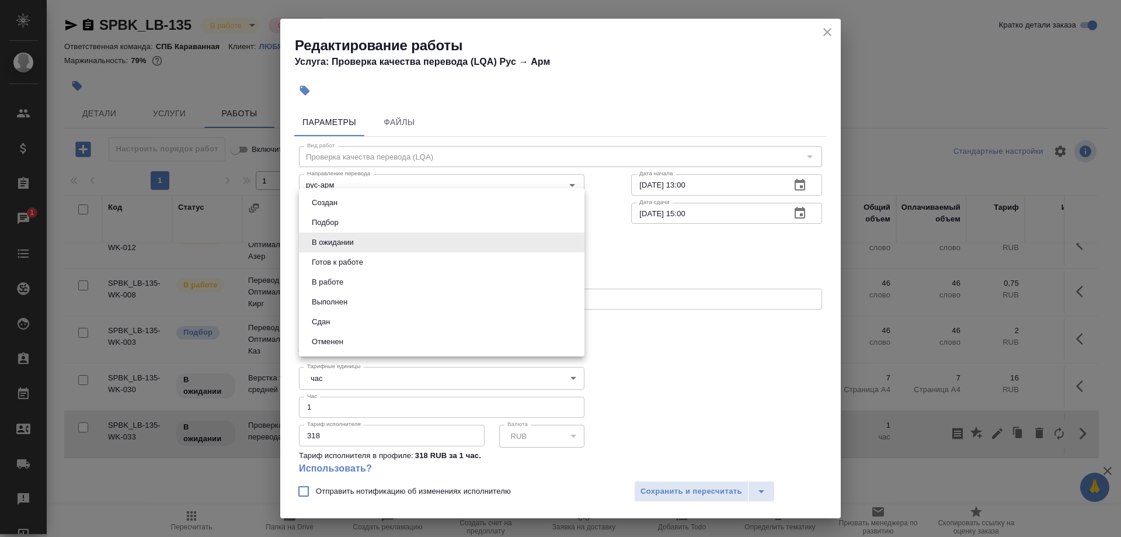
click at [374, 241] on body "🙏 .cls-1 fill:#fff; AWATERA Shirina Sabina Клиенты Спецификации Заказы 1 Чаты T…" at bounding box center [560, 268] width 1121 height 537
click at [318, 317] on button "Сдан" at bounding box center [320, 321] width 25 height 13
type input "closed"
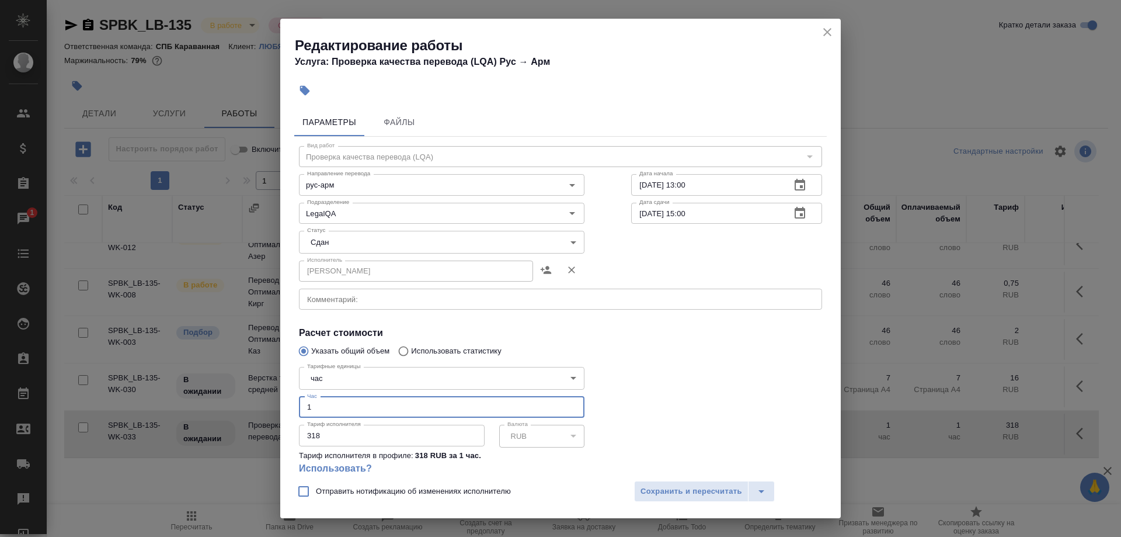
drag, startPoint x: 372, startPoint y: 382, endPoint x: 272, endPoint y: 384, distance: 99.8
click at [299, 396] on input "1" at bounding box center [441, 406] width 285 height 21
type input "0.5"
click at [655, 489] on span "Сохранить и пересчитать" at bounding box center [691, 491] width 102 height 13
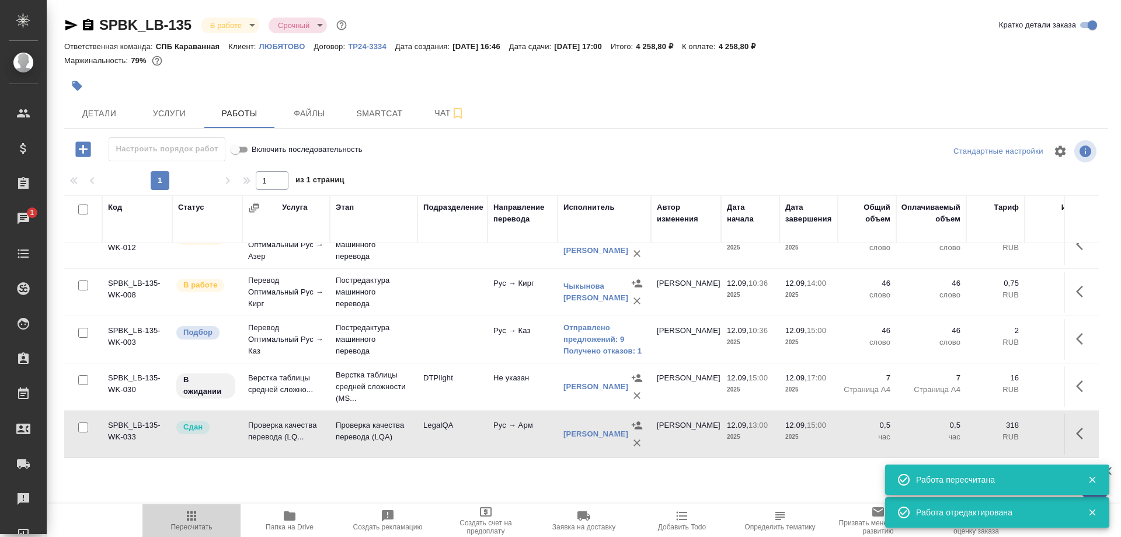
click at [190, 518] on icon "button" at bounding box center [191, 515] width 9 height 9
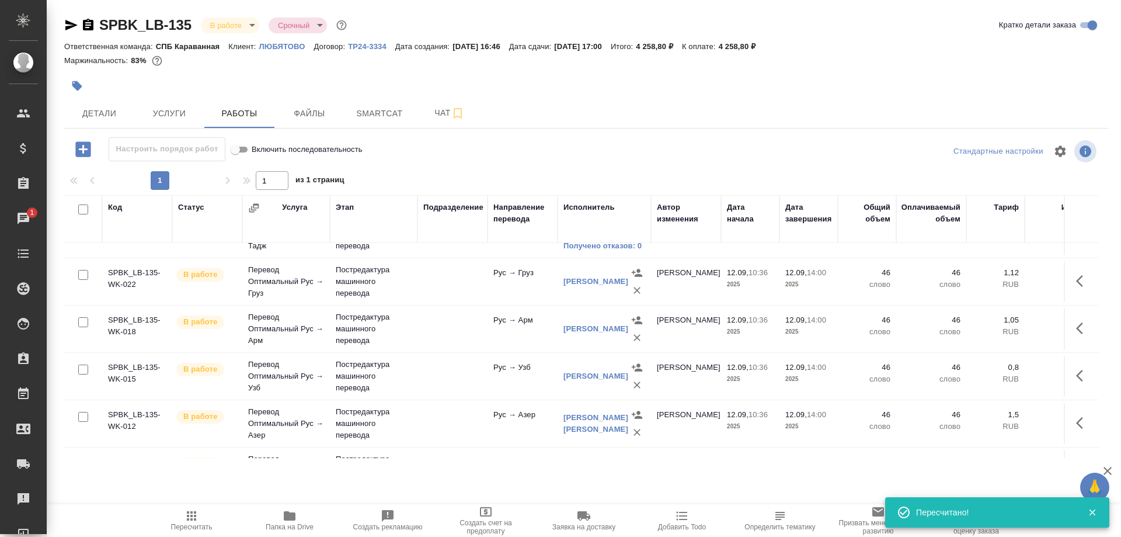
scroll to position [0, 0]
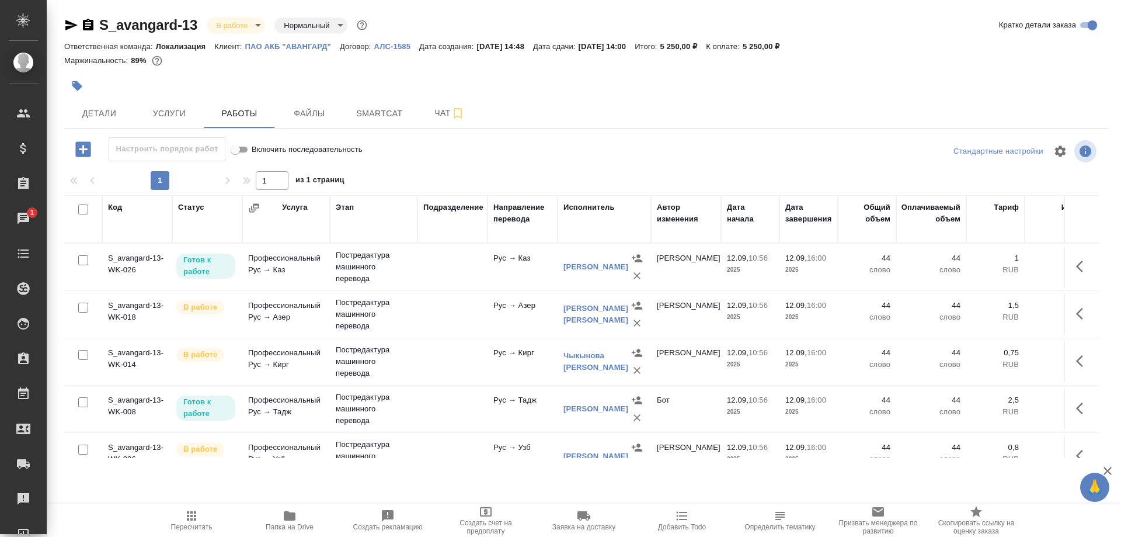
scroll to position [69, 0]
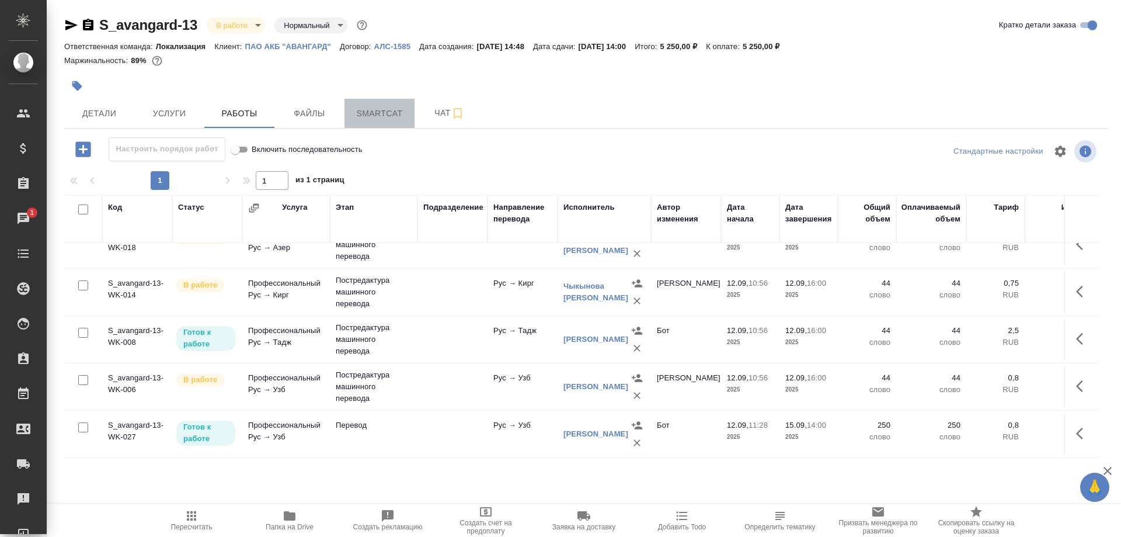
click at [372, 113] on span "Smartcat" at bounding box center [379, 113] width 56 height 15
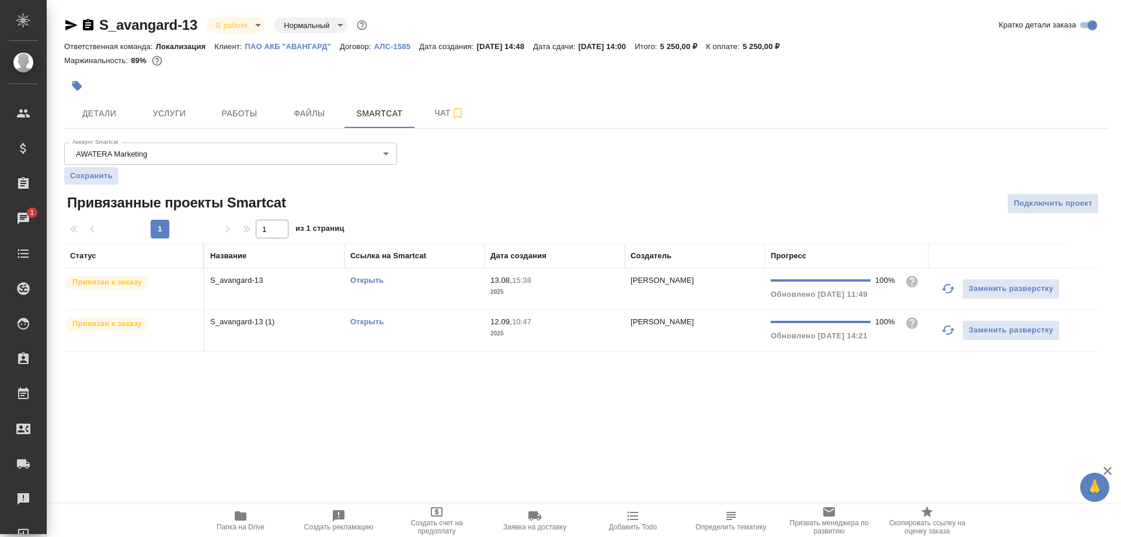
click at [366, 319] on link "Открыть" at bounding box center [366, 321] width 33 height 9
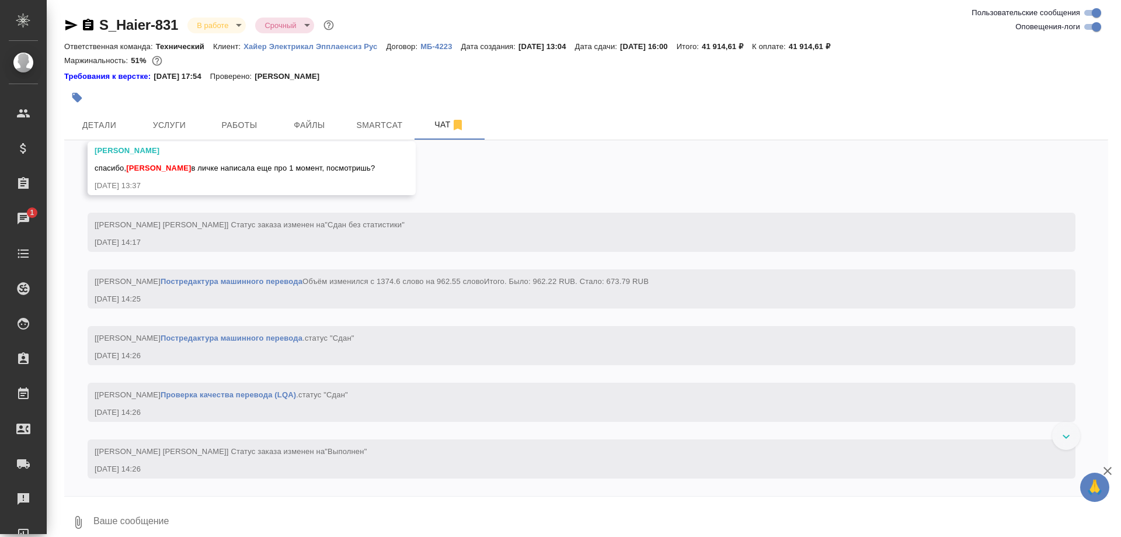
scroll to position [17707, 0]
click at [382, 123] on span "Smartcat" at bounding box center [379, 125] width 56 height 15
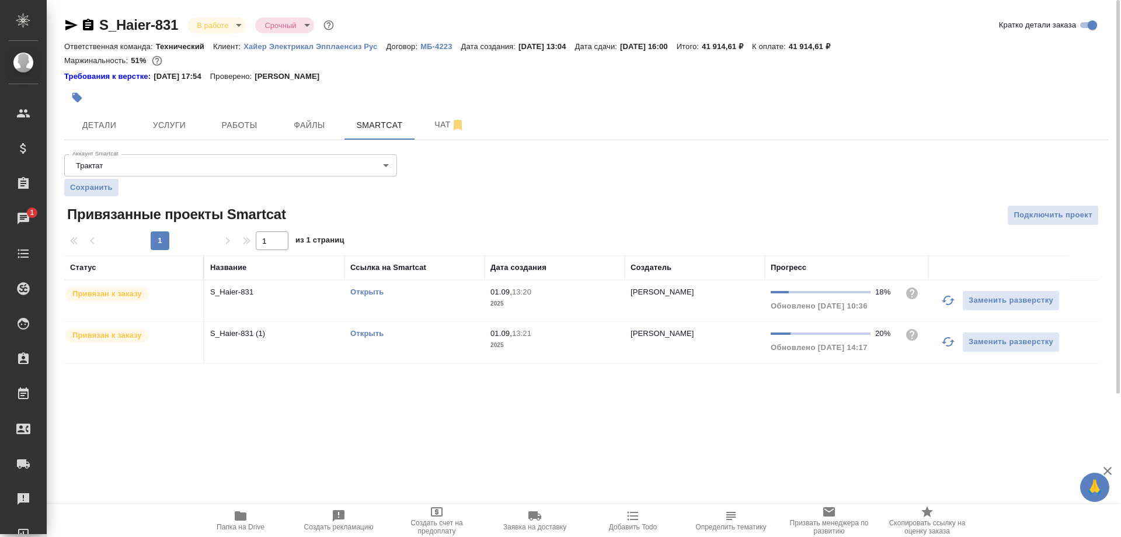
click at [370, 332] on link "Открыть" at bounding box center [366, 333] width 33 height 9
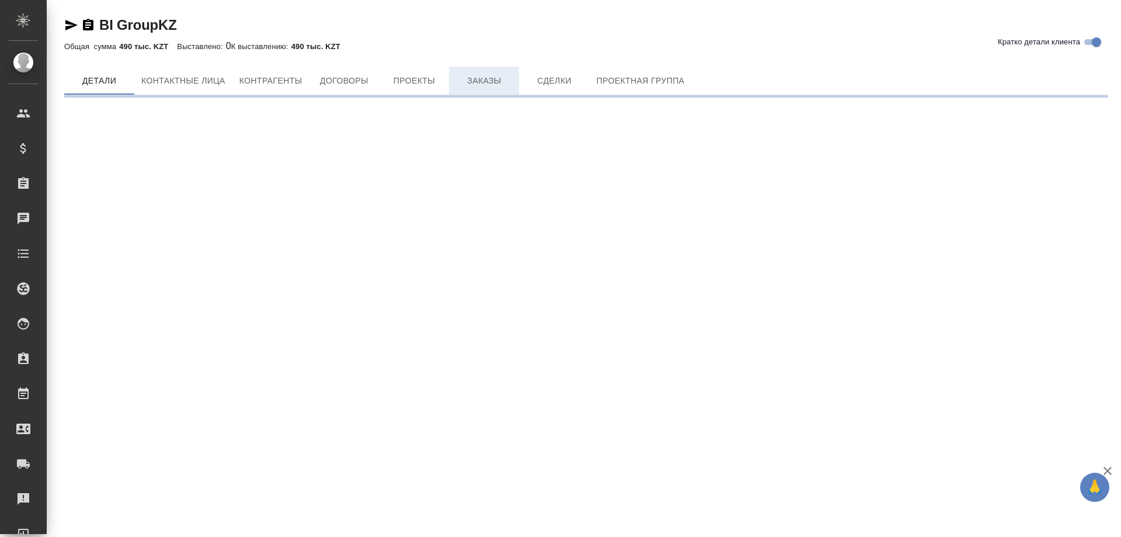
click at [483, 75] on span "Заказы" at bounding box center [484, 81] width 56 height 15
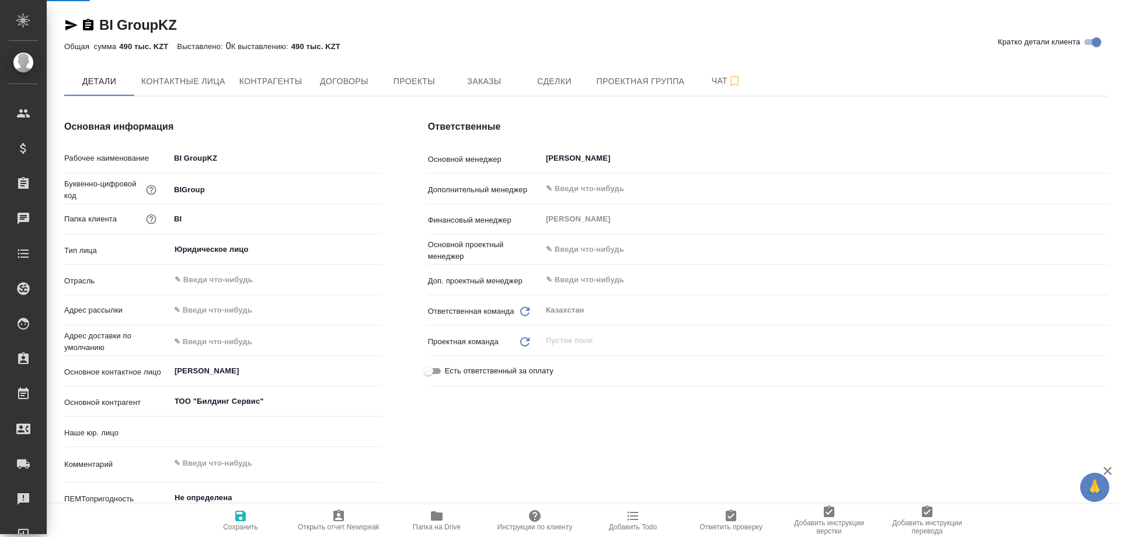
type input "(KZ) ТОО «Атлас Лэнгвидж Сервисез»"
type textarea "x"
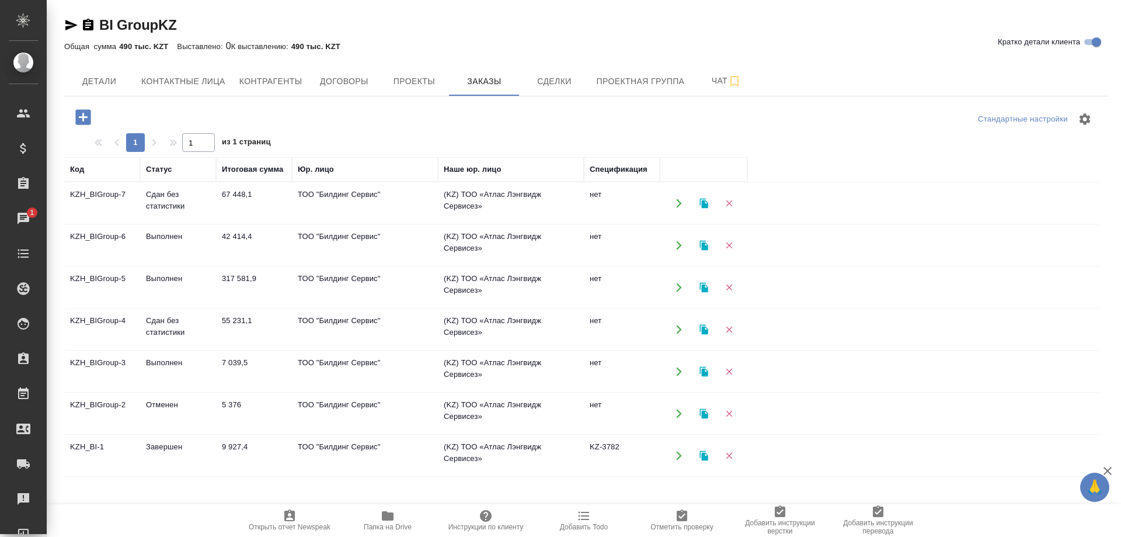
click at [103, 193] on td "KZH_BIGroup-7" at bounding box center [102, 203] width 76 height 41
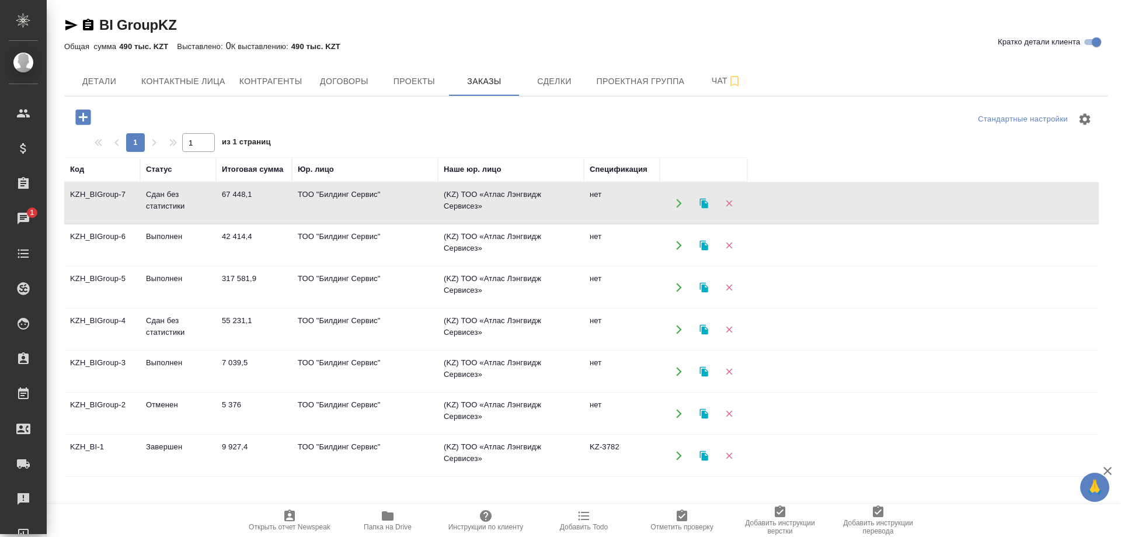
click at [103, 193] on td "KZH_BIGroup-7" at bounding box center [102, 203] width 76 height 41
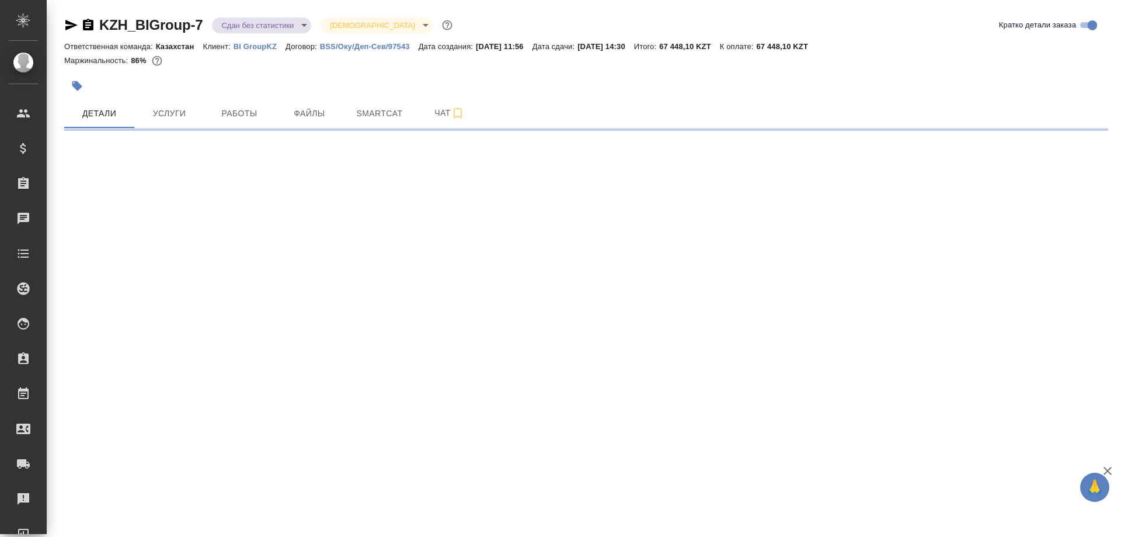
select select "RU"
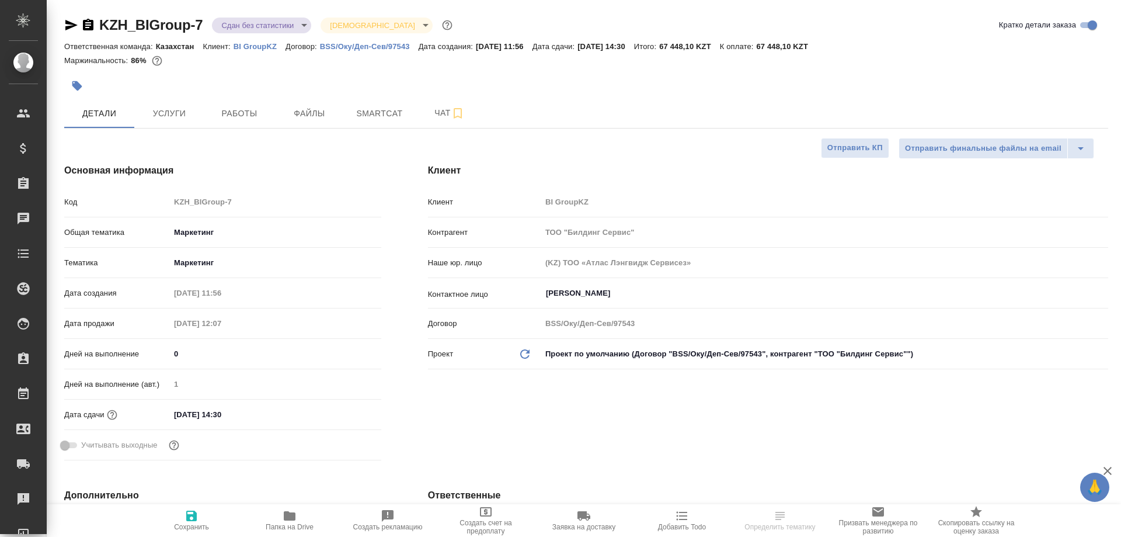
type textarea "x"
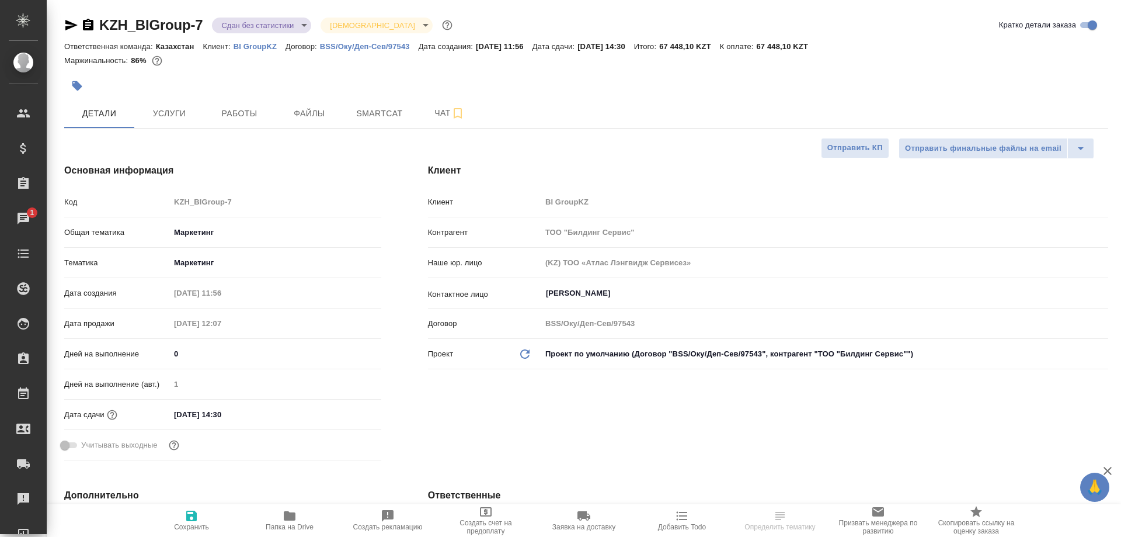
type textarea "x"
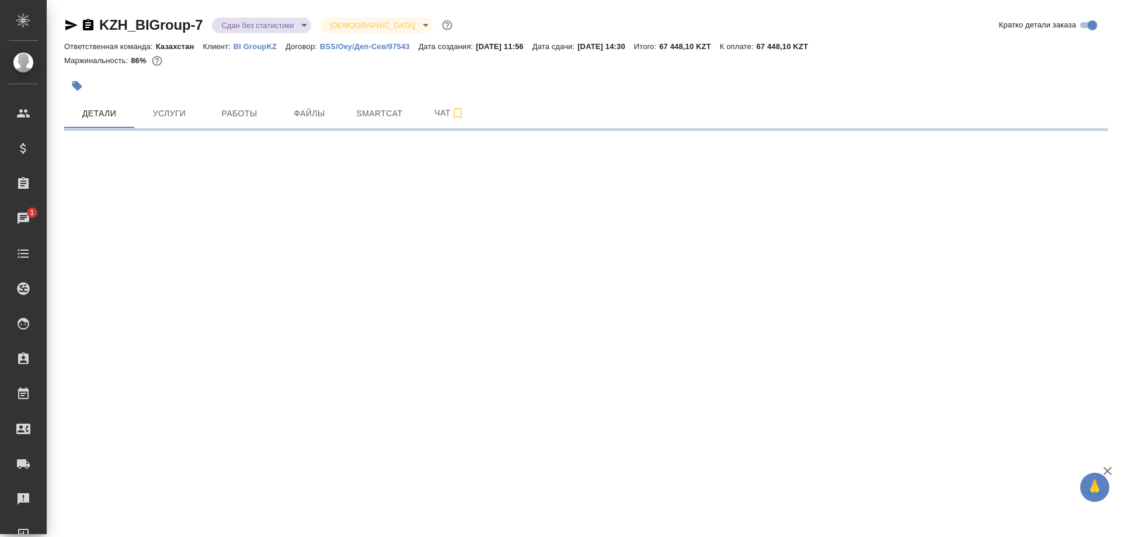
select select "RU"
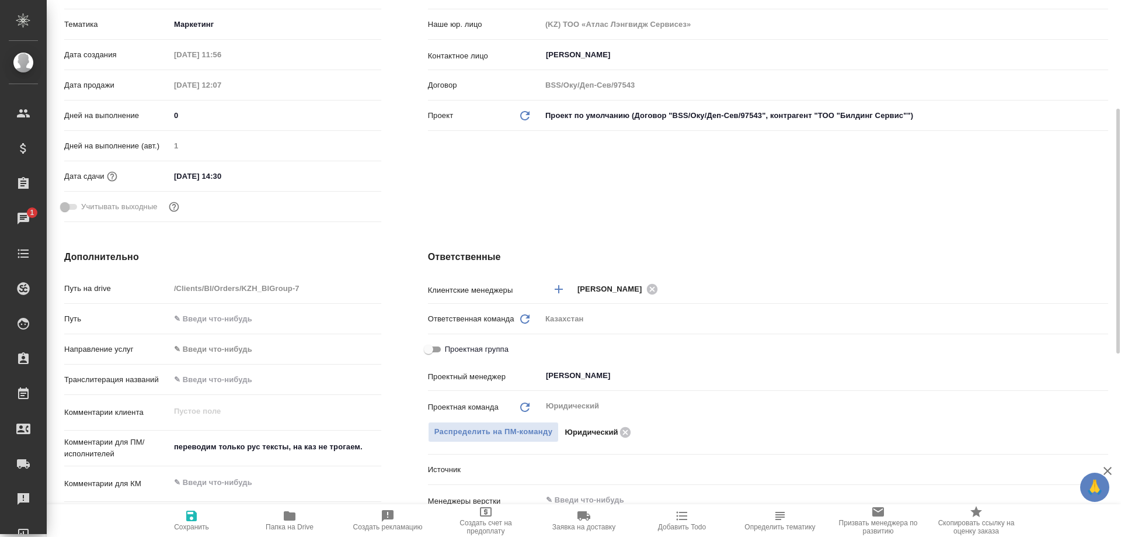
type textarea "x"
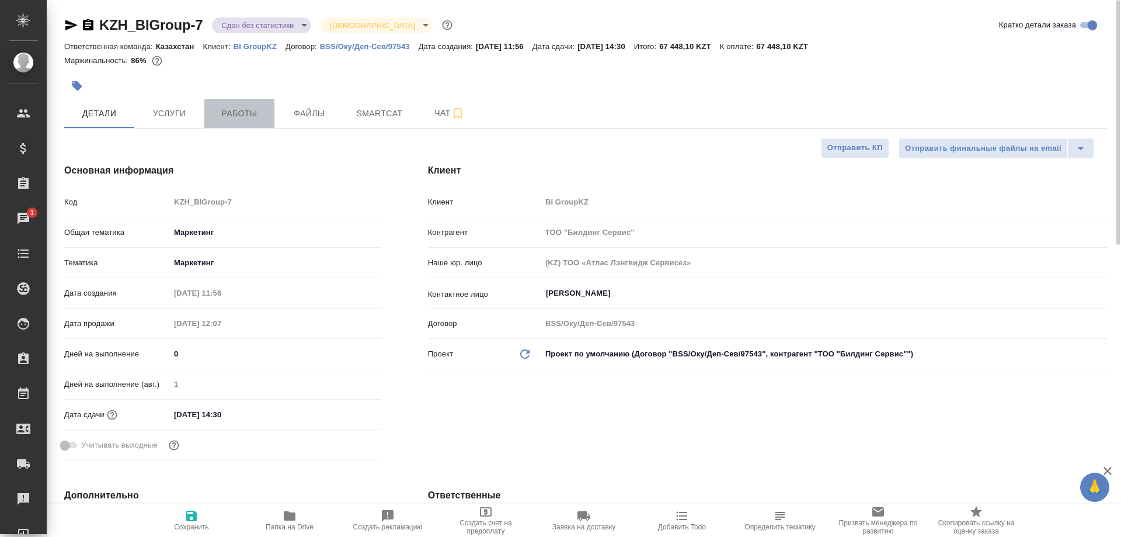
click at [242, 110] on span "Работы" at bounding box center [239, 113] width 56 height 15
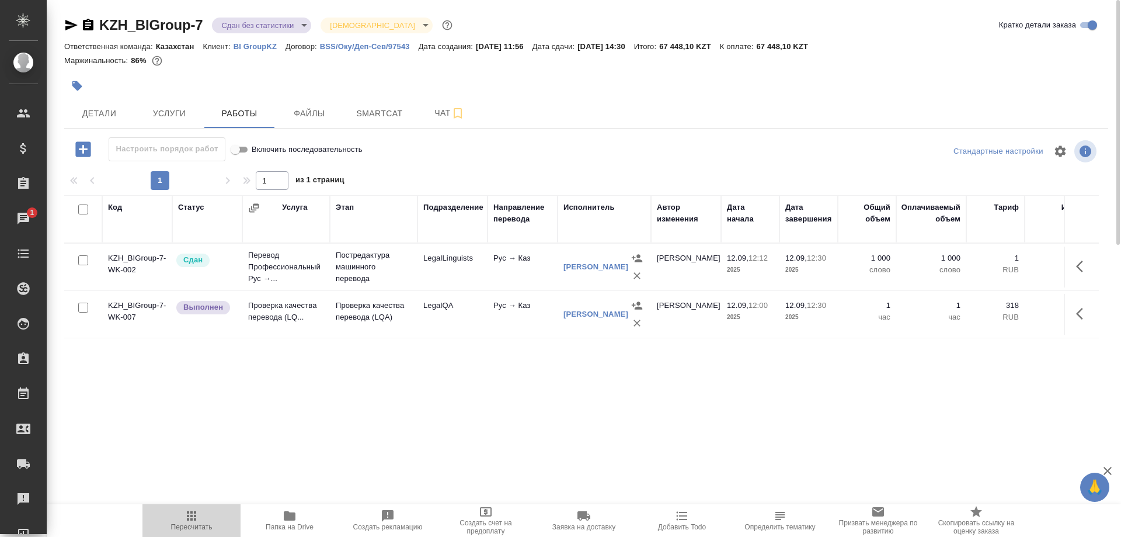
click at [190, 518] on icon "button" at bounding box center [191, 515] width 14 height 14
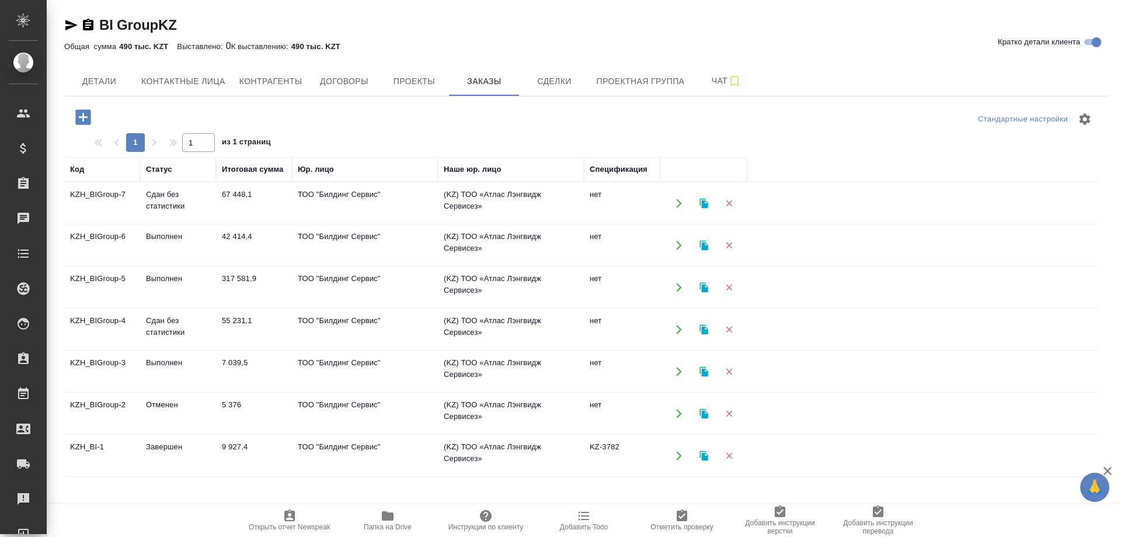
click at [104, 193] on td "KZH_BIGroup-7" at bounding box center [102, 203] width 76 height 41
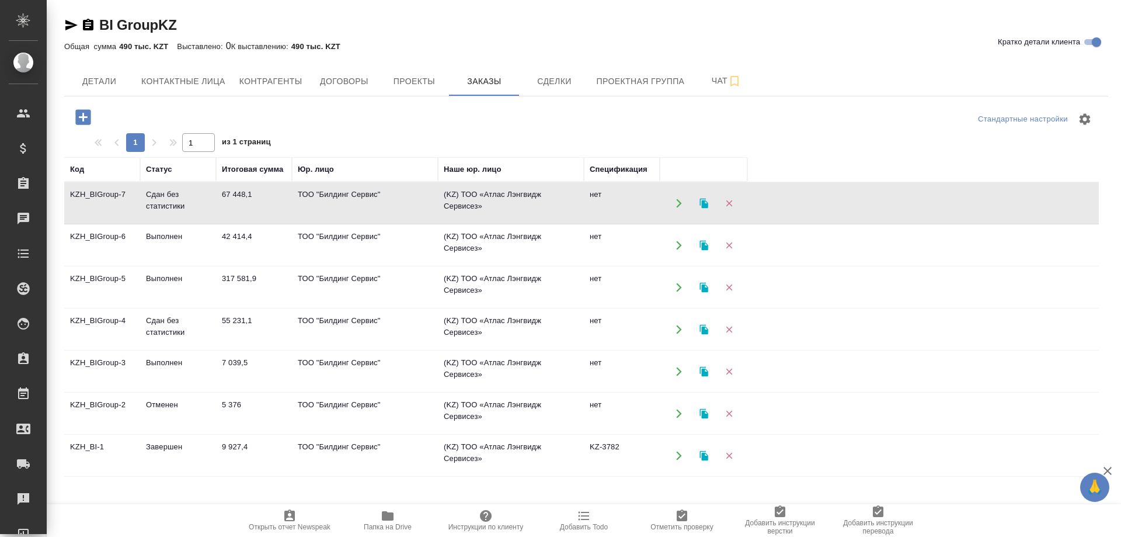
click at [104, 193] on td "KZH_BIGroup-7" at bounding box center [102, 203] width 76 height 41
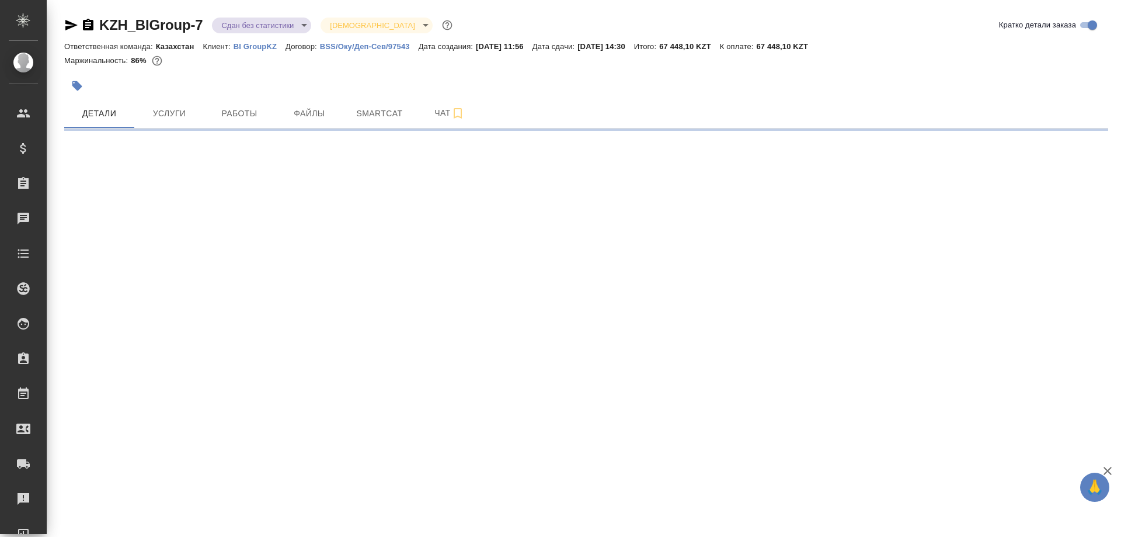
select select "RU"
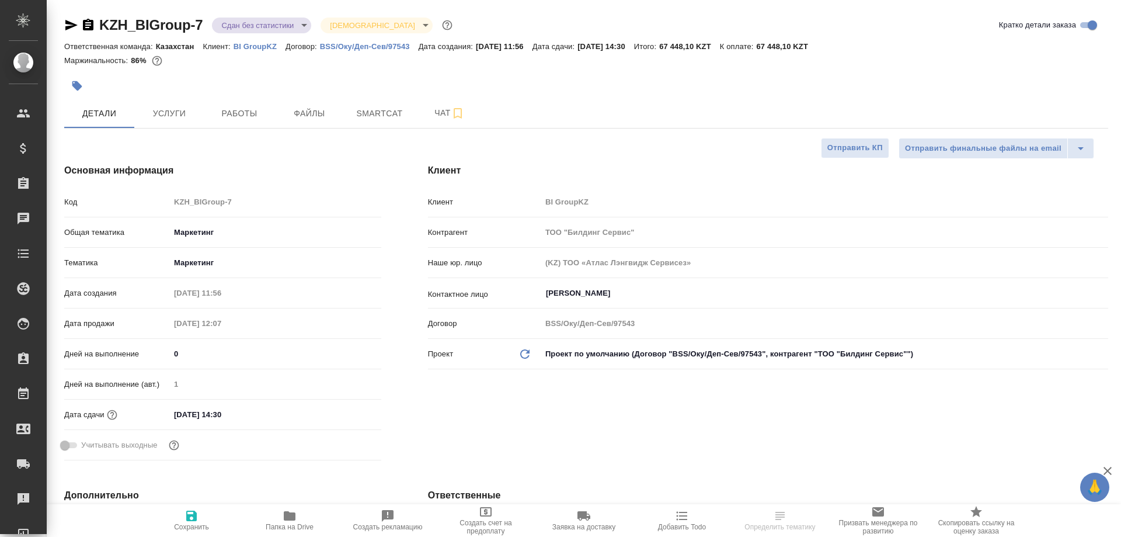
type textarea "x"
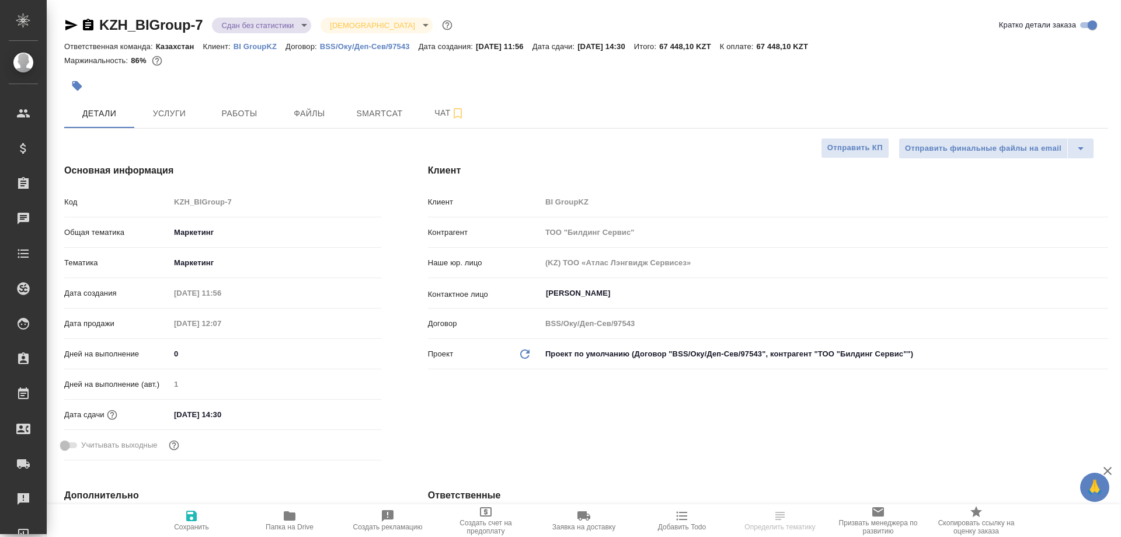
type textarea "x"
click at [233, 113] on span "Работы" at bounding box center [239, 113] width 56 height 15
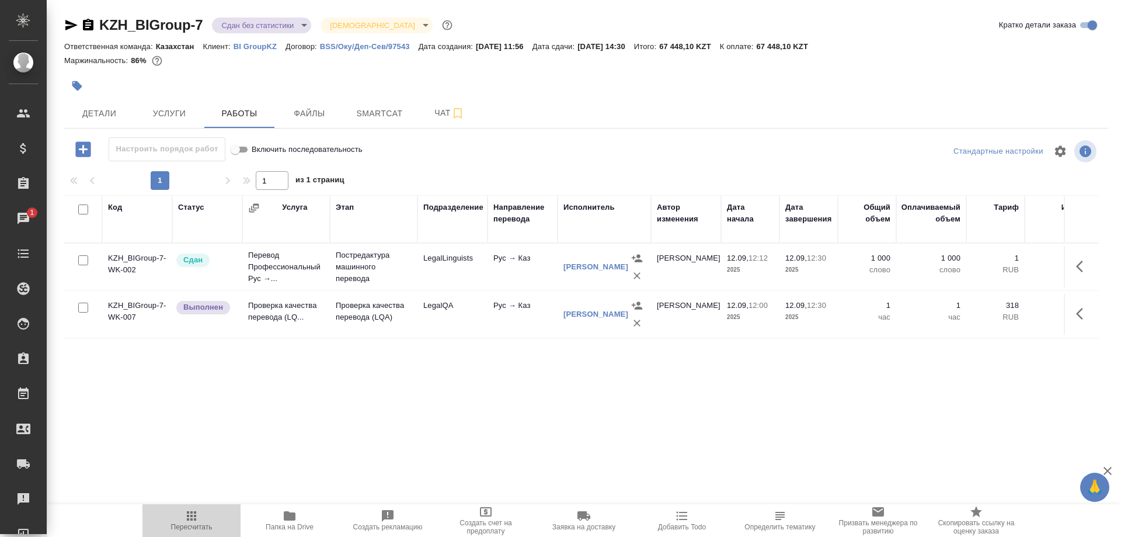
click at [201, 531] on button "Пересчитать" at bounding box center [191, 520] width 98 height 33
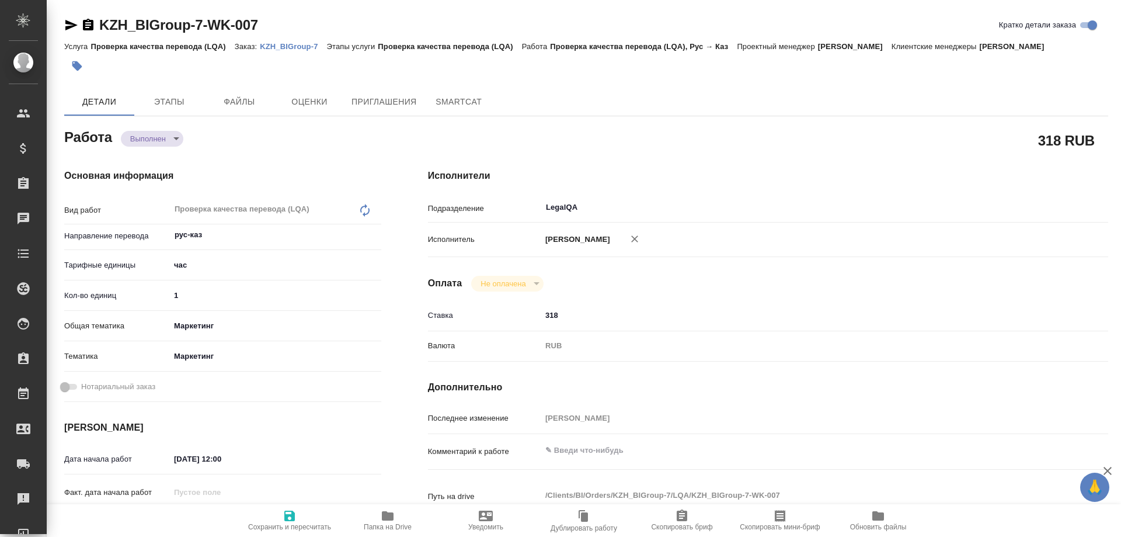
type textarea "x"
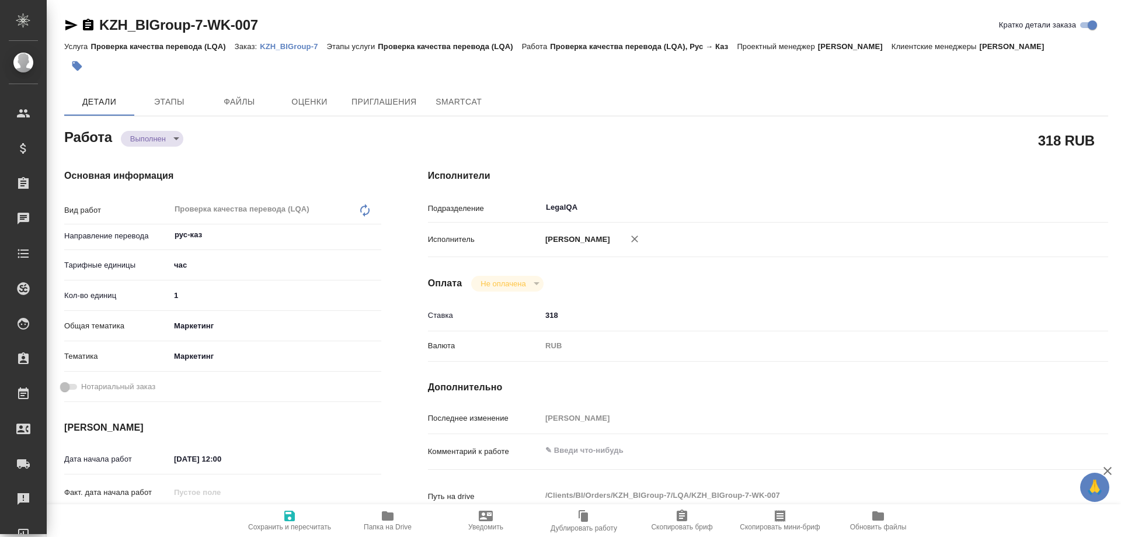
type textarea "x"
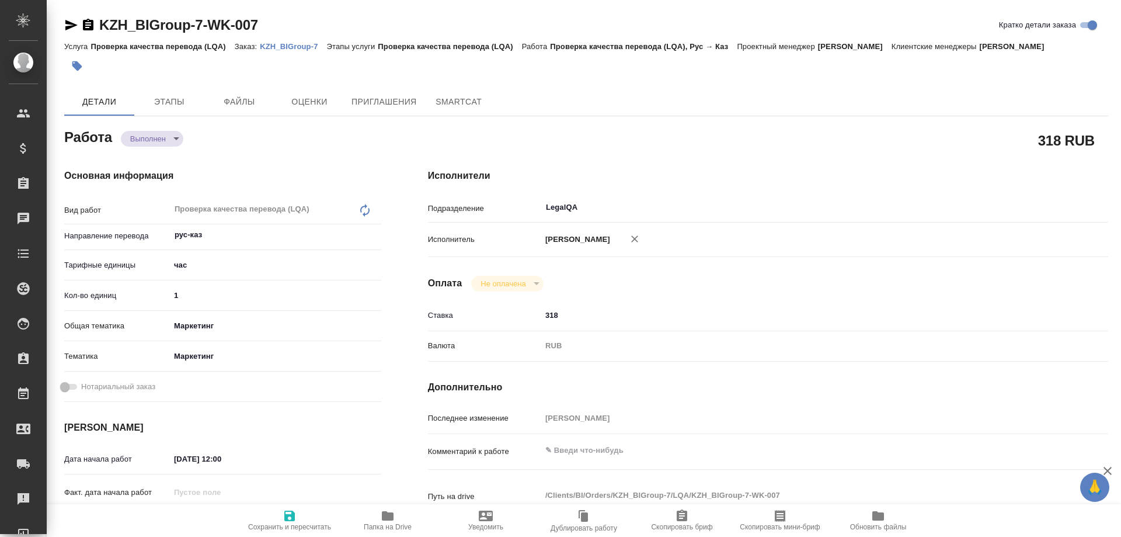
type textarea "x"
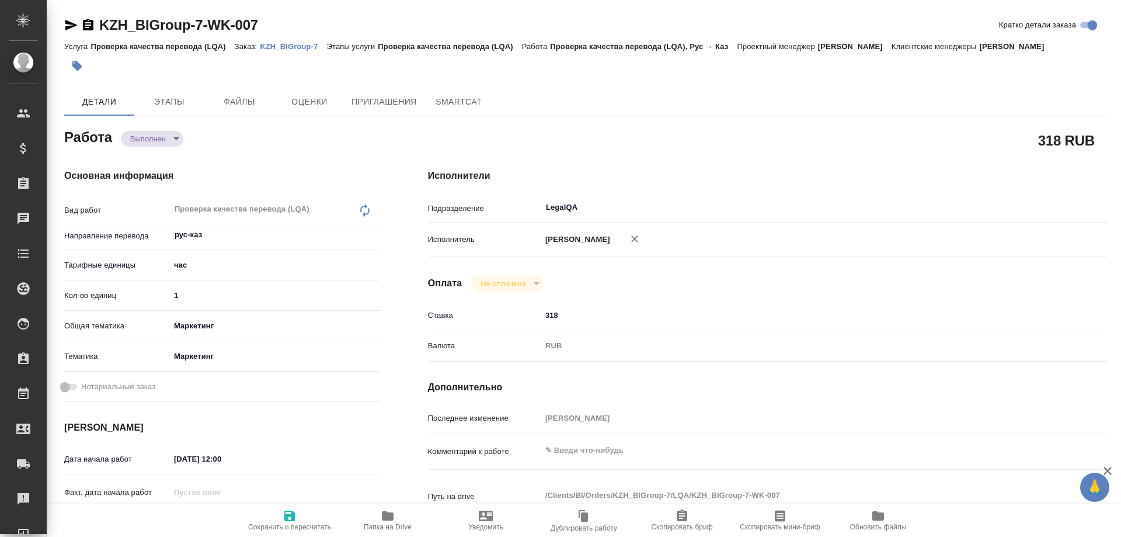
type textarea "x"
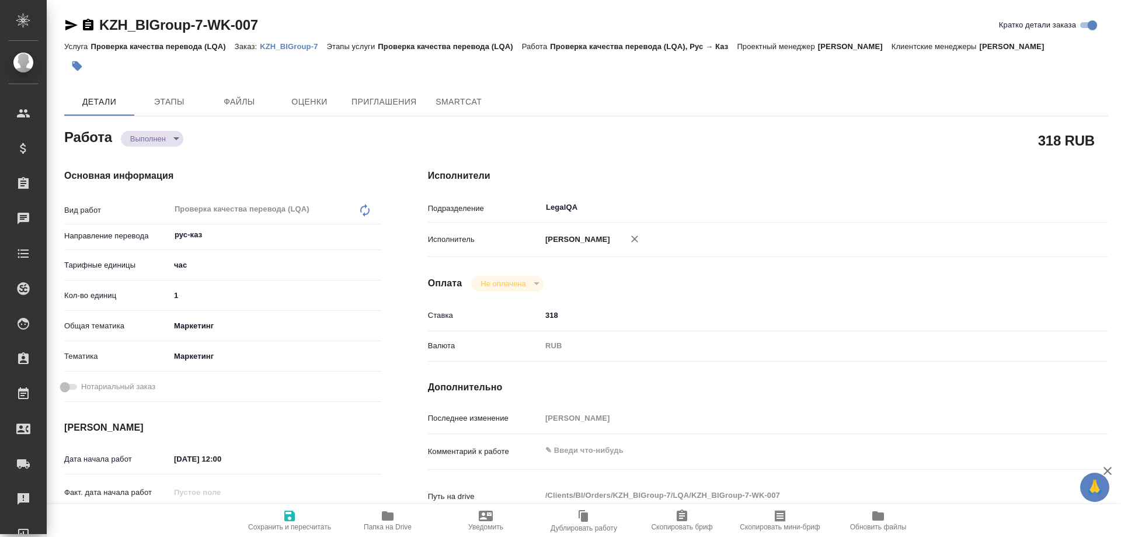
type textarea "x"
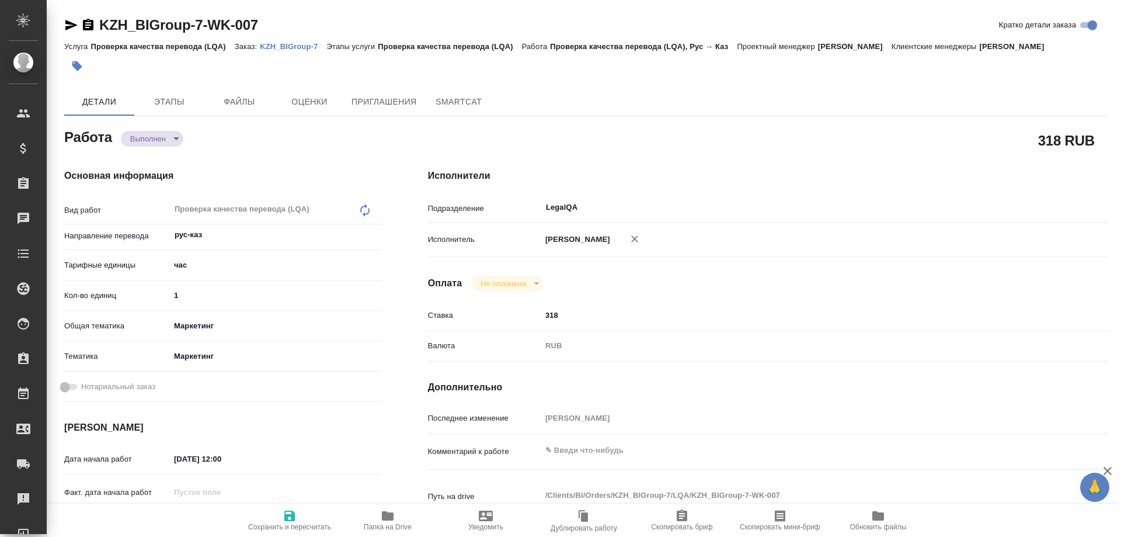
type textarea "x"
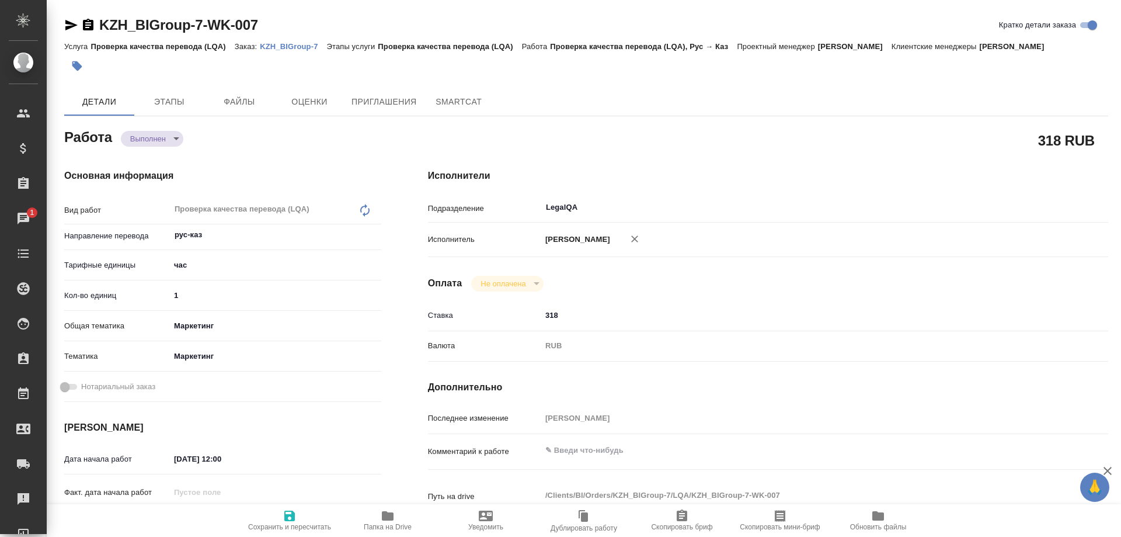
click at [301, 47] on p "KZH_BIGroup-7" at bounding box center [293, 46] width 67 height 9
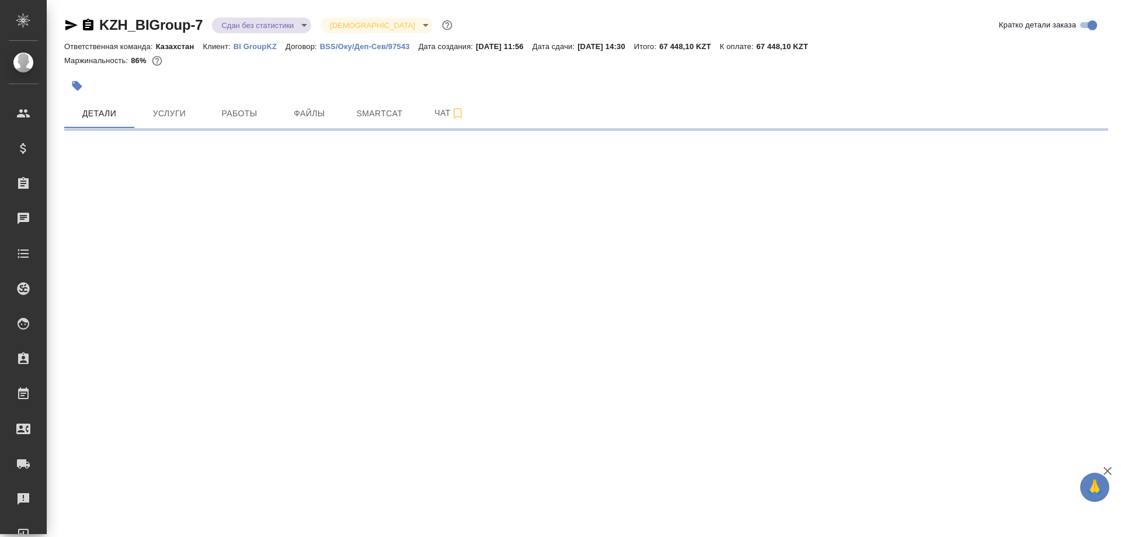
select select "RU"
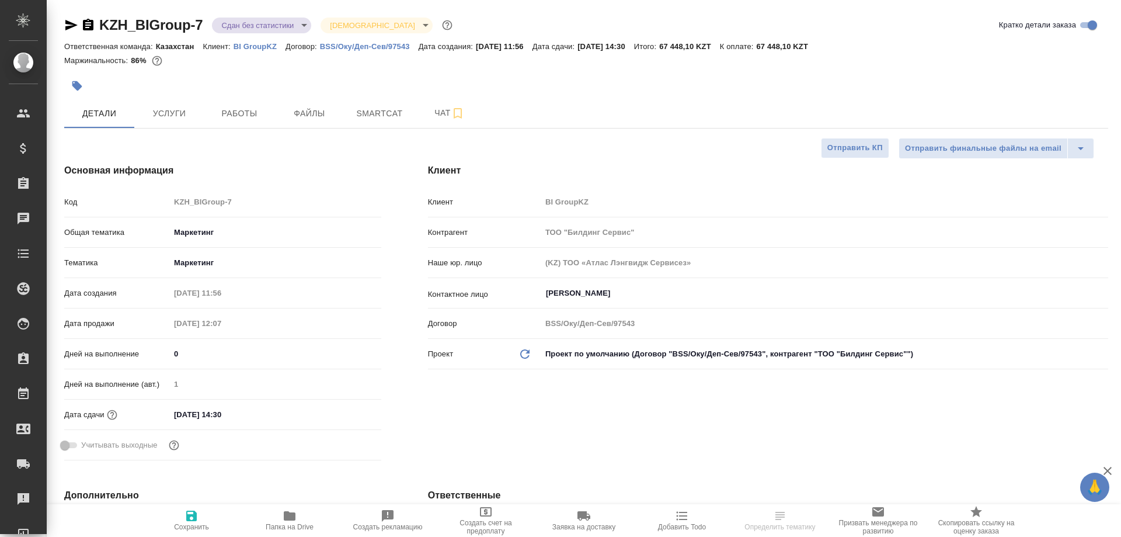
type textarea "x"
click at [251, 113] on span "Работы" at bounding box center [239, 113] width 56 height 15
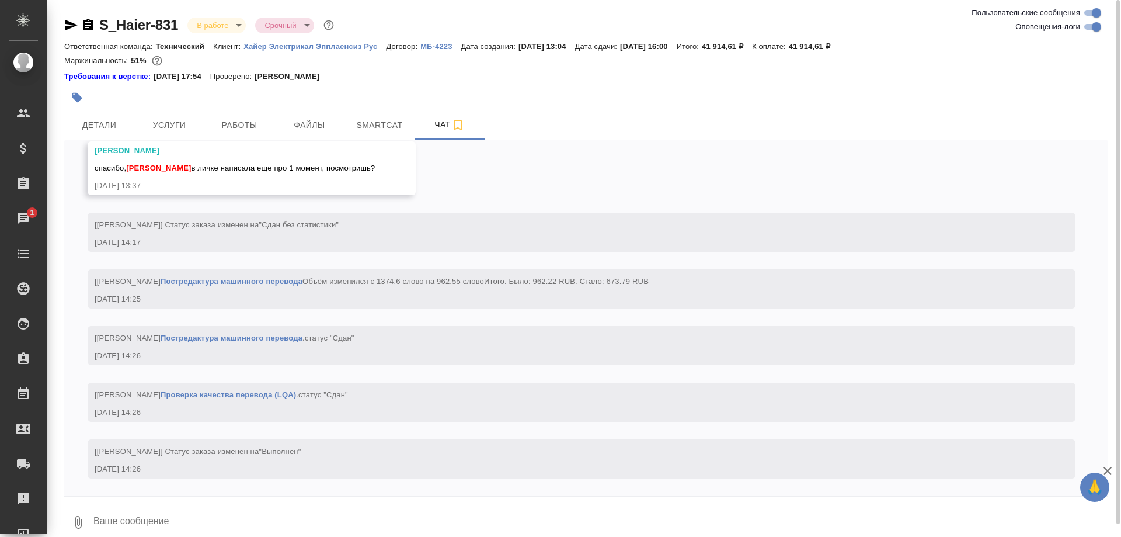
scroll to position [17886, 0]
type textarea "ТМ поправила"
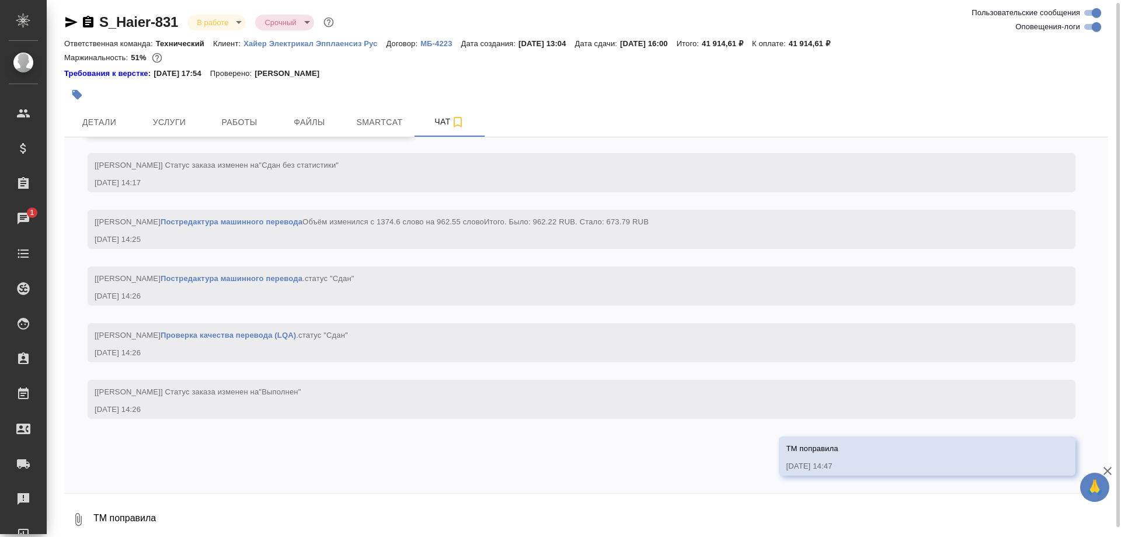
scroll to position [17943, 0]
click at [229, 125] on span "Работы" at bounding box center [239, 122] width 56 height 15
